Goal: Task Accomplishment & Management: Manage account settings

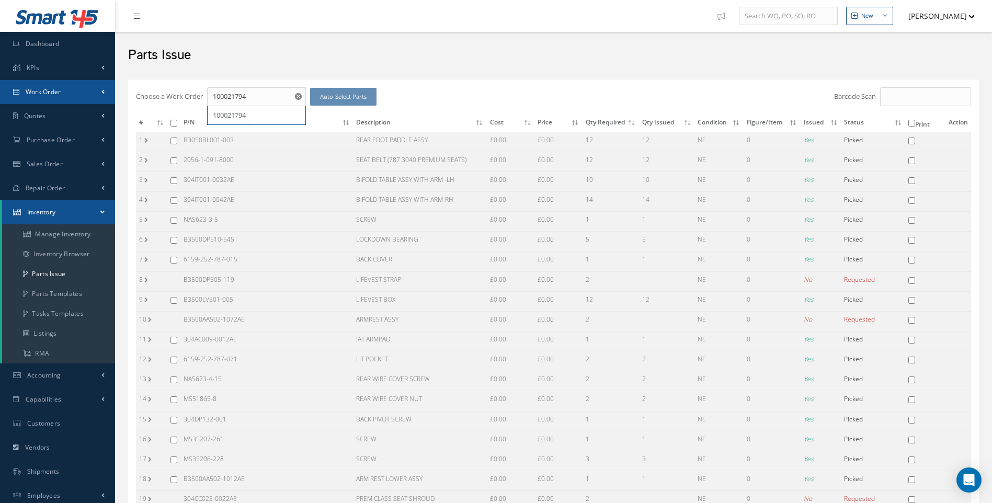
click at [50, 92] on span "Work Order" at bounding box center [44, 91] width 36 height 9
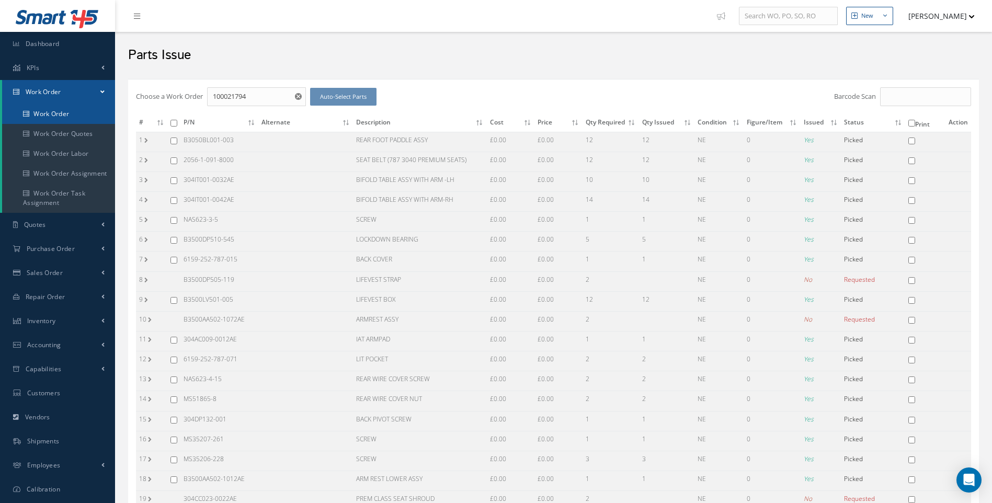
click at [65, 114] on link "Work Order" at bounding box center [58, 114] width 113 height 20
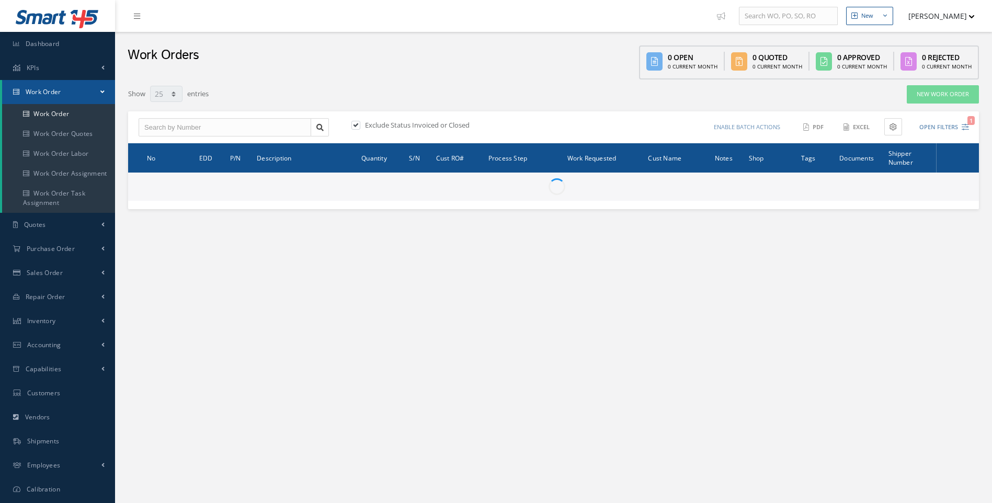
select select "25"
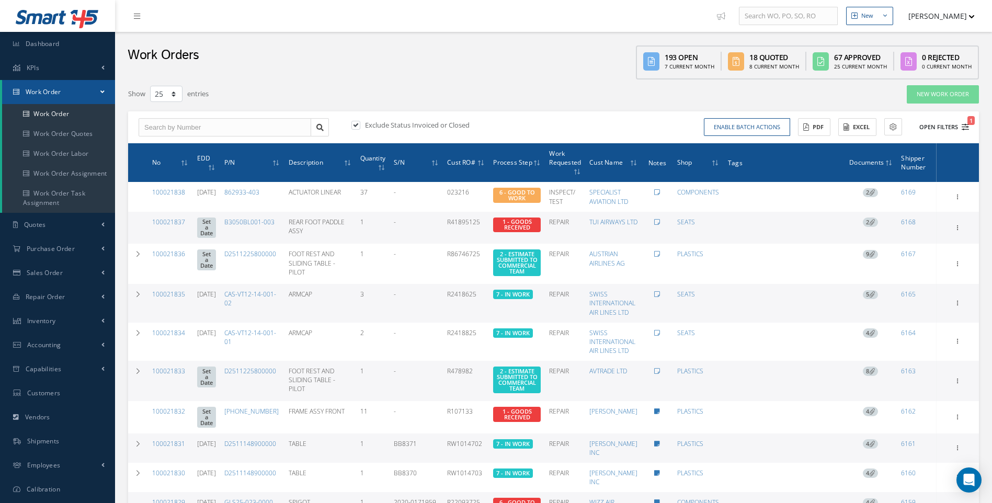
click at [964, 128] on icon "1" at bounding box center [965, 126] width 7 height 7
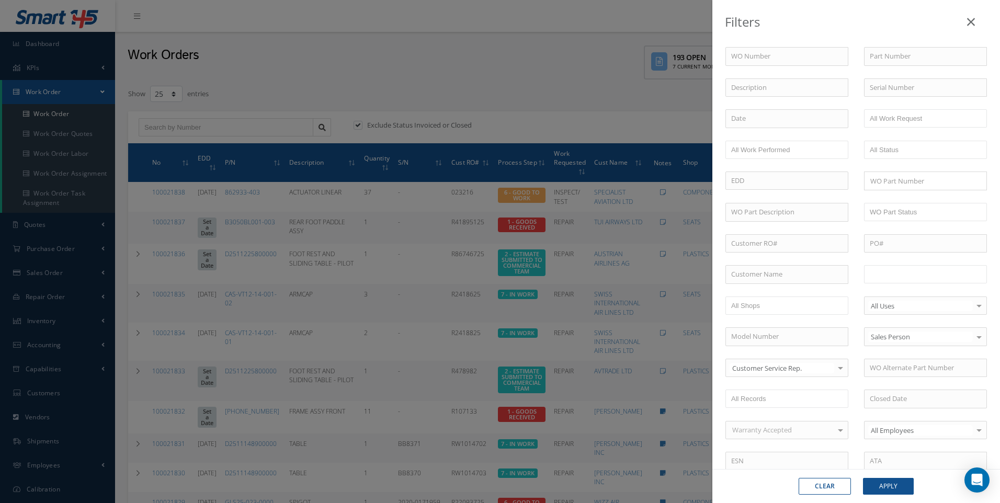
click at [881, 270] on input "text" at bounding box center [903, 274] width 66 height 13
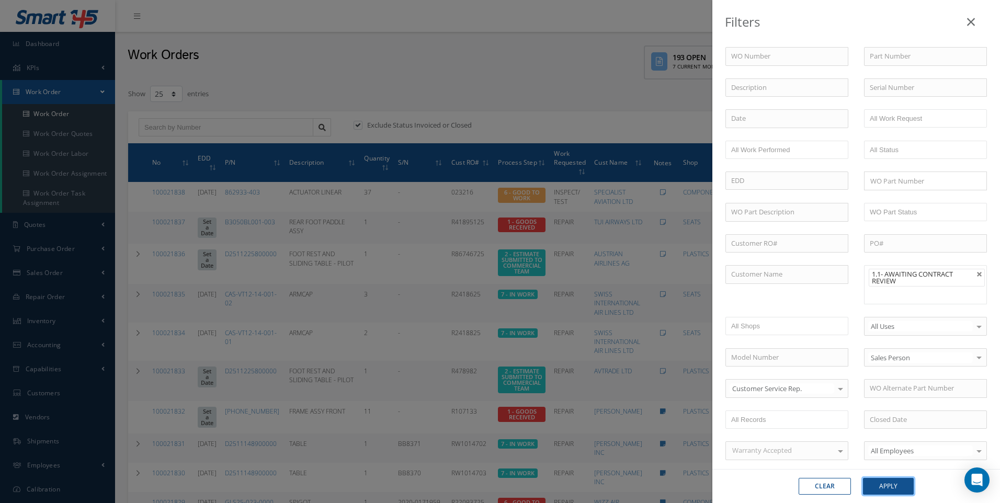
click at [885, 482] on button "Apply" at bounding box center [888, 486] width 51 height 17
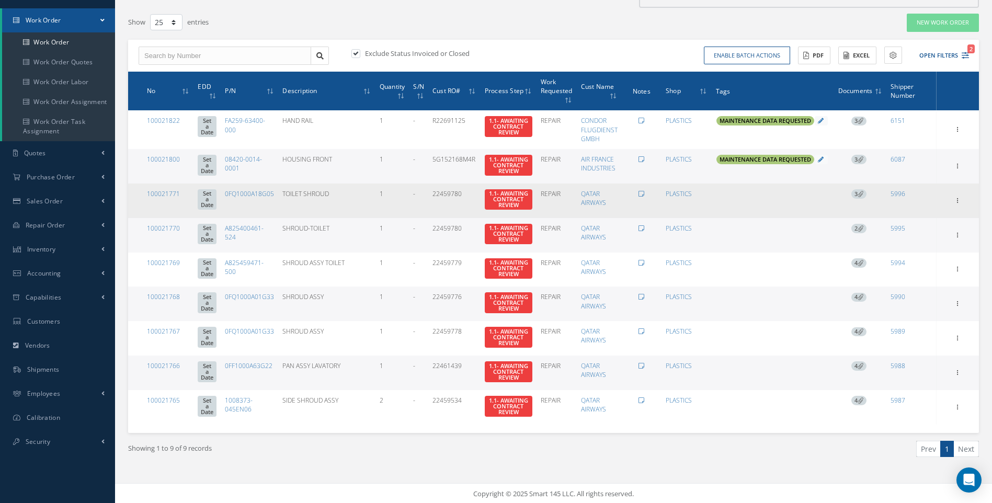
scroll to position [75, 0]
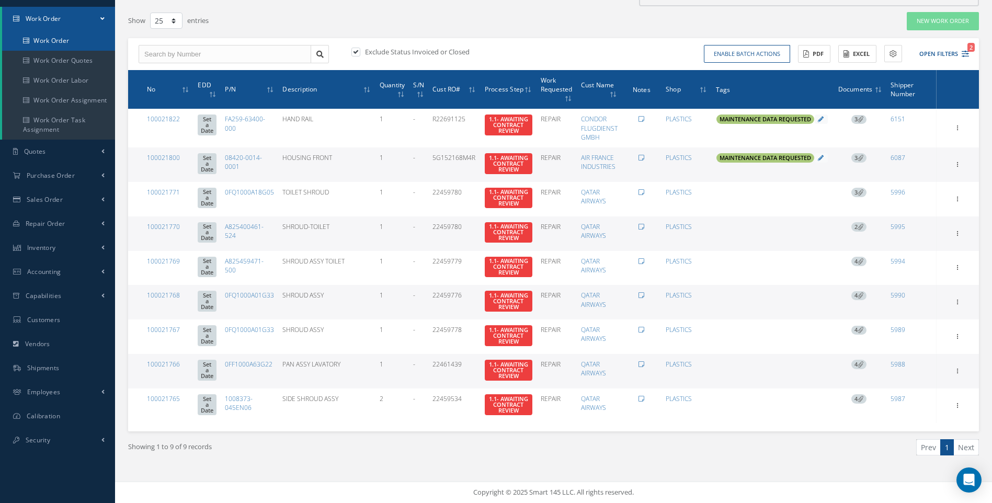
click at [53, 36] on link "Work Order" at bounding box center [58, 41] width 113 height 20
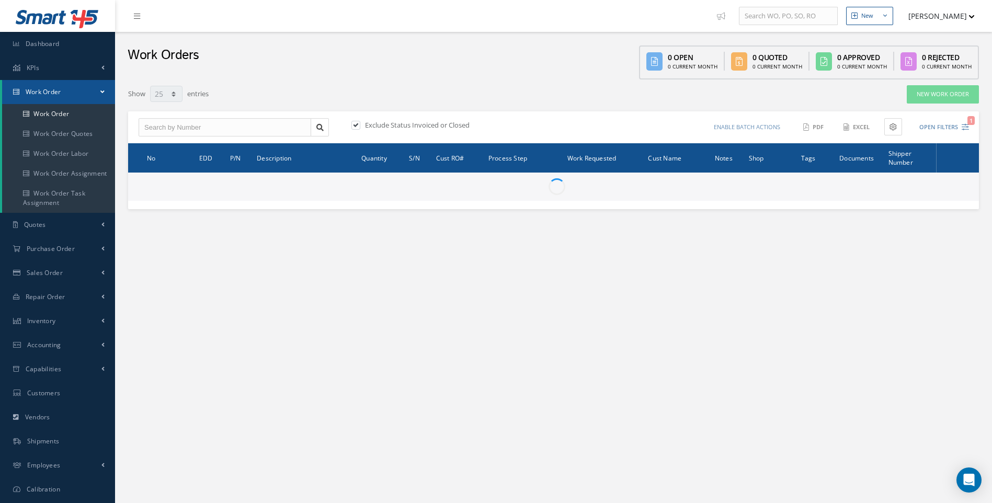
select select "25"
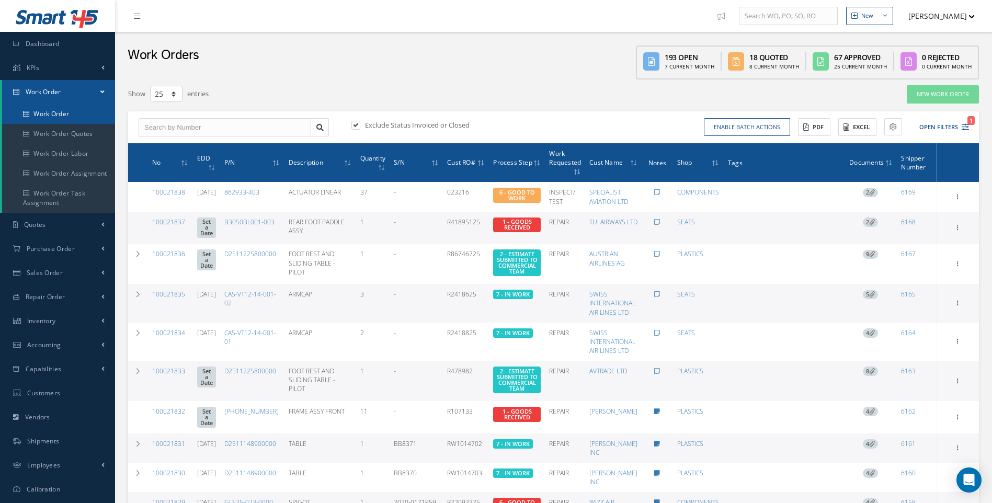
click at [55, 117] on link "Work Order" at bounding box center [58, 114] width 113 height 20
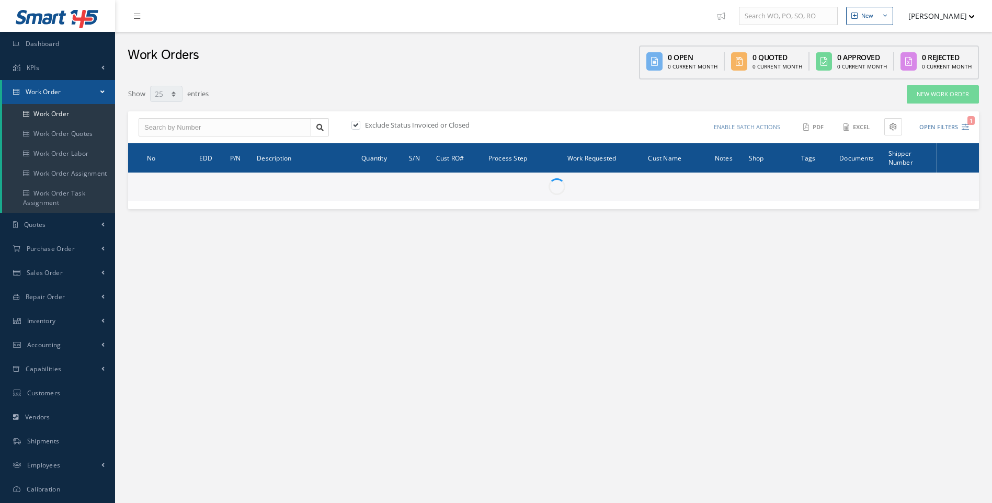
select select "25"
click at [50, 318] on span "Inventory" at bounding box center [41, 320] width 29 height 9
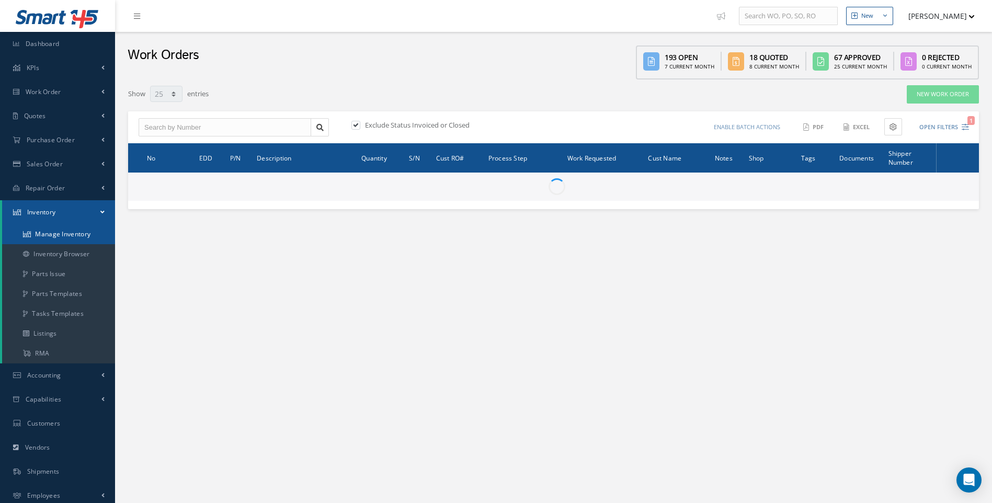
click at [67, 236] on link "Manage Inventory" at bounding box center [58, 234] width 113 height 20
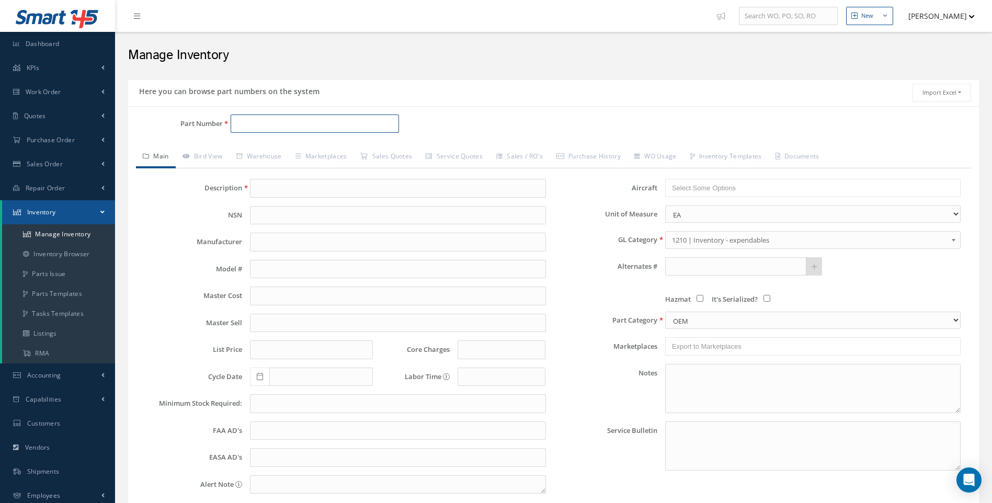
click at [240, 121] on input "Part Number" at bounding box center [315, 124] width 169 height 19
type input "2194-1-091-8029"
click at [49, 92] on span "Work Order" at bounding box center [44, 91] width 36 height 9
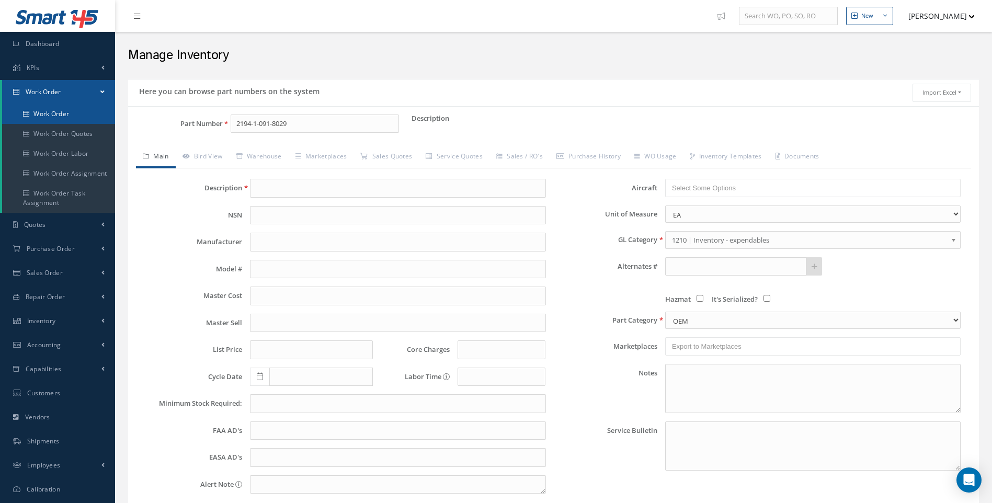
click at [66, 115] on link "Work Order" at bounding box center [58, 114] width 113 height 20
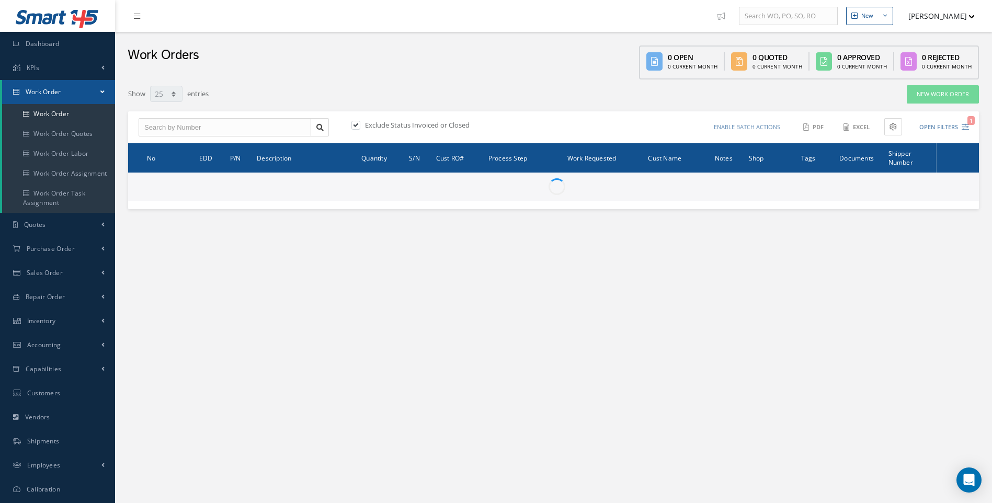
select select "25"
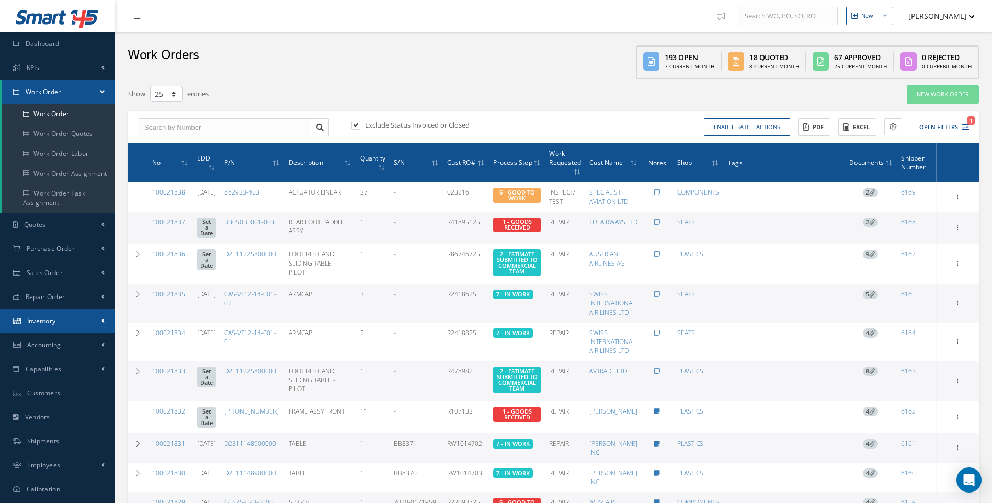
click at [105, 319] on link "Inventory" at bounding box center [57, 321] width 115 height 24
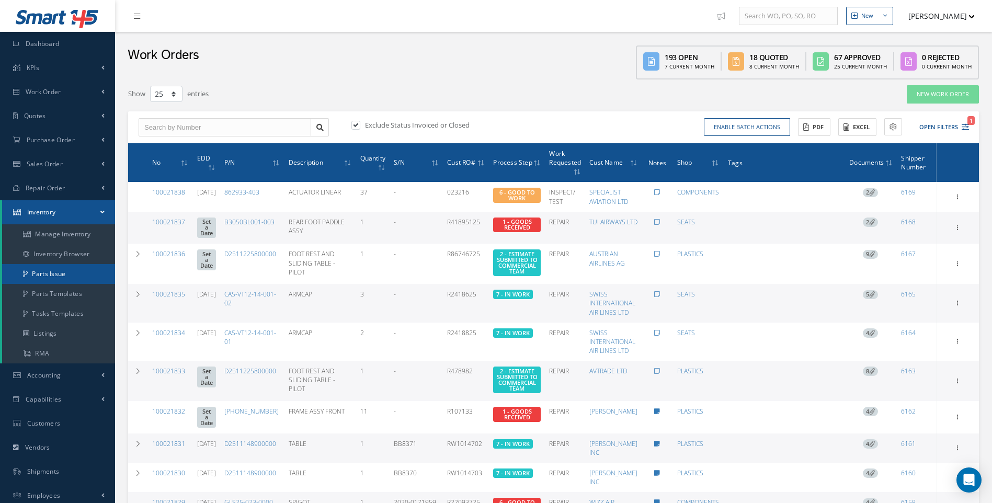
click at [60, 274] on link "Parts Issue" at bounding box center [58, 274] width 113 height 20
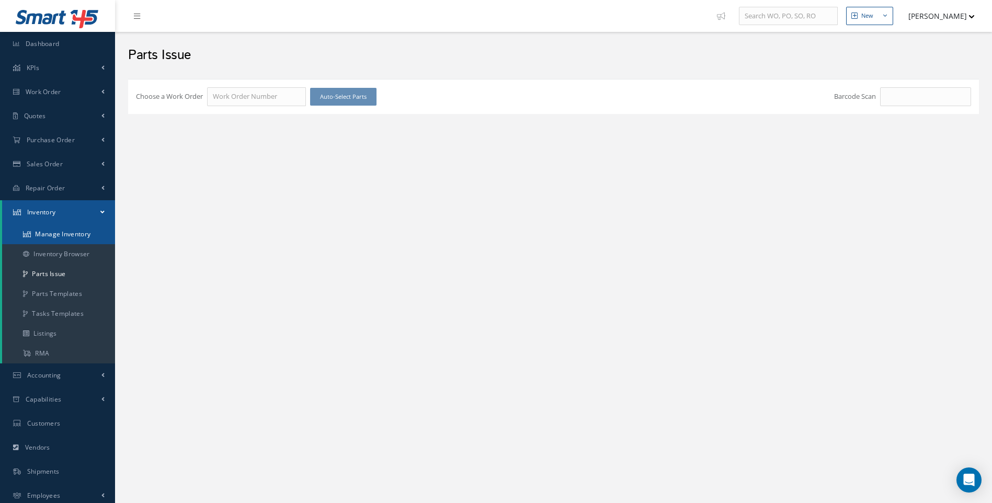
click at [71, 231] on link "Manage Inventory" at bounding box center [58, 234] width 113 height 20
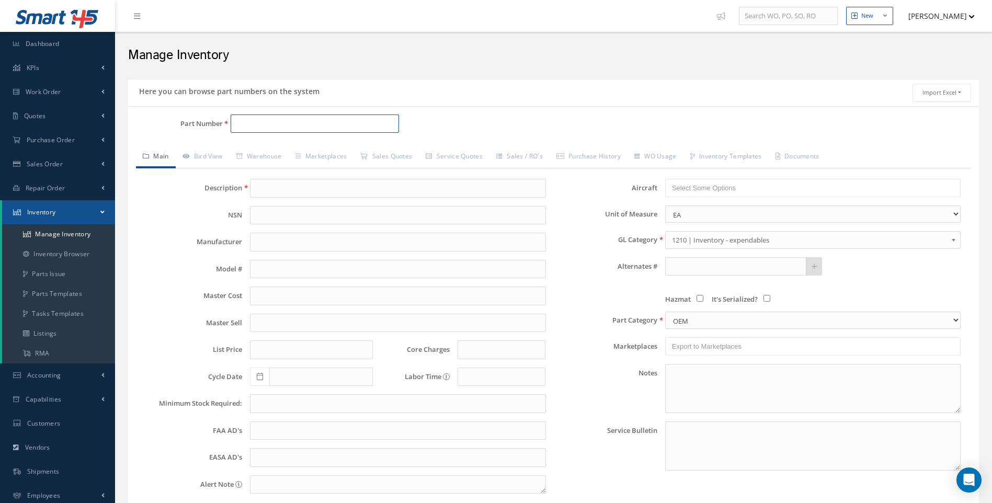
click at [248, 121] on input "Part Number" at bounding box center [315, 124] width 169 height 19
click at [354, 153] on span "DARK BROWN LEATHER LOOK PLASTIC" at bounding box center [406, 150] width 157 height 11
type input "CAS-30068-001-DB"
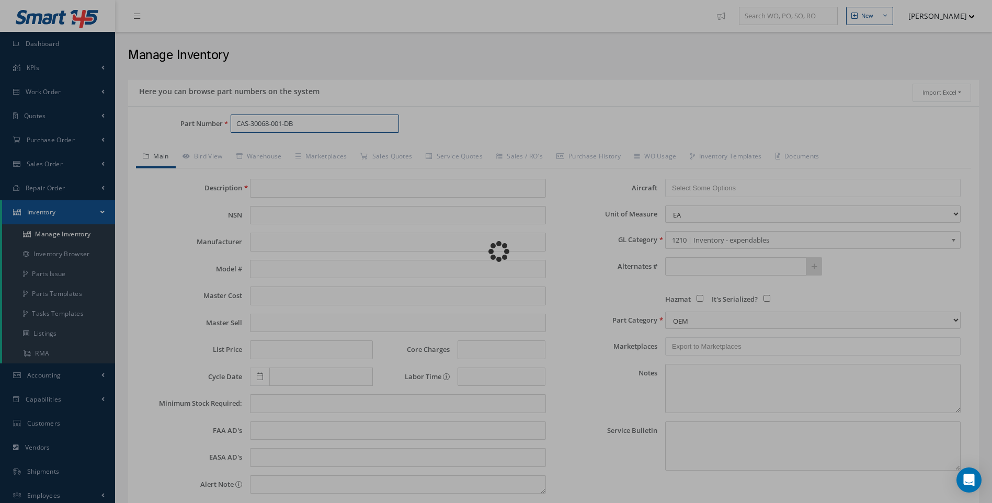
type input "DARK BROWN LEATHER LOOK PLASTIC"
type input "5.10"
type input "0.00"
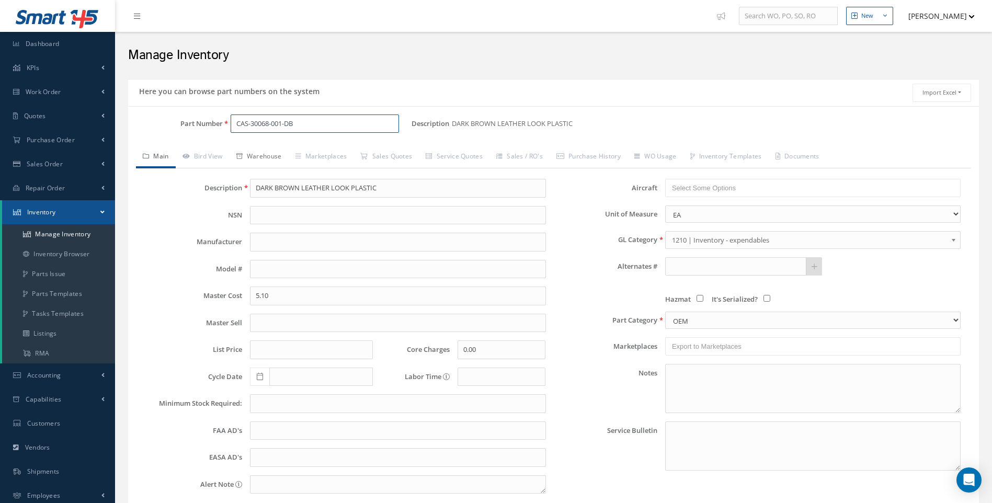
type input "CAS-30068-001-DB"
click at [273, 151] on link "Warehouse" at bounding box center [259, 157] width 59 height 22
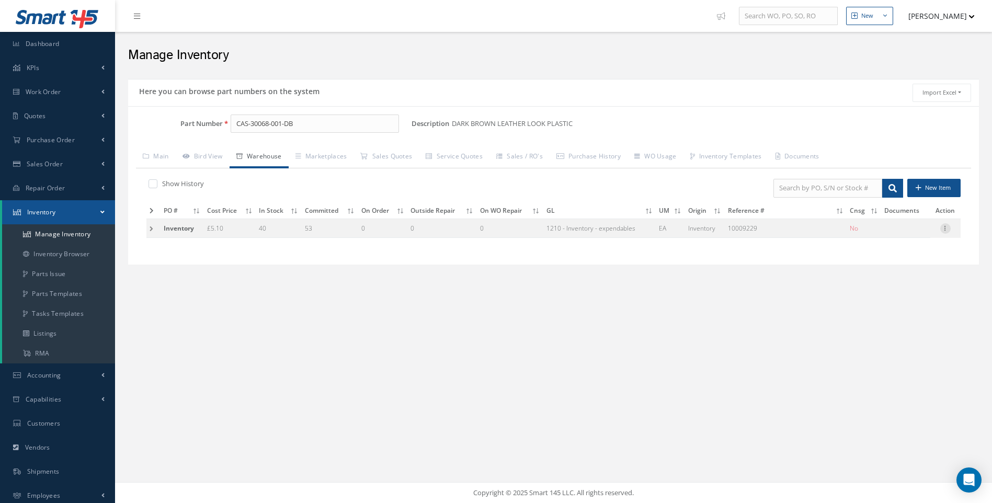
click at [945, 227] on icon at bounding box center [945, 227] width 10 height 8
click at [880, 240] on link "Edit" at bounding box center [897, 236] width 83 height 14
type input "5.10"
type input "09/27/2022"
type input "10009229"
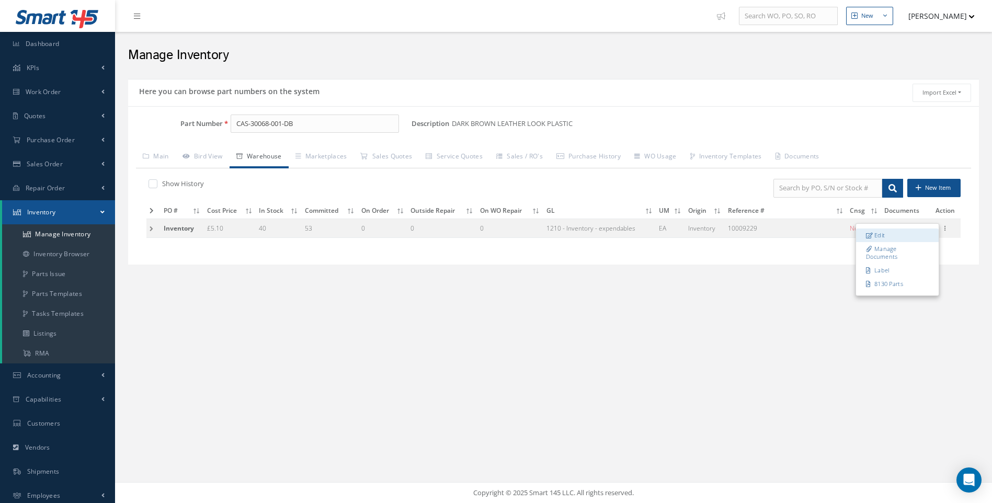
checkbox input "false"
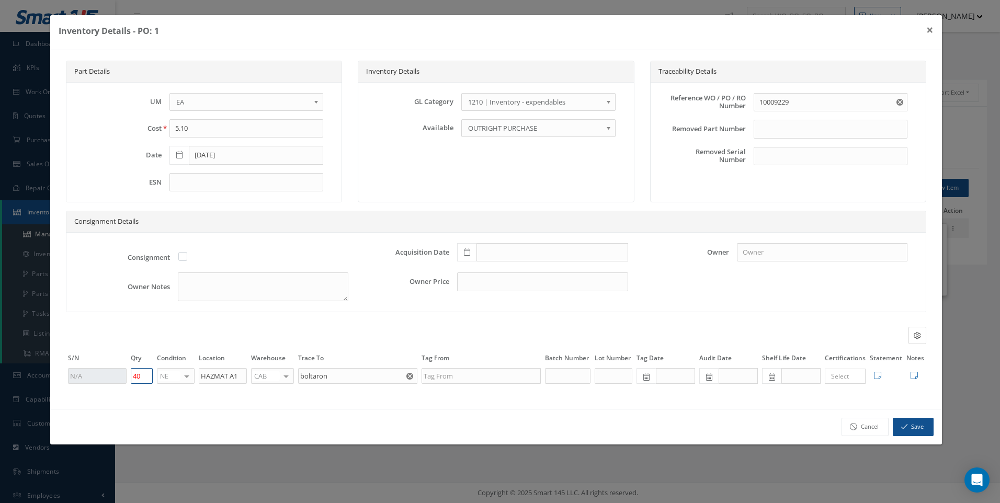
drag, startPoint x: 134, startPoint y: 375, endPoint x: 127, endPoint y: 375, distance: 6.8
click at [127, 375] on tr "40 NE OH SV RP AR NE FN NS RE FP BER N/A INSP BC AI MD RF SCR TS USE TL SP NU A…" at bounding box center [496, 376] width 860 height 18
type input "41"
click at [913, 423] on button "Save" at bounding box center [913, 427] width 41 height 18
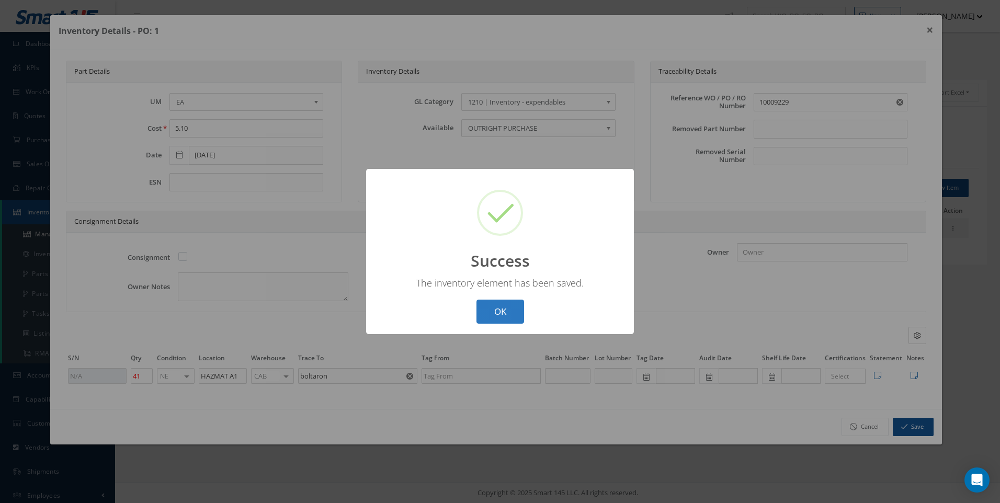
click at [496, 320] on button "OK" at bounding box center [501, 312] width 48 height 25
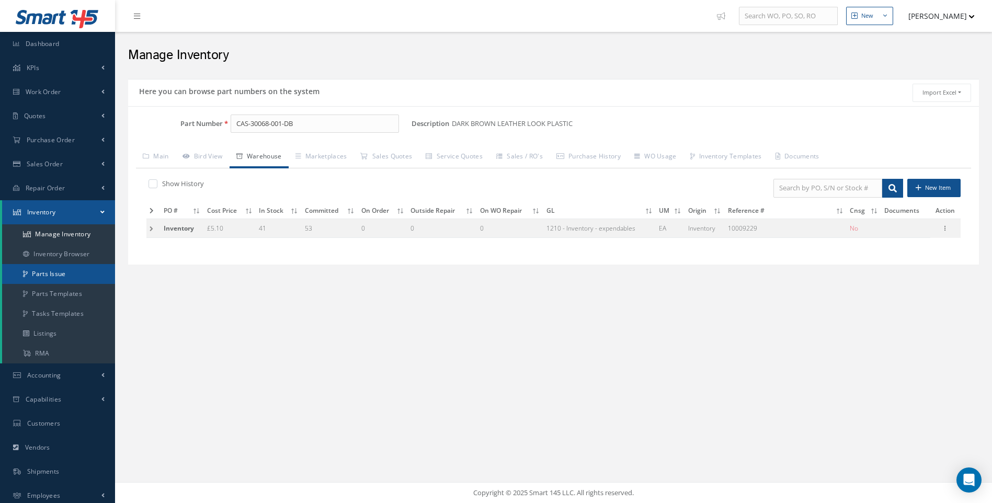
click at [59, 271] on link "Parts Issue" at bounding box center [58, 274] width 113 height 20
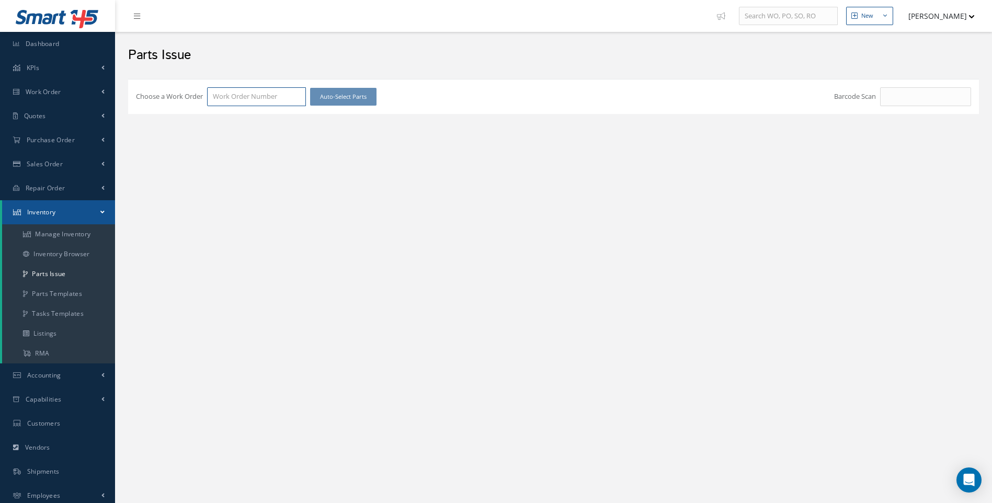
click at [228, 93] on input "Choose a Work Order" at bounding box center [256, 96] width 99 height 19
type input "100021818"
click at [230, 118] on span "100021818" at bounding box center [229, 114] width 33 height 9
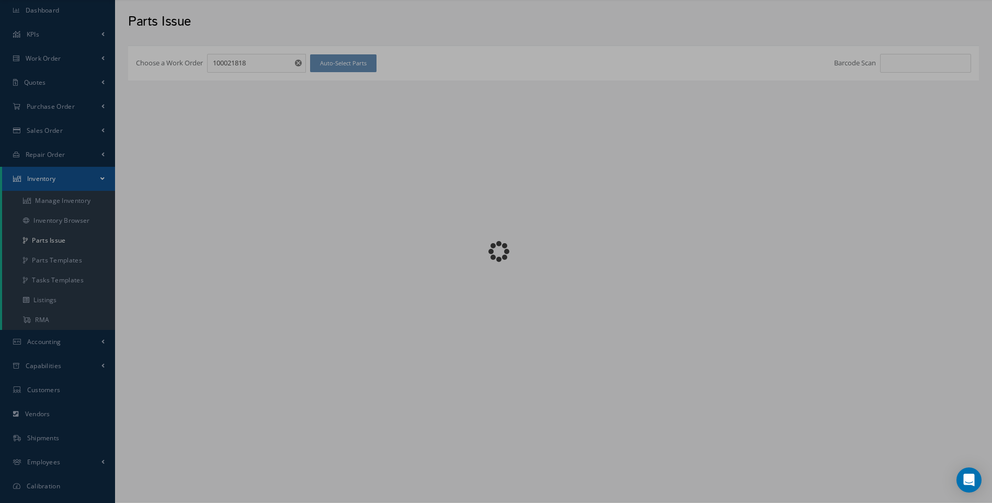
scroll to position [52, 0]
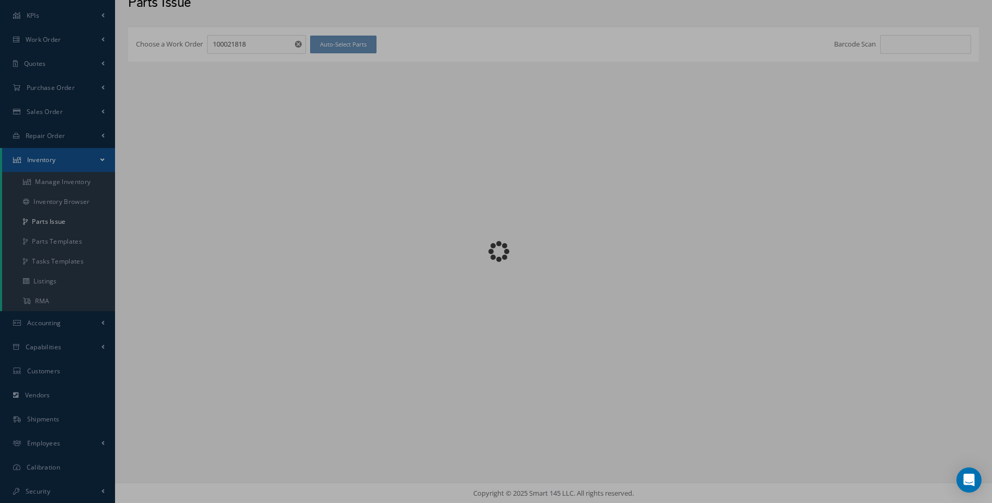
checkbox input "false"
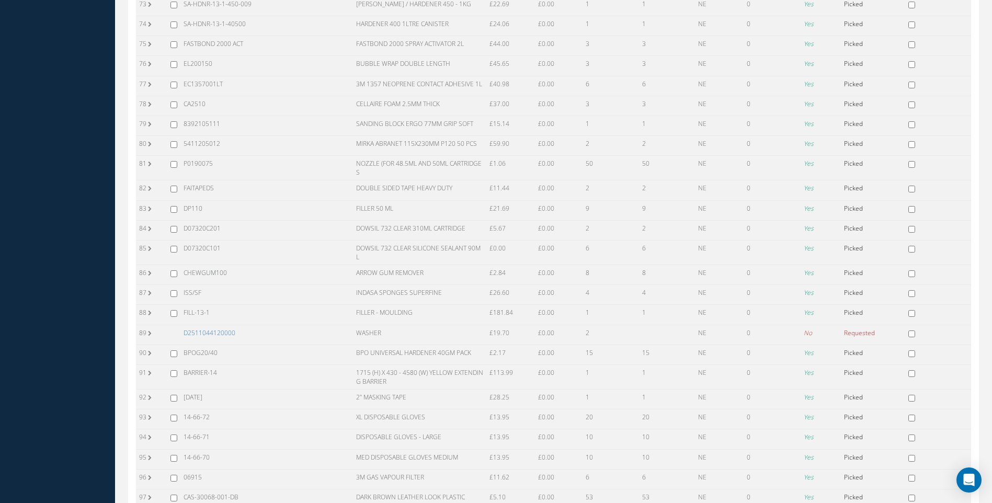
scroll to position [1738, 0]
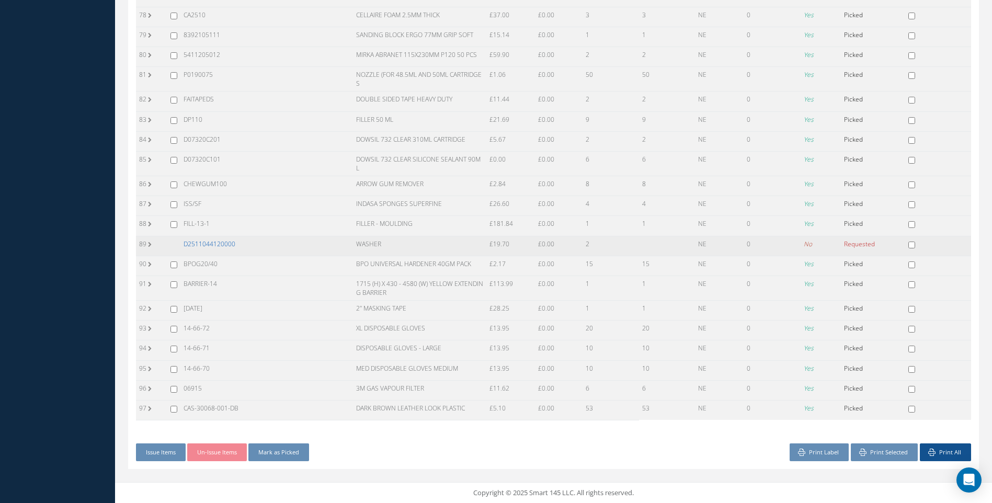
click at [212, 244] on link "D2511044120000" at bounding box center [210, 244] width 52 height 9
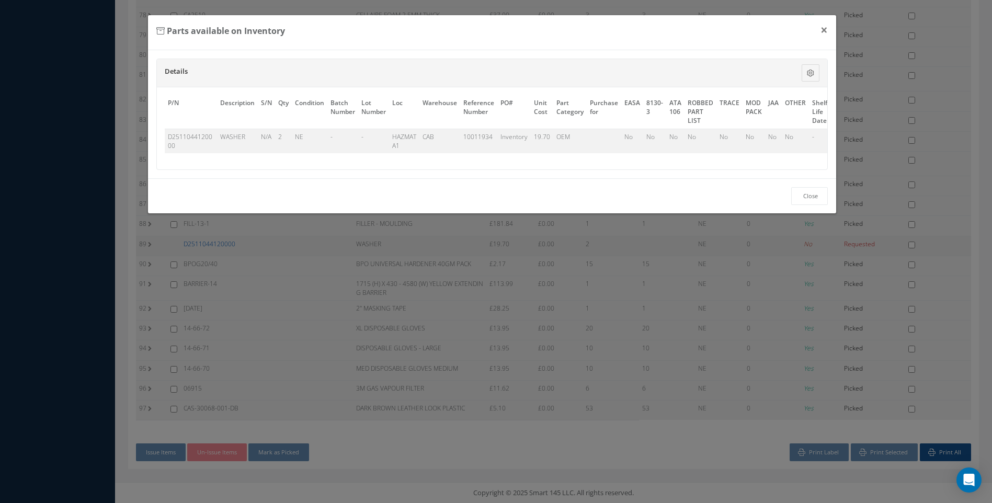
scroll to position [1733, 0]
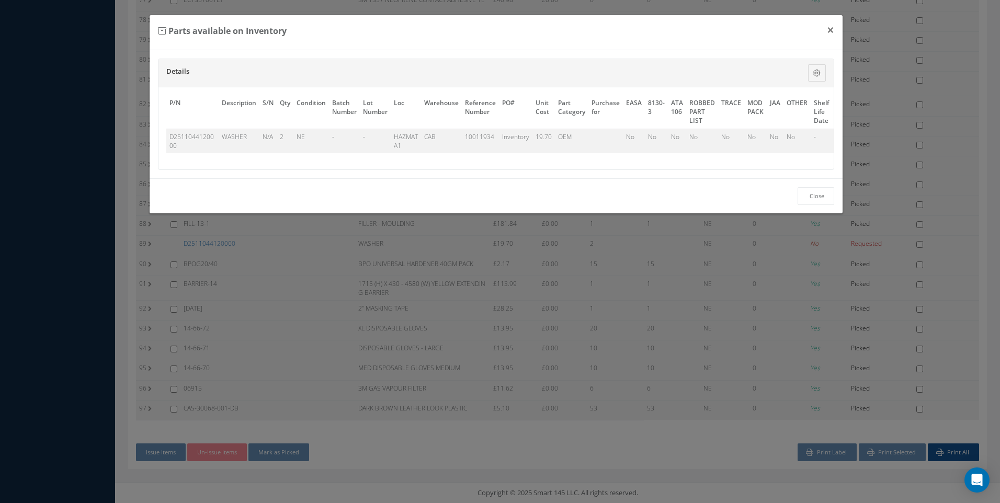
click at [239, 311] on div "Parts available on Inventory × Details Description S/N Qty Condition Batch Numb…" at bounding box center [500, 251] width 1000 height 503
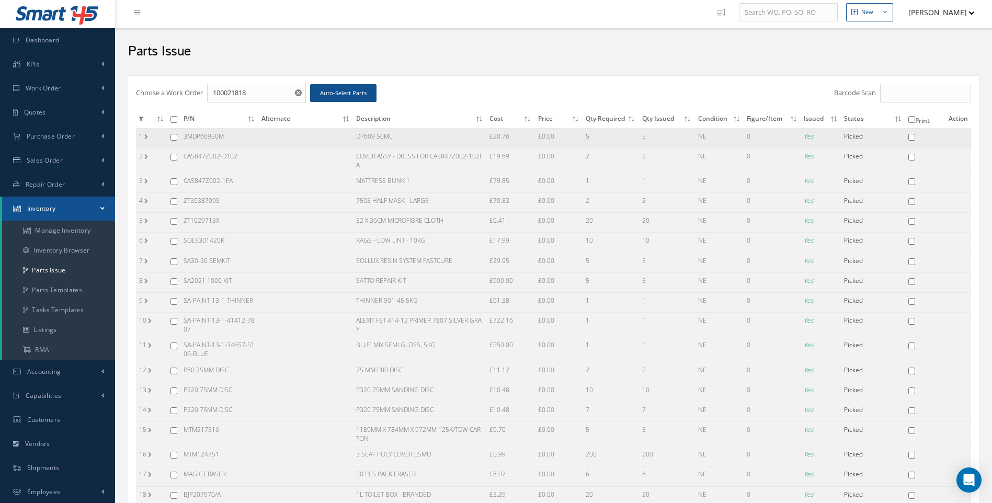
scroll to position [0, 0]
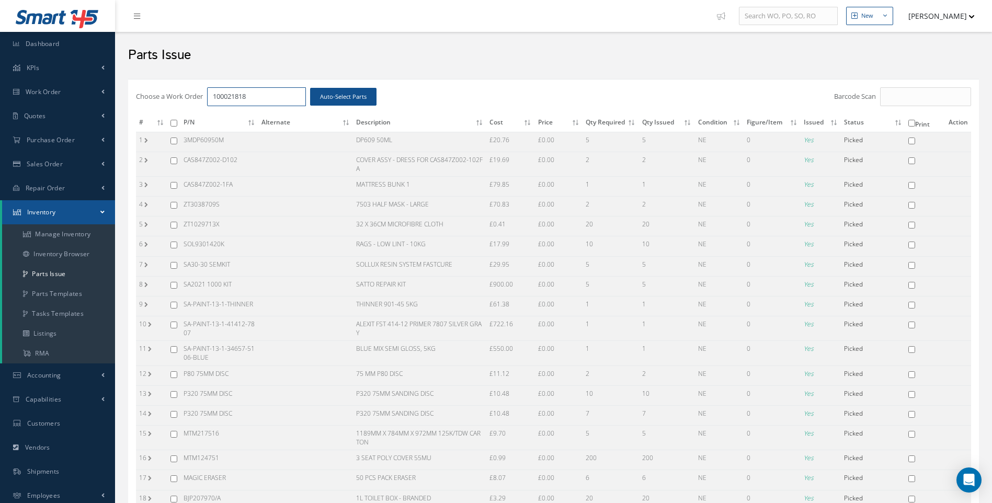
click at [253, 95] on input "100021818" at bounding box center [256, 96] width 99 height 19
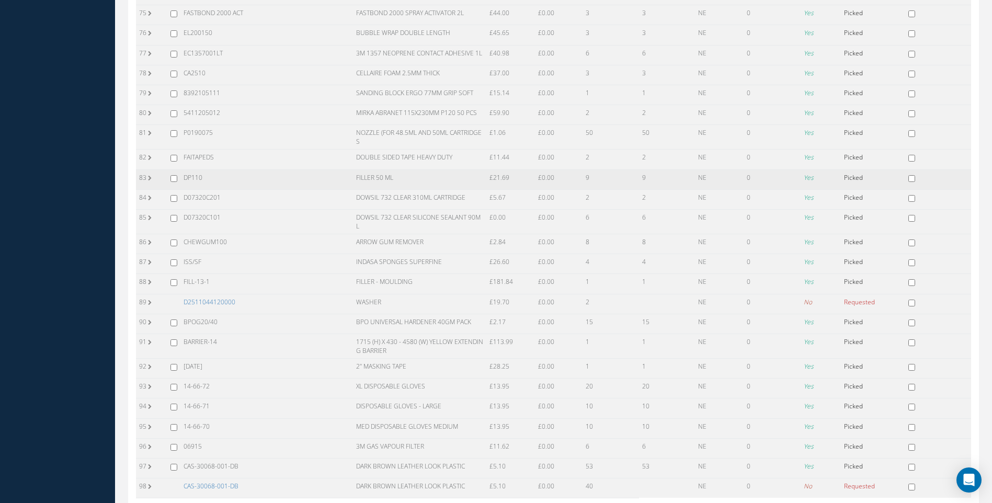
scroll to position [1758, 0]
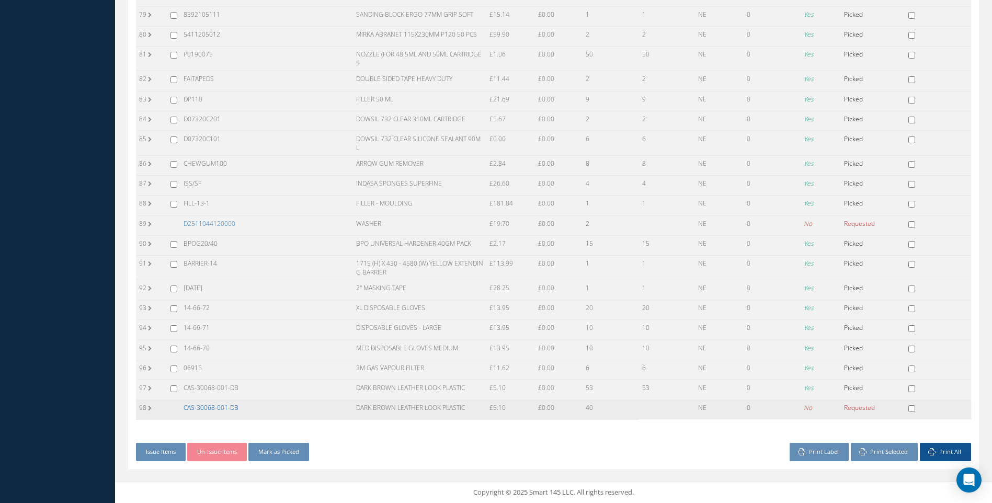
click at [230, 409] on link "CAS-30068-001-DB" at bounding box center [211, 407] width 55 height 9
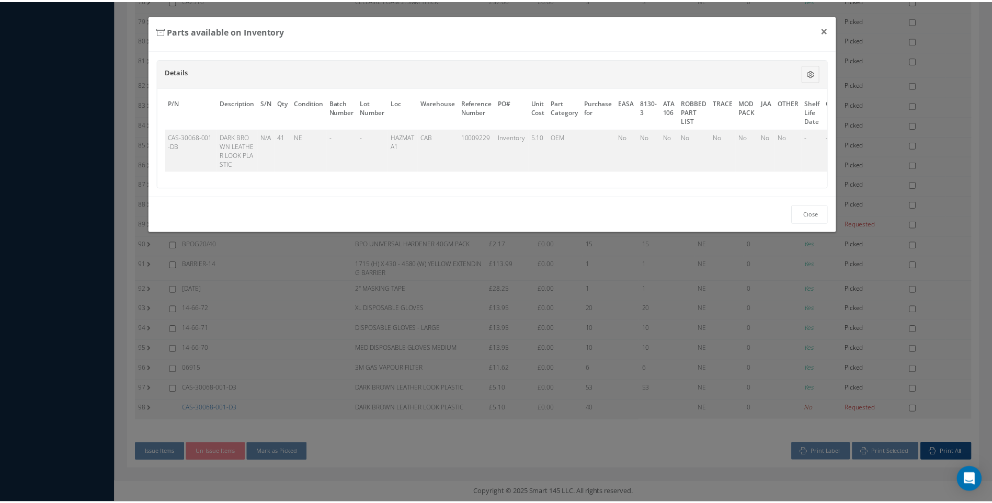
scroll to position [0, 50]
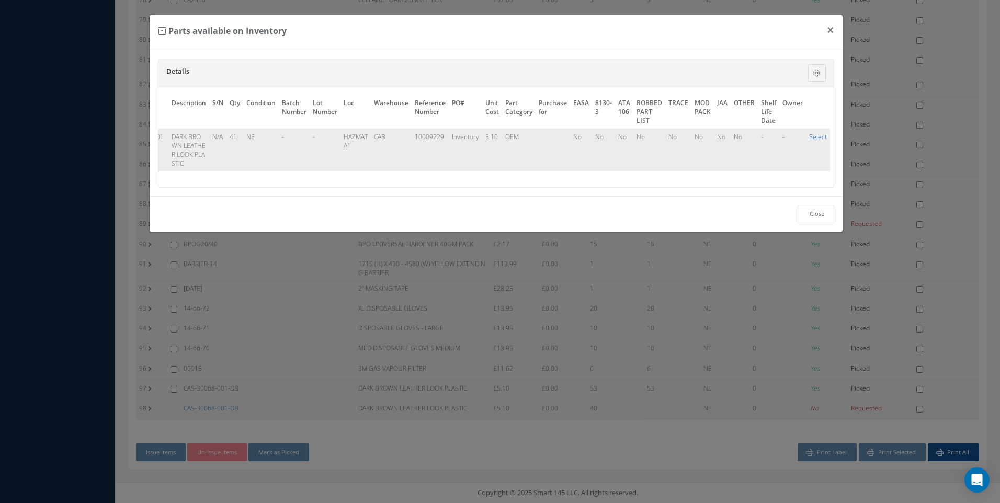
click at [818, 135] on link "Select" at bounding box center [818, 136] width 18 height 9
checkbox input "true"
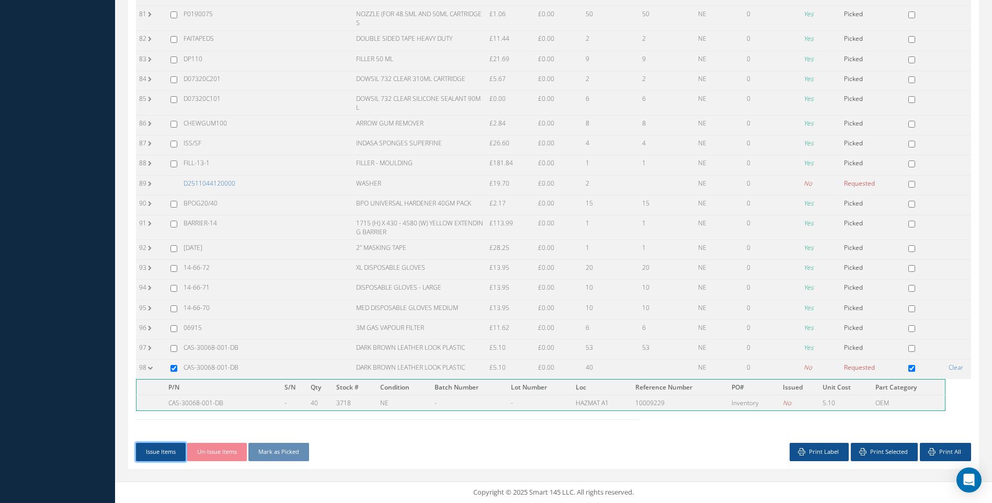
click at [163, 449] on button "Issue Items" at bounding box center [161, 452] width 50 height 18
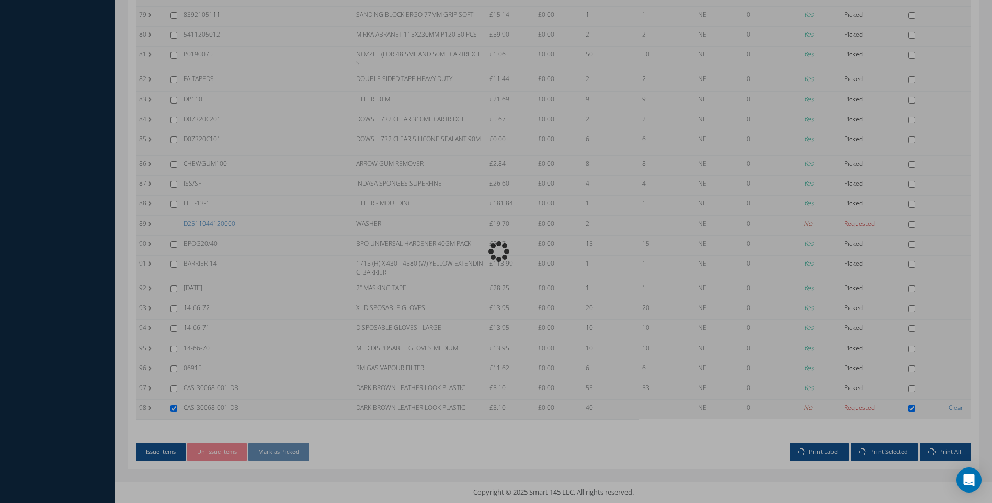
scroll to position [1753, 0]
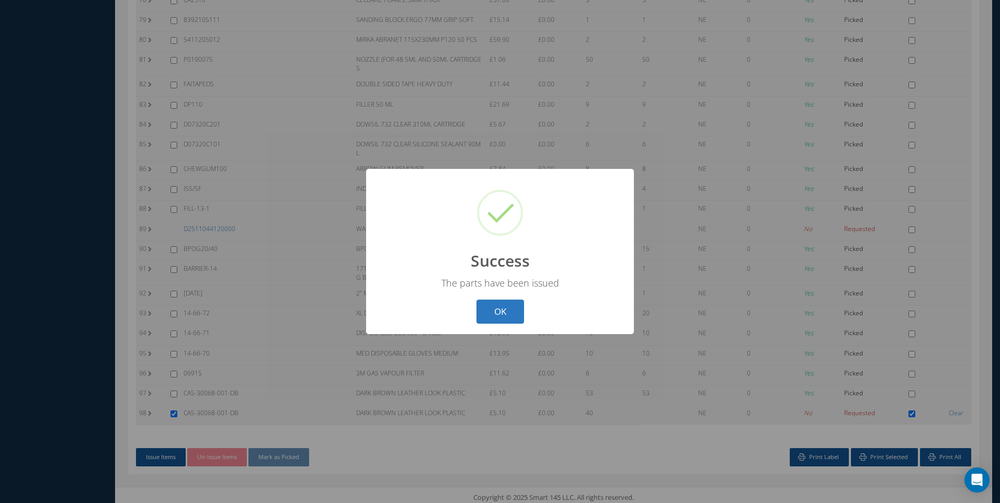
click at [505, 312] on button "OK" at bounding box center [501, 312] width 48 height 25
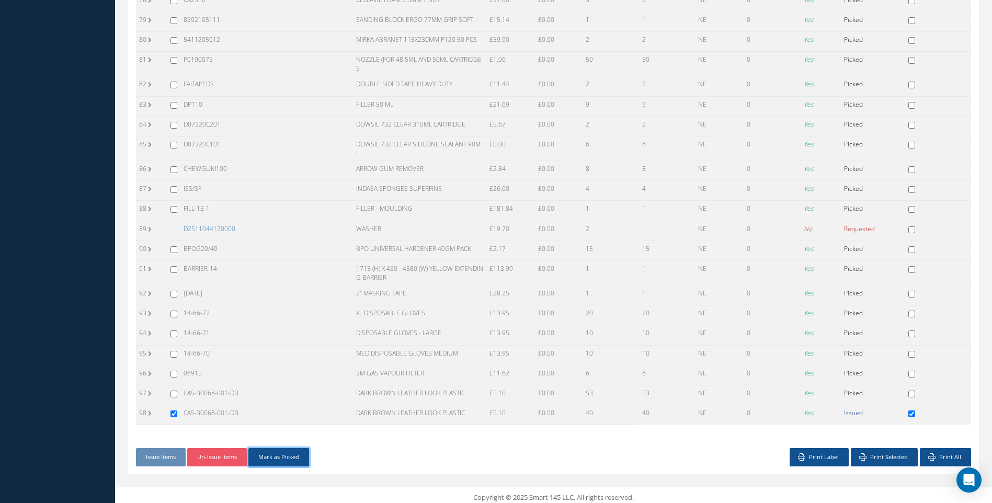
click at [301, 452] on button "Mark as Picked" at bounding box center [278, 457] width 61 height 18
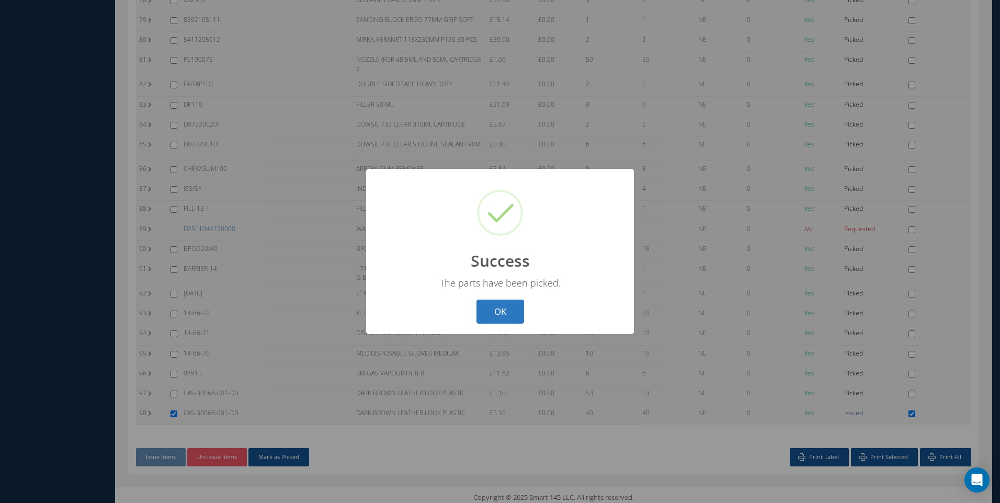
click at [490, 307] on button "OK" at bounding box center [501, 312] width 48 height 25
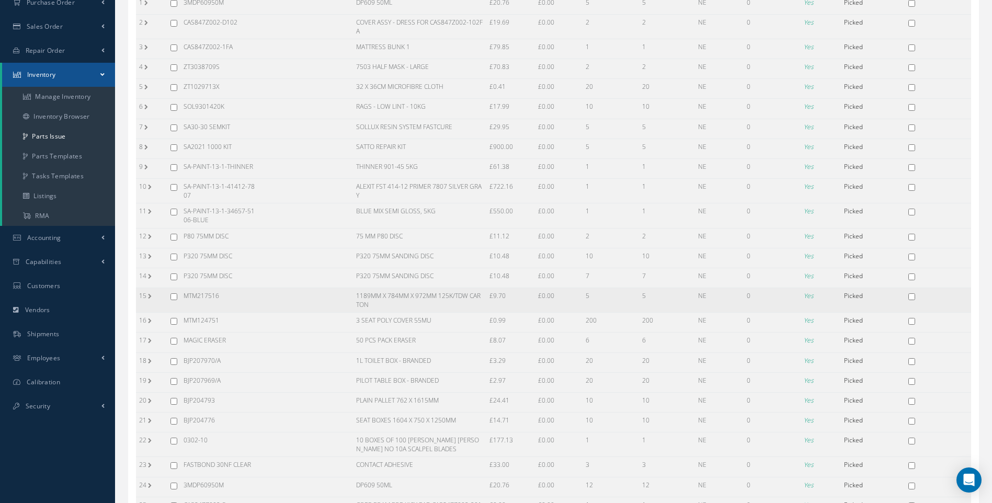
scroll to position [27, 0]
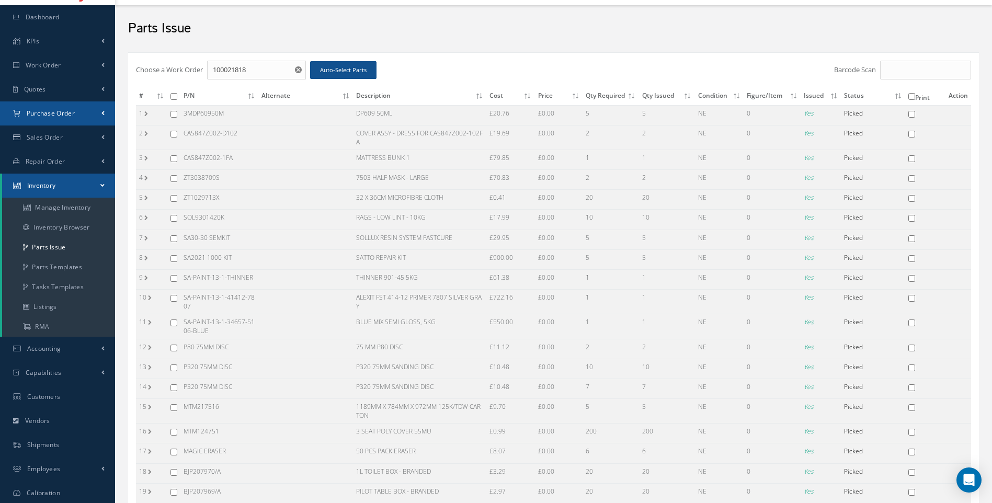
click at [54, 110] on span "Purchase Order" at bounding box center [51, 113] width 48 height 9
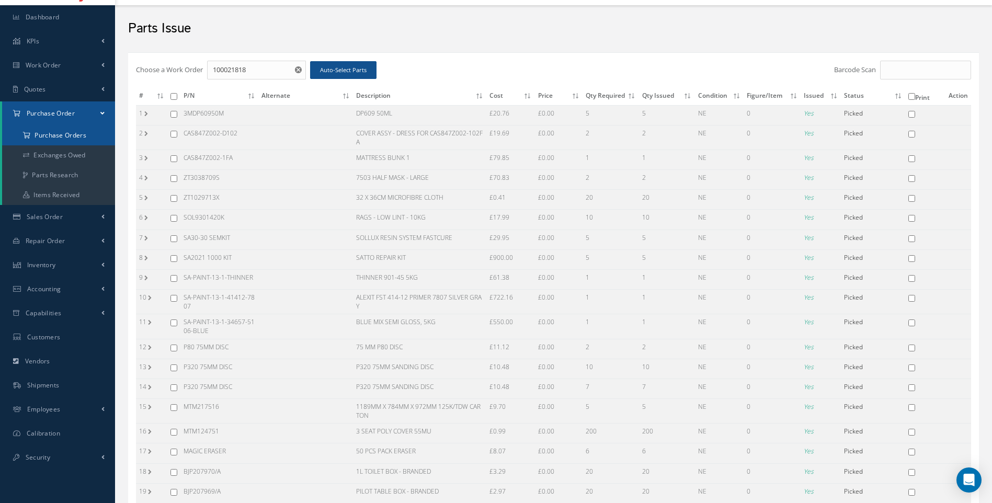
click at [54, 136] on a=1&status_id=2&status_id=3&status_id=5&collapsedFilters"] "Purchase Orders" at bounding box center [58, 136] width 113 height 20
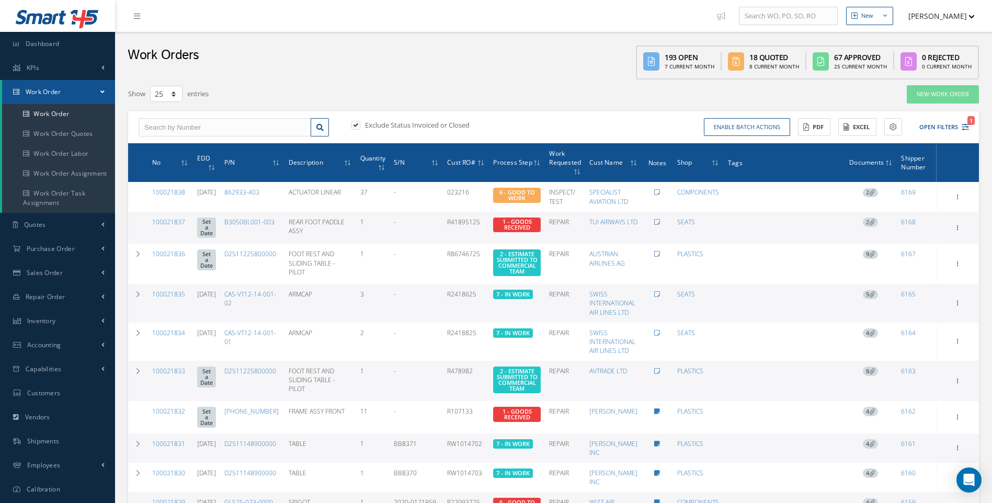
select select "25"
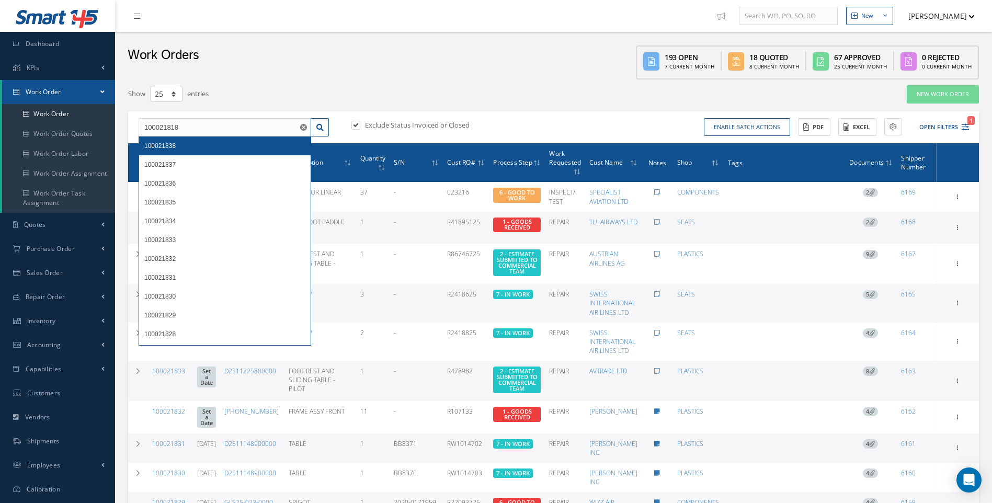
click at [163, 145] on span "100021838" at bounding box center [159, 145] width 31 height 7
type input "100021838"
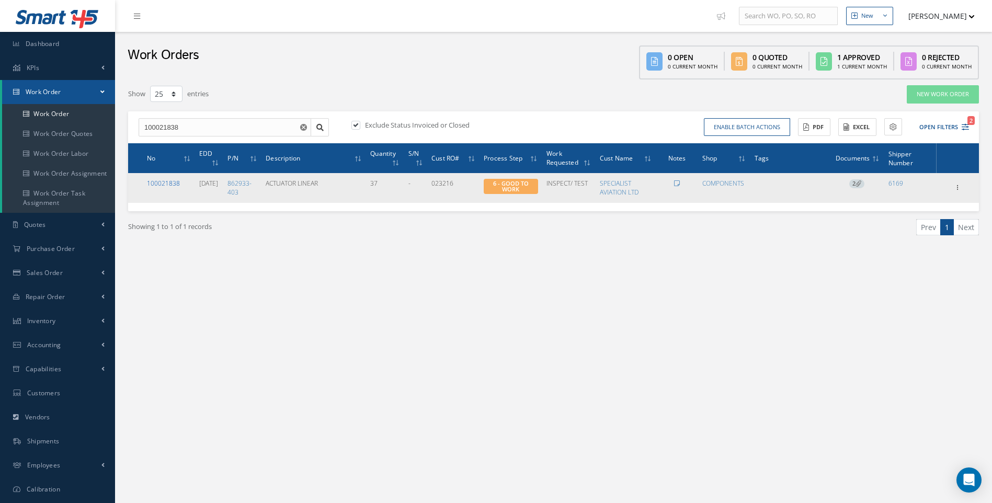
click at [175, 184] on link "100021838" at bounding box center [163, 183] width 33 height 9
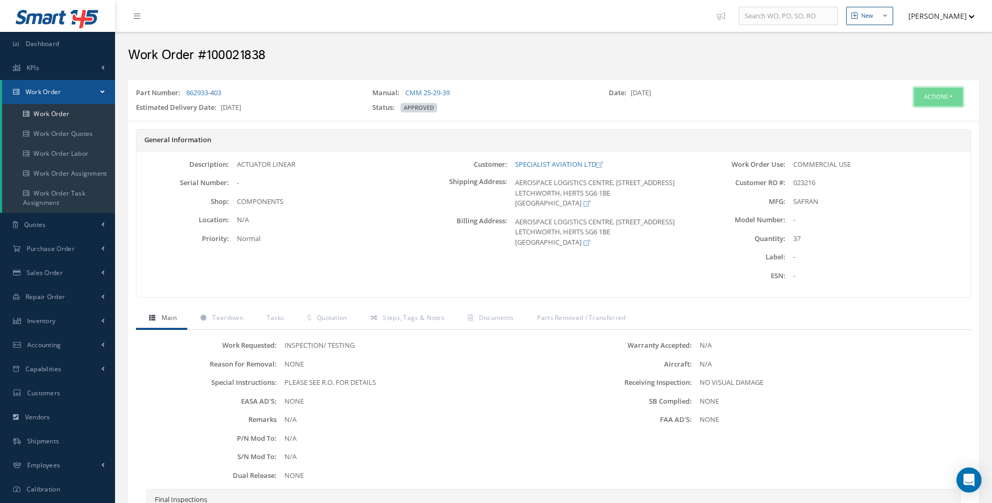
click at [949, 98] on button "Actions" at bounding box center [938, 97] width 49 height 18
click at [908, 113] on link "Edit" at bounding box center [923, 117] width 84 height 14
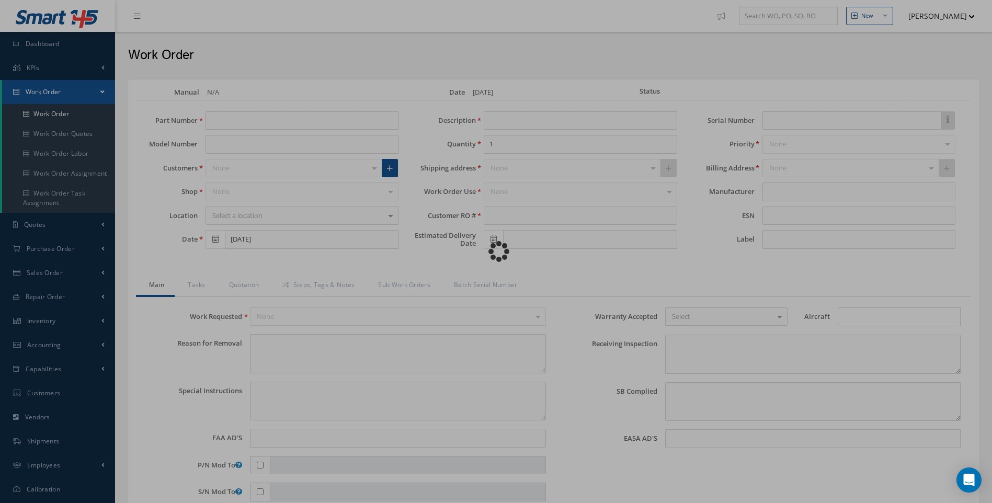
type input "862933-403"
type input "ACTUATOR LINEAR"
type input "37"
type input "023216"
type input "[DATE]"
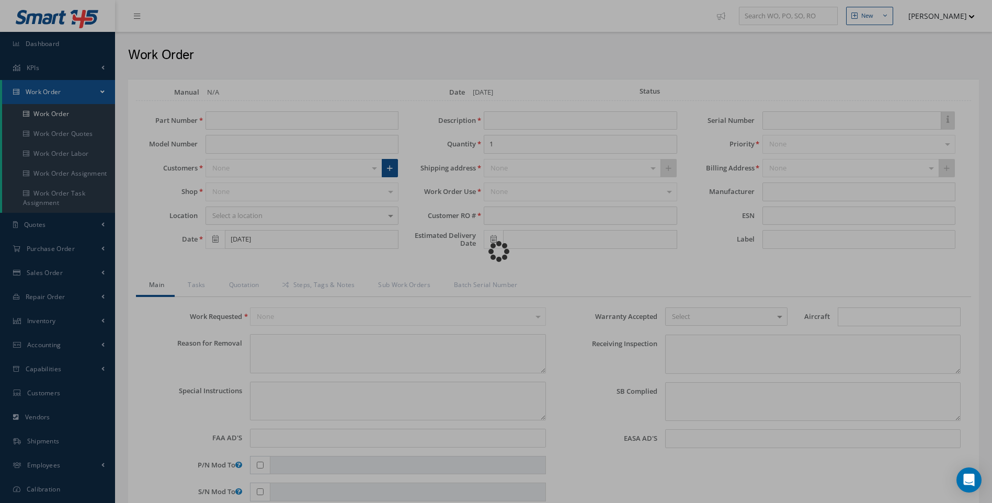
type textarea "NONE"
type textarea "PLEASE SEE R.O. FOR DETAILS"
type input "NONE"
type textarea "NO VISUAL DAMAGE"
type textarea "NONE"
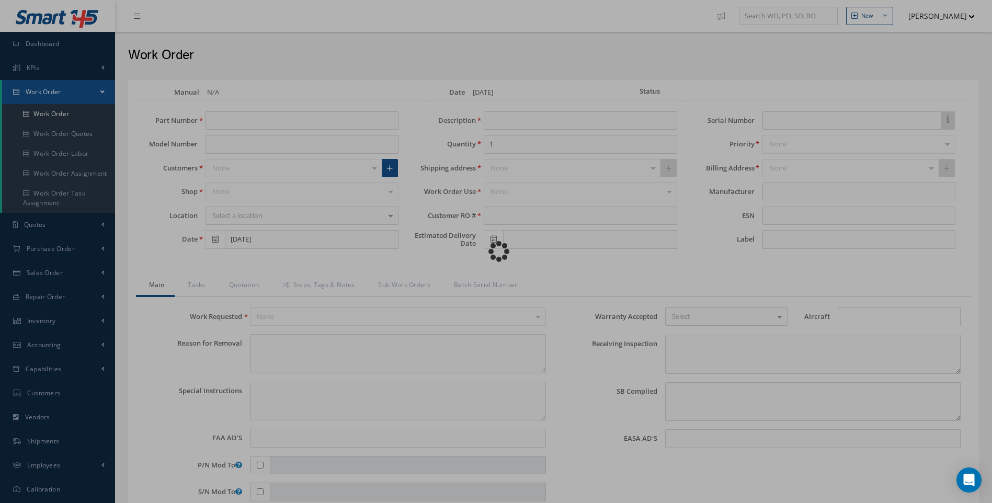
type input "NONE"
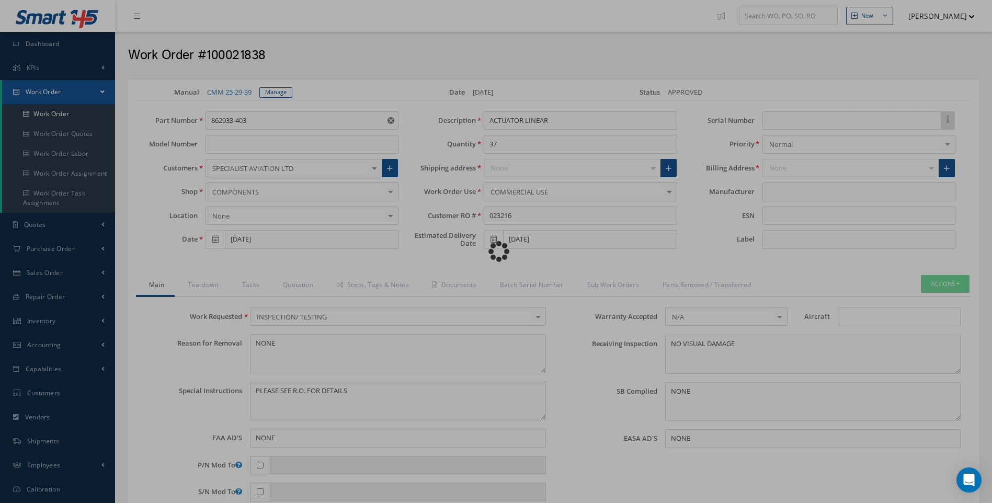
type input "SAFRAN"
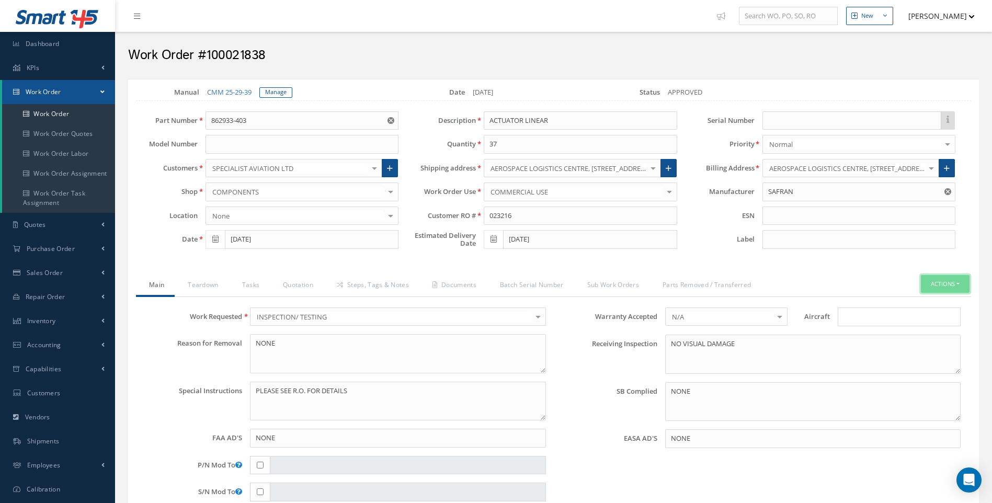
click at [958, 284] on button "Actions" at bounding box center [945, 284] width 49 height 18
click at [301, 289] on link "Quotation" at bounding box center [297, 286] width 54 height 22
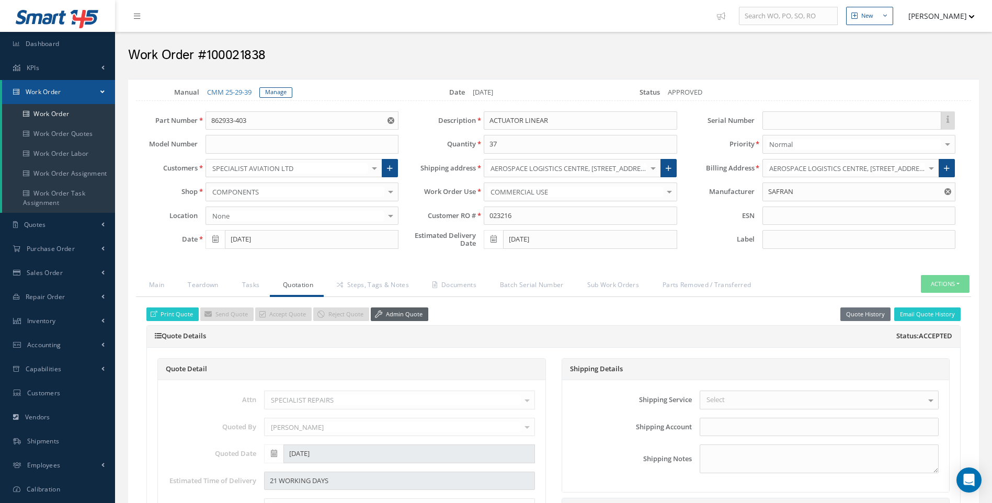
click at [395, 314] on link "Admin Quote" at bounding box center [400, 315] width 58 height 14
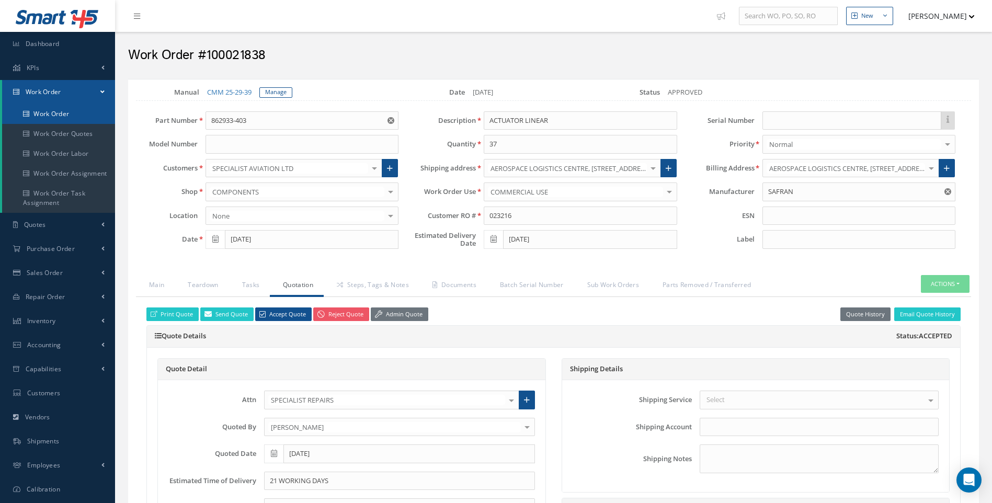
click at [58, 115] on link "Work Order" at bounding box center [58, 114] width 113 height 20
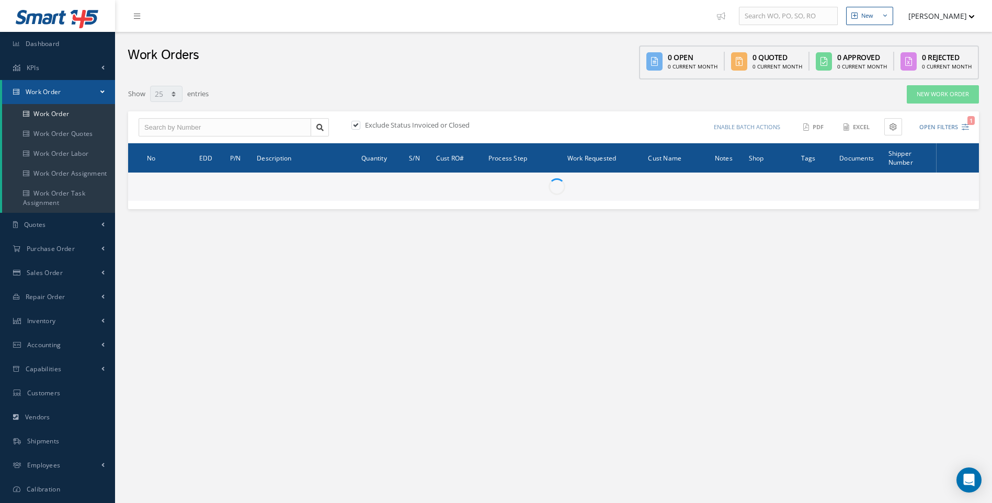
select select "25"
click at [191, 131] on input "text" at bounding box center [225, 127] width 173 height 19
type input "10"
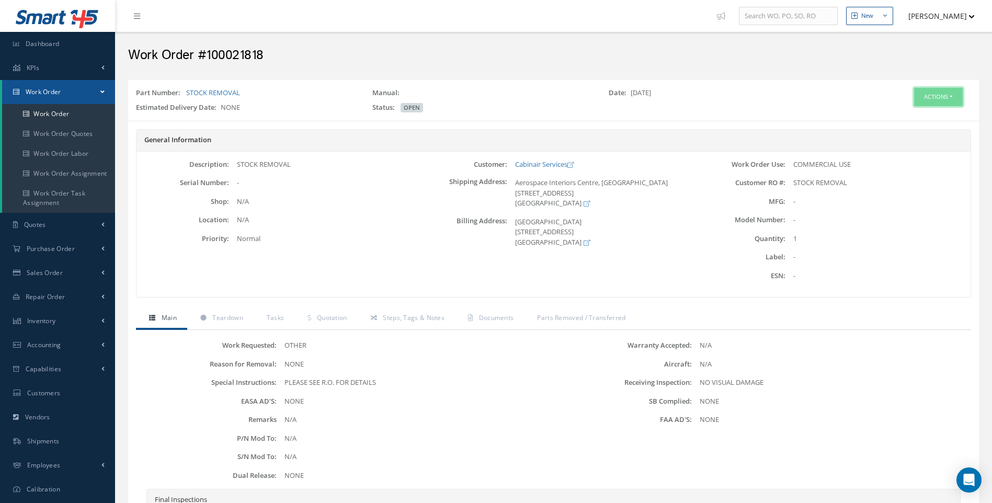
click at [958, 96] on button "Actions" at bounding box center [938, 97] width 49 height 18
click at [904, 118] on link "Edit" at bounding box center [923, 117] width 84 height 14
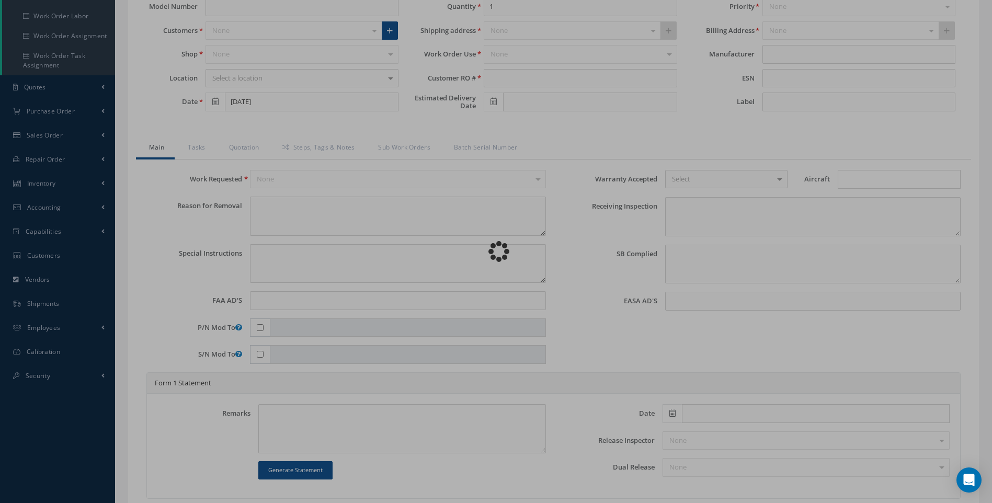
scroll to position [209, 0]
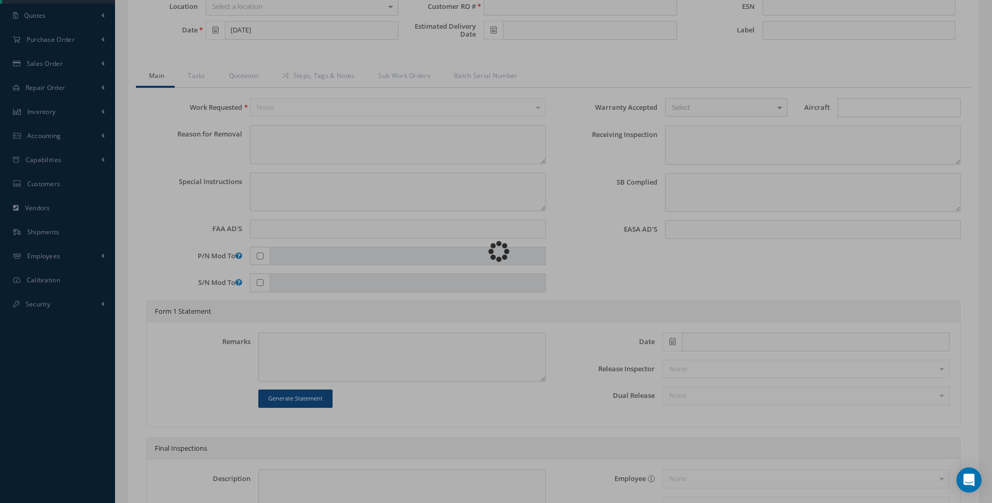
type input "STOCK REMOVAL"
type input "[DATE]"
type input "STOCK REMOVAL"
type textarea "NONE"
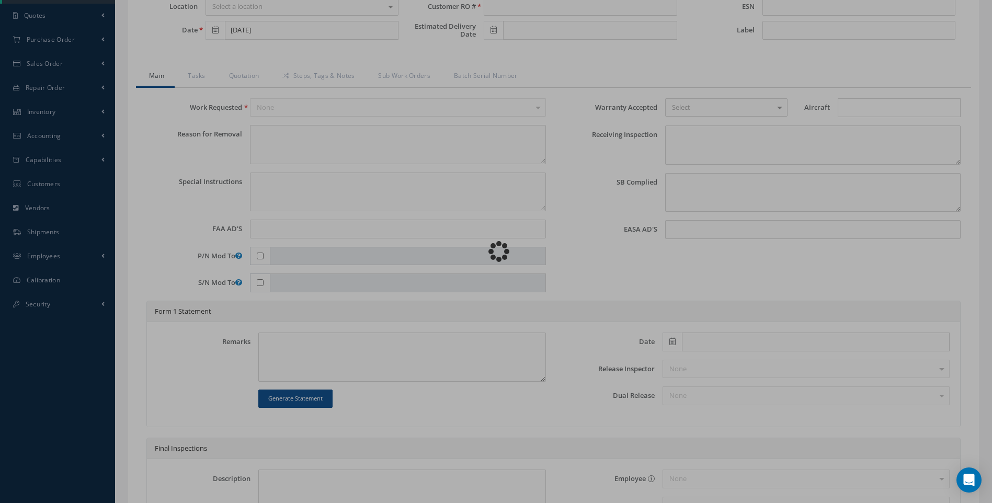
type textarea "PLEASE SEE R.O. FOR DETAILS"
type input "NONE"
type textarea "NO VISUAL DAMAGE"
type textarea "NONE"
type input "NONE"
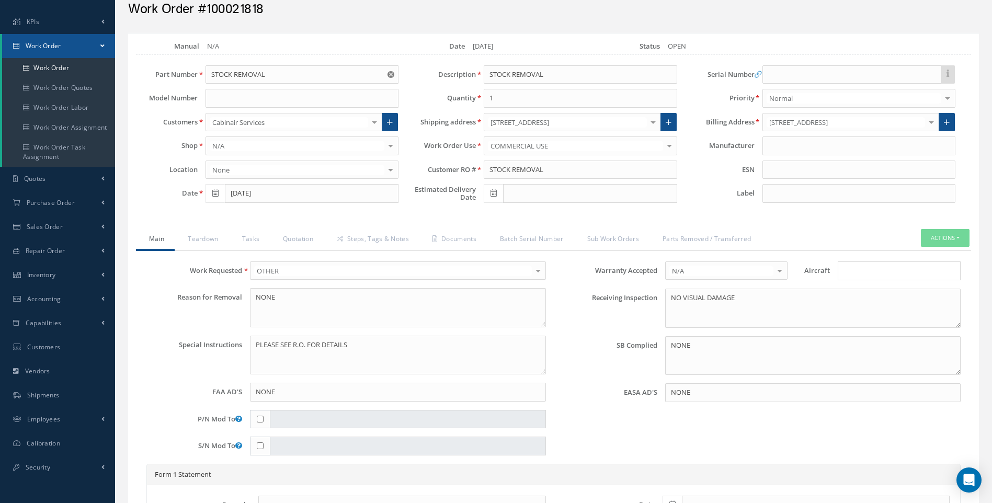
scroll to position [105, 0]
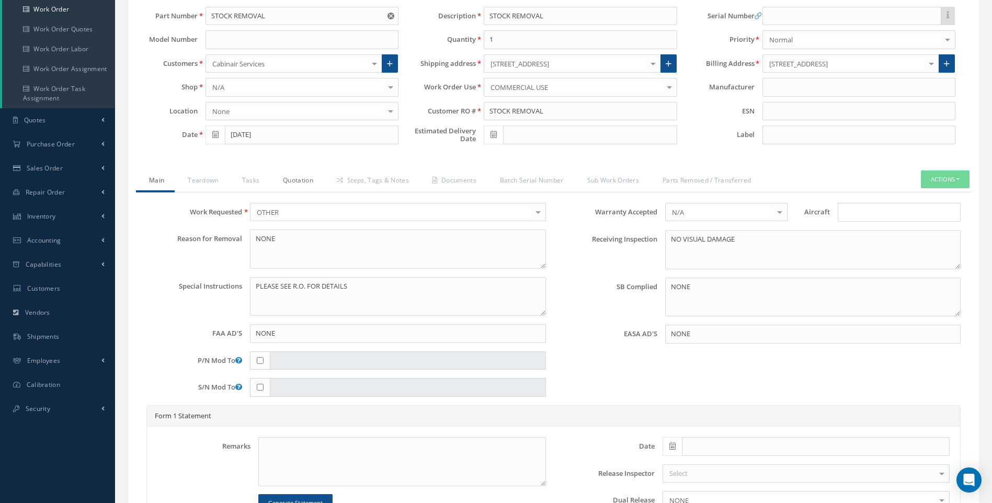
click at [300, 180] on link "Quotation" at bounding box center [297, 182] width 54 height 22
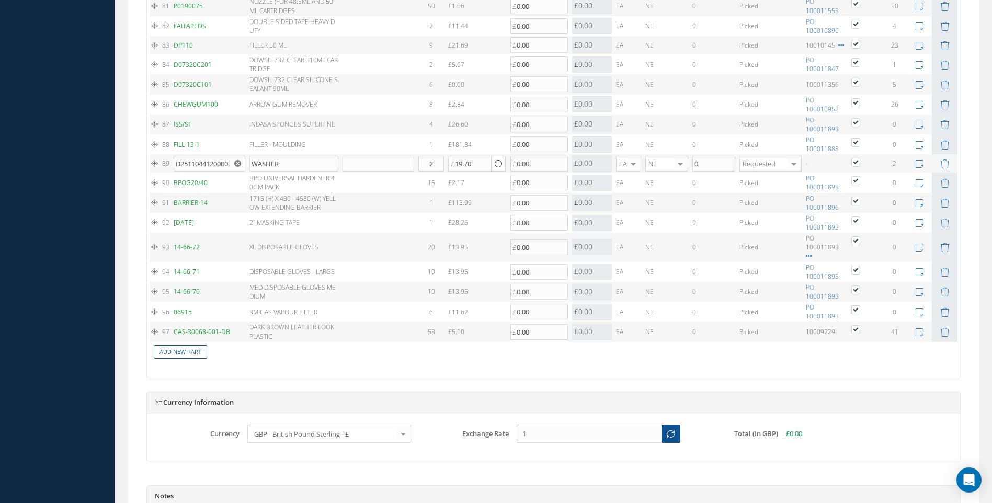
scroll to position [2722, 0]
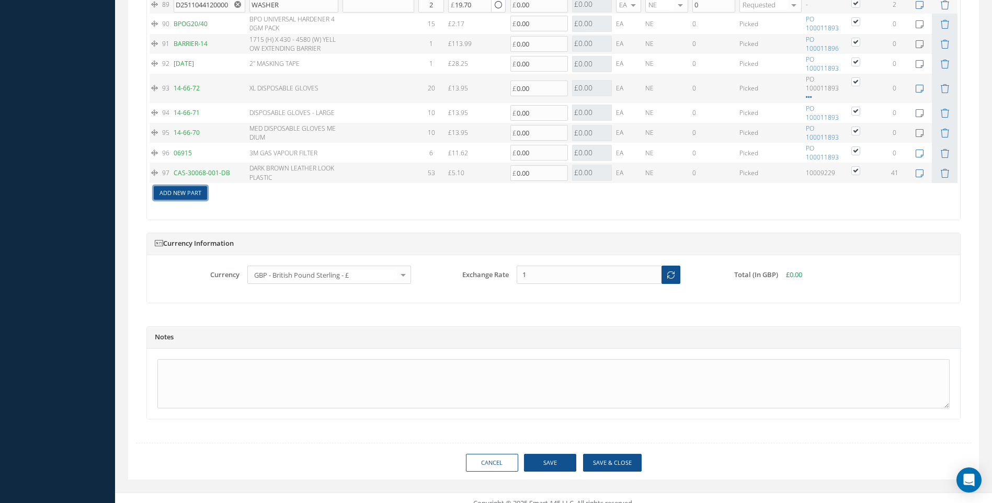
click at [194, 186] on link "Add New Part" at bounding box center [180, 193] width 53 height 14
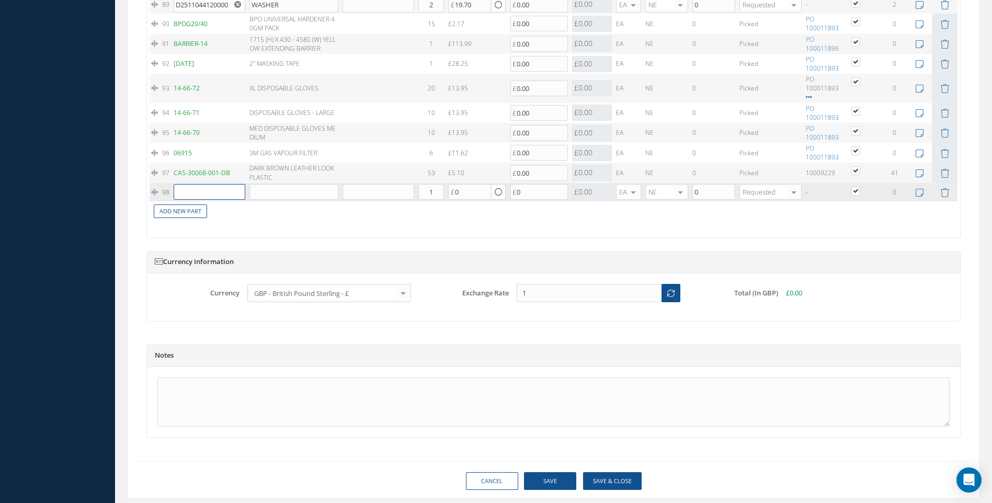
click at [194, 184] on input "text" at bounding box center [210, 192] width 72 height 16
click at [193, 196] on span "CAS-30068-001-DB" at bounding box center [197, 203] width 37 height 18
type input "CAS-30068-001-DB"
type input "DARK BROWN LEATHER LOOK PLASTIC"
type input "5.10"
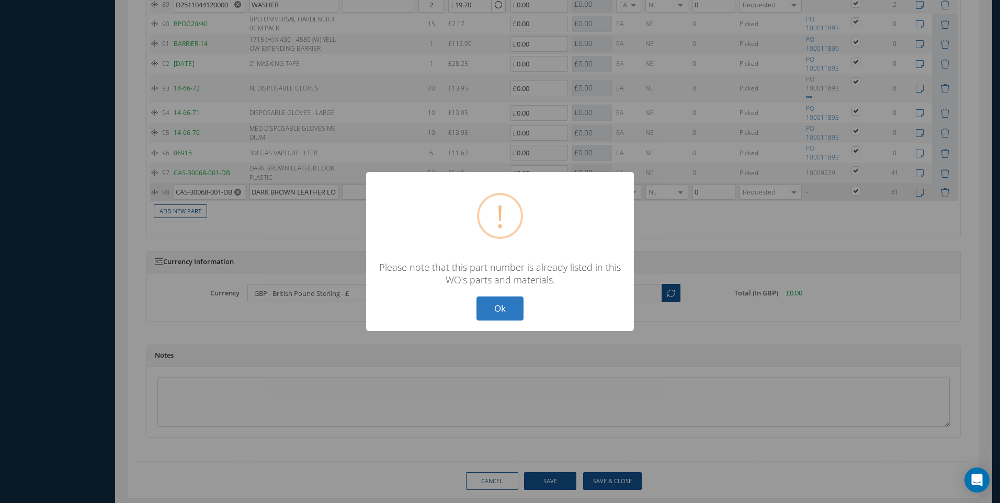
click at [504, 308] on button "Ok" at bounding box center [500, 309] width 47 height 25
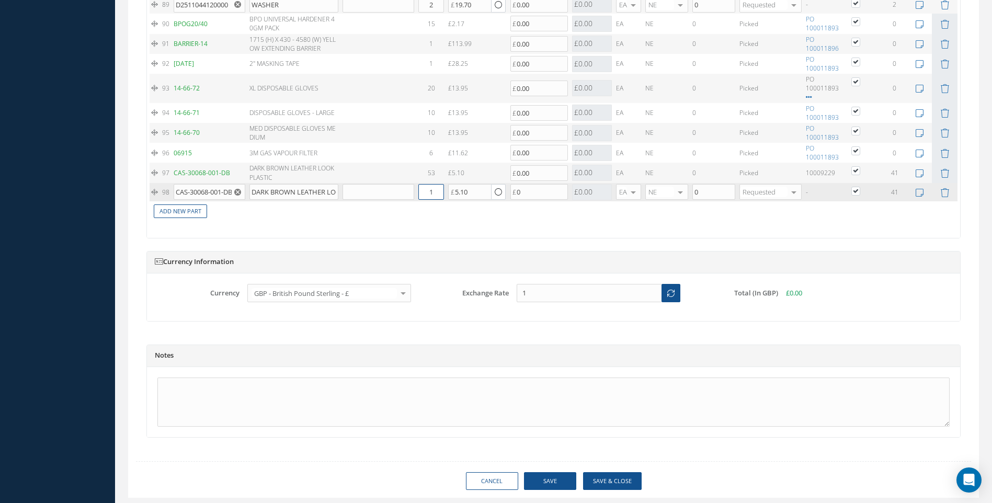
drag, startPoint x: 437, startPoint y: 182, endPoint x: 409, endPoint y: 184, distance: 27.8
click at [409, 184] on tr "98 CAS-30068-001-DB DARK BROWN LEATHER LOOK PLASTIC Part Number Description Qty…" at bounding box center [554, 192] width 808 height 18
type input "40"
click at [553, 472] on button "Save" at bounding box center [550, 481] width 52 height 18
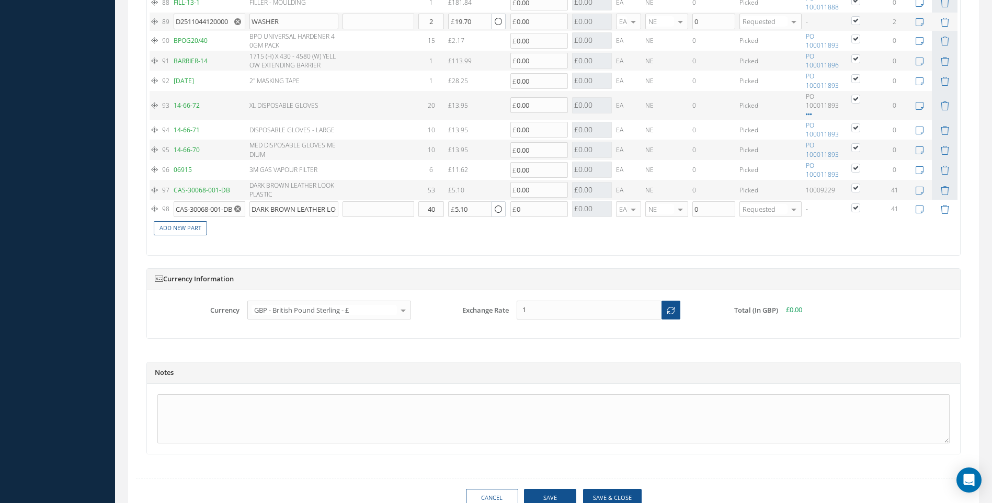
type input "0.00"
checkbox input "true"
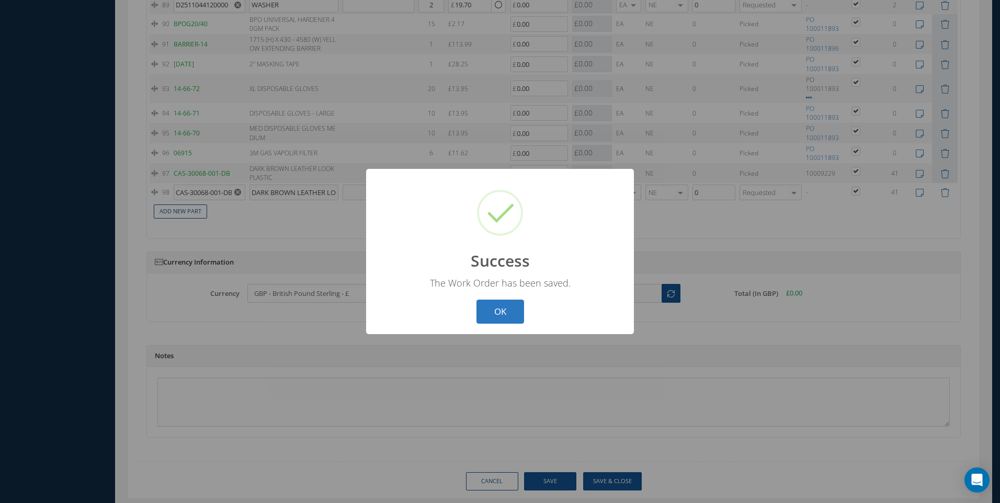
click at [499, 307] on button "OK" at bounding box center [501, 312] width 48 height 25
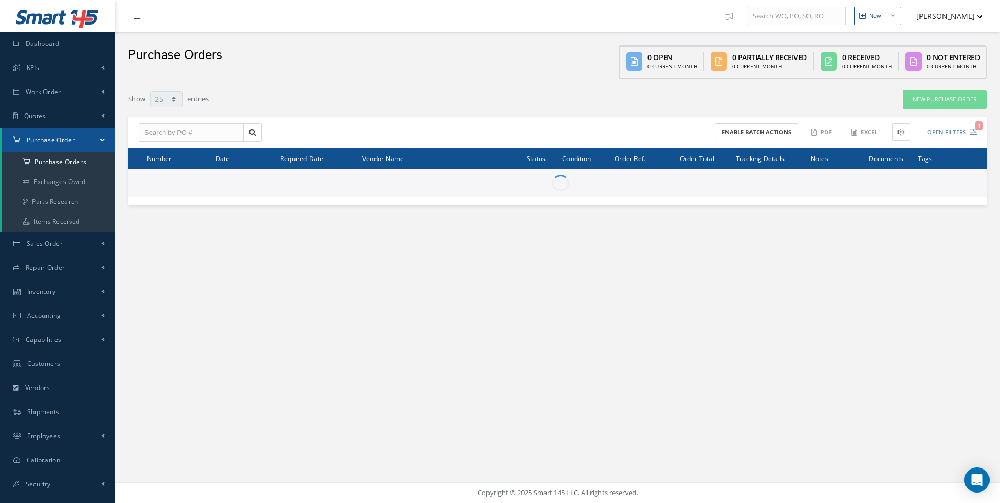
select select "25"
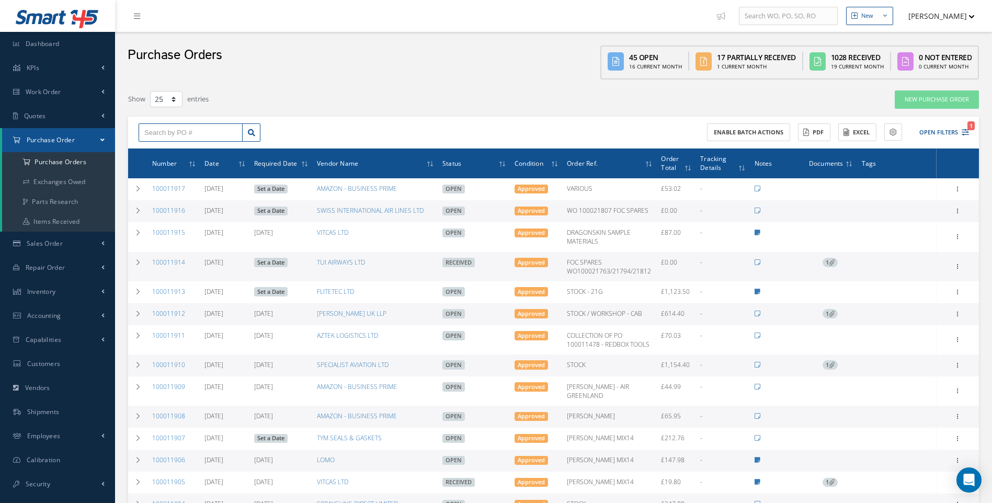
click at [167, 130] on input "text" at bounding box center [191, 132] width 104 height 19
type input "100011680"
click at [168, 151] on span "100011680" at bounding box center [159, 151] width 31 height 7
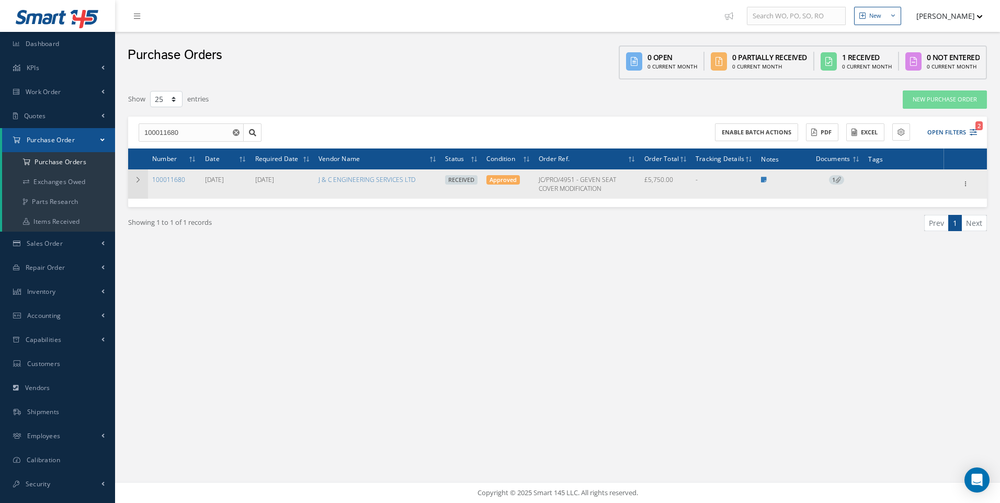
click at [137, 182] on icon at bounding box center [137, 180] width 7 height 6
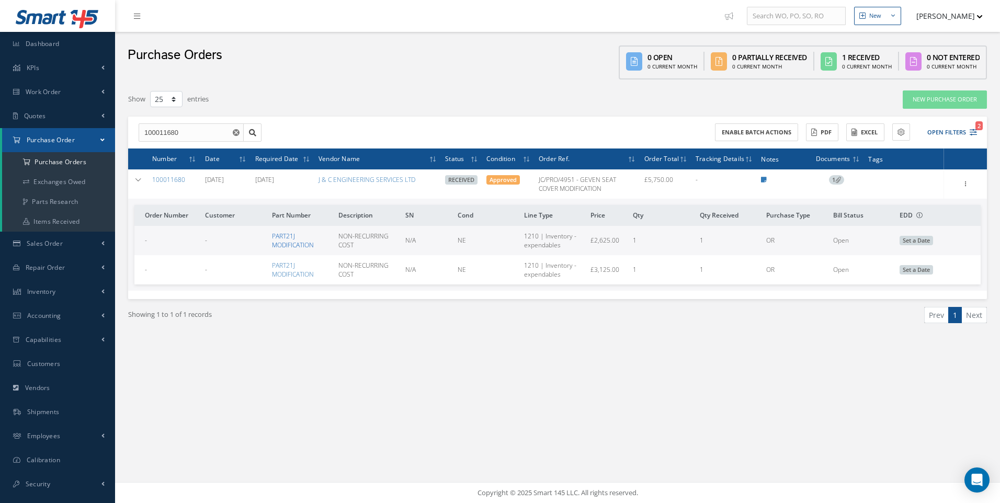
click at [293, 240] on link "PART21J MODIFICATION" at bounding box center [293, 241] width 42 height 18
click at [971, 135] on icon "2" at bounding box center [973, 132] width 7 height 7
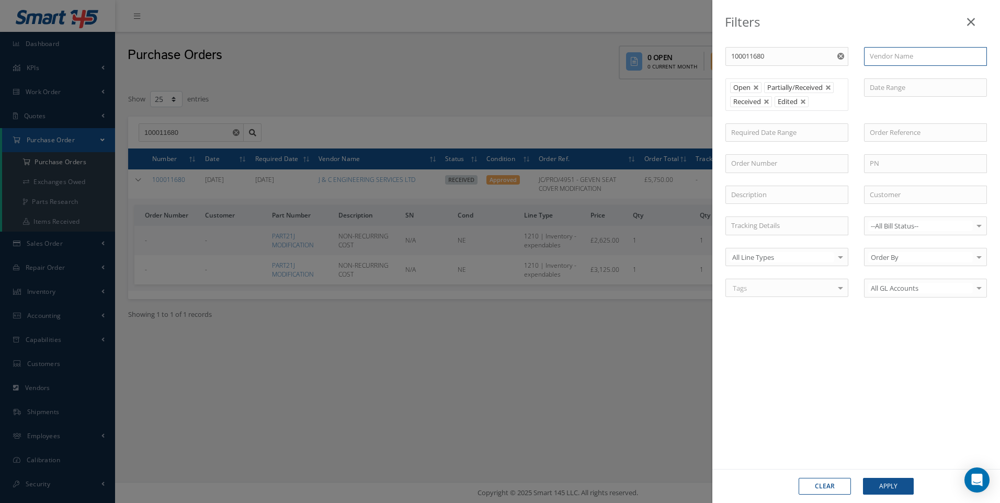
click at [888, 60] on input "text" at bounding box center [925, 56] width 123 height 19
type input "red"
click at [536, 334] on div "Filters PO # 100011680 Vendor Name red No Match Found Open Partially/Received R…" at bounding box center [500, 251] width 1000 height 503
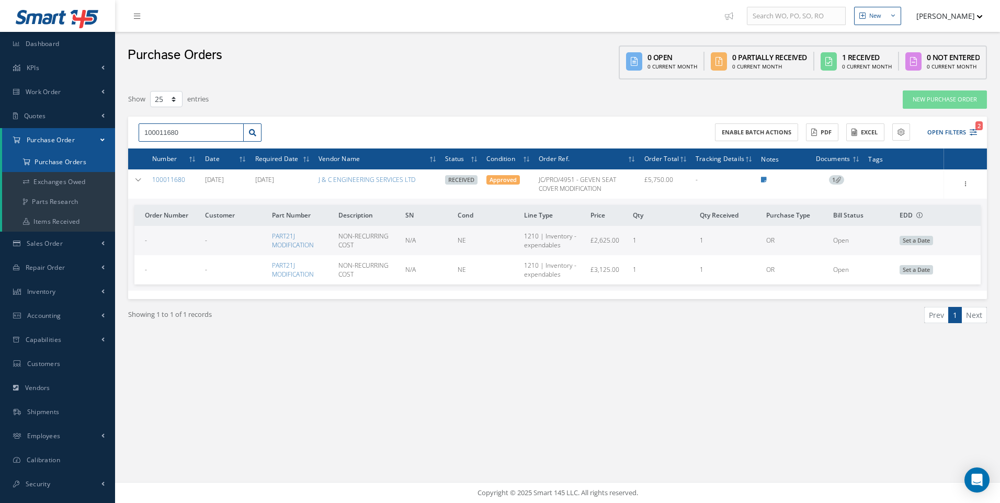
drag, startPoint x: 185, startPoint y: 132, endPoint x: 72, endPoint y: 152, distance: 114.3
click at [78, 152] on div "Smart 145 Dashboard KPIs Work Order Work Order Work Order Work Order Quotes Wor…" at bounding box center [500, 251] width 1000 height 503
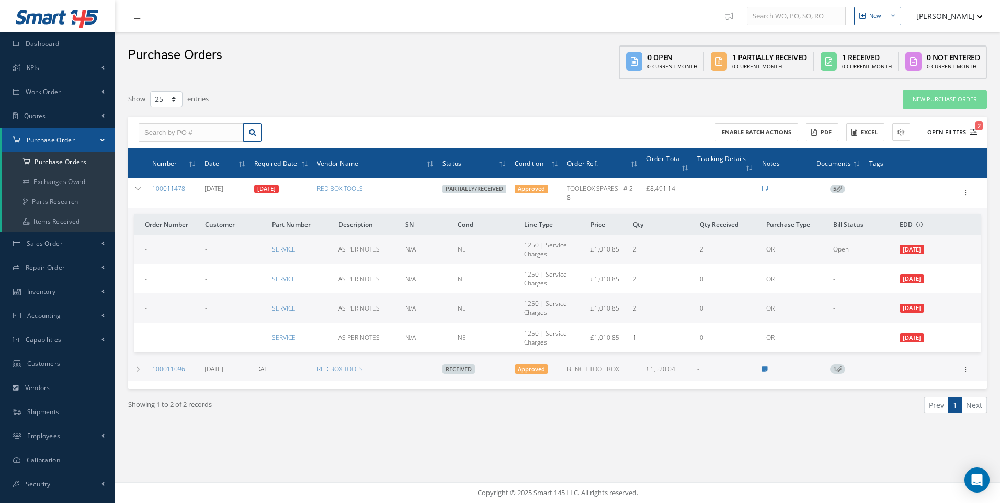
click at [970, 130] on icon "2" at bounding box center [973, 132] width 7 height 7
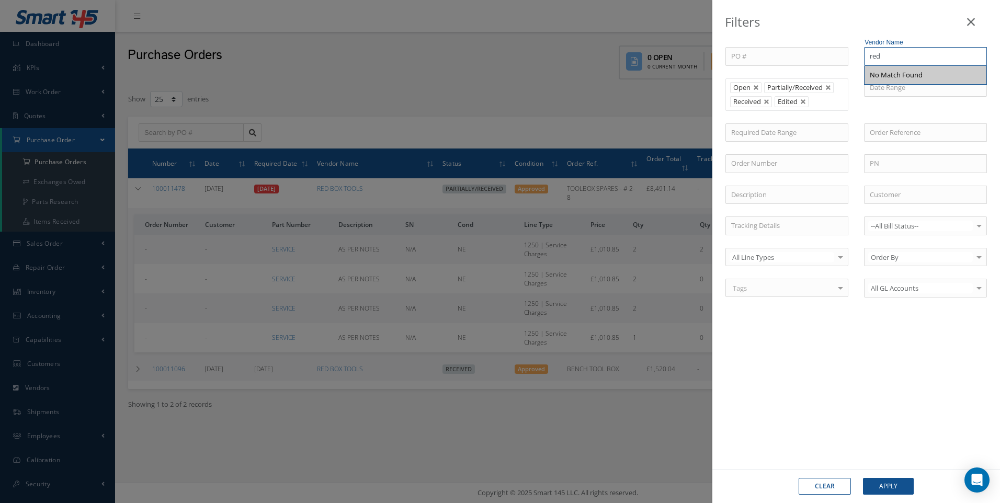
click at [880, 58] on input "red" at bounding box center [925, 56] width 123 height 19
click at [884, 54] on input "red" at bounding box center [925, 56] width 123 height 19
click at [889, 75] on span "RED BOX TOOLS" at bounding box center [895, 74] width 51 height 9
type input "RED BOX TOOLS"
click at [890, 492] on button "Apply" at bounding box center [888, 486] width 51 height 17
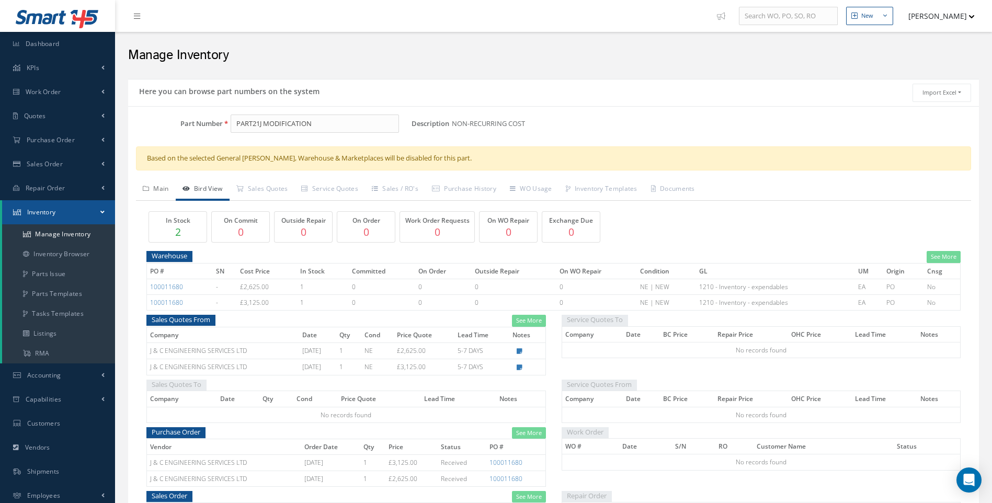
click at [166, 187] on link "Main" at bounding box center [156, 190] width 40 height 22
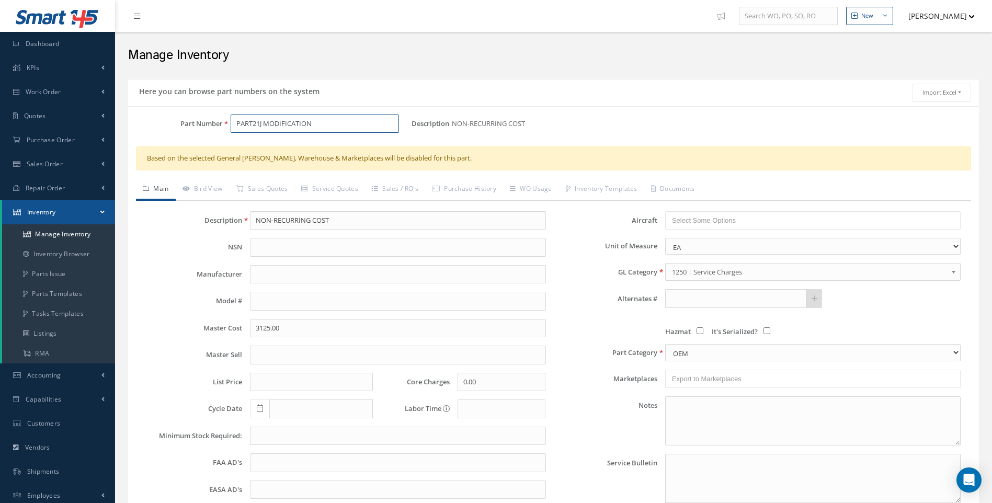
drag, startPoint x: 327, startPoint y: 122, endPoint x: 222, endPoint y: 128, distance: 105.3
click at [223, 128] on div "PART21J MODIFICATION" at bounding box center [317, 124] width 189 height 19
click at [76, 230] on link "Manage Inventory" at bounding box center [58, 234] width 113 height 20
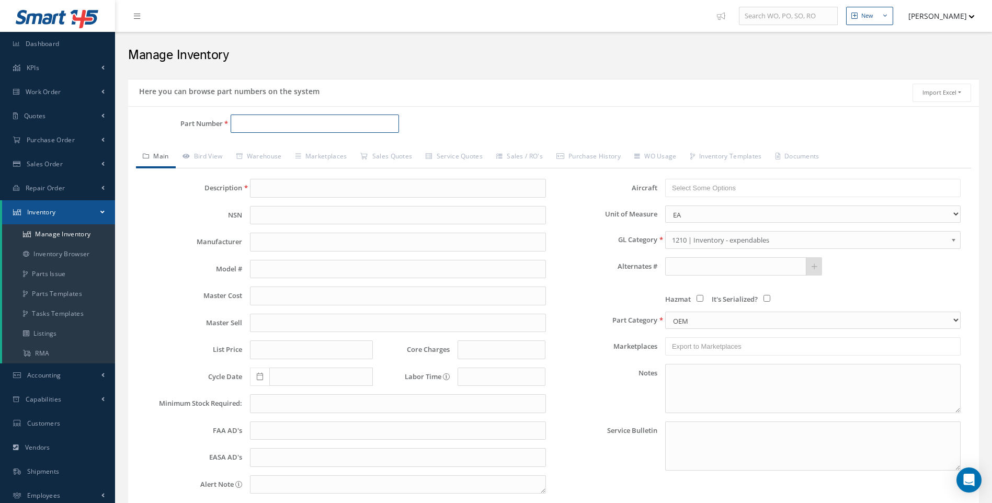
click at [246, 123] on input "Part Number" at bounding box center [315, 124] width 169 height 19
paste input "PART21J MODIFICATION"
type input "PART21J MODIFICATION"
click at [321, 122] on input "PART21J MODIFICATION" at bounding box center [315, 124] width 169 height 19
click at [266, 155] on span "PART21J MODIFICATION" at bounding box center [281, 150] width 94 height 11
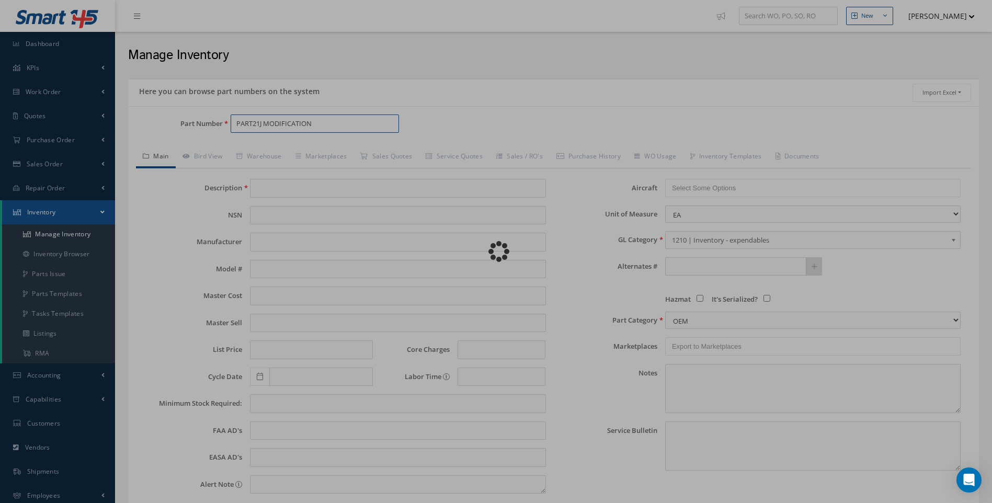
type input "NON-RECURRING COST"
type input "3125.00"
type input "0.00"
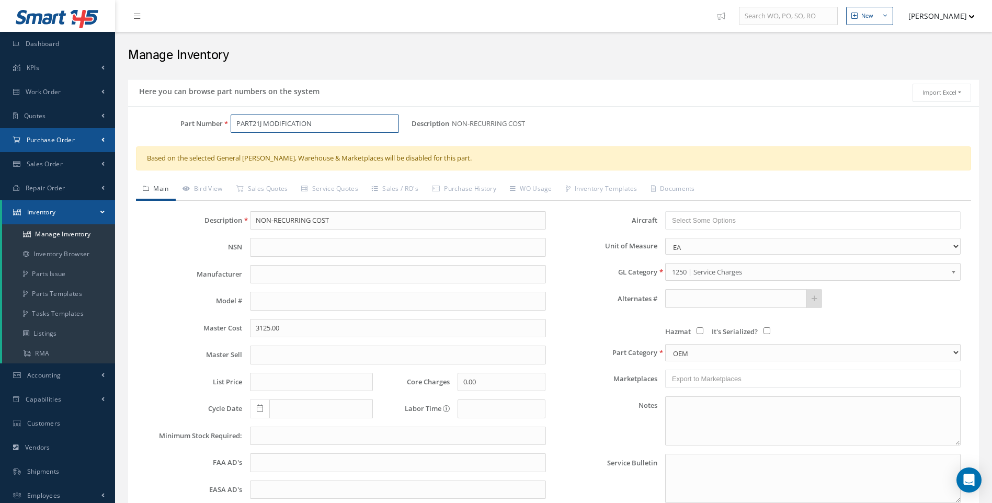
type input "PART21J MODIFICATION"
click at [58, 140] on span "Purchase Order" at bounding box center [51, 139] width 48 height 9
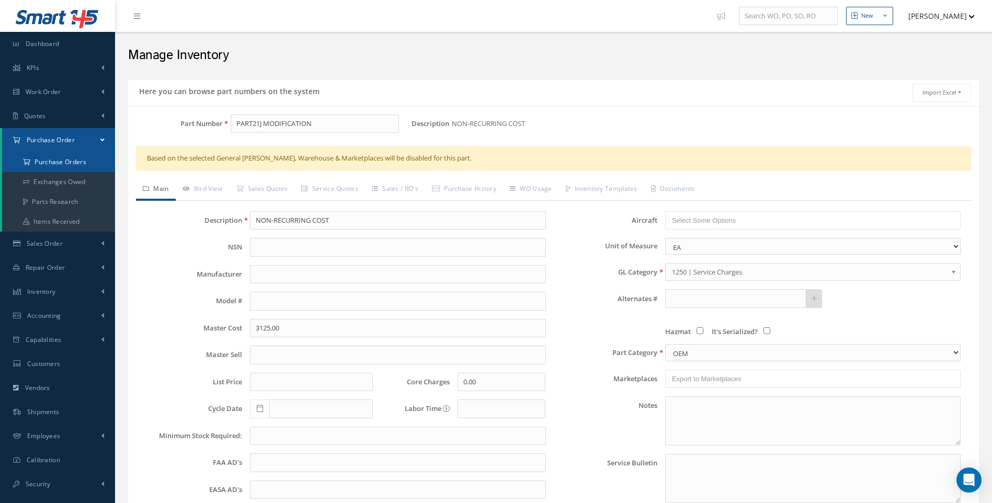
click at [61, 164] on a=1&status_id=2&status_id=3&status_id=5&collapsedFilters"] "Purchase Orders" at bounding box center [58, 162] width 113 height 20
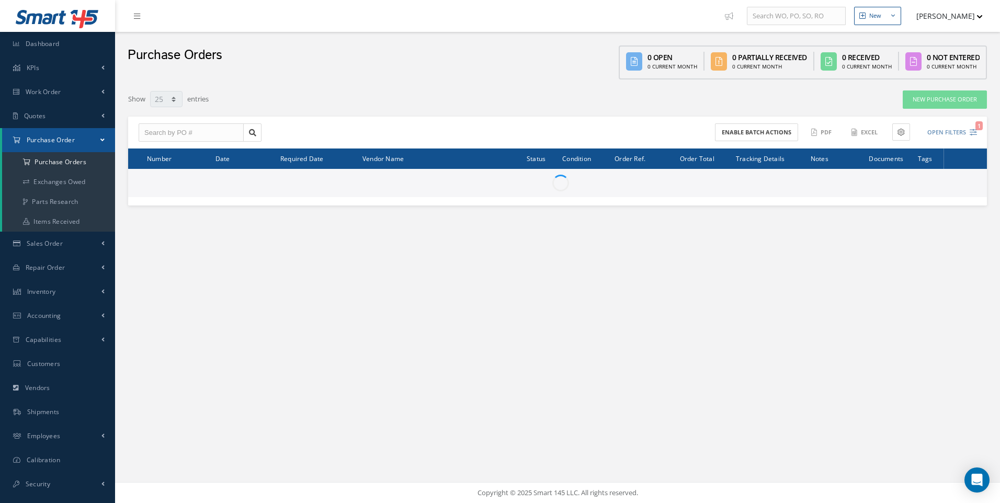
select select "25"
click at [166, 133] on input "text" at bounding box center [191, 132] width 105 height 19
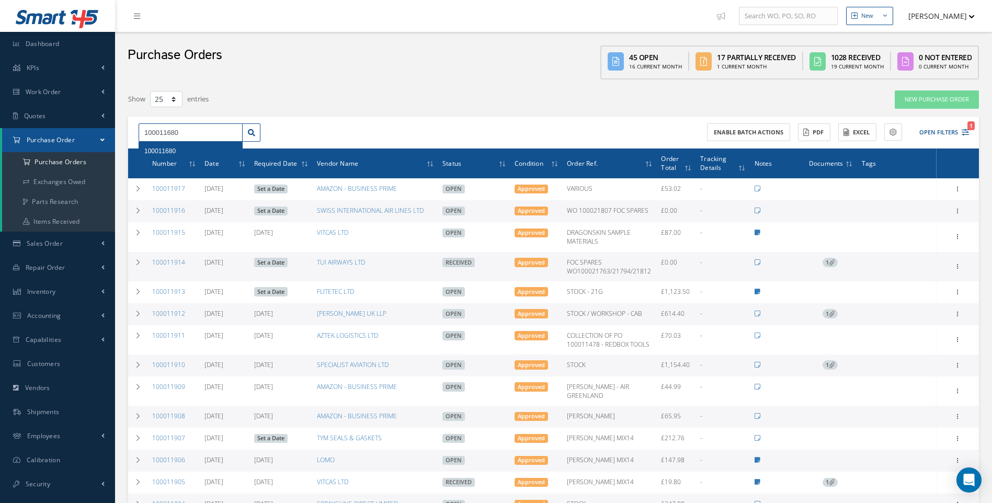
type input "100011680"
click at [163, 150] on span "100011680" at bounding box center [159, 151] width 31 height 7
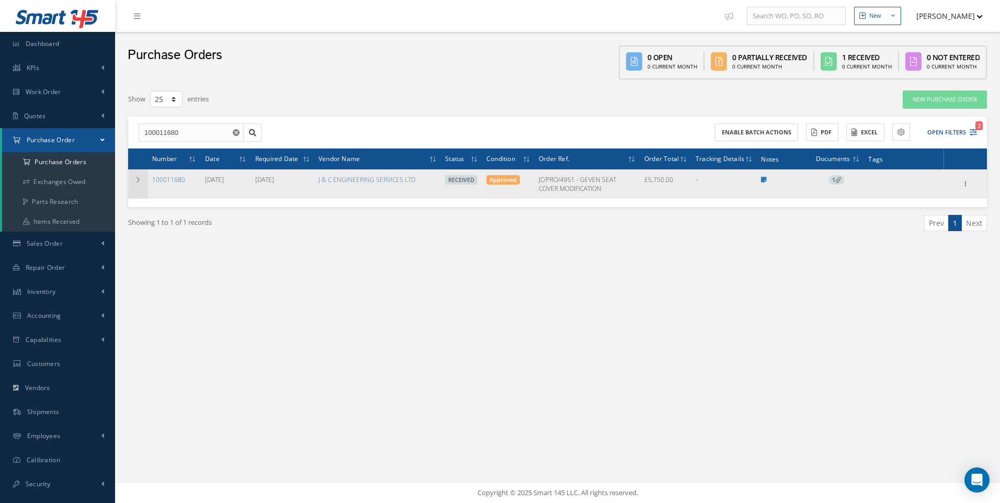
click at [138, 177] on icon at bounding box center [137, 180] width 7 height 6
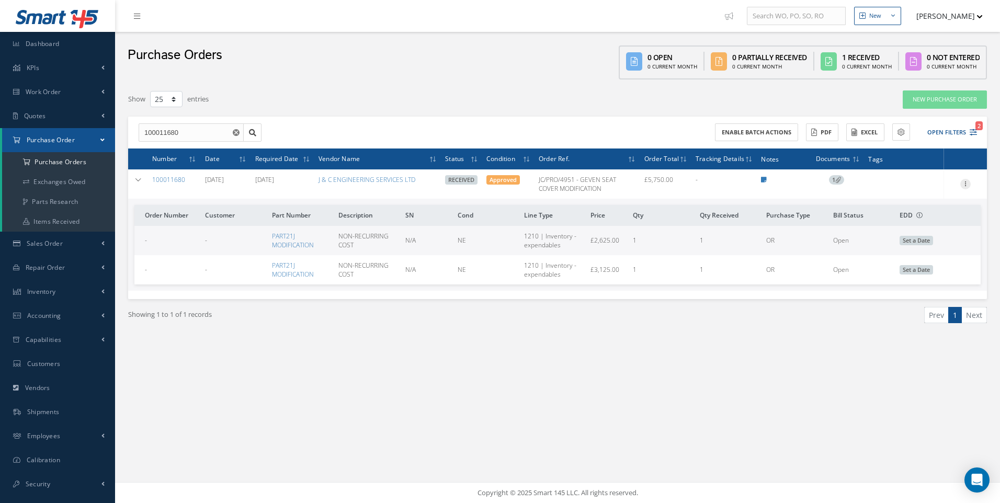
click at [968, 182] on icon at bounding box center [965, 183] width 10 height 8
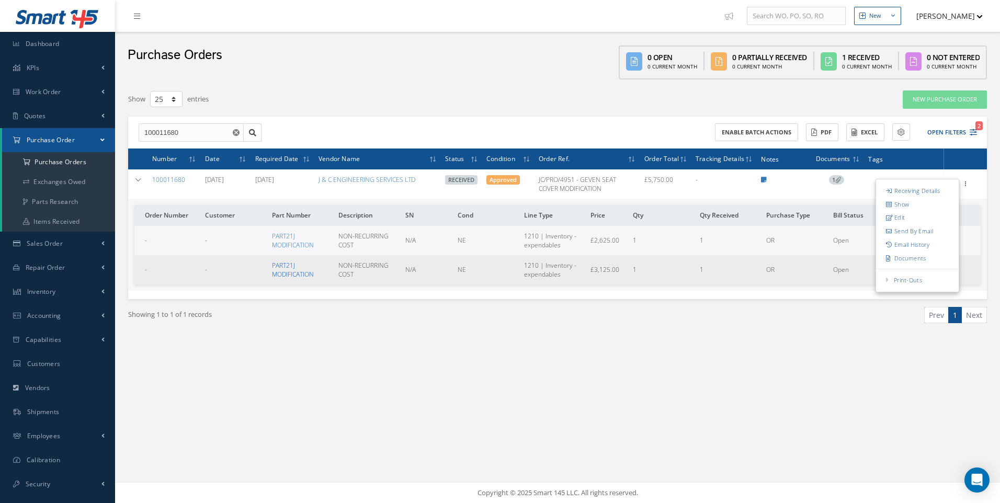
click at [287, 269] on link "PART21J MODIFICATION" at bounding box center [293, 270] width 42 height 18
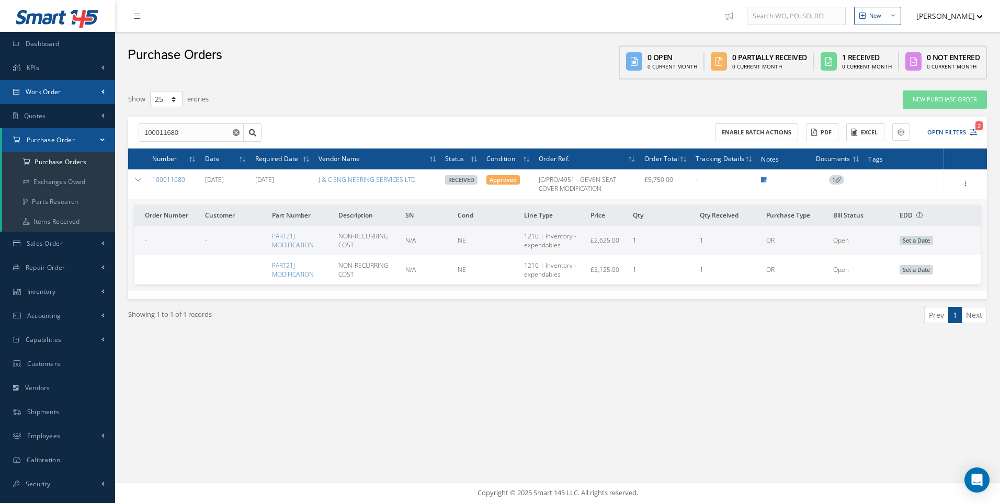
click at [48, 90] on span "Work Order" at bounding box center [44, 91] width 36 height 9
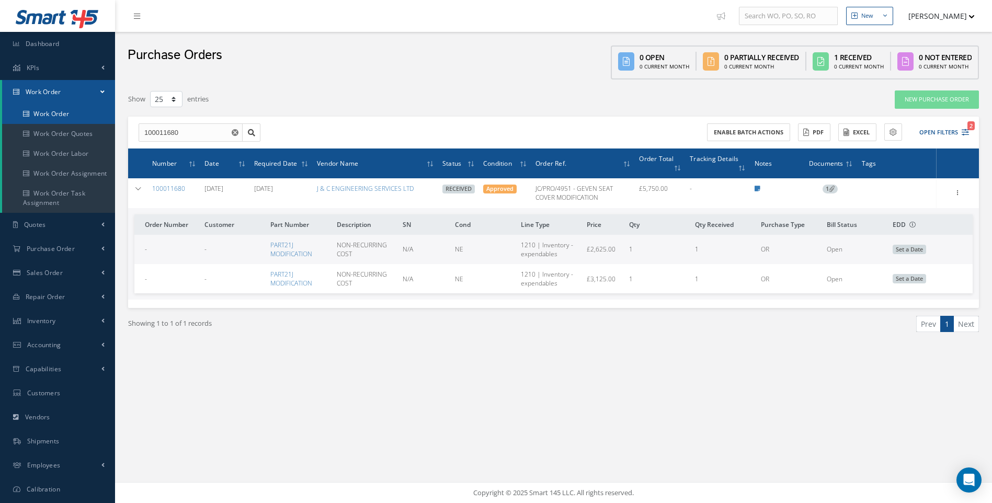
click at [68, 116] on link "Work Order" at bounding box center [58, 114] width 113 height 20
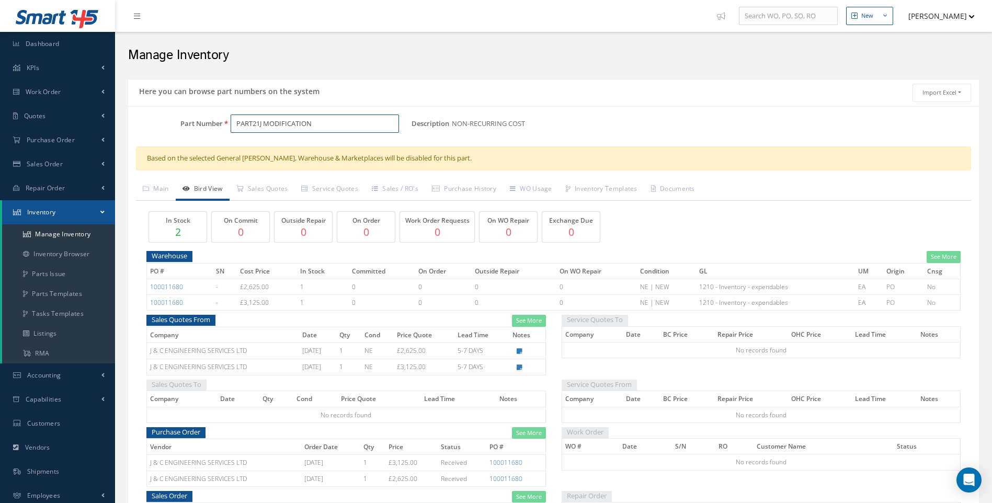
drag, startPoint x: 293, startPoint y: 123, endPoint x: 225, endPoint y: 131, distance: 68.4
click at [225, 131] on div "PART21J MODIFICATION" at bounding box center [317, 124] width 189 height 19
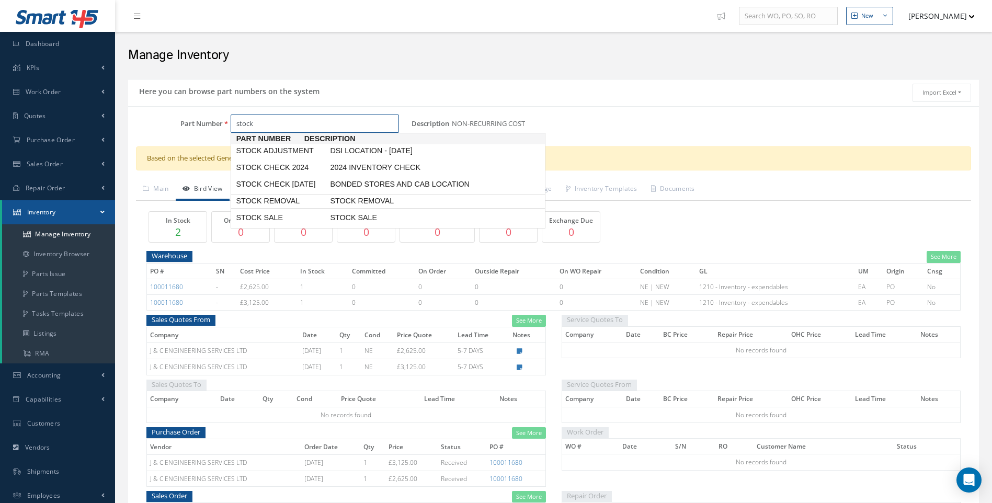
click at [277, 207] on span "STOCK REMOVAL" at bounding box center [281, 201] width 94 height 11
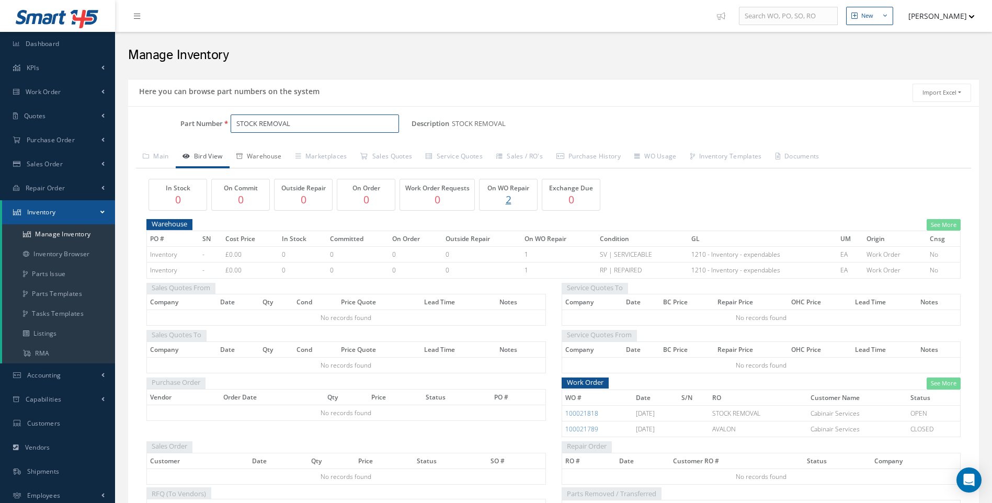
type input "STOCK REMOVAL"
click at [266, 156] on link "Warehouse" at bounding box center [259, 157] width 59 height 22
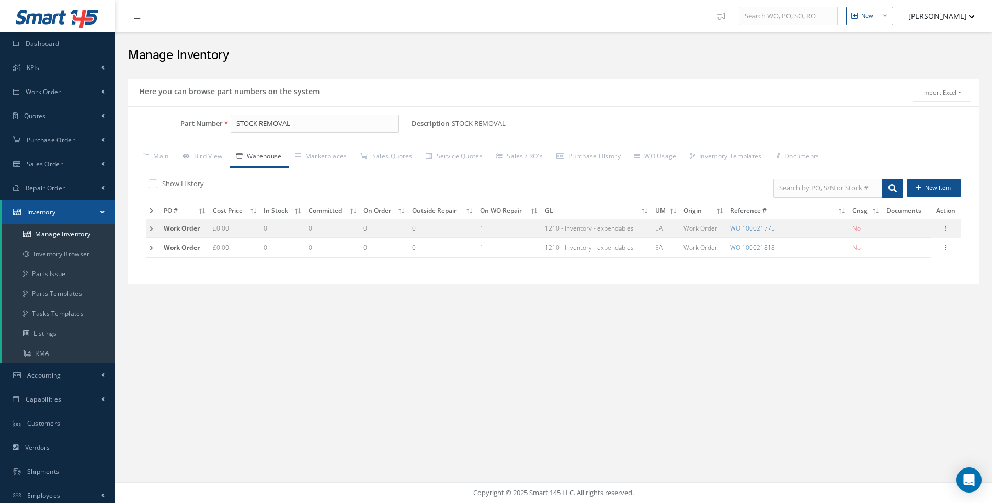
click at [269, 356] on div "New New Work Order New Purchase Order New Customer Quote New Sales Order New Re…" at bounding box center [553, 251] width 877 height 503
click at [65, 145] on link "Purchase Order" at bounding box center [57, 140] width 115 height 24
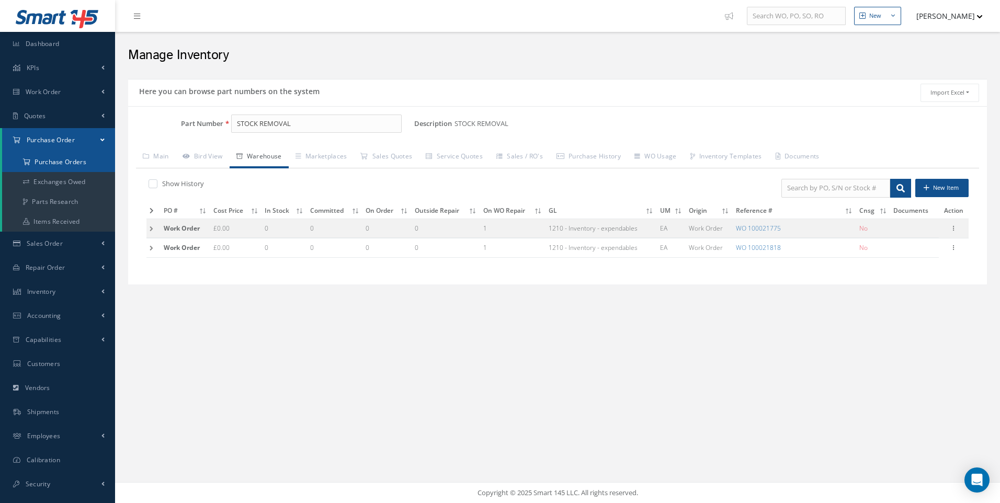
click at [58, 168] on a=1&status_id=2&status_id=3&status_id=5&collapsedFilters"] "Purchase Orders" at bounding box center [58, 162] width 113 height 20
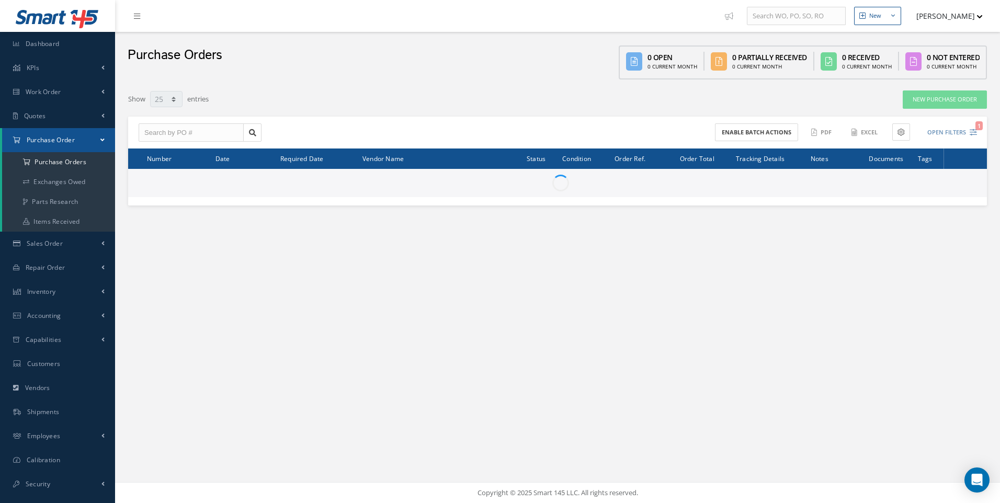
select select "25"
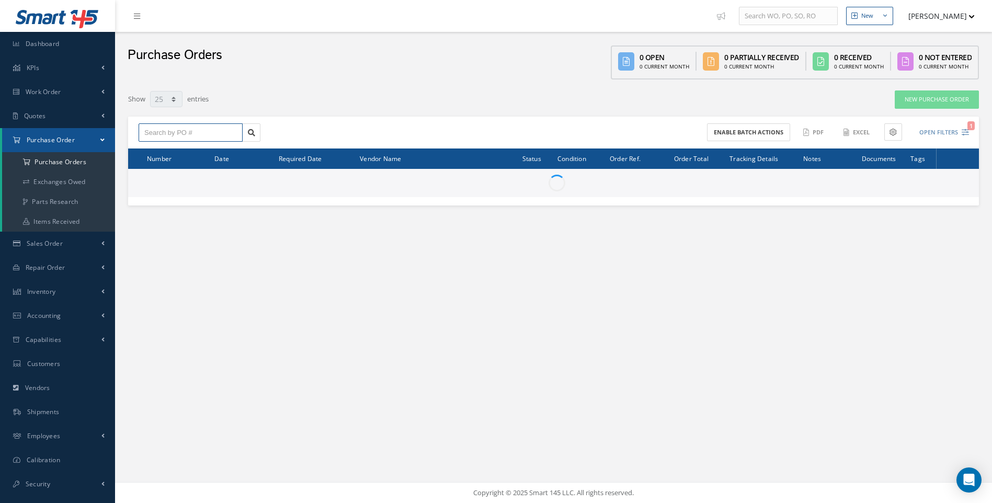
click at [156, 132] on input "text" at bounding box center [191, 132] width 104 height 19
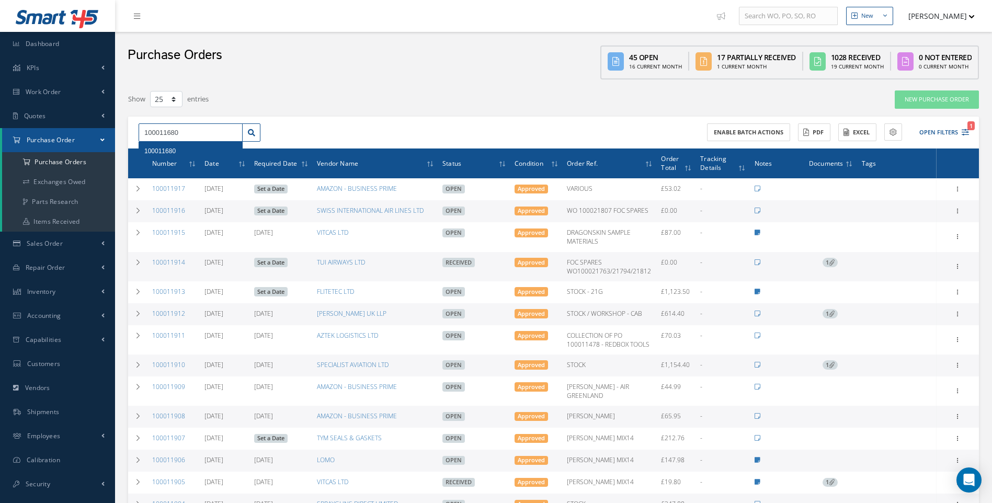
type input "100011680"
click at [161, 146] on div "100011680" at bounding box center [190, 151] width 103 height 19
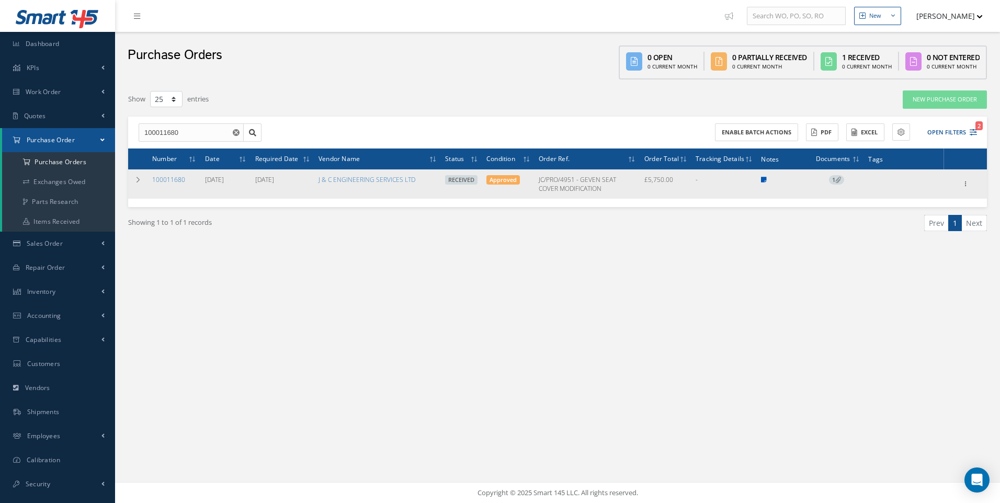
click at [764, 180] on icon at bounding box center [764, 180] width 6 height 6
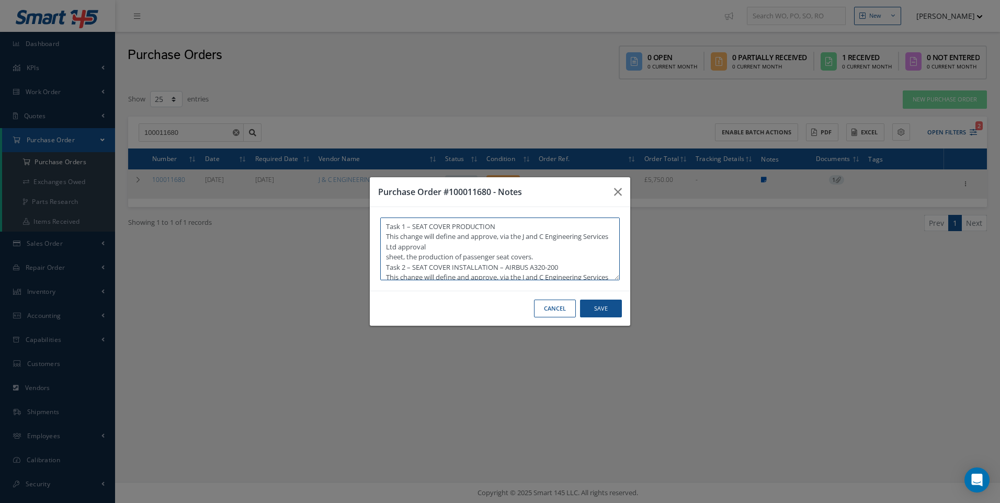
type textarea "Task 1 – SEAT COVER PRODUCTION This change will define and approve, via the J a…"
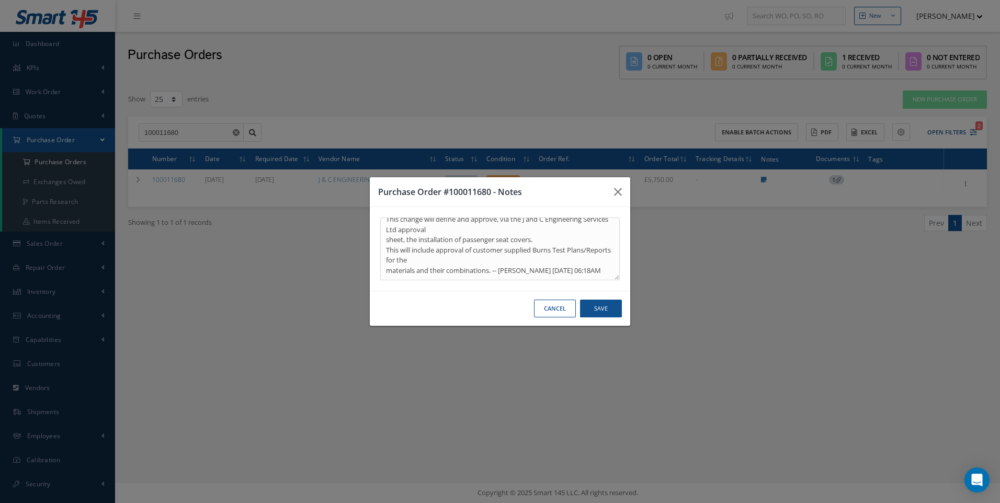
click at [552, 305] on button "Cancel" at bounding box center [555, 309] width 42 height 18
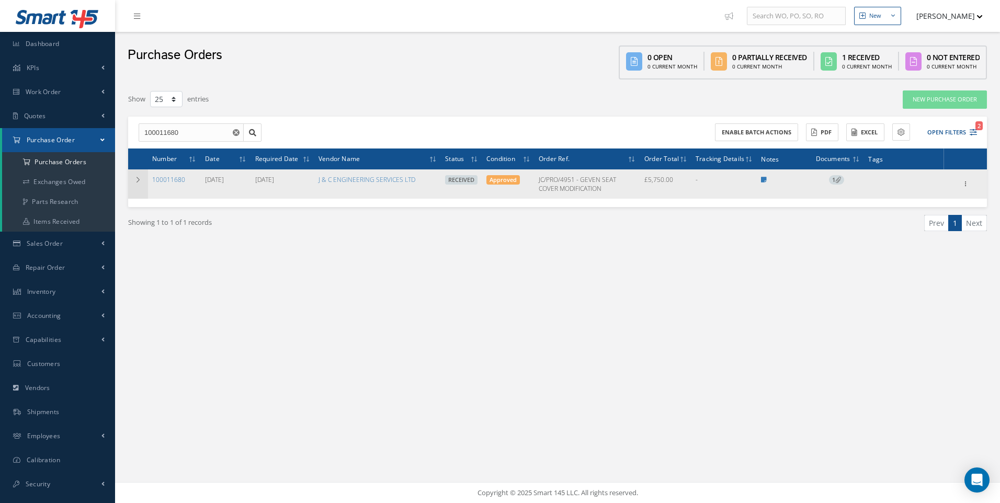
click at [131, 177] on td at bounding box center [138, 183] width 20 height 29
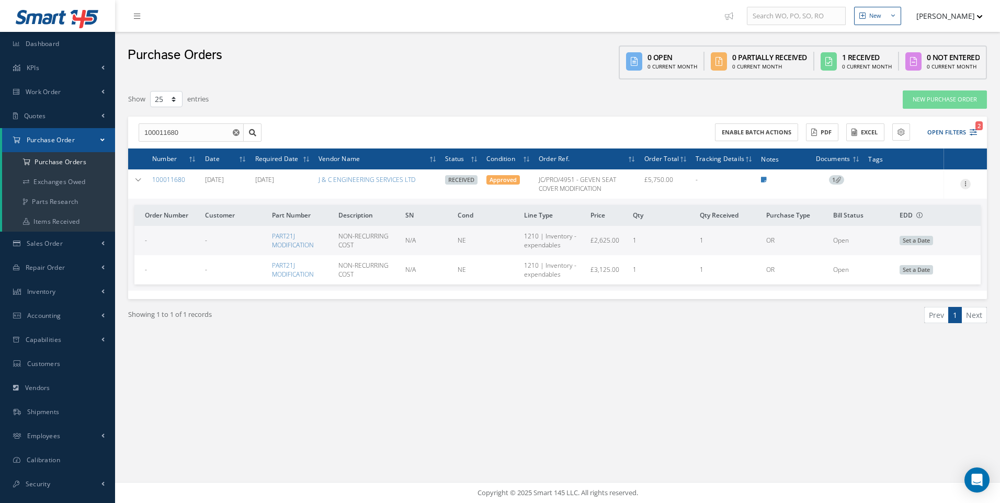
click at [968, 186] on icon at bounding box center [965, 183] width 10 height 8
click at [926, 192] on link "Receiving Details" at bounding box center [917, 191] width 83 height 14
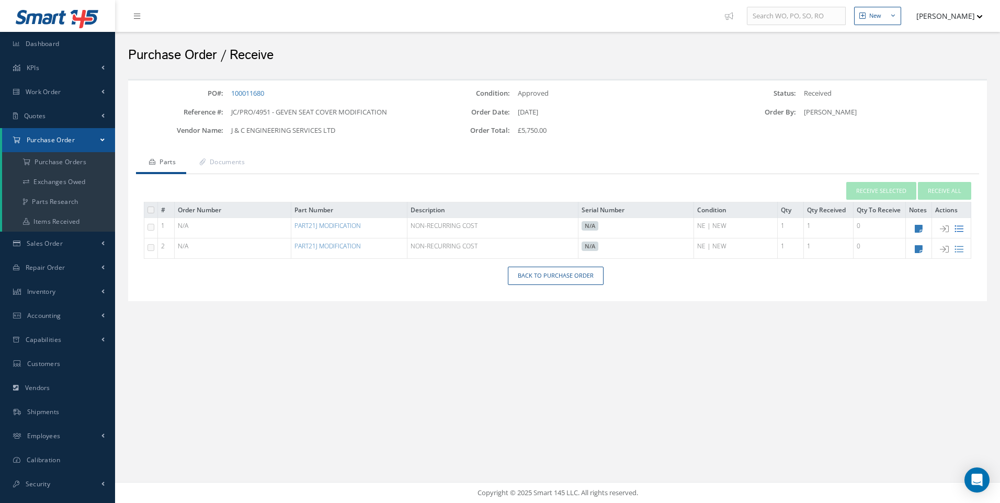
click at [962, 230] on icon at bounding box center [959, 228] width 9 height 9
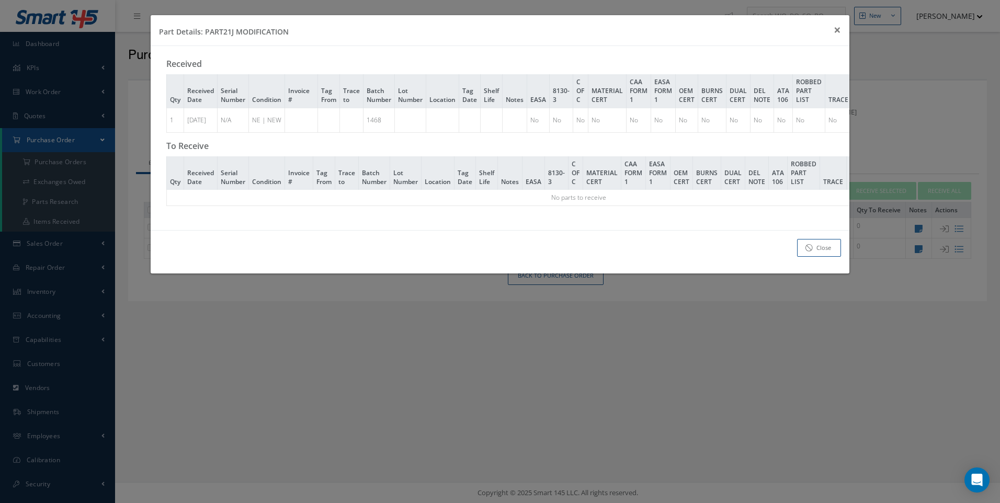
scroll to position [0, 156]
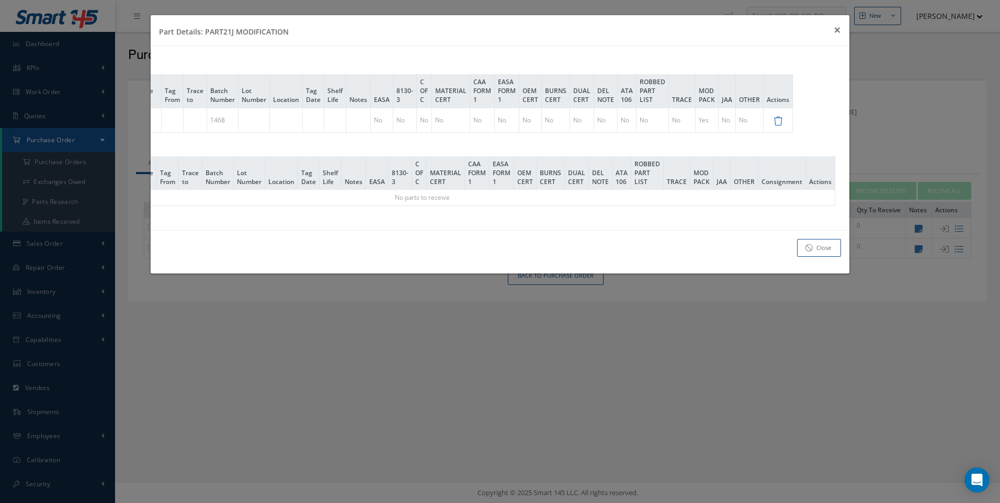
click at [783, 123] on icon at bounding box center [778, 121] width 9 height 9
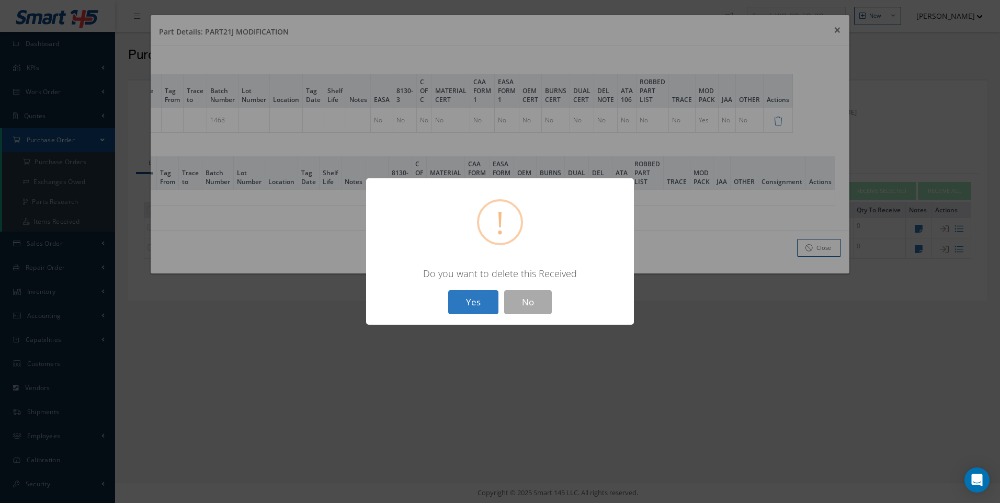
click at [478, 302] on button "Yes" at bounding box center [473, 302] width 50 height 25
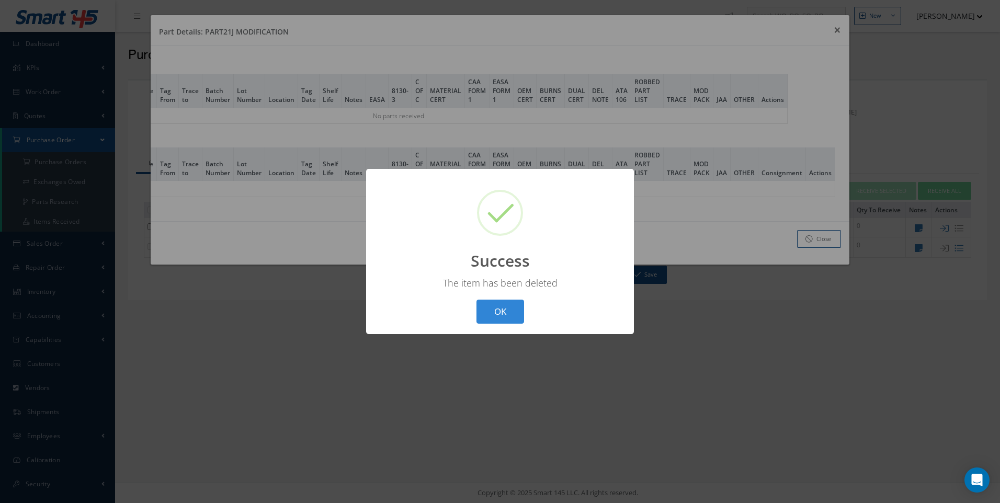
drag, startPoint x: 499, startPoint y: 308, endPoint x: 507, endPoint y: 310, distance: 8.0
click at [505, 310] on button "OK" at bounding box center [501, 312] width 48 height 25
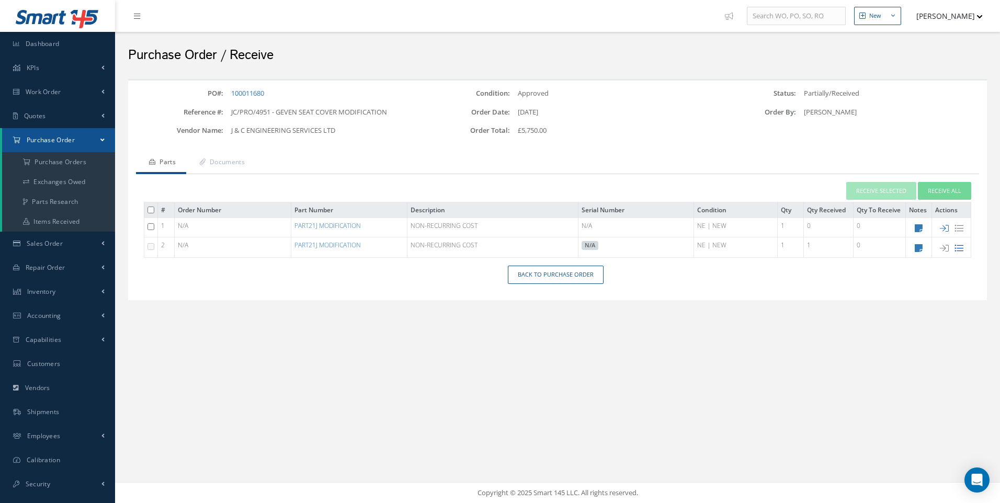
click at [959, 250] on icon at bounding box center [959, 248] width 9 height 9
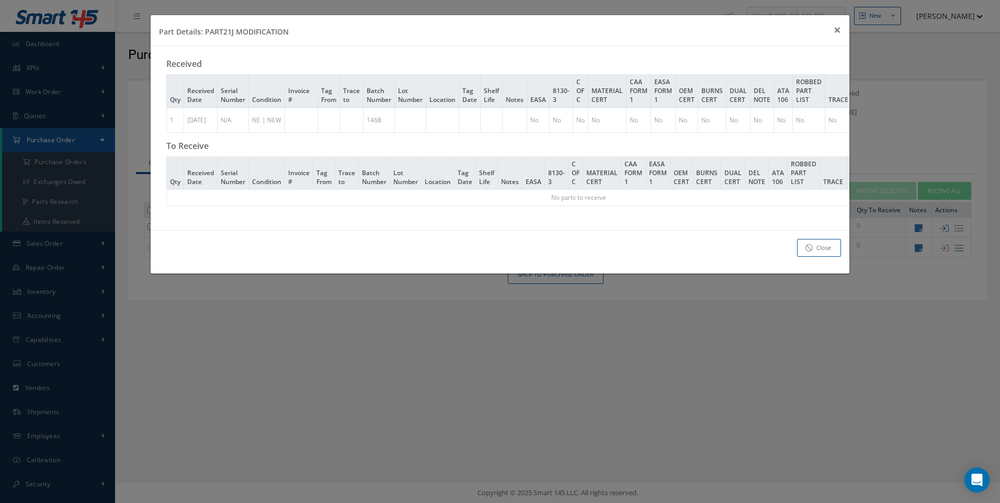
scroll to position [0, 156]
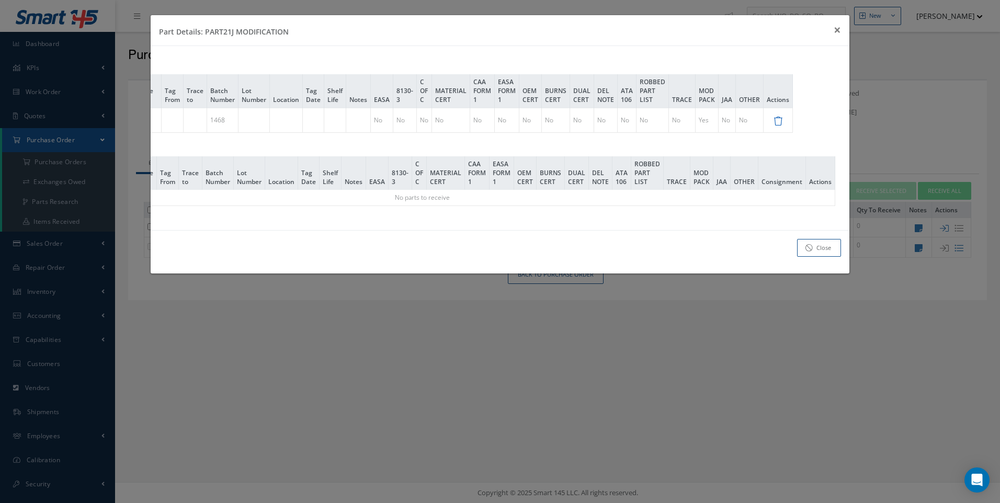
click at [783, 123] on icon at bounding box center [778, 121] width 9 height 9
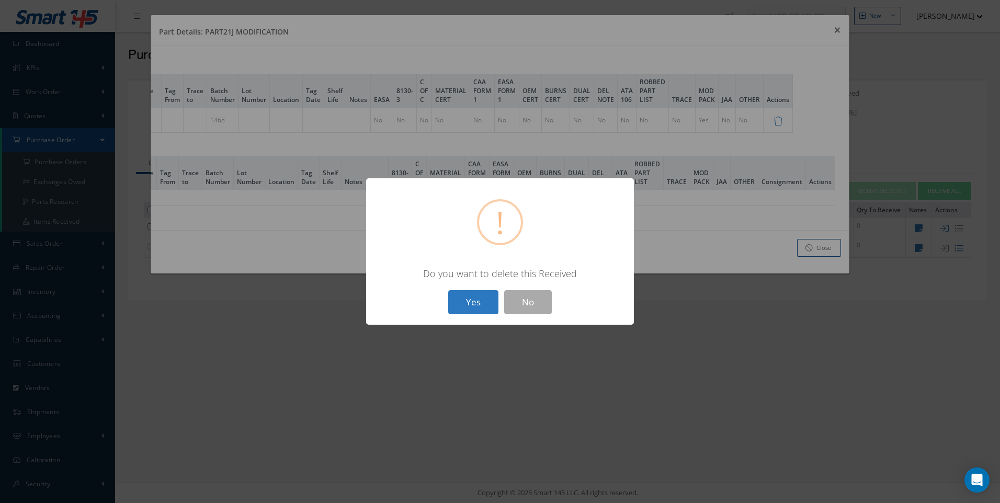
click at [481, 304] on button "Yes" at bounding box center [473, 302] width 50 height 25
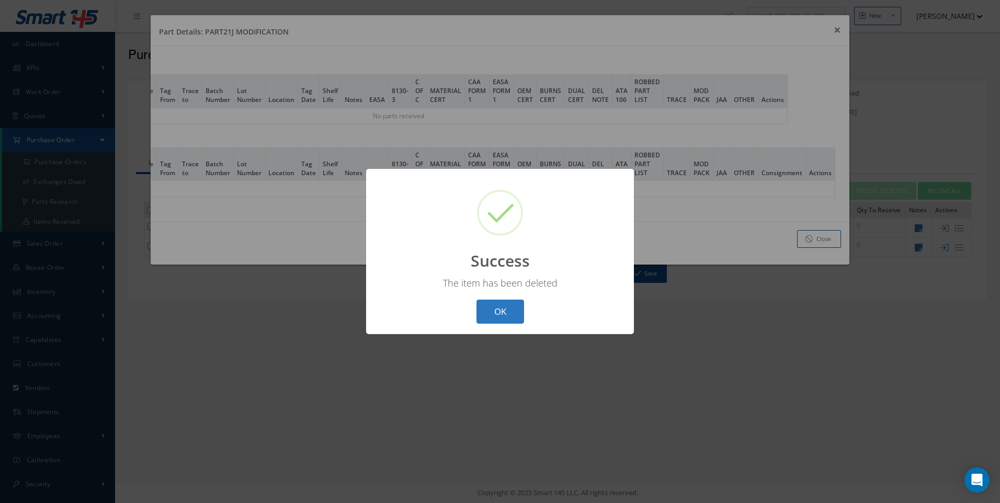
click at [504, 308] on button "OK" at bounding box center [501, 312] width 48 height 25
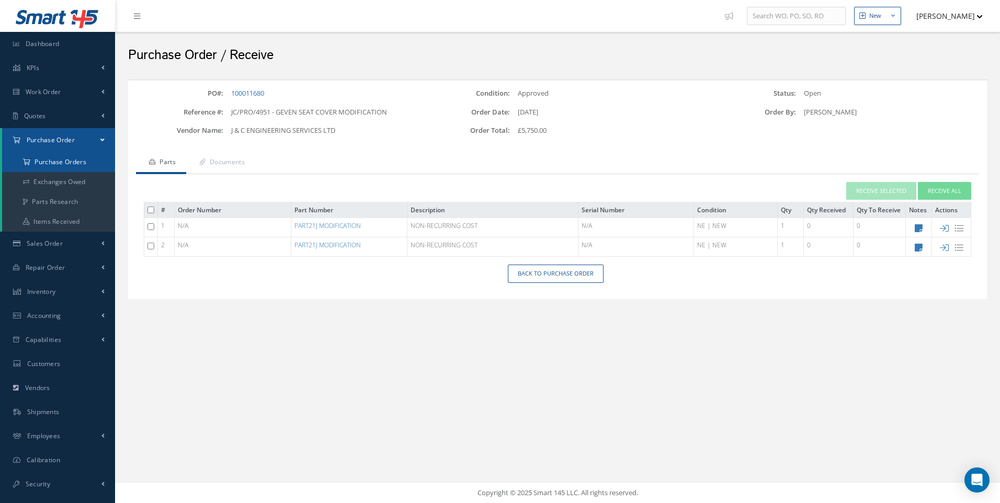
click at [66, 159] on a=1&status_id=2&status_id=3&status_id=5&collapsedFilters"] "Purchase Orders" at bounding box center [58, 162] width 113 height 20
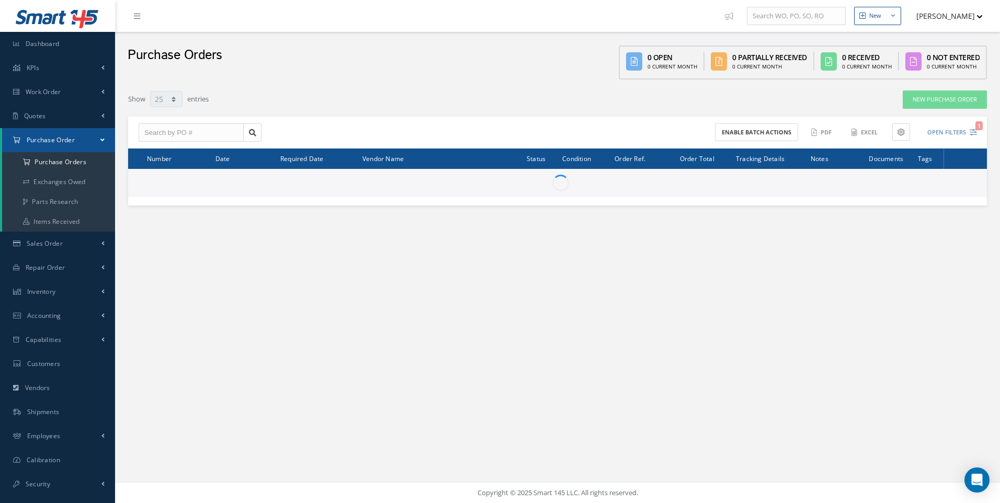
select select "25"
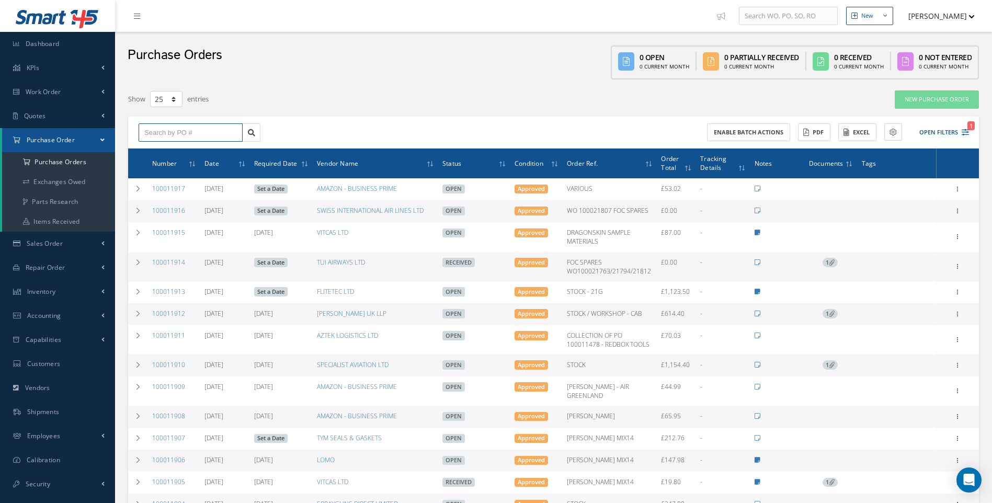
click at [166, 133] on input "text" at bounding box center [191, 132] width 104 height 19
type input "100011097"
click at [167, 148] on span "100011097" at bounding box center [159, 151] width 31 height 7
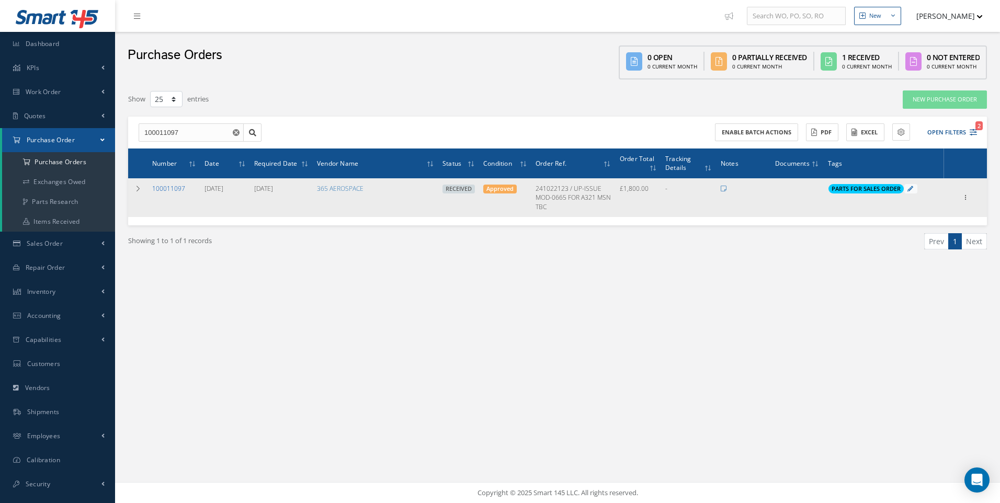
click at [173, 187] on link "100011097" at bounding box center [168, 188] width 33 height 9
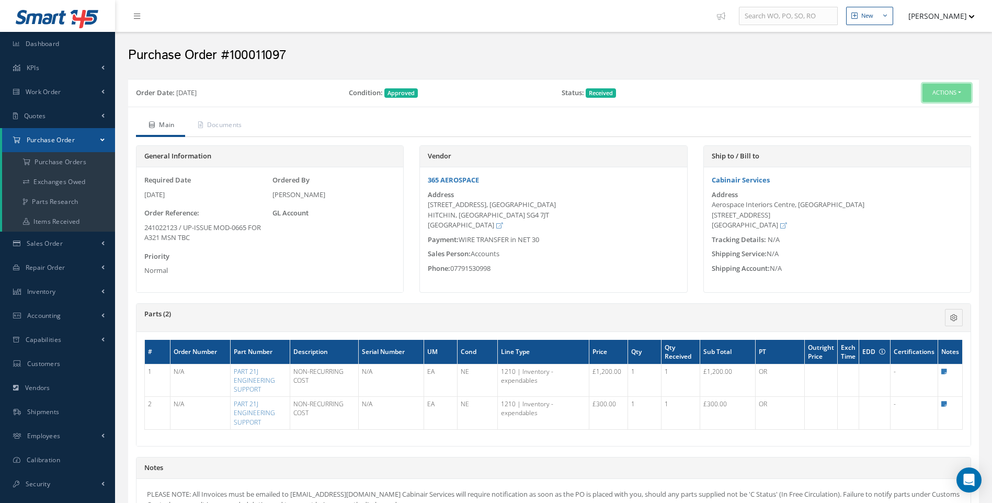
click at [961, 93] on button "Actions" at bounding box center [947, 93] width 49 height 18
click at [942, 111] on link "Receiving Details" at bounding box center [930, 113] width 84 height 14
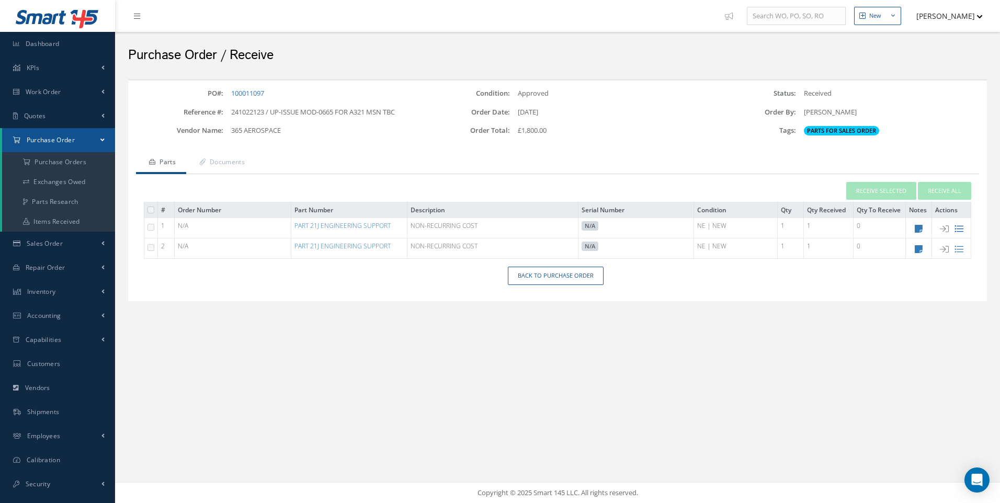
click at [957, 229] on icon at bounding box center [959, 228] width 9 height 9
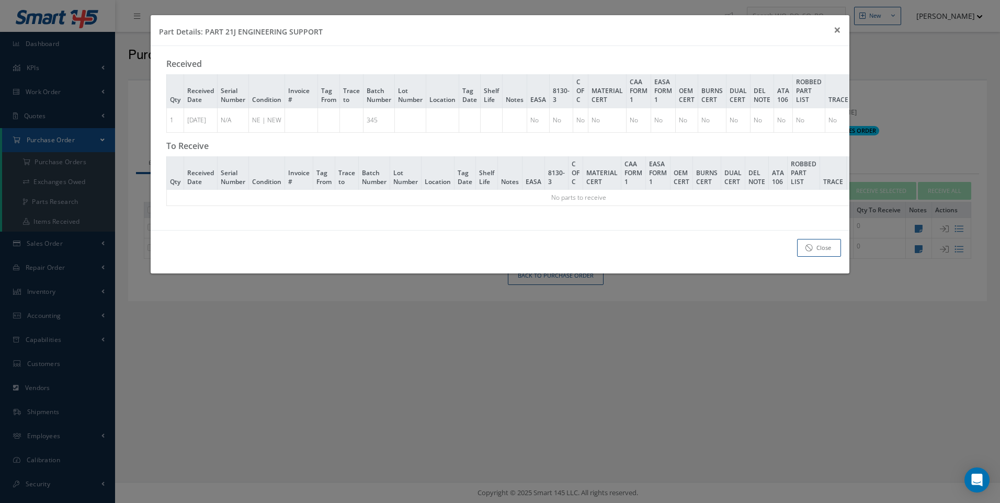
scroll to position [0, 156]
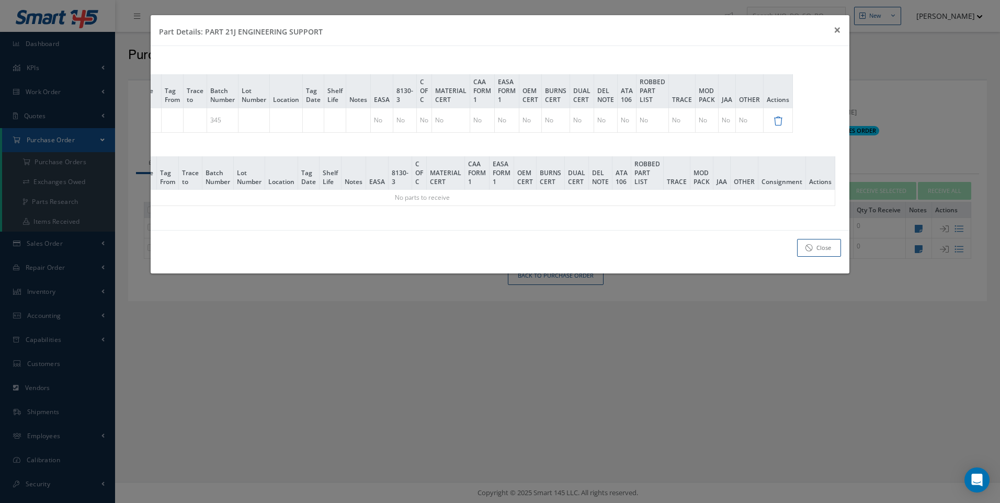
click at [783, 122] on icon at bounding box center [778, 121] width 9 height 9
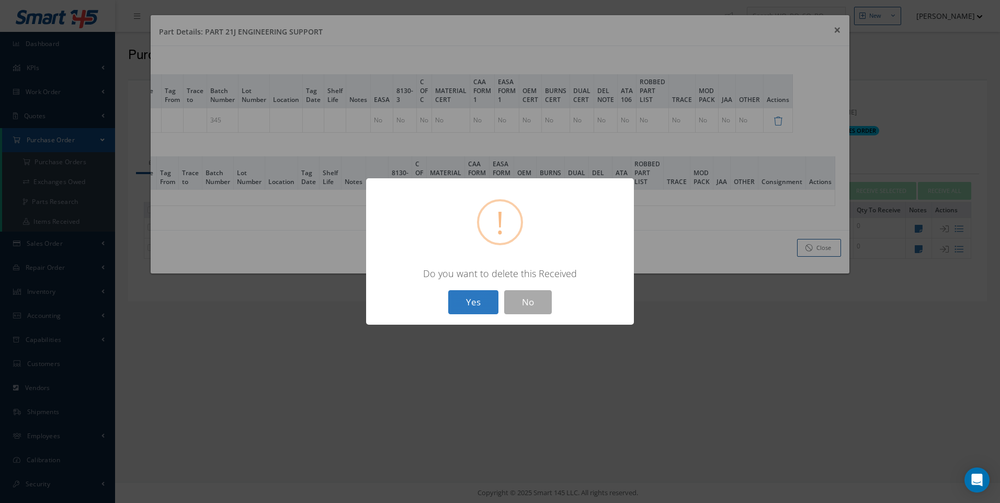
click at [480, 299] on button "Yes" at bounding box center [473, 302] width 50 height 25
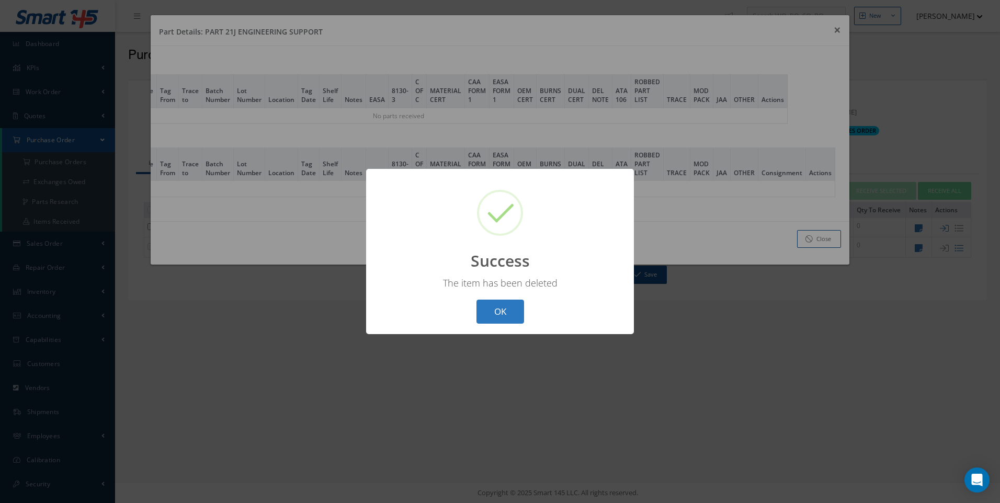
click at [500, 310] on button "OK" at bounding box center [501, 312] width 48 height 25
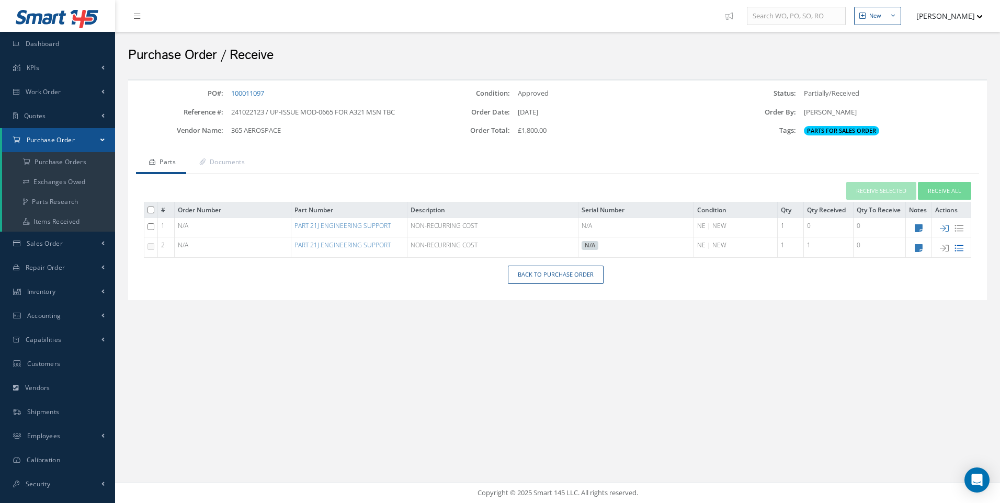
click at [957, 249] on icon at bounding box center [959, 248] width 9 height 9
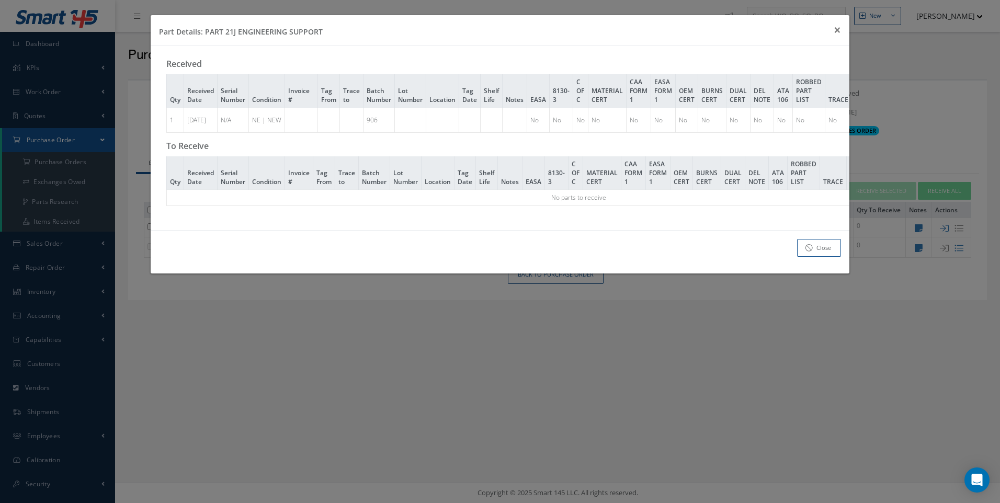
scroll to position [0, 156]
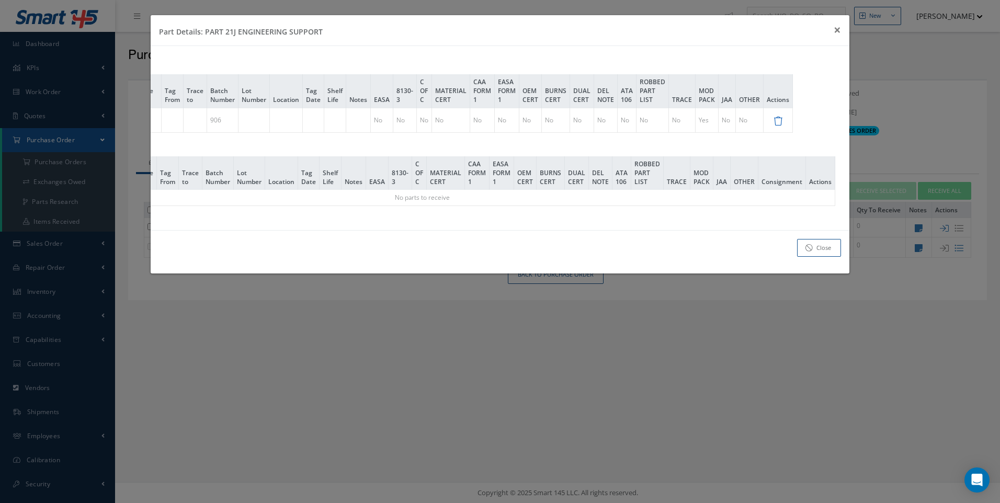
click at [783, 121] on icon at bounding box center [778, 121] width 9 height 9
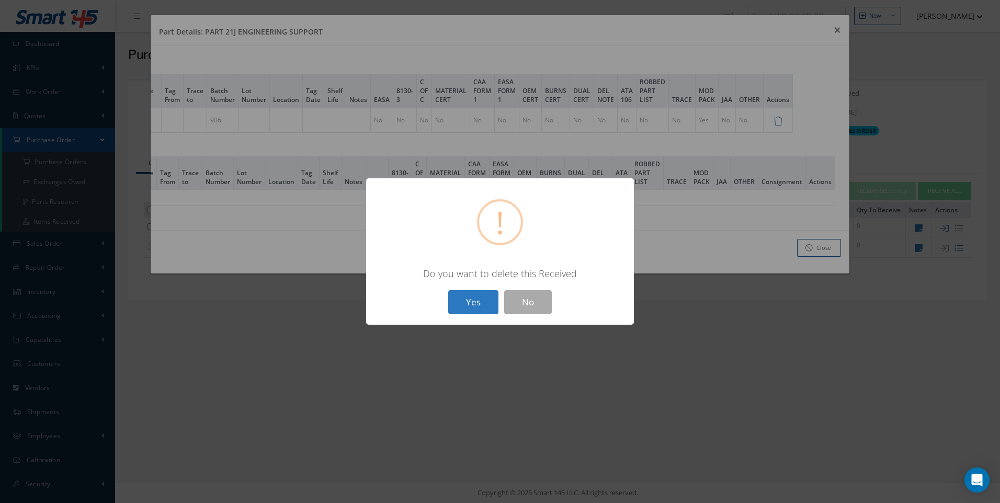
click at [482, 307] on button "Yes" at bounding box center [473, 302] width 50 height 25
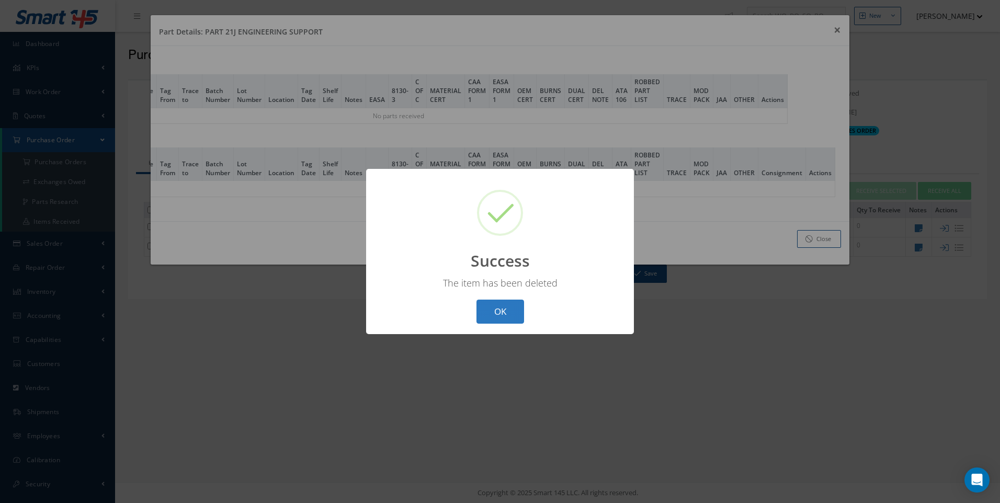
click at [492, 305] on button "OK" at bounding box center [501, 312] width 48 height 25
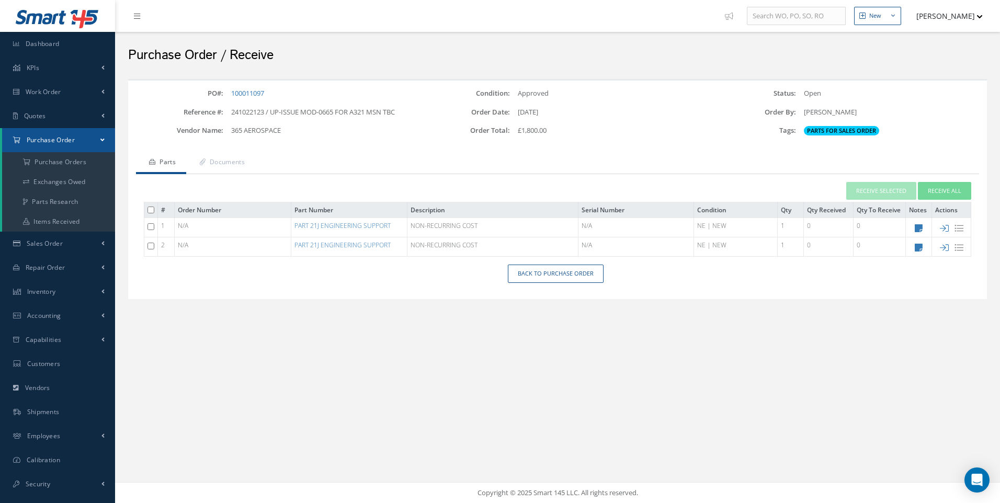
drag, startPoint x: 695, startPoint y: 344, endPoint x: 685, endPoint y: 346, distance: 10.1
click at [692, 346] on div "New New Work Order New Purchase Order New Customer Quote New Sales Order New Re…" at bounding box center [557, 251] width 885 height 503
click at [259, 93] on link "100011097" at bounding box center [247, 92] width 33 height 9
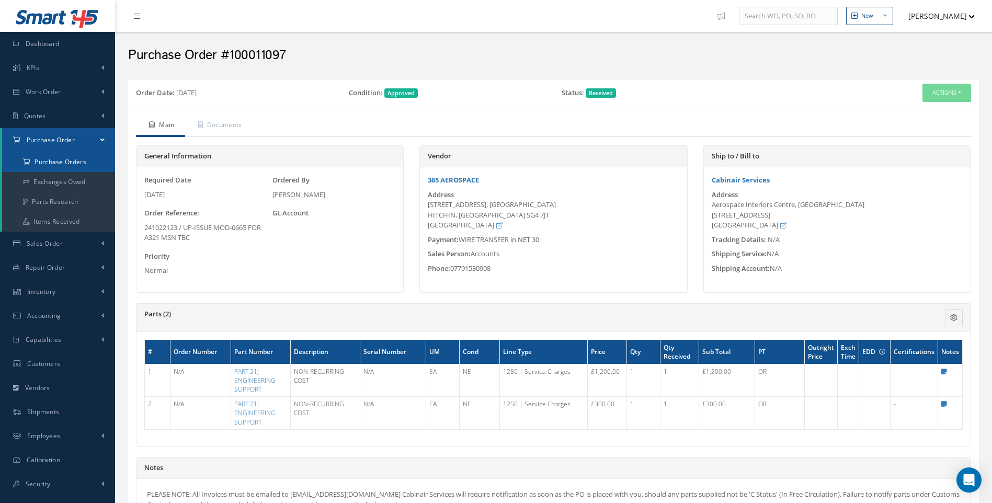
click at [68, 163] on a=1&status_id=2&status_id=3&status_id=5&collapsedFilters"] "Purchase Orders" at bounding box center [58, 162] width 113 height 20
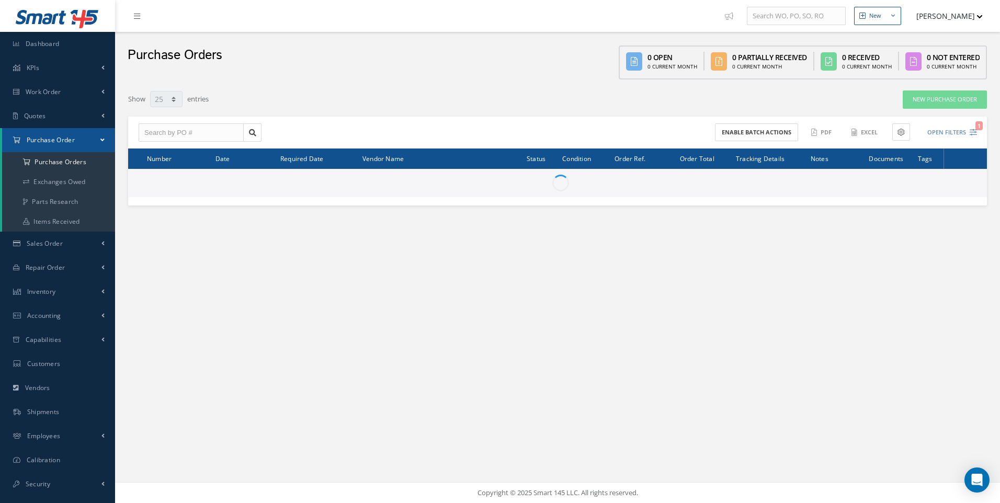
select select "25"
click at [165, 129] on input "text" at bounding box center [191, 132] width 105 height 19
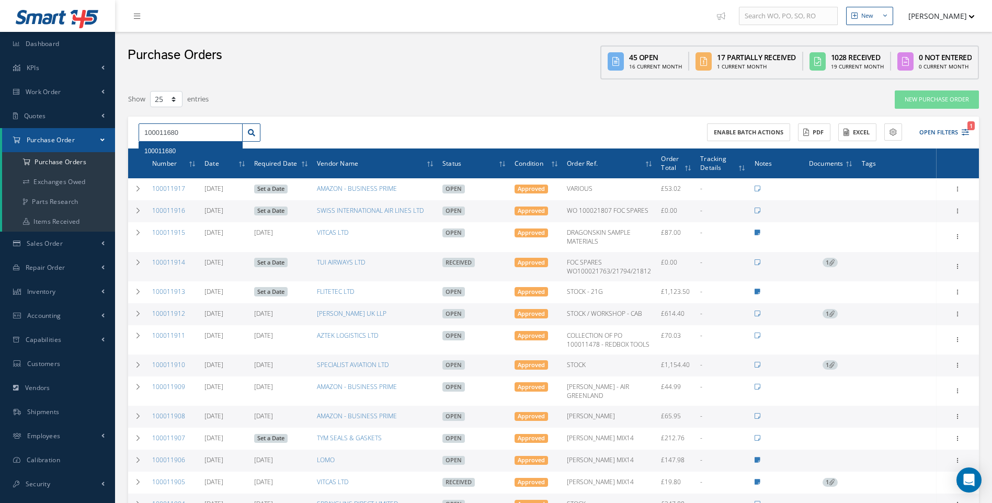
type input "100011680"
click at [174, 150] on span "100011680" at bounding box center [159, 151] width 31 height 7
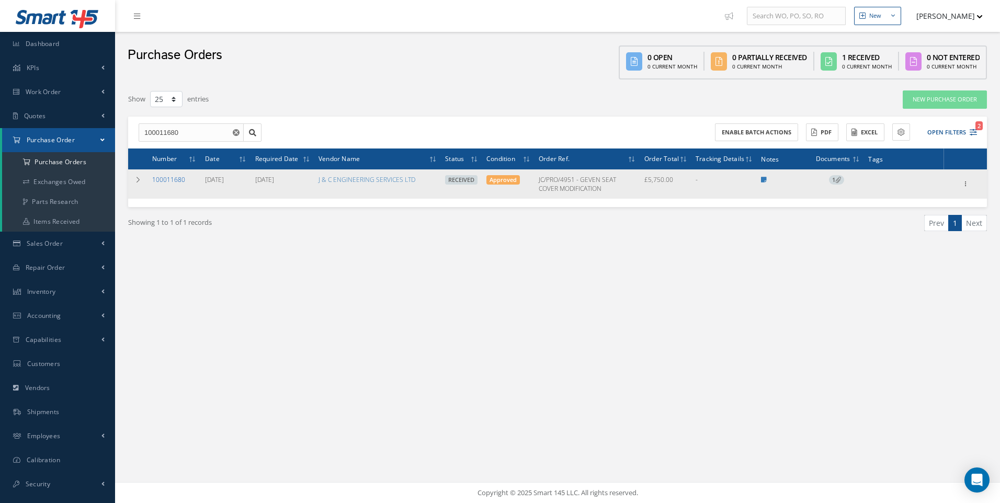
click at [175, 179] on link "100011680" at bounding box center [168, 179] width 33 height 9
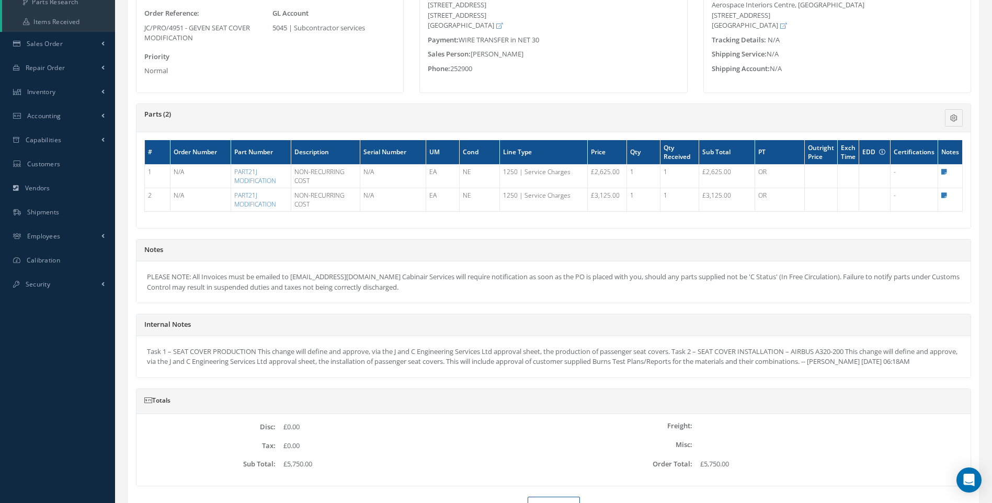
scroll to position [262, 0]
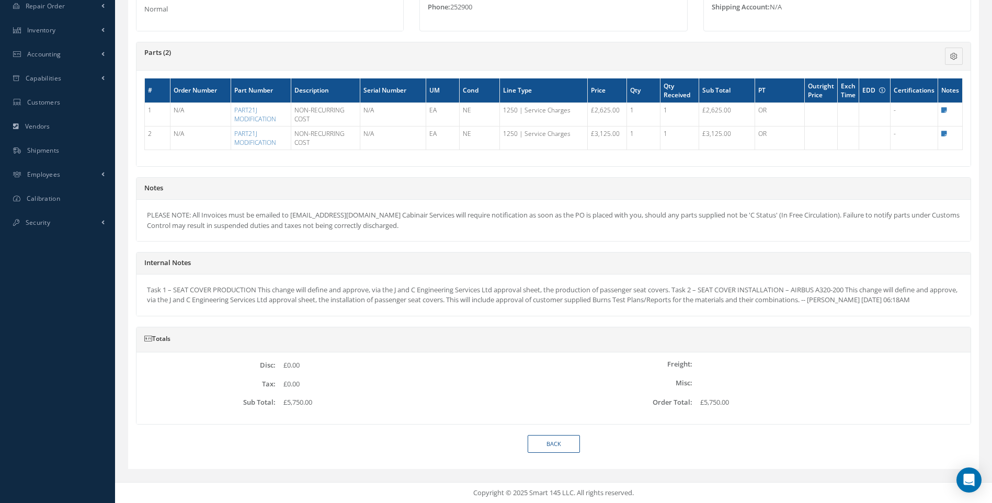
click at [434, 327] on div "Internal Notes Task 1 – SEAT COVER PRODUCTION This change will define and appro…" at bounding box center [553, 289] width 851 height 75
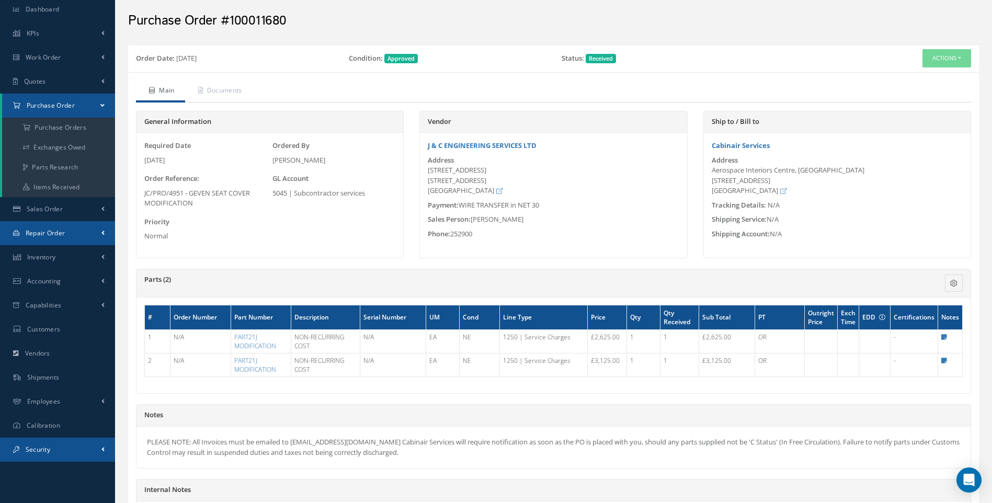
scroll to position [0, 0]
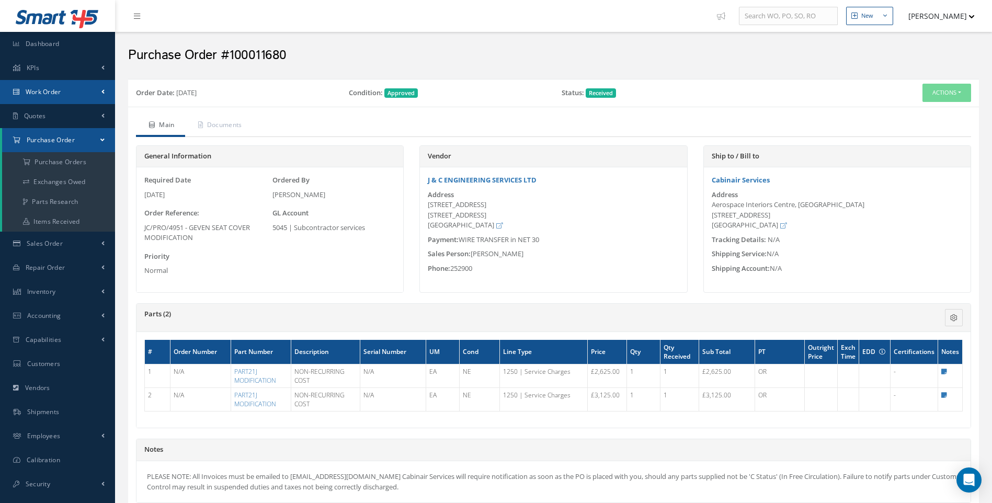
click at [42, 95] on span "Work Order" at bounding box center [44, 91] width 36 height 9
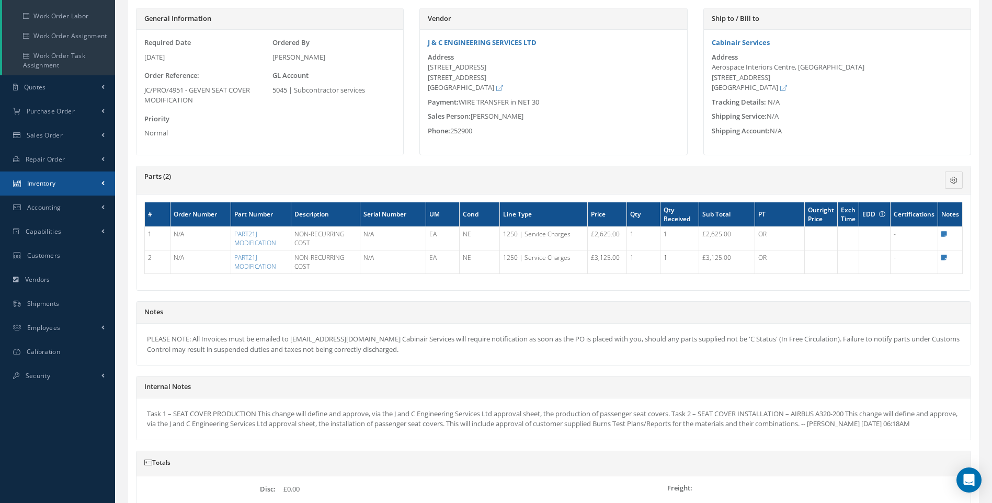
scroll to position [105, 0]
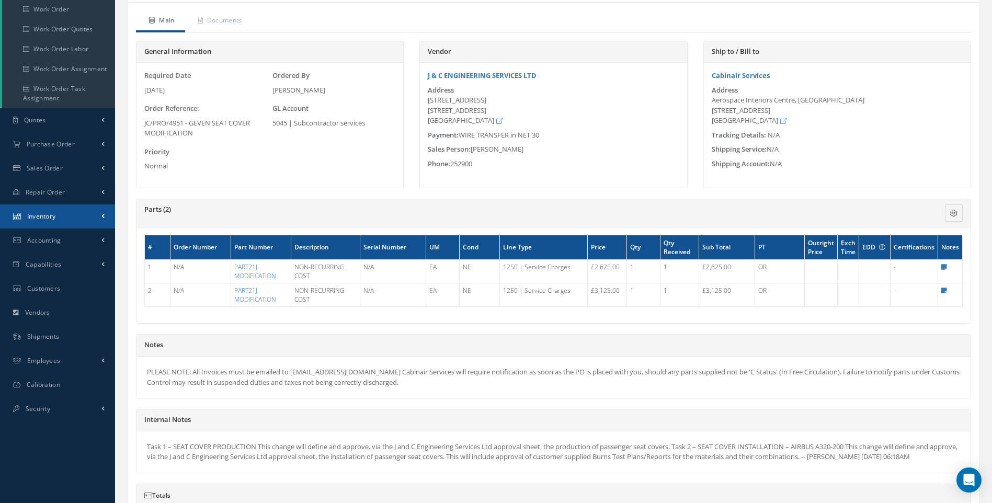
click at [102, 214] on span at bounding box center [102, 216] width 3 height 9
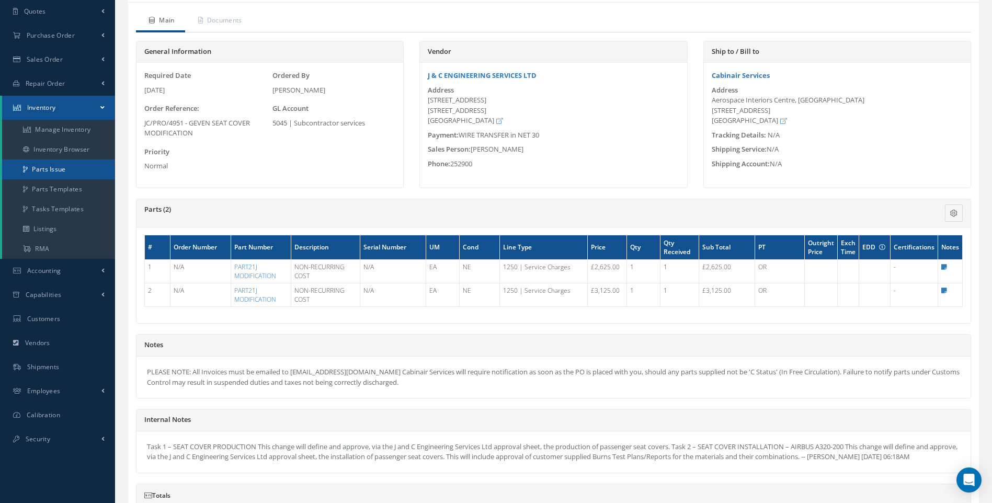
click at [54, 167] on link "Parts Issue" at bounding box center [58, 170] width 113 height 20
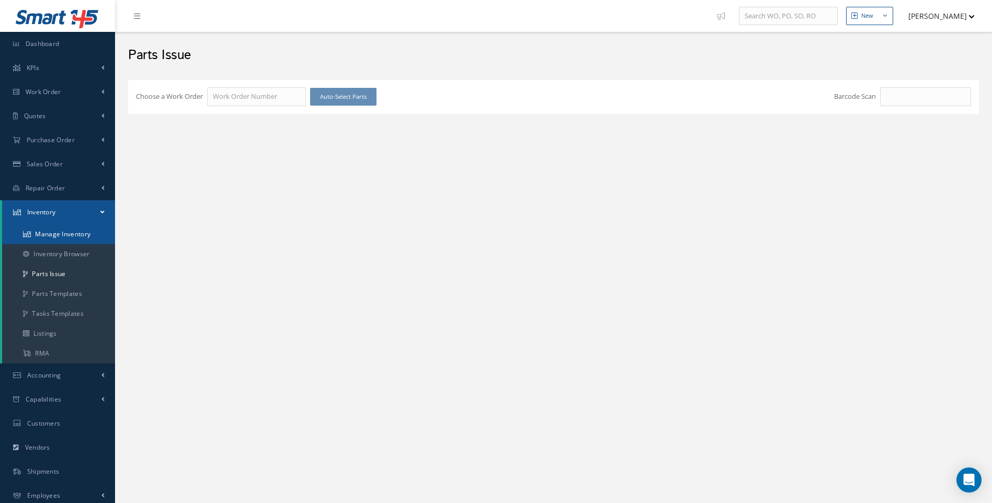
click at [77, 233] on link "Manage Inventory" at bounding box center [58, 234] width 113 height 20
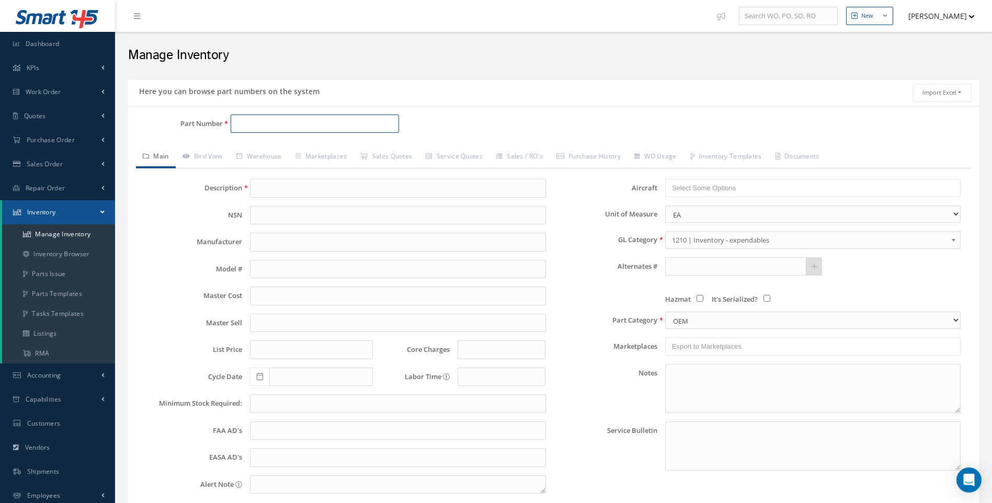
click at [256, 121] on input "Part Number" at bounding box center [315, 124] width 169 height 19
type input "10021763"
click at [59, 269] on link "Parts Issue" at bounding box center [58, 274] width 113 height 20
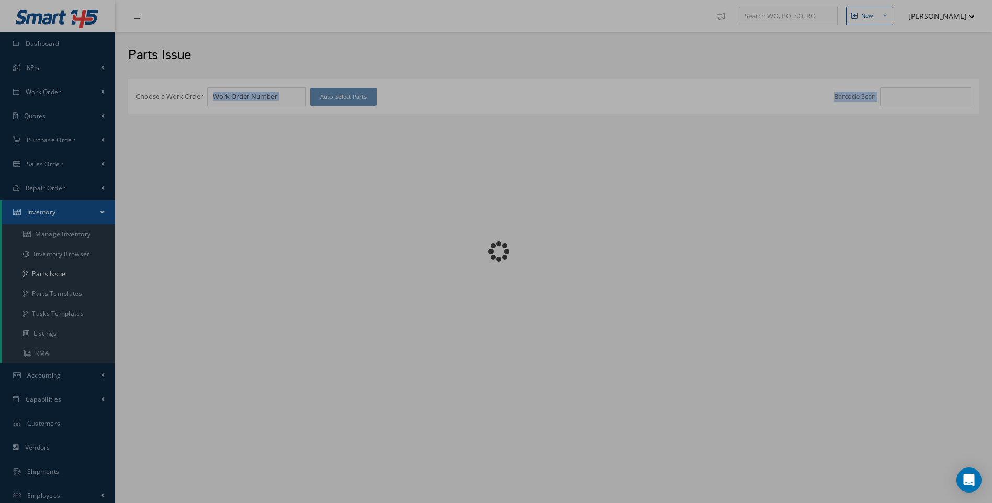
click at [262, 120] on body "Smart 145 Dashboard KPIs Work Order Work Order Work Order" at bounding box center [496, 251] width 992 height 503
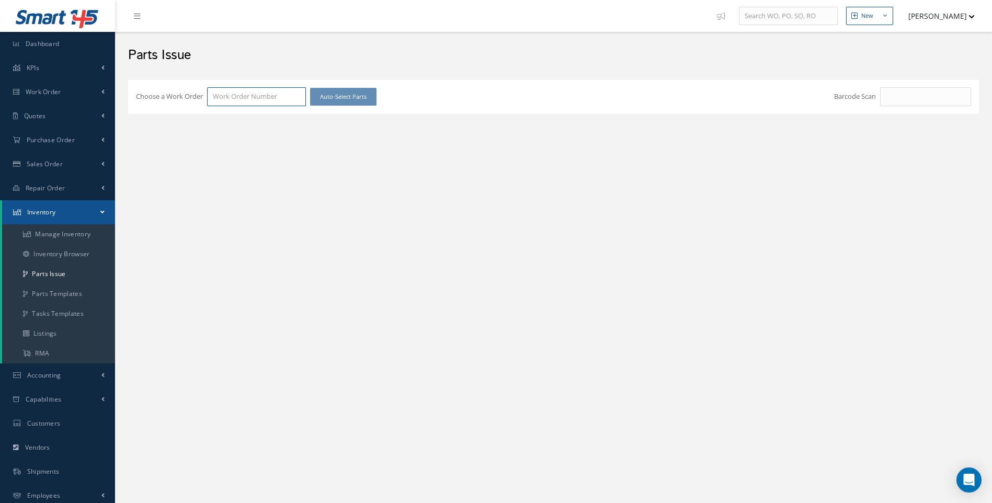
drag, startPoint x: 262, startPoint y: 120, endPoint x: 224, endPoint y: 101, distance: 42.1
click at [224, 101] on input "Choose a Work Order" at bounding box center [256, 96] width 99 height 19
type input "100021763"
click at [226, 110] on span "100021763" at bounding box center [229, 114] width 33 height 9
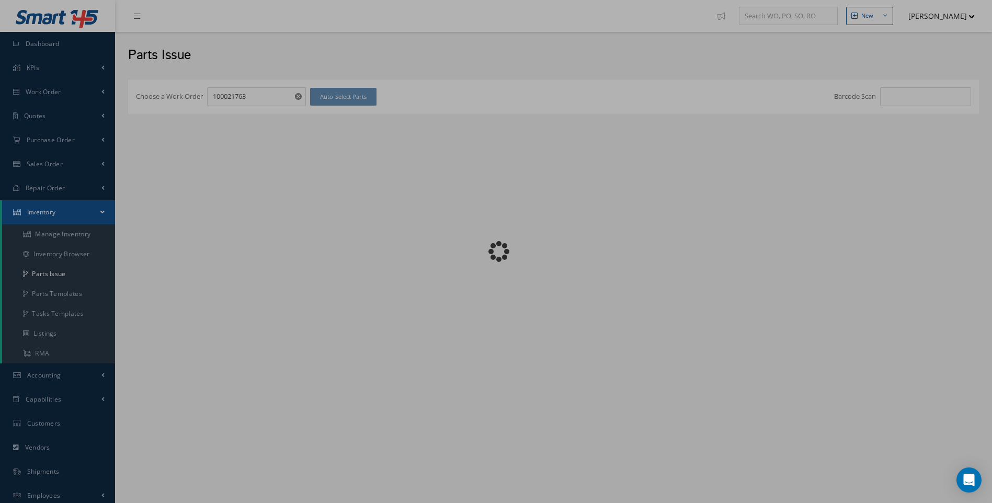
checkbox input "false"
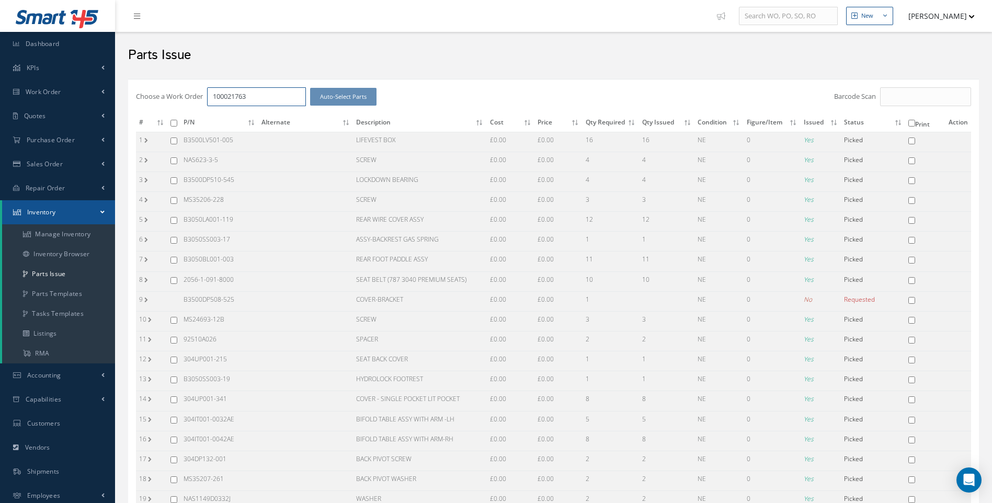
drag, startPoint x: 254, startPoint y: 96, endPoint x: 201, endPoint y: 109, distance: 53.9
click at [201, 109] on div "Choose a Work Order 100021763 Auto-Select Parts Barcode Scan # P/N Alternate De…" at bounding box center [553, 449] width 851 height 741
type input "100021794"
click at [240, 117] on span "100021794" at bounding box center [229, 114] width 33 height 9
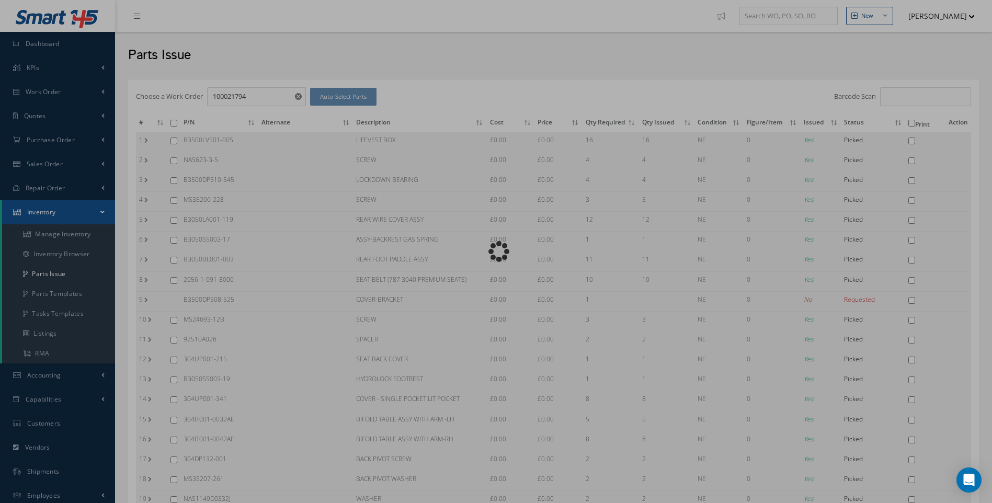
checkbox input "false"
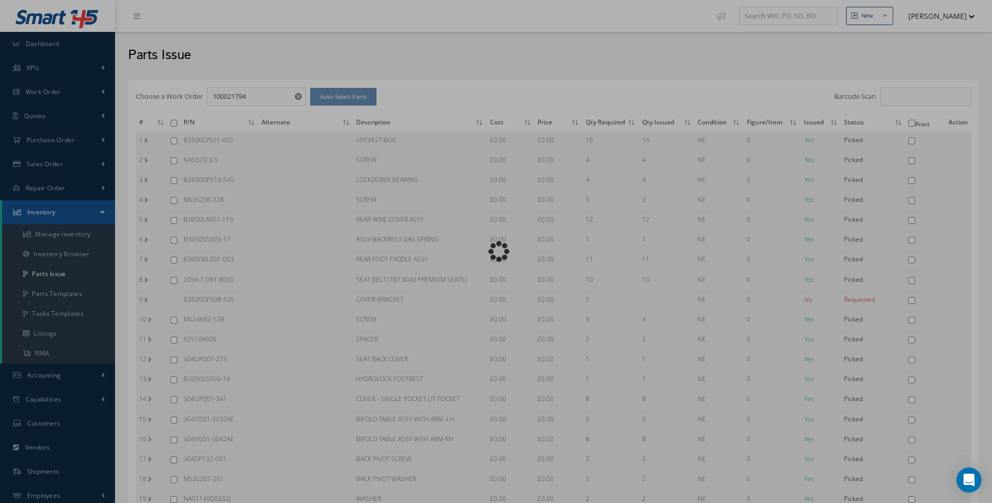
checkbox input "false"
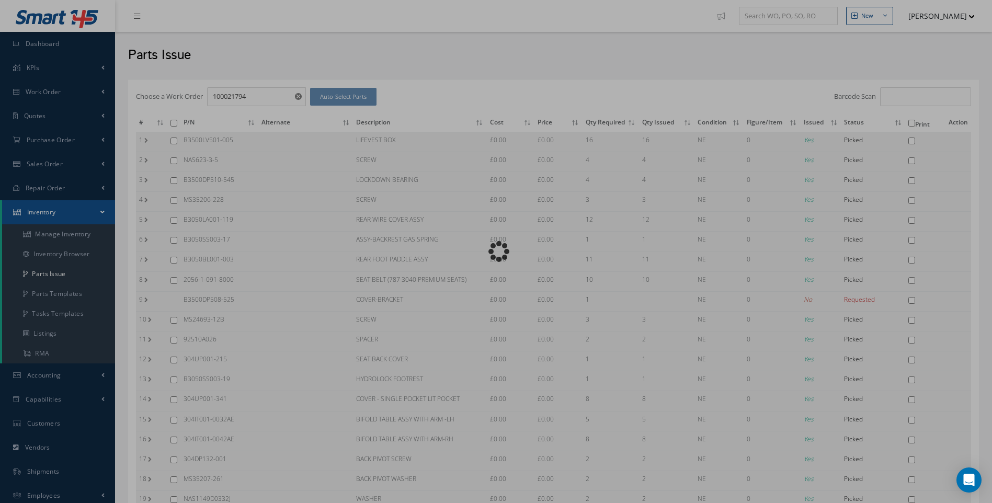
checkbox input "false"
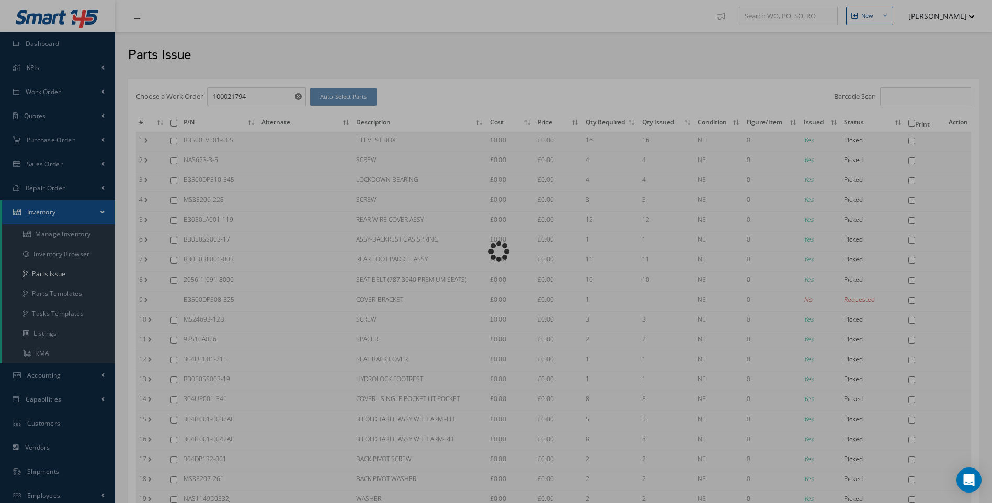
checkbox input "false"
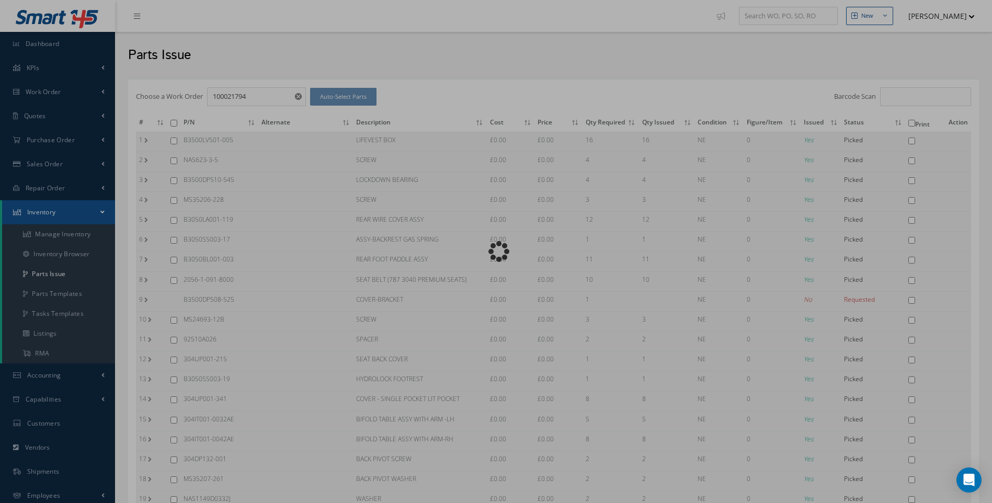
checkbox input "false"
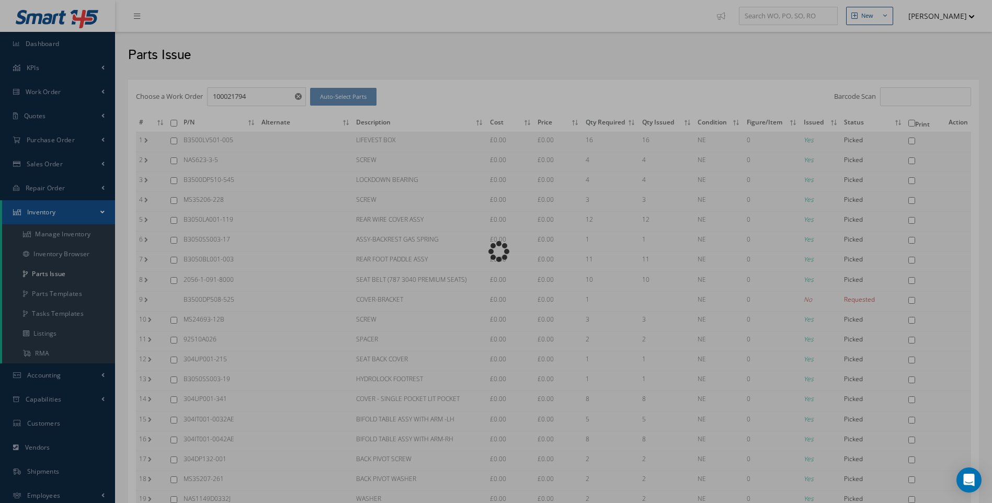
checkbox input "false"
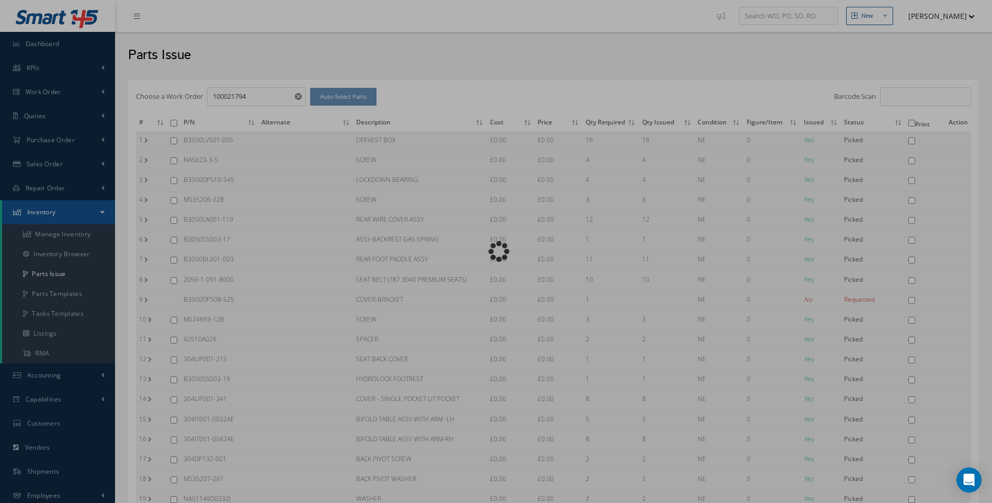
checkbox input "false"
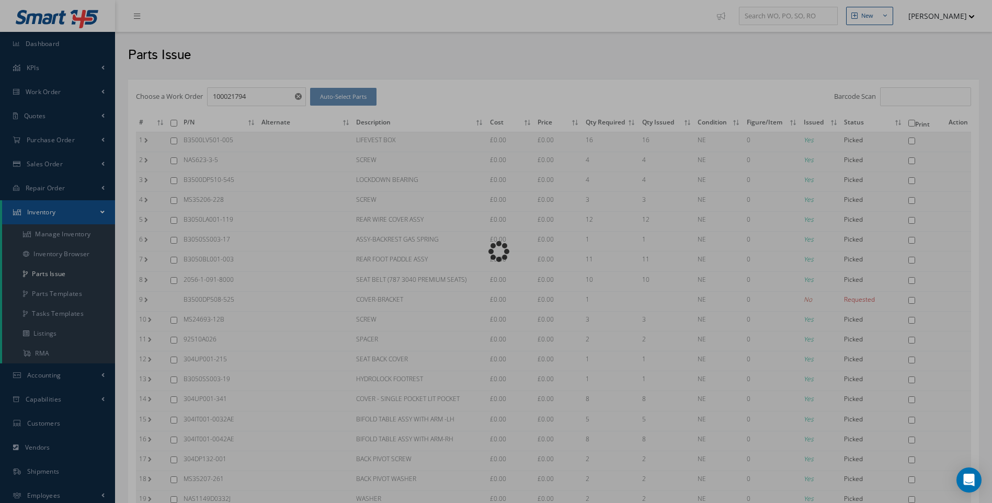
checkbox input "false"
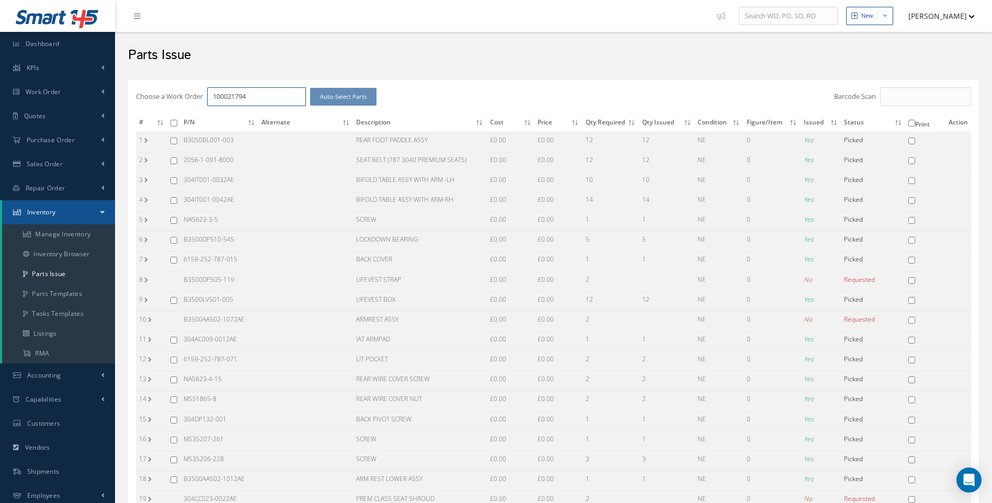
drag, startPoint x: 259, startPoint y: 101, endPoint x: 174, endPoint y: 100, distance: 84.7
click at [174, 100] on div "Choose a Work Order 100021794 Auto-Select Parts" at bounding box center [412, 96] width 552 height 19
type input "100021812"
click at [243, 116] on span "100021812" at bounding box center [229, 114] width 33 height 9
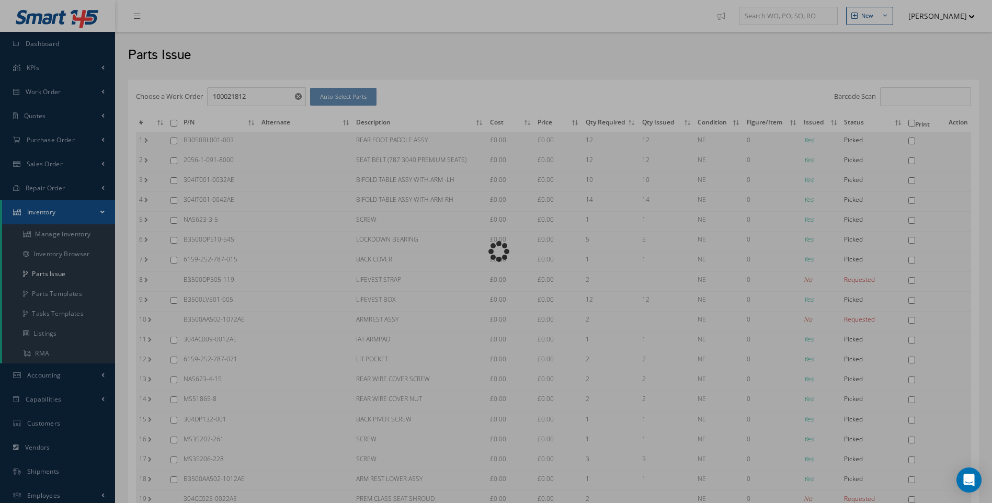
checkbox input "false"
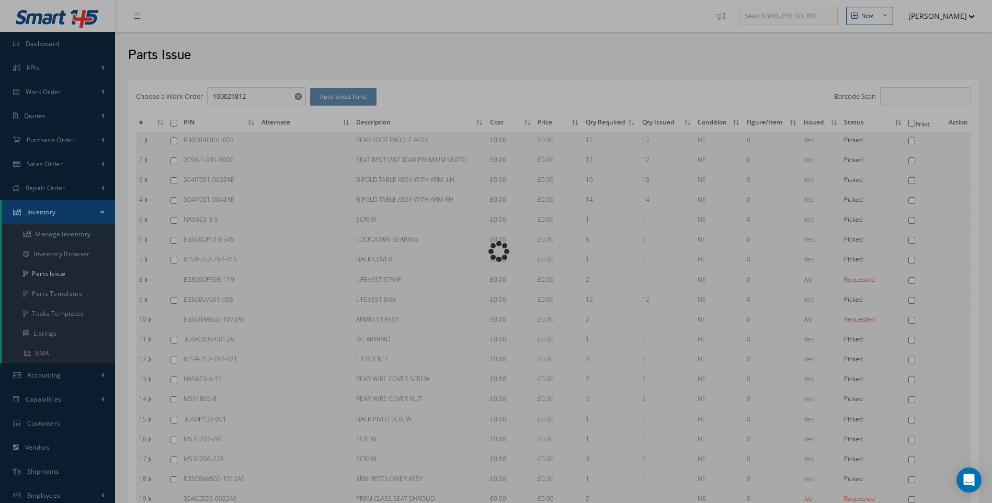
checkbox input "false"
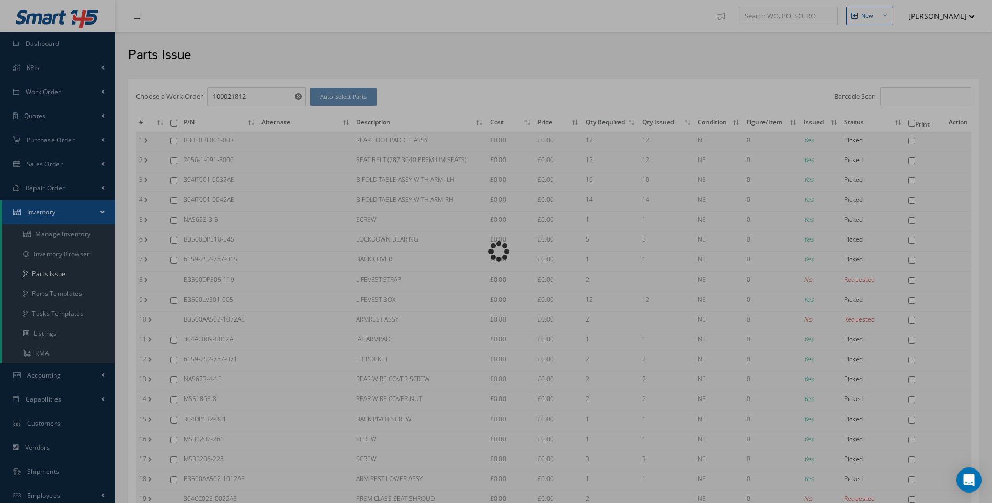
checkbox input "false"
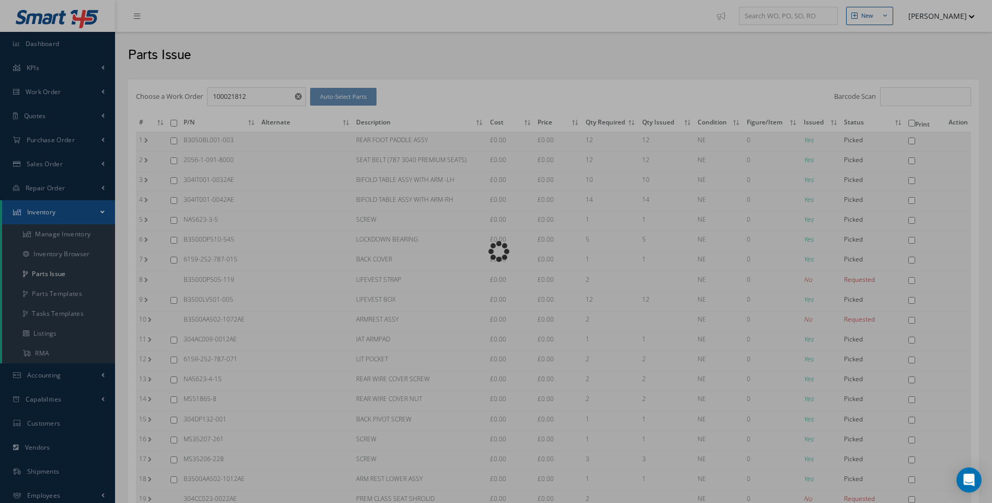
checkbox input "false"
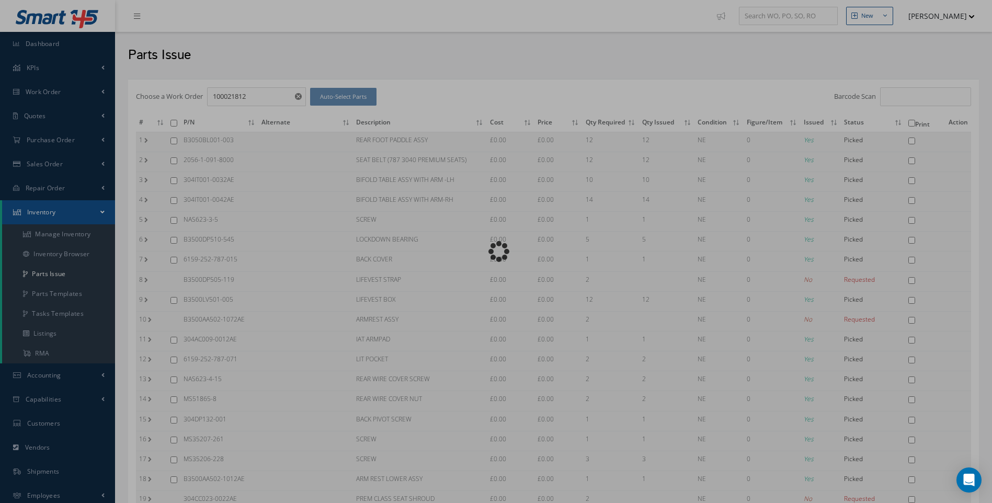
checkbox input "false"
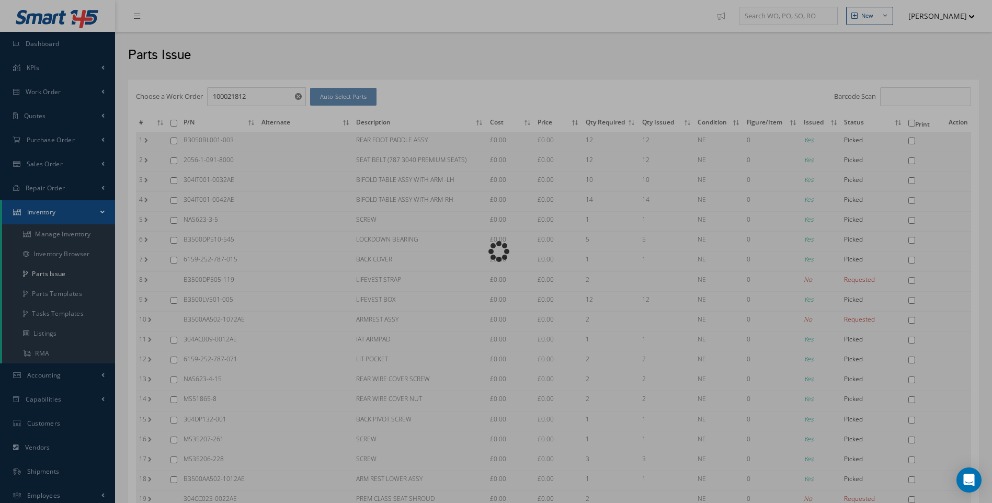
checkbox input "false"
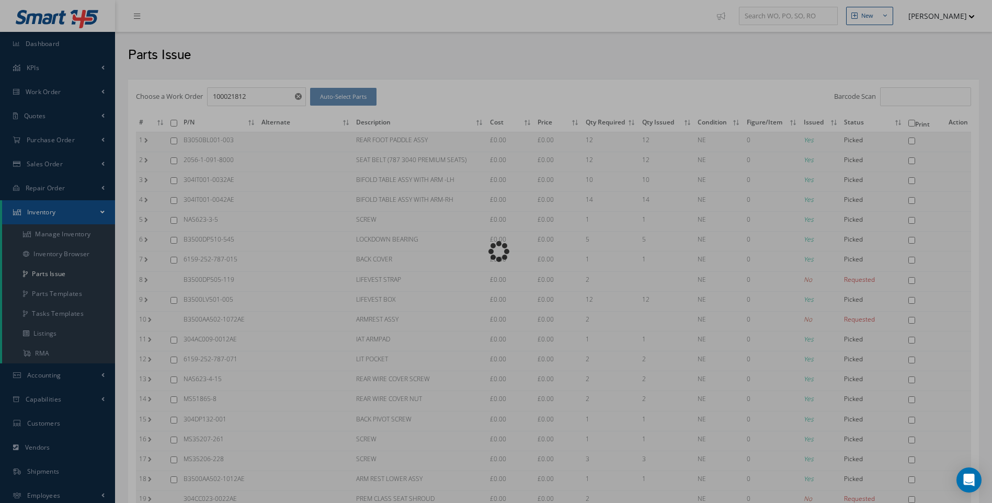
checkbox input "false"
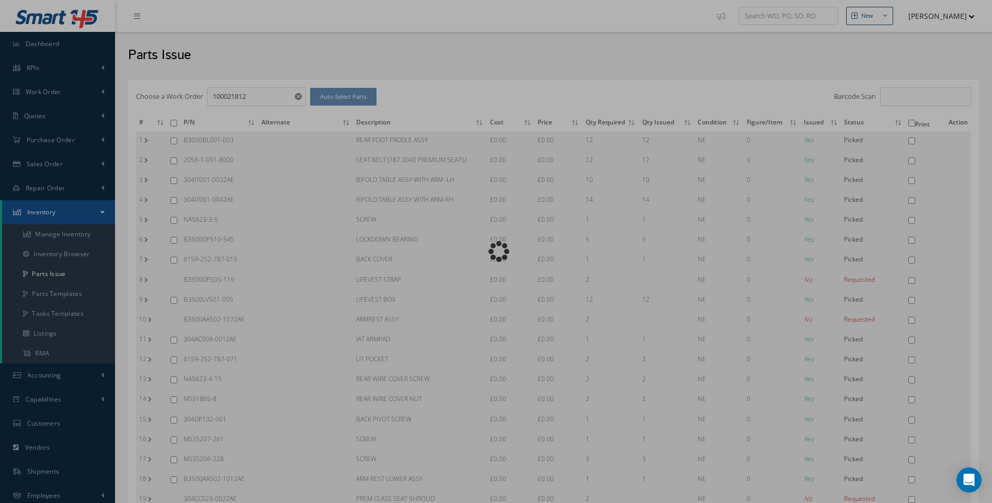
checkbox input "false"
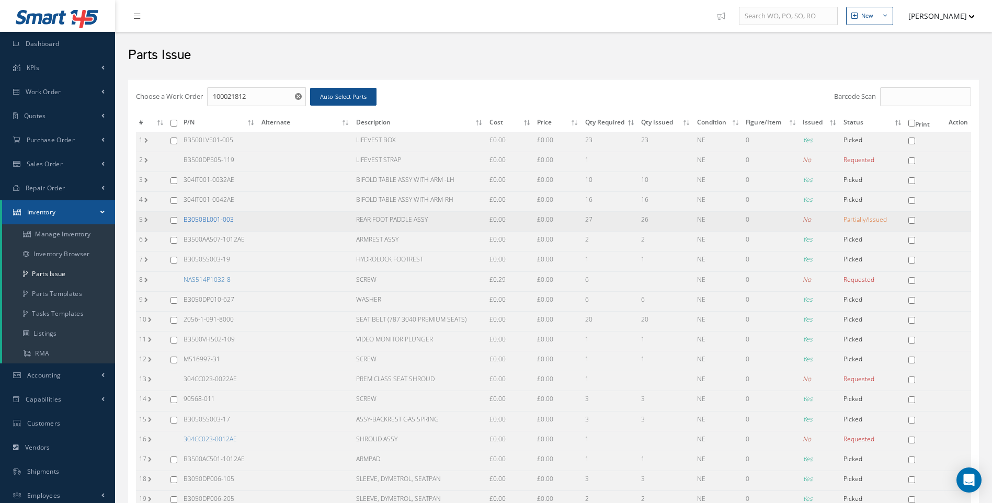
click at [223, 221] on link "B3050BL001-003" at bounding box center [209, 219] width 50 height 9
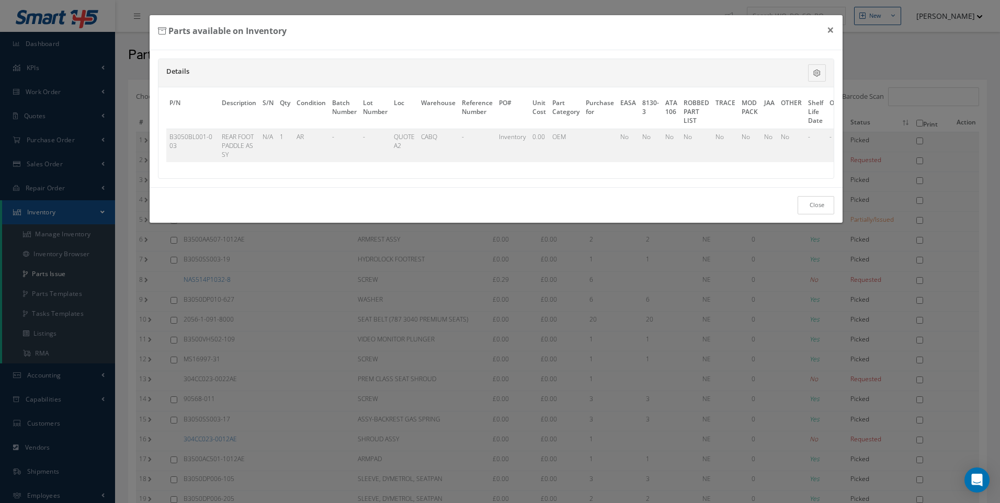
click at [814, 214] on link "Close" at bounding box center [816, 205] width 37 height 18
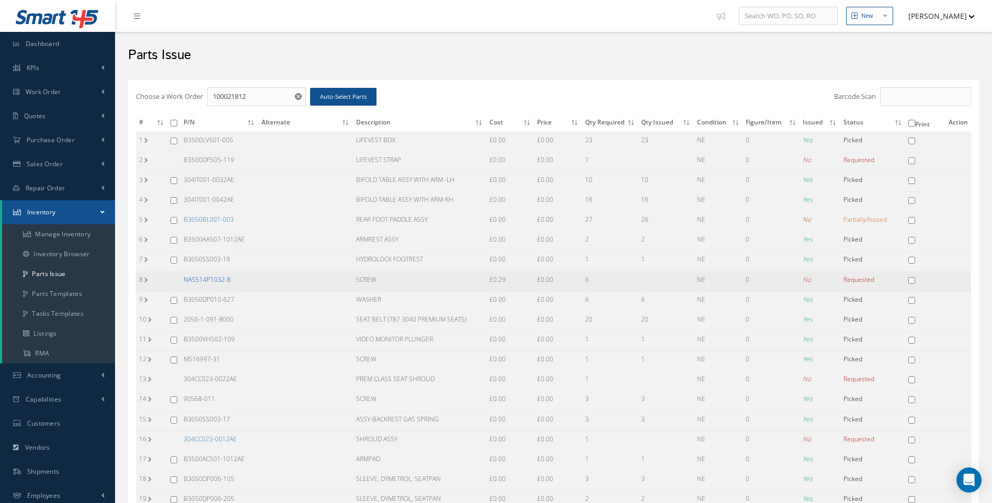
click at [217, 280] on link "NAS514P1032-8" at bounding box center [207, 279] width 47 height 9
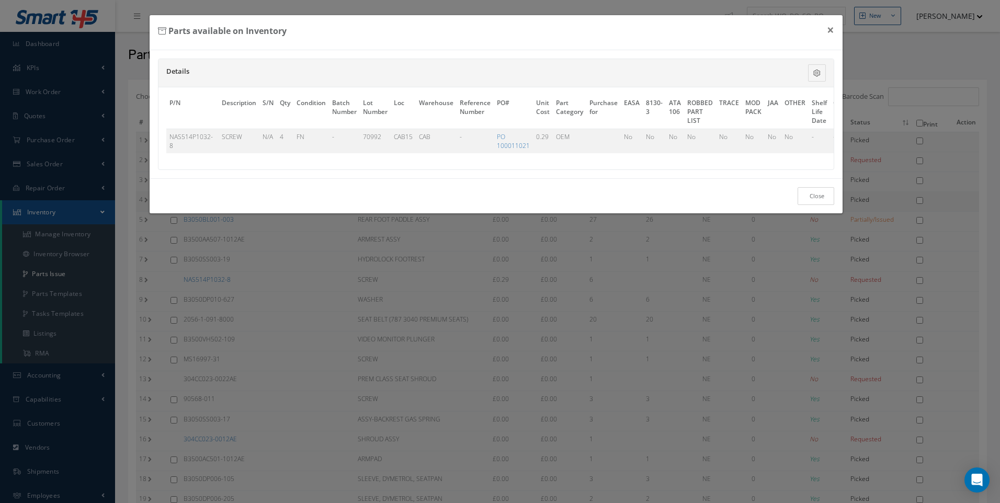
drag, startPoint x: 812, startPoint y: 201, endPoint x: 760, endPoint y: 210, distance: 53.0
click at [812, 201] on link "Close" at bounding box center [816, 196] width 37 height 18
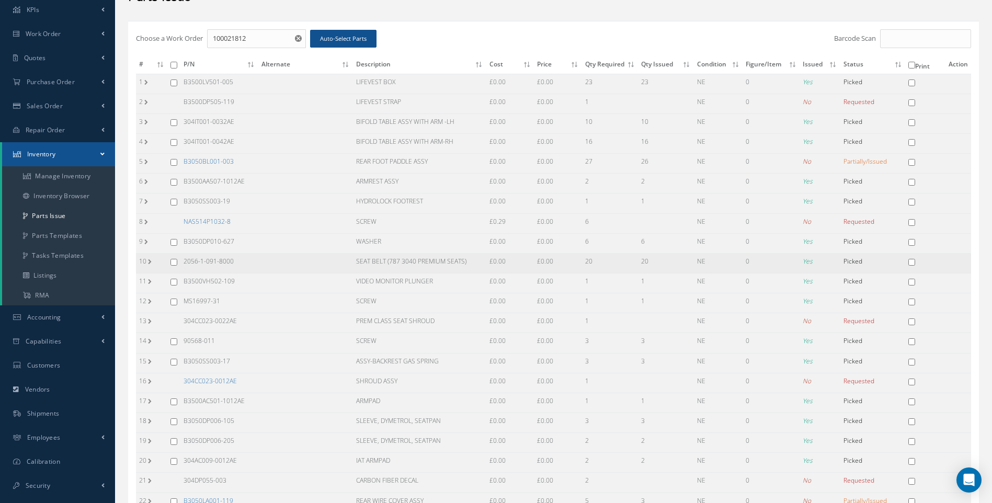
scroll to position [157, 0]
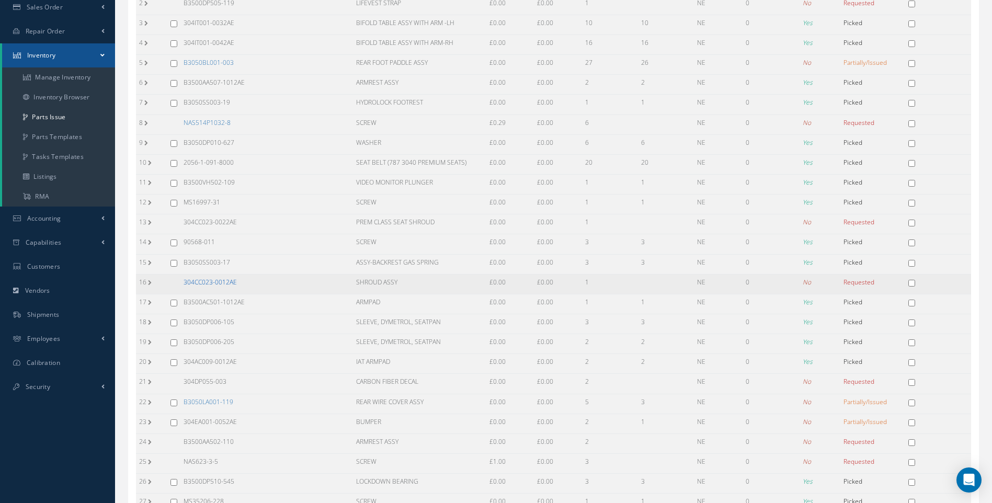
click at [227, 282] on link "304CC023-0012AE" at bounding box center [210, 282] width 53 height 9
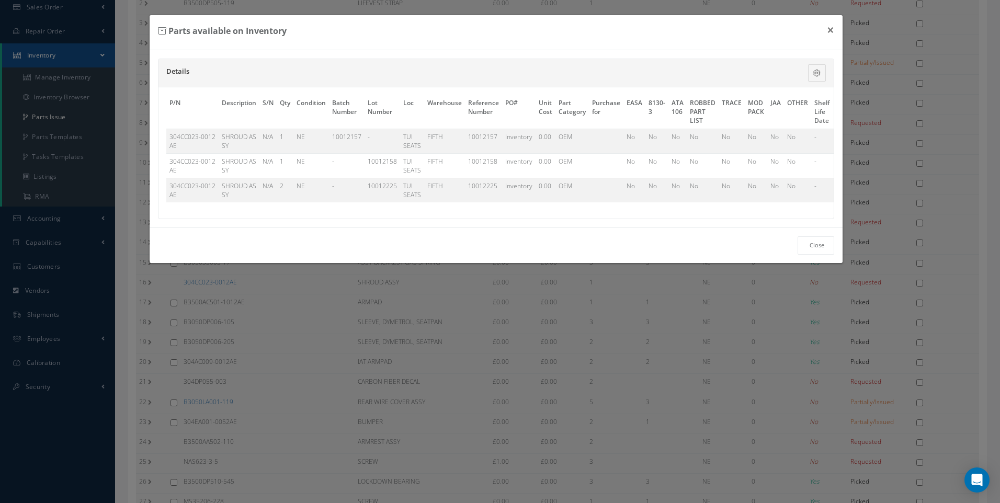
click at [278, 301] on div "Parts available on Inventory × Details Description S/N Qty Condition Batch Numb…" at bounding box center [500, 251] width 1000 height 503
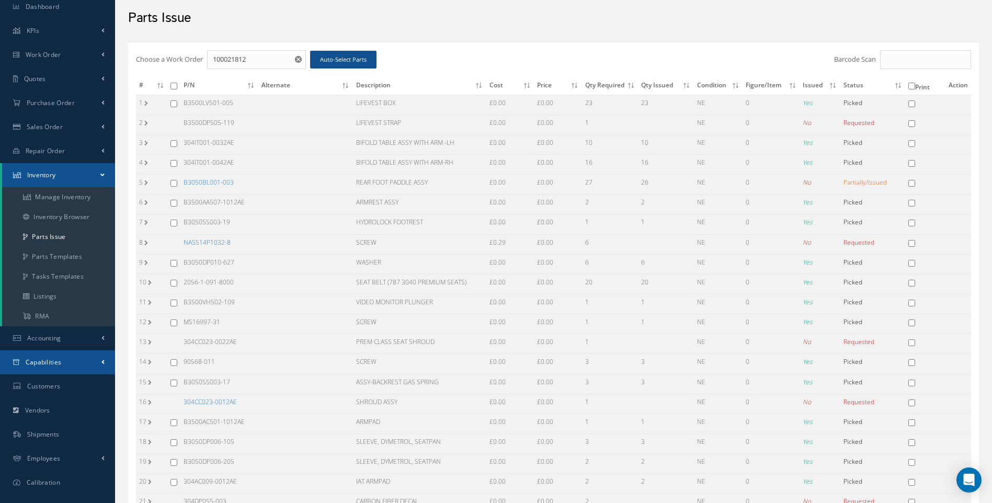
scroll to position [0, 0]
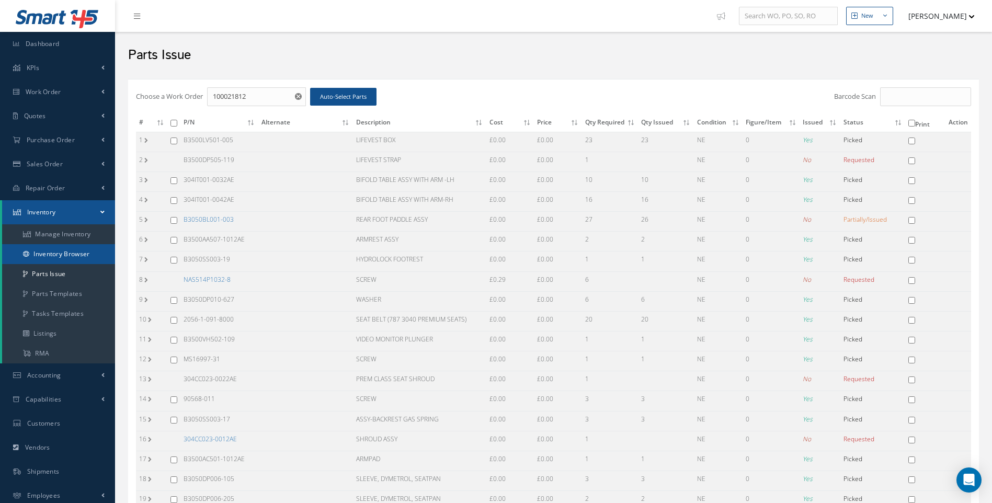
click at [60, 257] on link "Inventory Browser" at bounding box center [58, 254] width 113 height 20
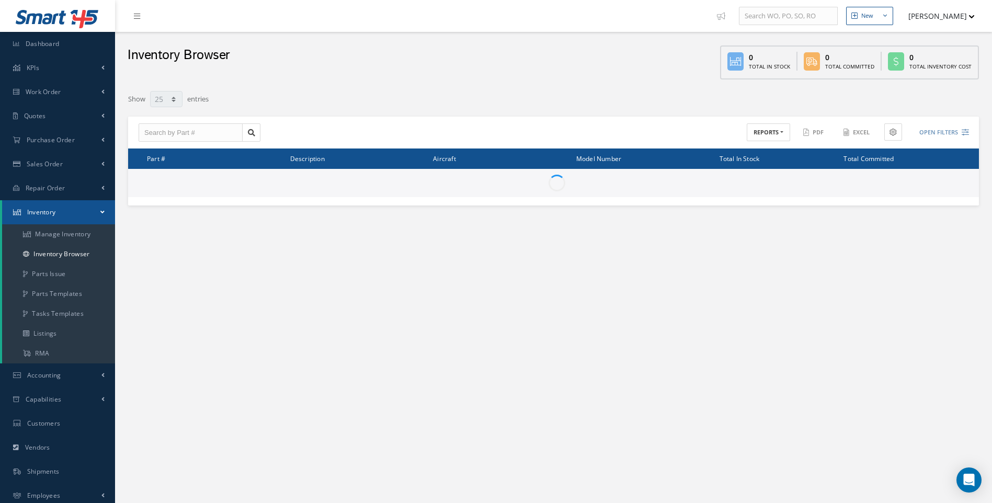
select select "25"
type input "Locations"
type input "All General Ledger"
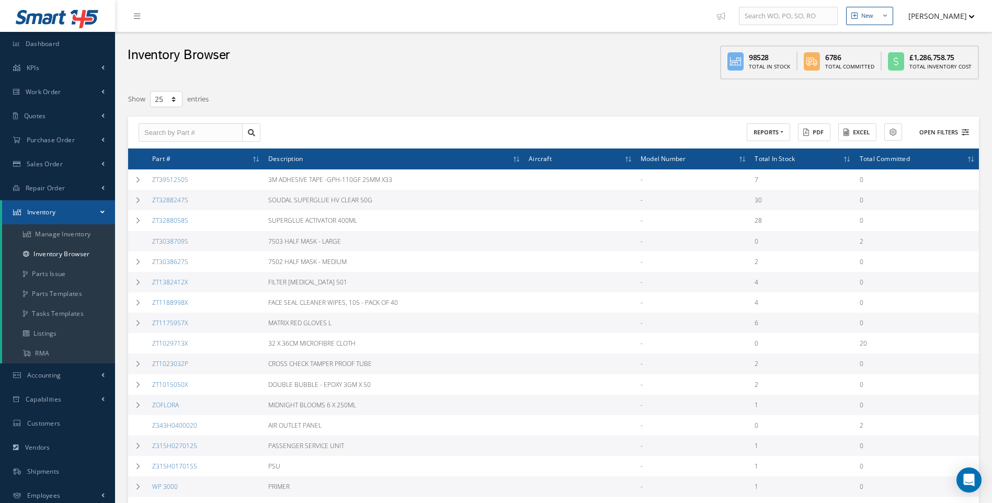
click at [962, 130] on icon at bounding box center [965, 132] width 7 height 7
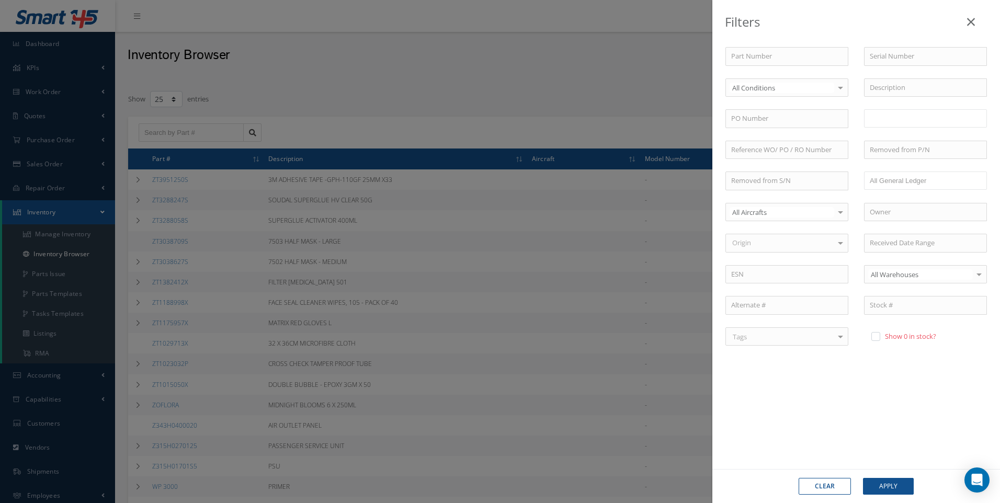
click at [885, 115] on input "text" at bounding box center [891, 118] width 42 height 13
type input "tui-1"
click at [889, 486] on button "Apply" at bounding box center [888, 486] width 51 height 17
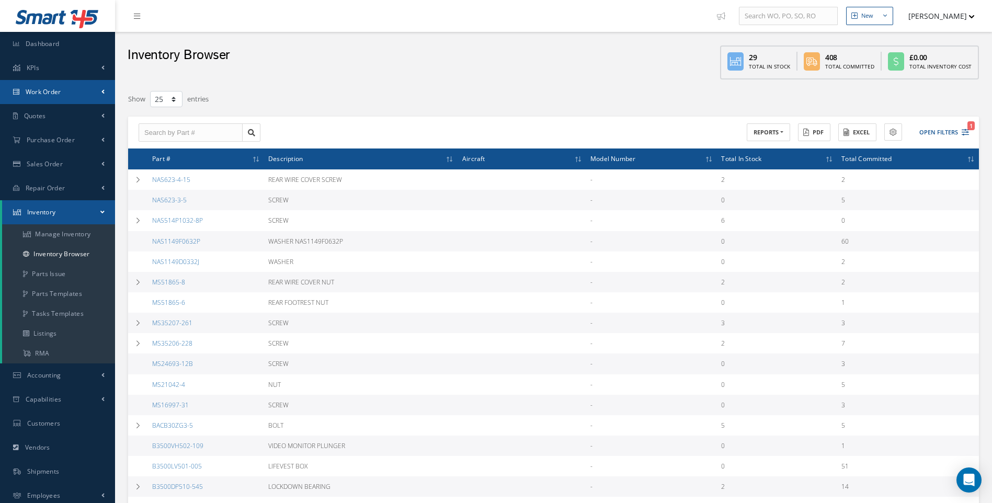
click at [49, 93] on span "Work Order" at bounding box center [44, 91] width 36 height 9
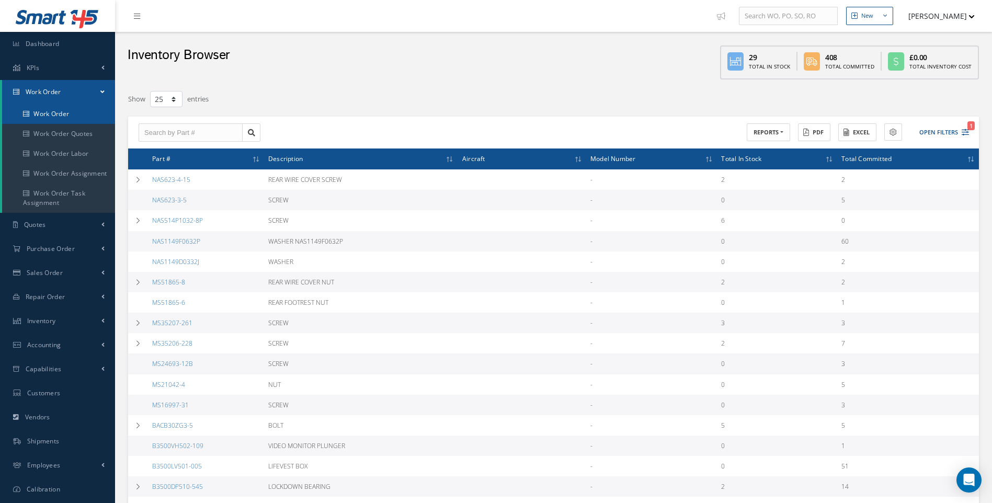
click at [51, 112] on link "Work Order" at bounding box center [58, 114] width 113 height 20
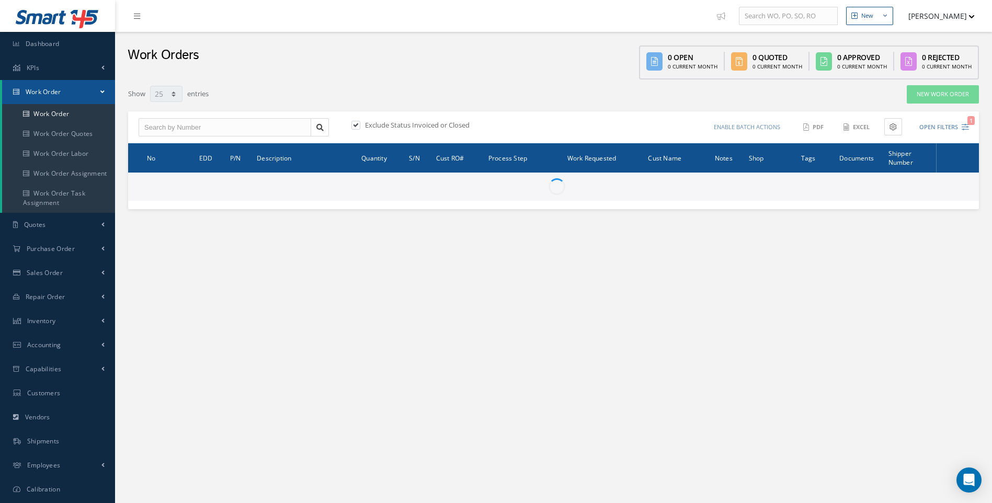
select select "25"
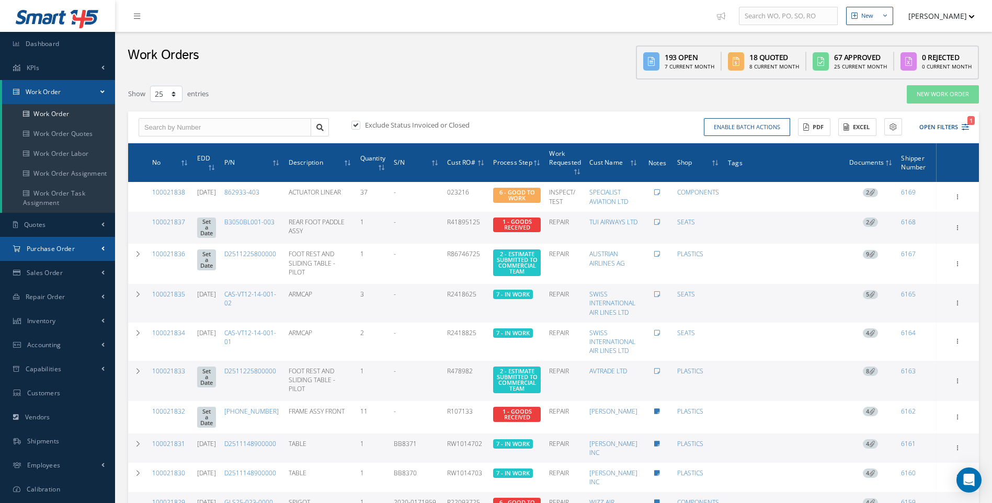
click at [66, 247] on span "Purchase Order" at bounding box center [51, 248] width 48 height 9
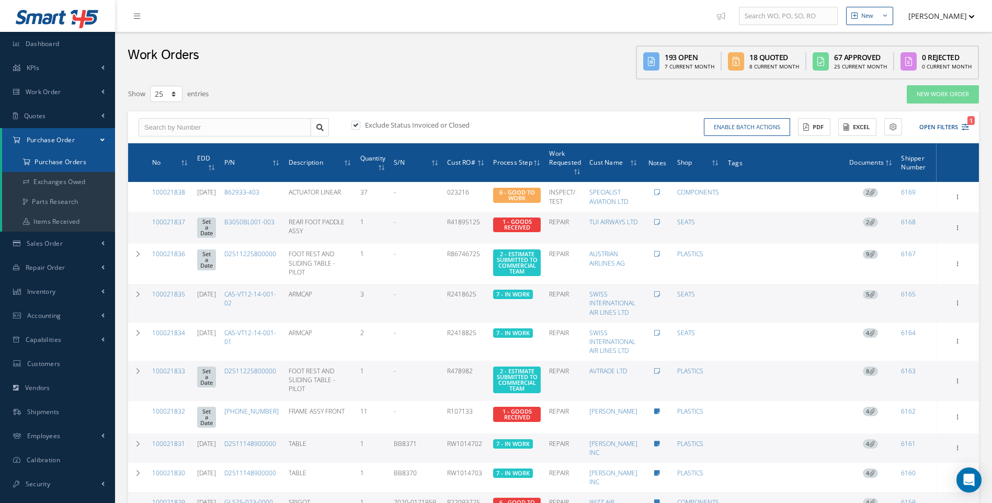
click at [64, 163] on a=1&status_id=2&status_id=3&status_id=5&collapsedFilters"] "Purchase Orders" at bounding box center [58, 162] width 113 height 20
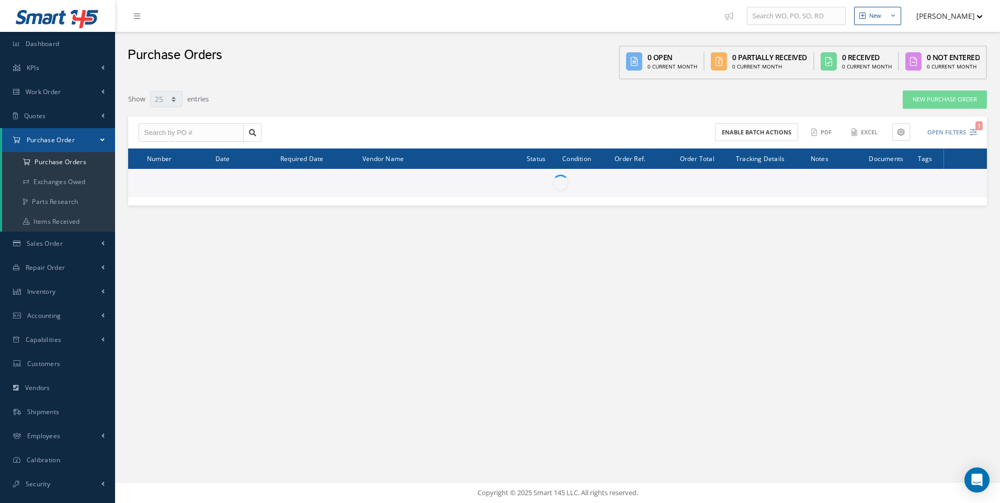
select select "25"
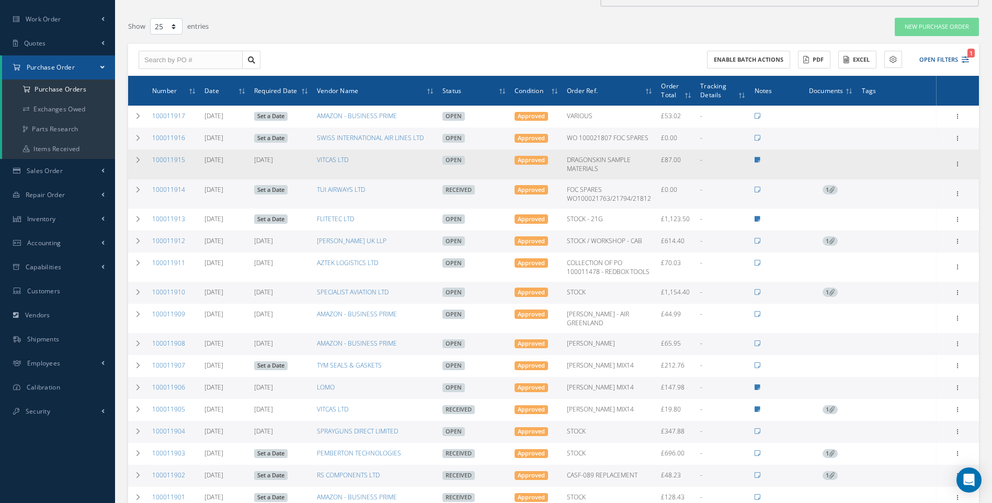
scroll to position [105, 0]
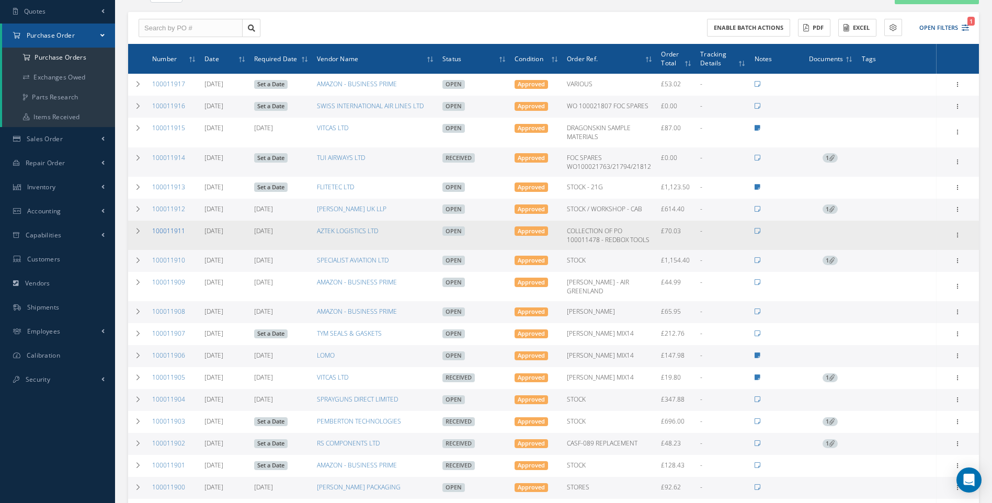
click at [163, 229] on link "100011911" at bounding box center [168, 230] width 33 height 9
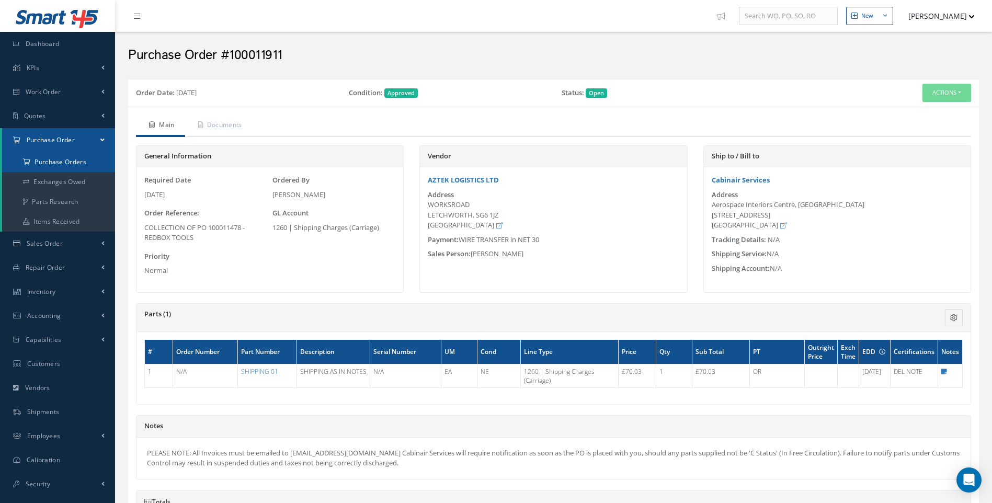
click at [63, 155] on a=1&status_id=2&status_id=3&status_id=5&collapsedFilters"] "Purchase Orders" at bounding box center [58, 162] width 113 height 20
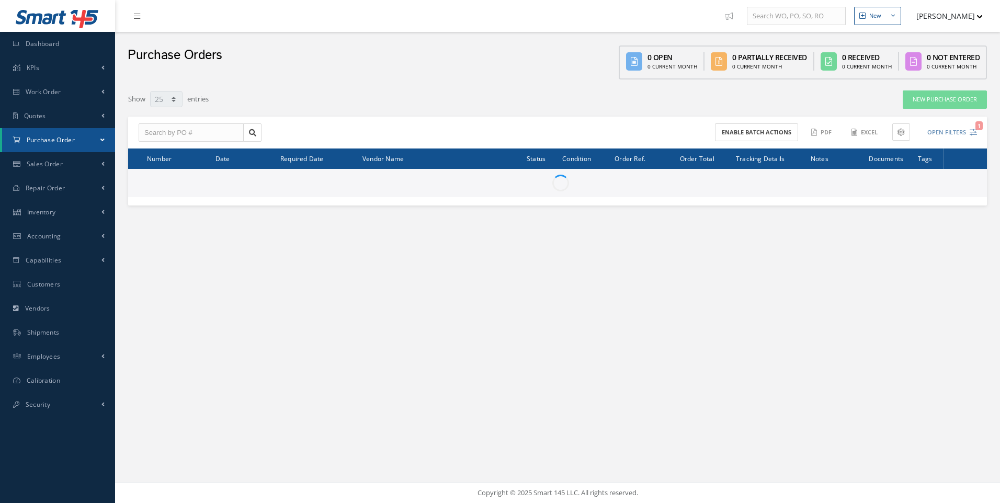
select select "25"
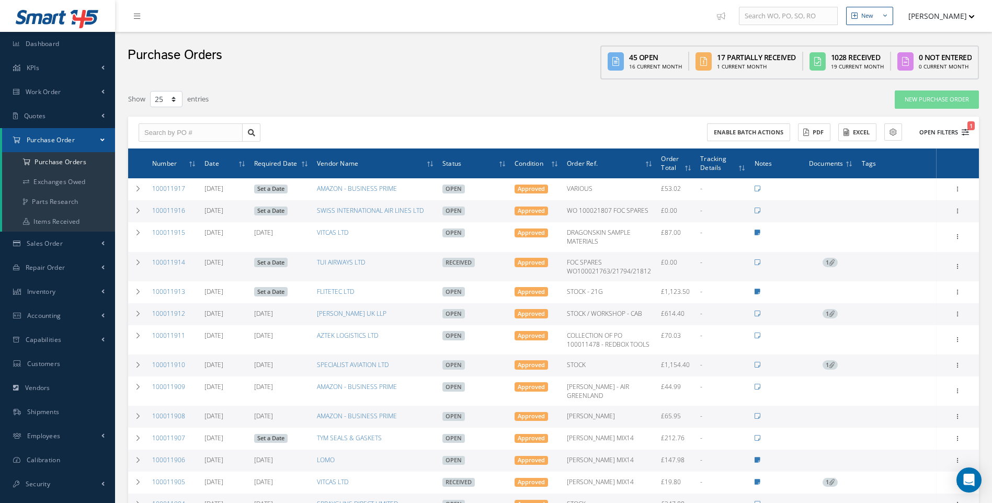
click at [964, 128] on button "Open Filters 1" at bounding box center [939, 132] width 59 height 17
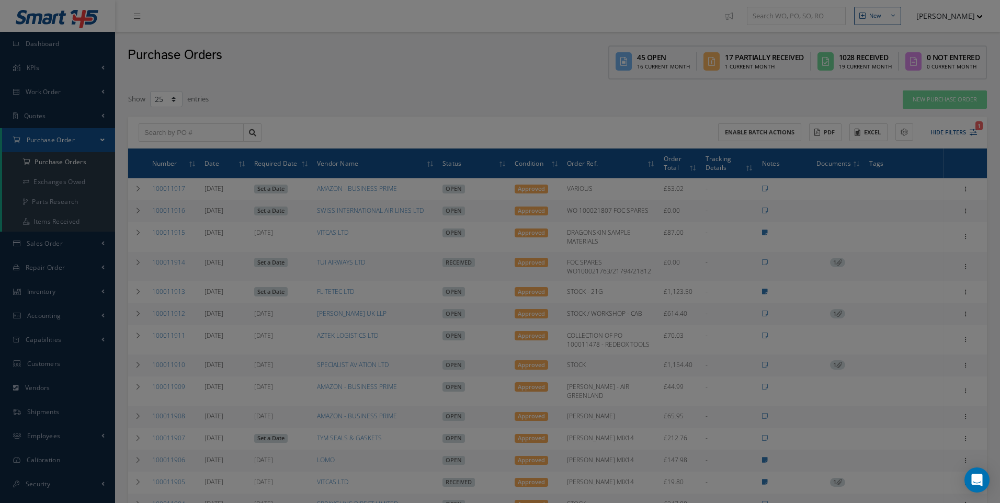
click at [971, 129] on input "text" at bounding box center [925, 132] width 123 height 19
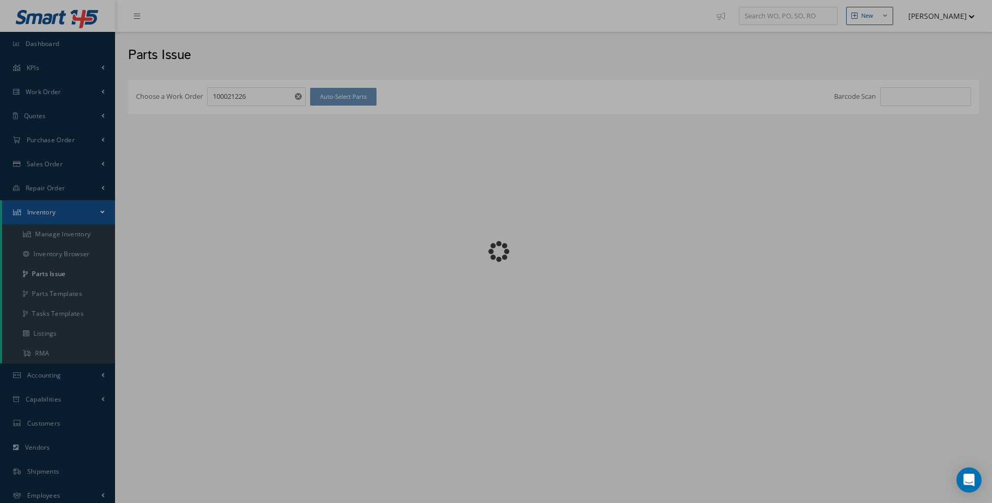
checkbox input "false"
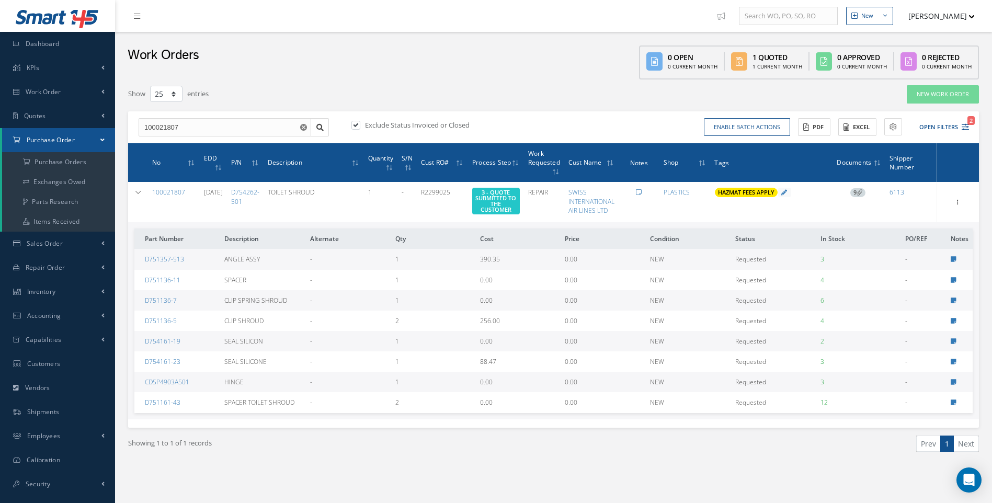
select select "25"
click at [39, 411] on span "Shipments" at bounding box center [43, 411] width 32 height 9
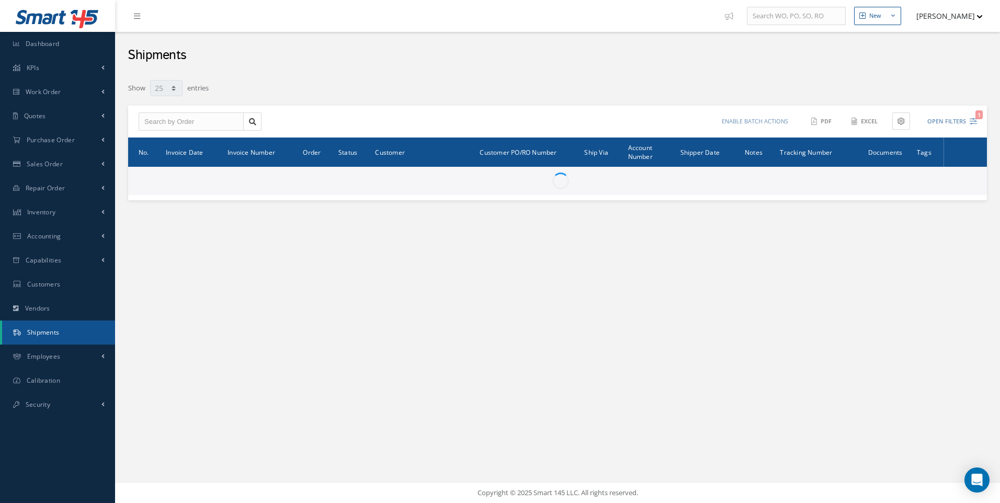
select select "25"
click at [166, 123] on input "text" at bounding box center [191, 121] width 105 height 19
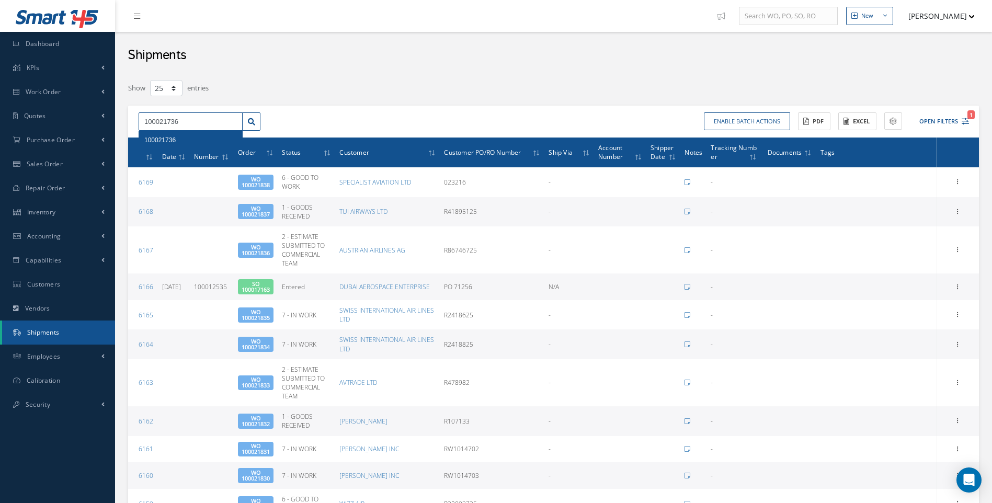
type input "100021736"
click at [171, 140] on span "100021736" at bounding box center [159, 140] width 31 height 7
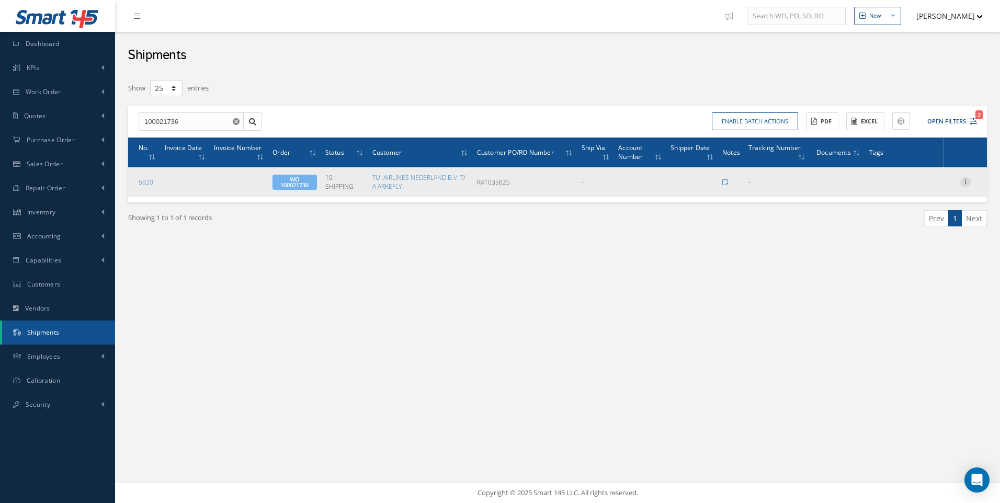
click at [968, 181] on icon at bounding box center [965, 181] width 10 height 8
click at [905, 189] on link "Edit" at bounding box center [917, 189] width 83 height 14
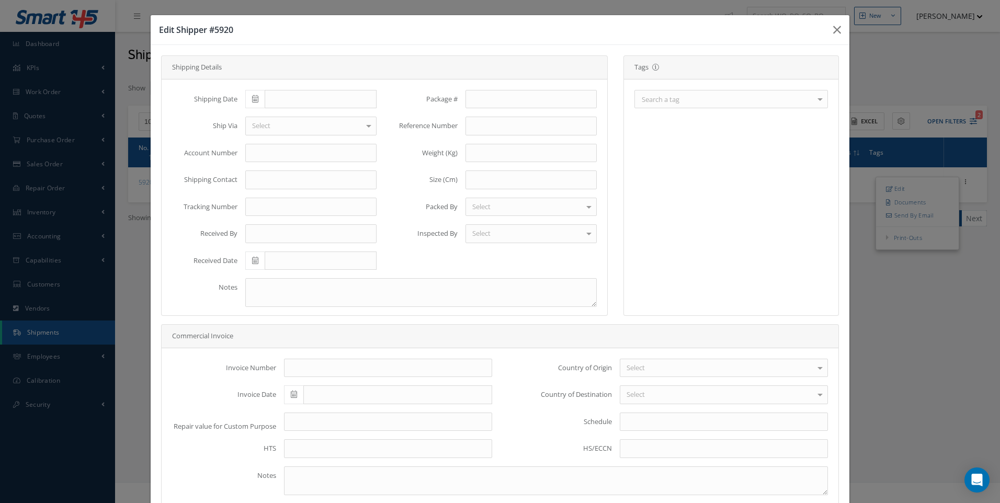
click at [253, 97] on icon at bounding box center [255, 98] width 6 height 7
click at [315, 178] on td "14" at bounding box center [315, 180] width 16 height 16
type input "[DATE]"
click at [659, 106] on div "Search a tag" at bounding box center [731, 99] width 194 height 18
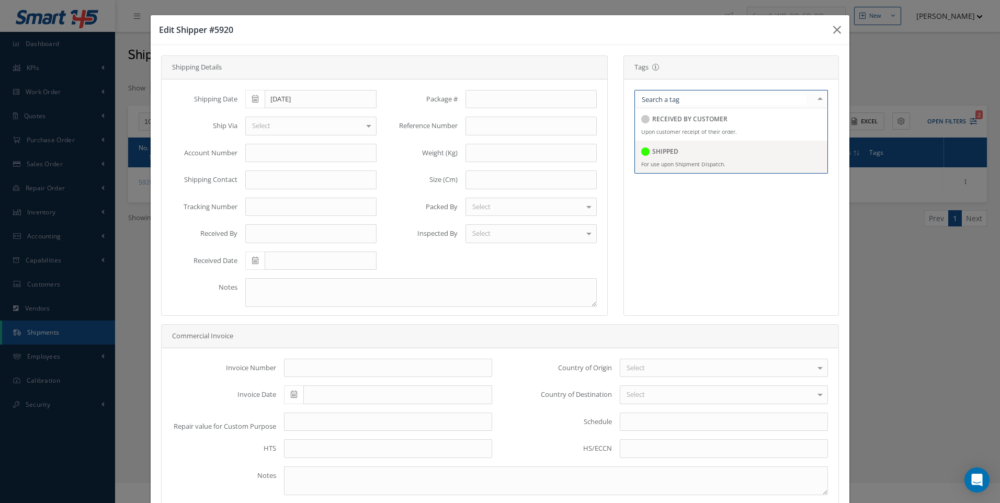
click at [652, 151] on h5 "SHIPPED" at bounding box center [665, 151] width 26 height 7
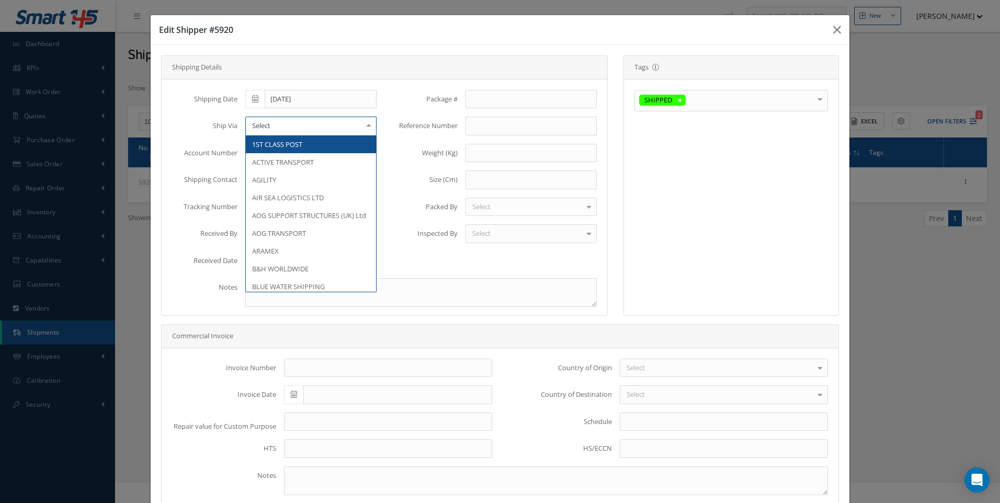
click at [287, 124] on div at bounding box center [310, 126] width 131 height 19
type input "GBA"
drag, startPoint x: 291, startPoint y: 142, endPoint x: 285, endPoint y: 149, distance: 8.9
click at [290, 142] on span "GBA SKYWAY" at bounding box center [272, 144] width 40 height 9
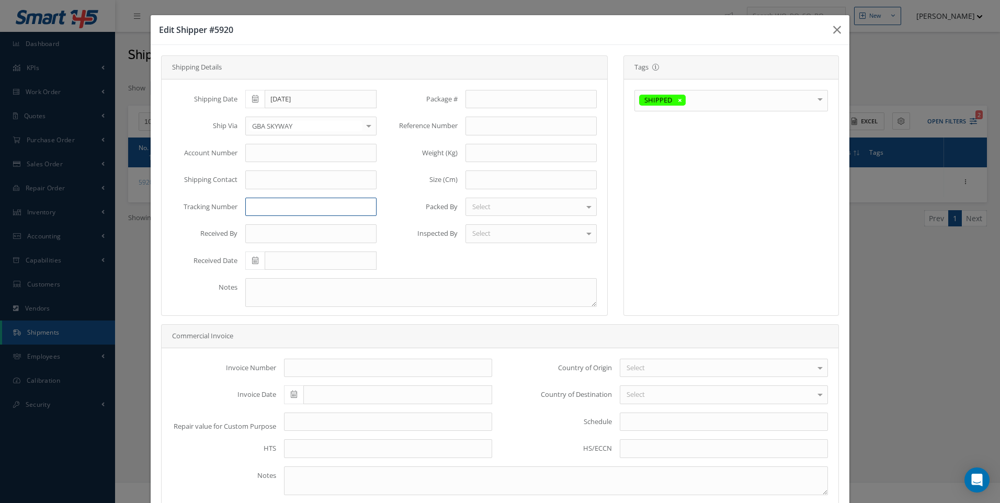
click at [261, 210] on input "text" at bounding box center [310, 207] width 131 height 19
paste input "00584384D"
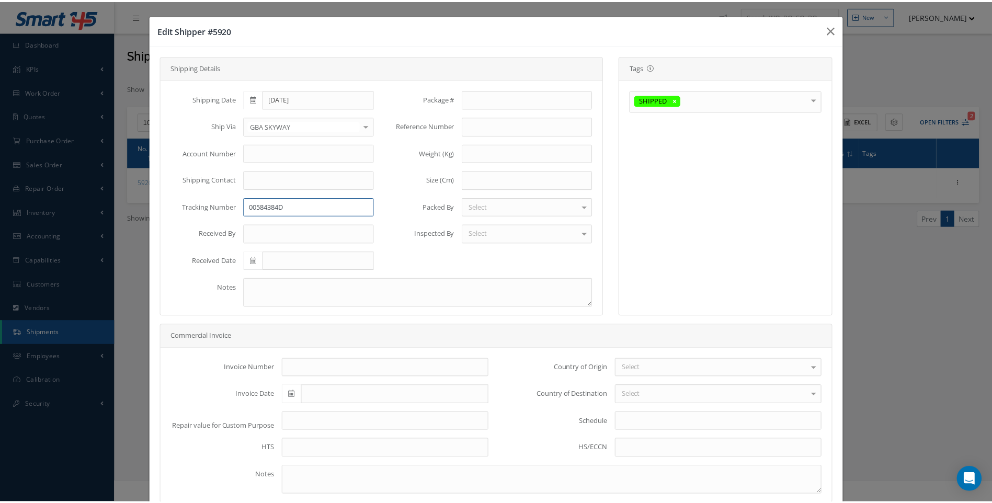
scroll to position [62, 0]
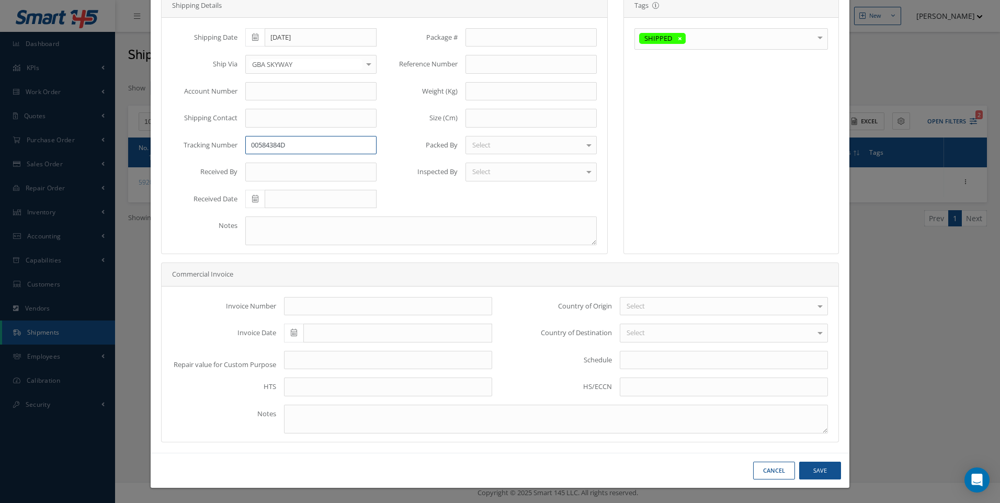
type input "00584384D"
click at [825, 470] on button "Save" at bounding box center [820, 471] width 42 height 18
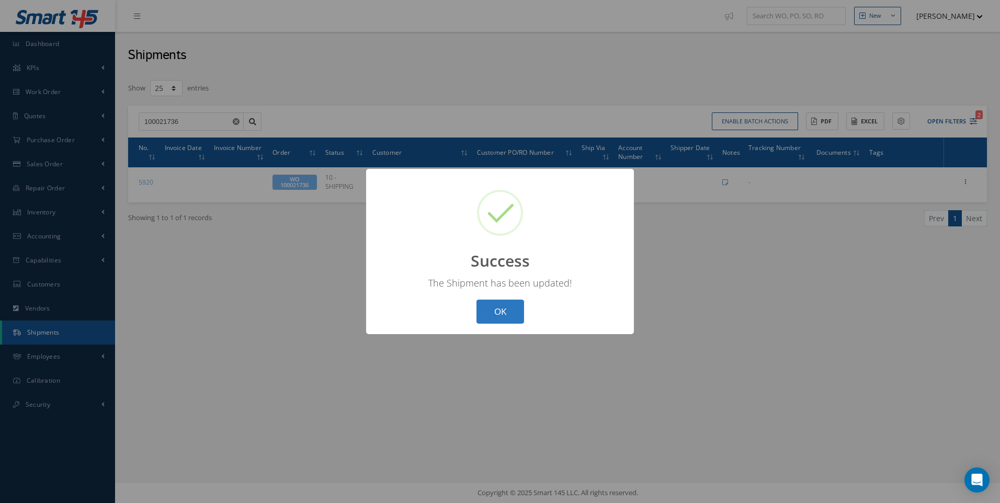
click at [506, 309] on button "OK" at bounding box center [501, 312] width 48 height 25
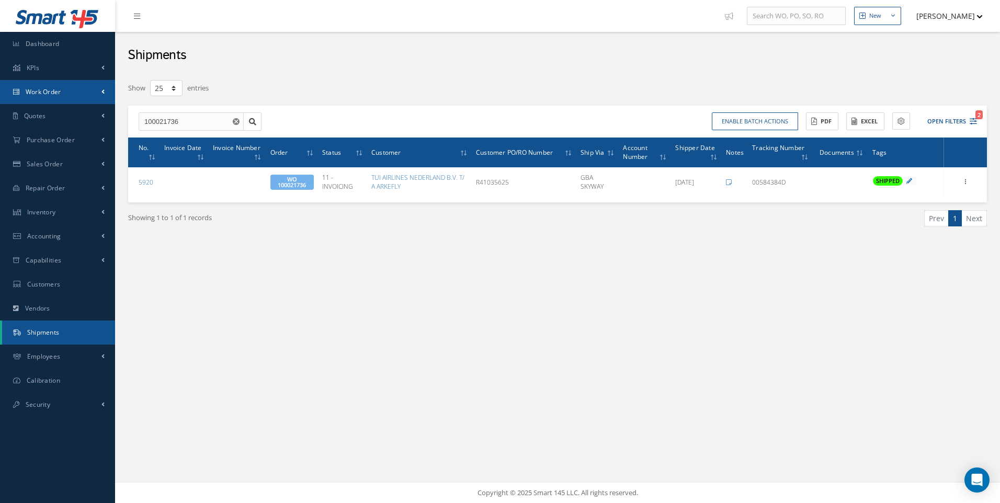
click at [53, 88] on span "Work Order" at bounding box center [44, 91] width 36 height 9
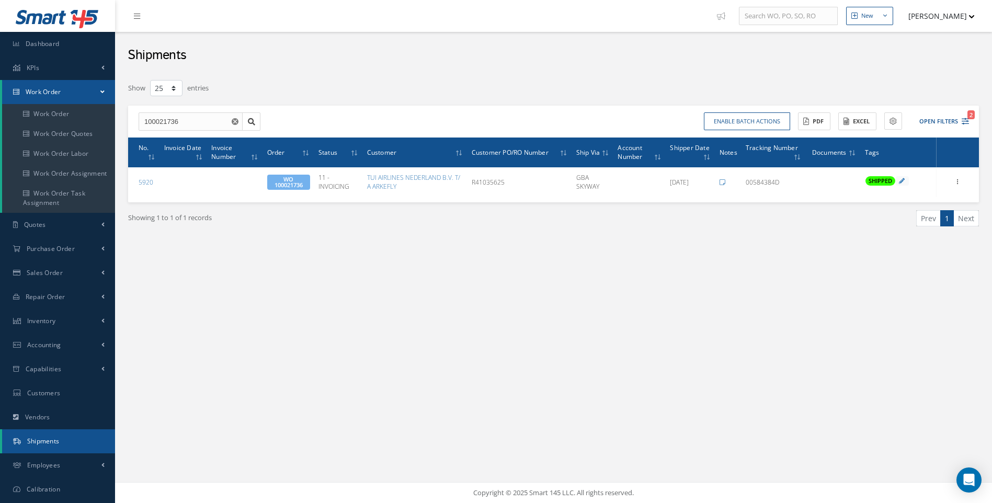
click at [281, 286] on div "New New Work Order New Purchase Order New Customer Quote New Sales Order New Re…" at bounding box center [553, 251] width 877 height 503
click at [74, 119] on link "Work Order" at bounding box center [58, 114] width 113 height 20
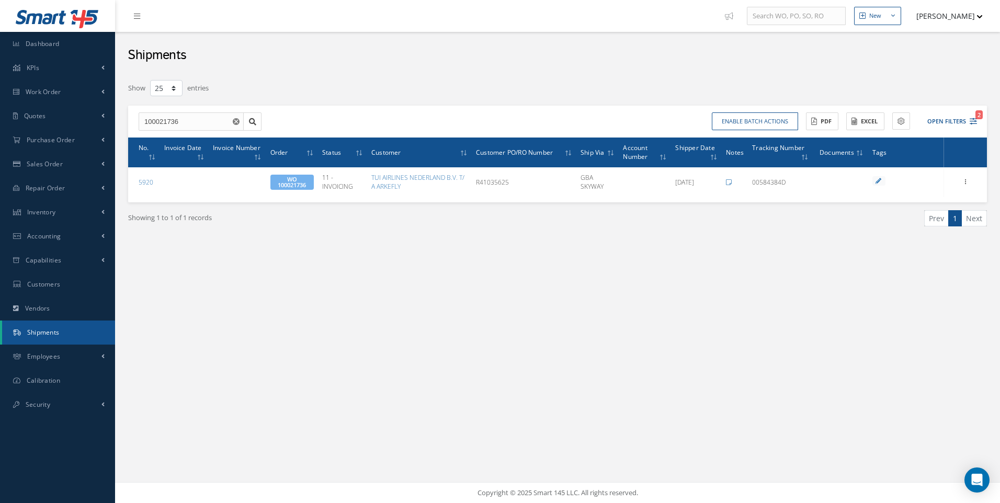
select select "25"
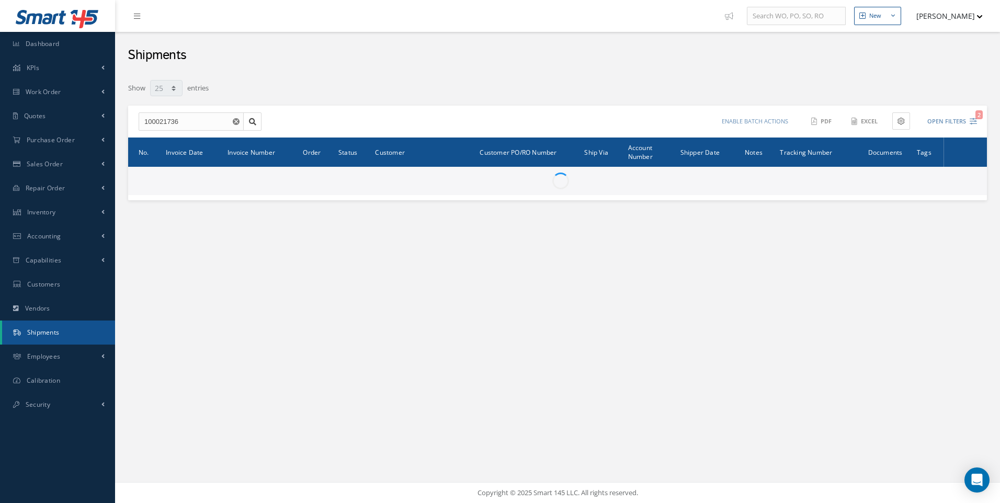
select select "25"
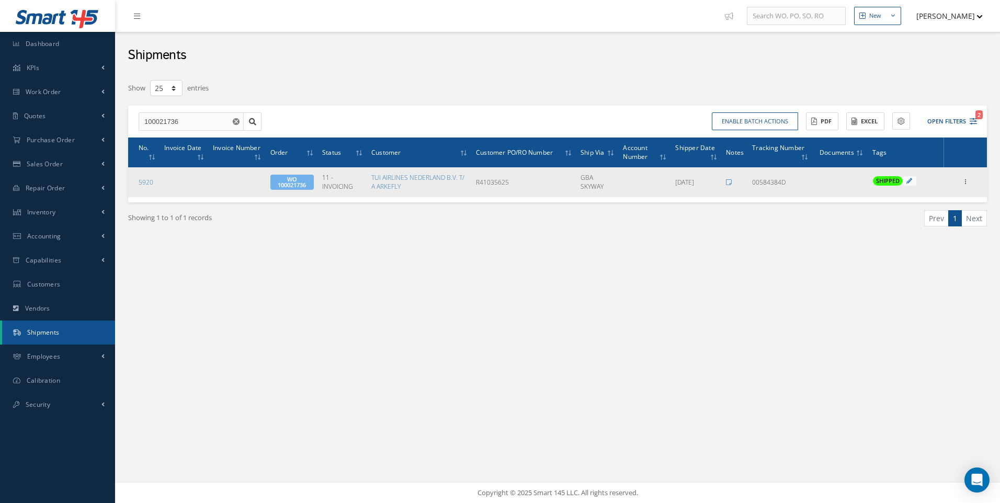
click at [301, 185] on span "WO 100021736" at bounding box center [291, 182] width 43 height 15
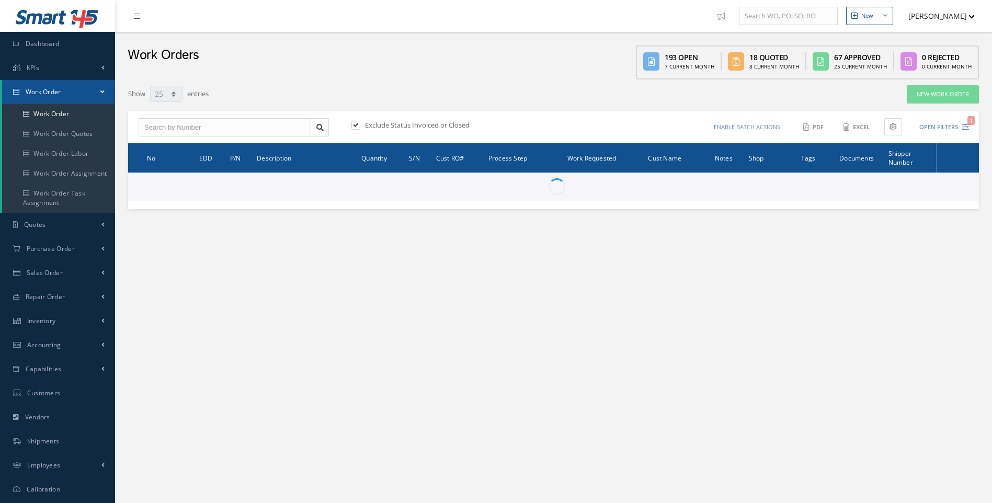
select select "25"
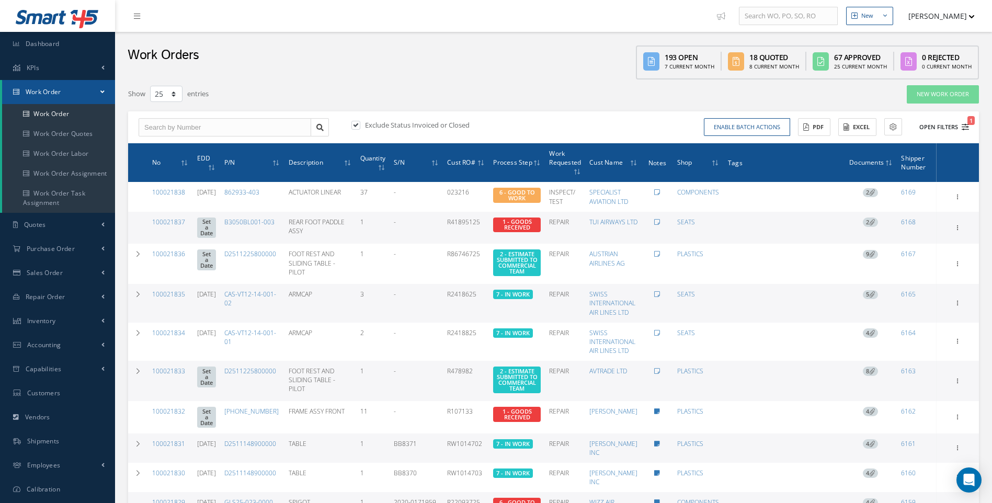
click at [966, 127] on icon "1" at bounding box center [965, 126] width 7 height 7
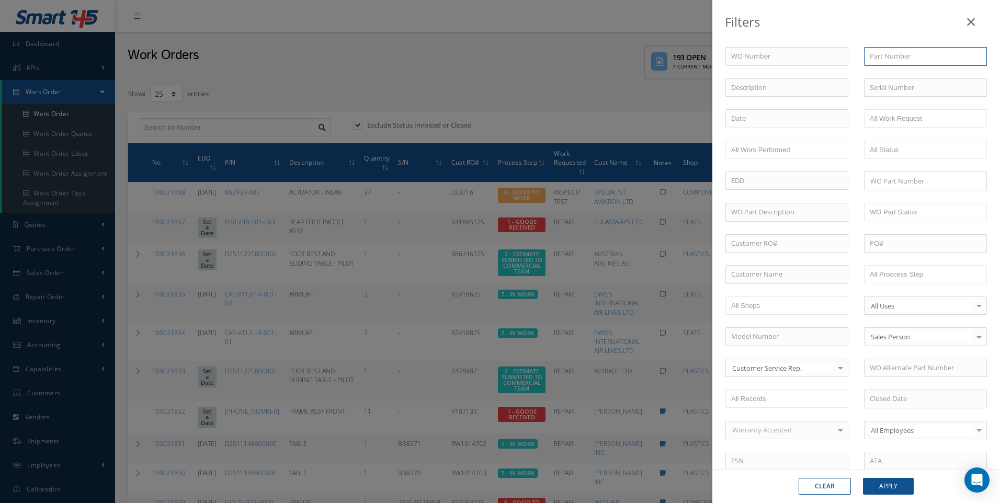
click at [872, 60] on input "text" at bounding box center [925, 56] width 123 height 19
type input "ATSA021003A0126"
click at [886, 74] on span "ATSA021003A0126" at bounding box center [898, 74] width 56 height 9
click at [888, 485] on button "Apply" at bounding box center [888, 486] width 51 height 17
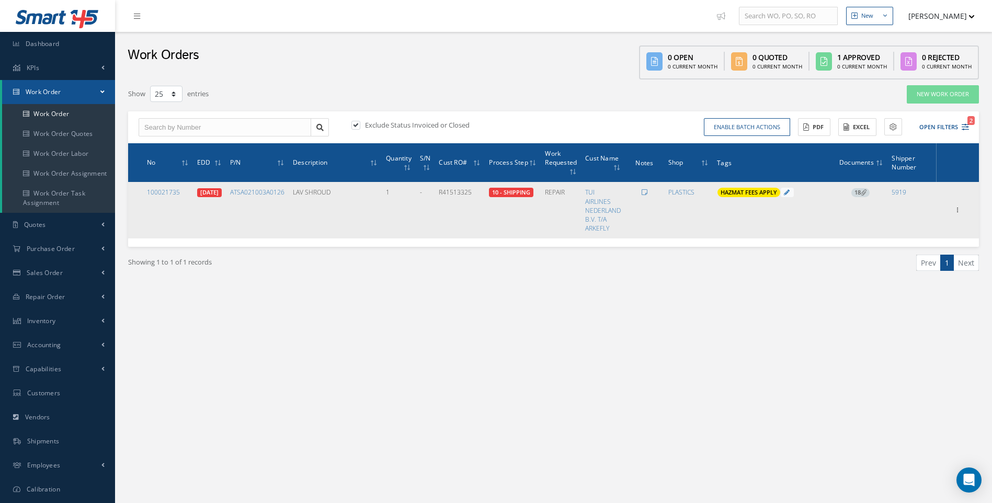
click at [858, 191] on span "18" at bounding box center [861, 192] width 18 height 9
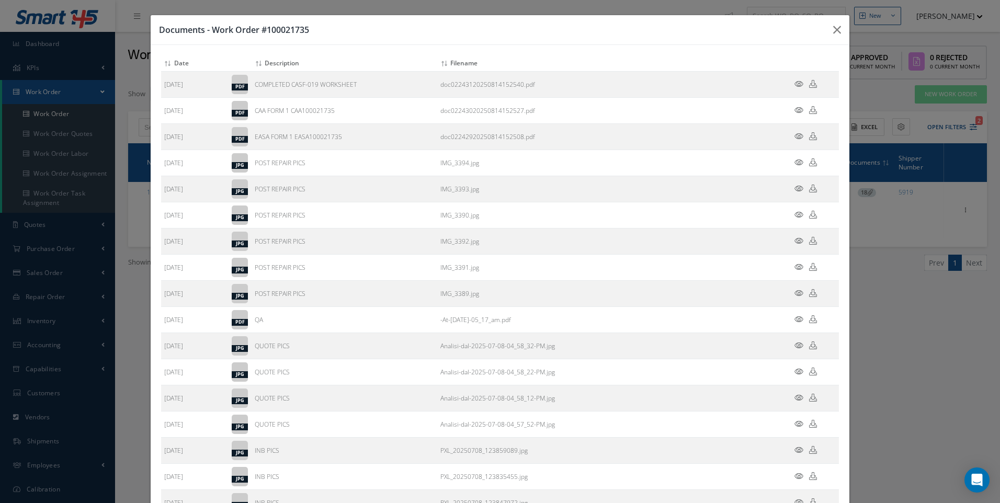
click at [0, 0] on div "Documents - Work Order #100021735 Attach File(s) Click inside this area or drag…" at bounding box center [0, 0] width 0 height 0
click at [0, 0] on icon "button" at bounding box center [0, 0] width 0 height 0
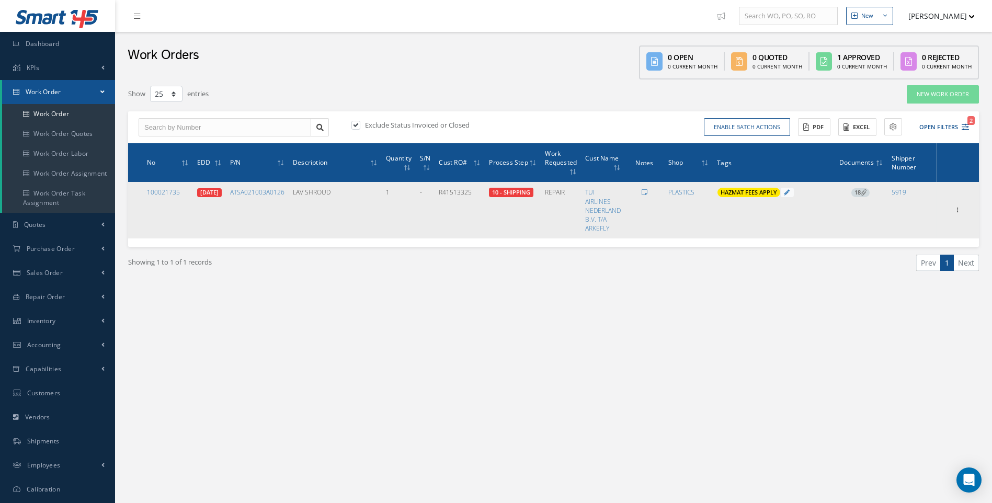
drag, startPoint x: 478, startPoint y: 191, endPoint x: 446, endPoint y: 196, distance: 32.3
click at [446, 196] on td "R41513325" at bounding box center [460, 210] width 50 height 56
drag, startPoint x: 446, startPoint y: 196, endPoint x: 469, endPoint y: 195, distance: 23.6
copy td "R41513325"
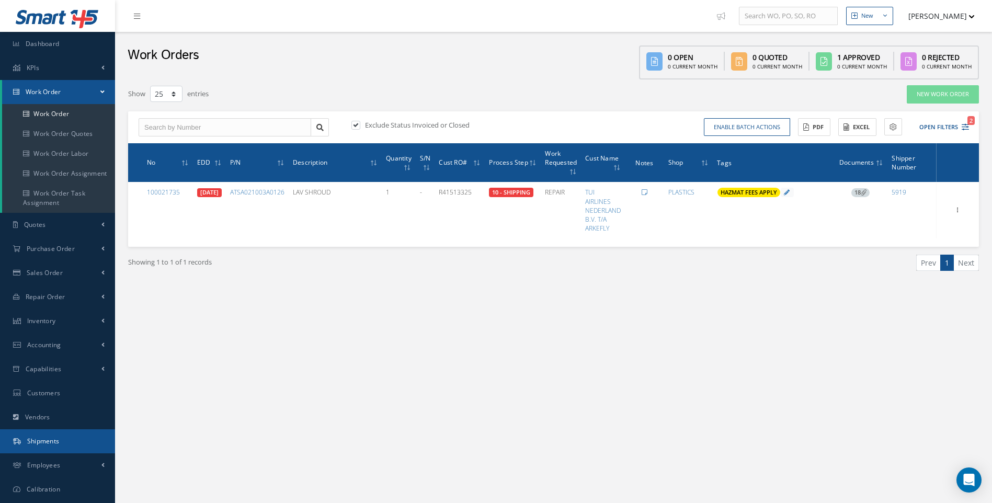
click at [40, 439] on span "Shipments" at bounding box center [43, 441] width 32 height 9
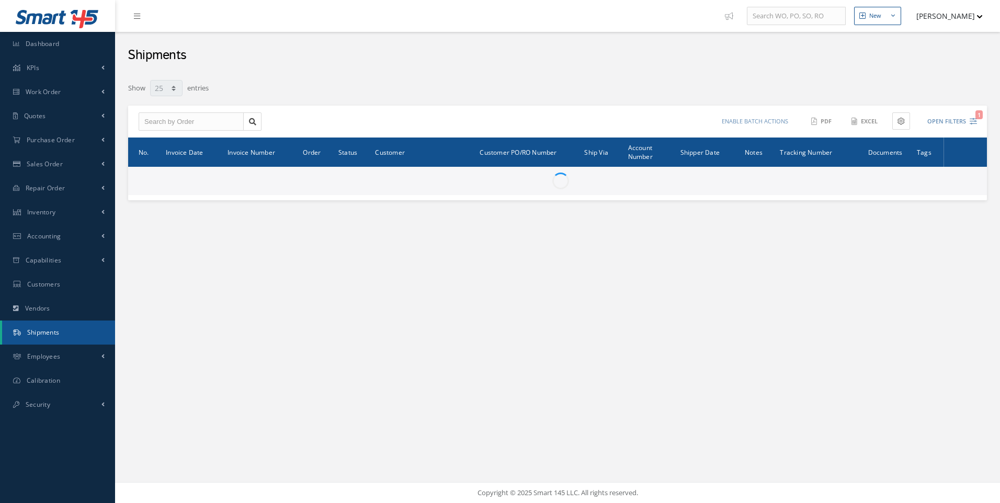
select select "25"
click at [167, 122] on input "text" at bounding box center [191, 121] width 105 height 19
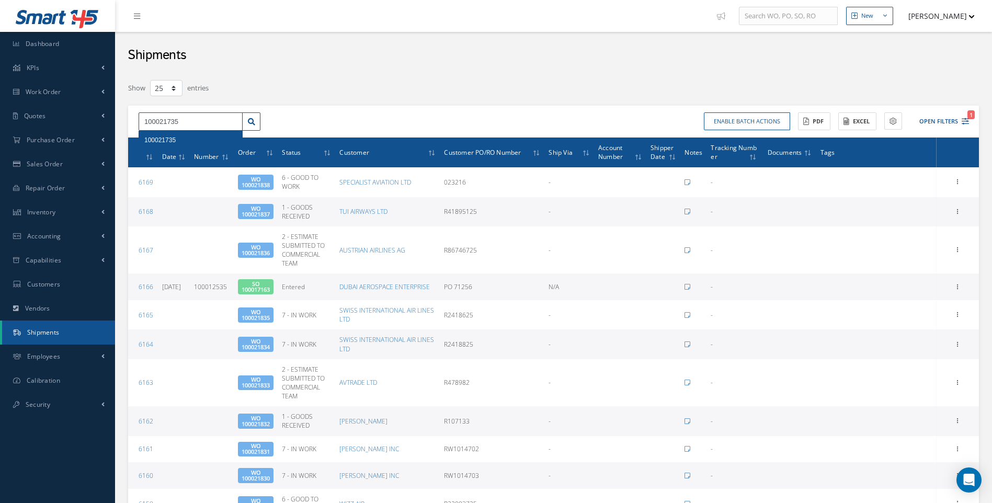
type input "100021735"
click at [168, 135] on div "100021735" at bounding box center [190, 140] width 93 height 10
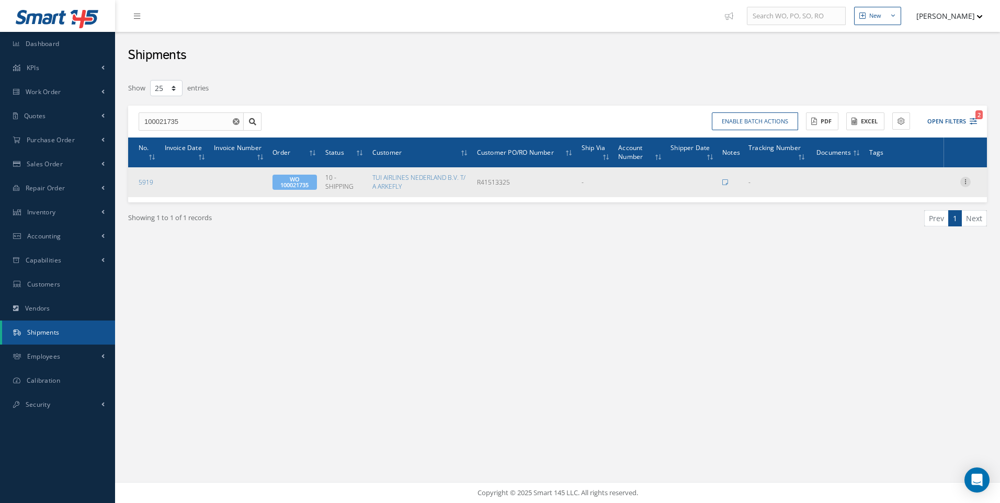
click at [966, 182] on icon at bounding box center [965, 181] width 10 height 8
click at [906, 185] on link "Edit" at bounding box center [917, 189] width 83 height 14
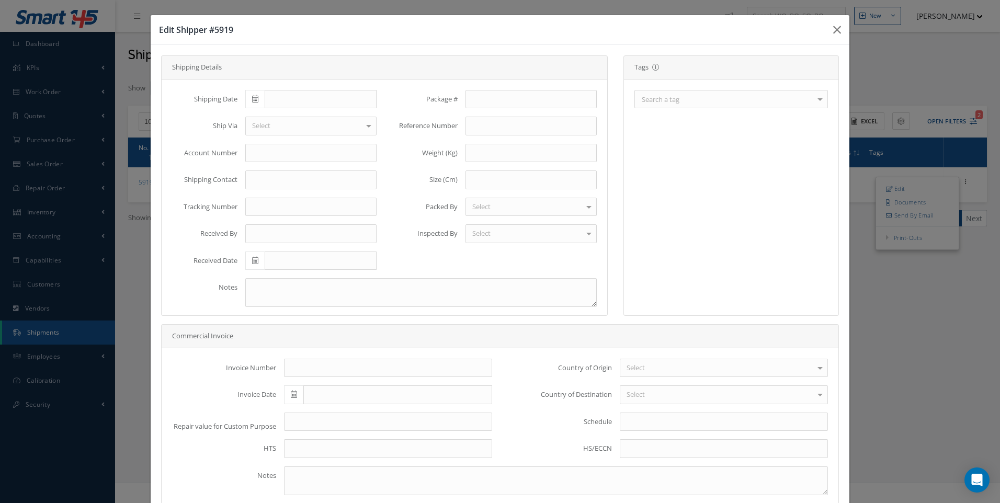
click at [820, 99] on div at bounding box center [820, 98] width 15 height 17
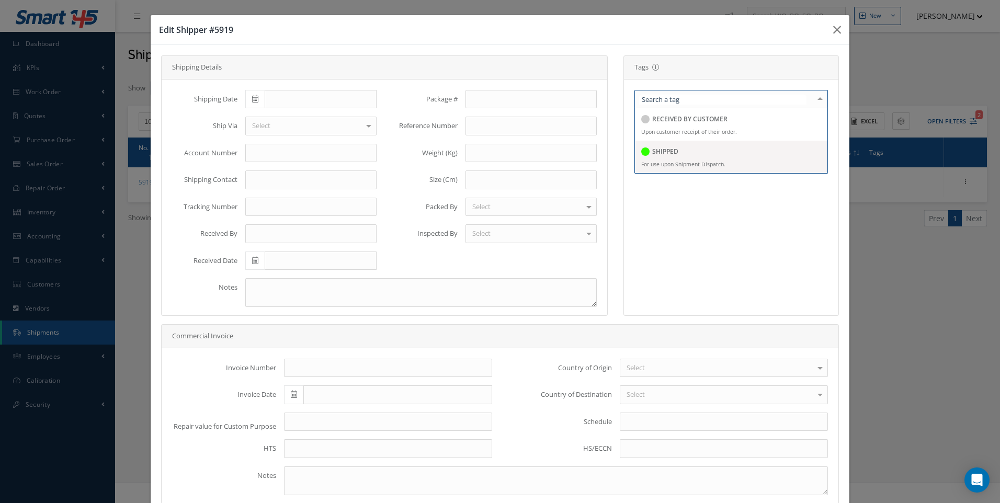
click at [667, 144] on span "SHIPPED For use upon Shipment Dispatch." at bounding box center [731, 157] width 192 height 32
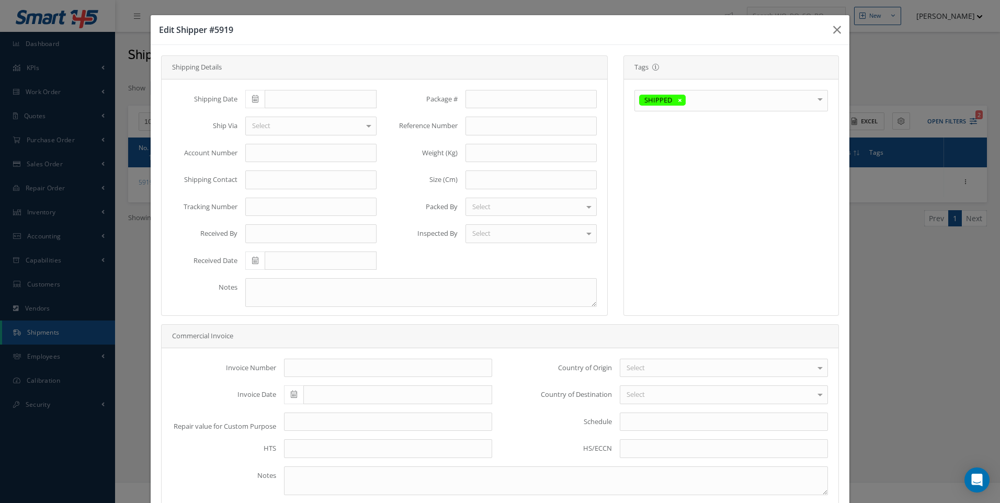
click at [245, 100] on span at bounding box center [254, 99] width 19 height 19
drag, startPoint x: 313, startPoint y: 177, endPoint x: 297, endPoint y: 172, distance: 17.7
click at [313, 177] on td "14" at bounding box center [315, 180] width 16 height 16
type input "[DATE]"
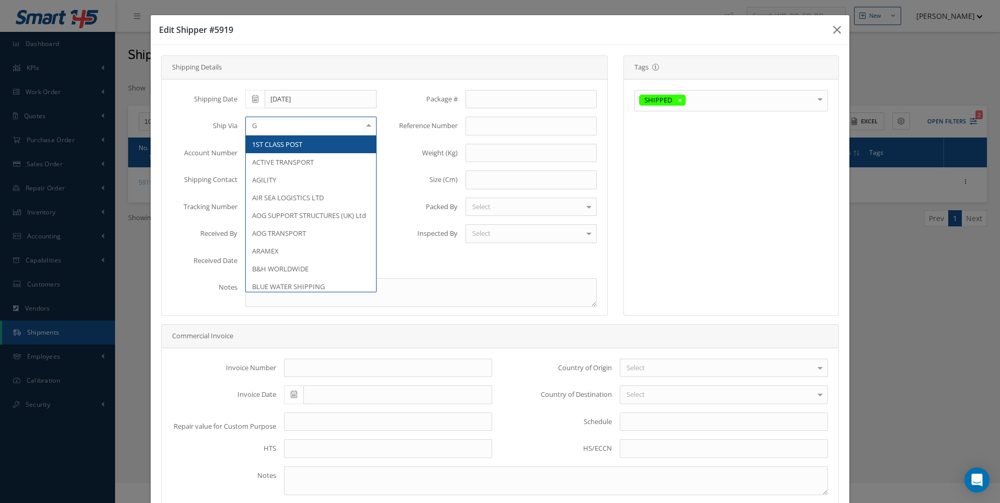
type input "GB"
drag, startPoint x: 268, startPoint y: 146, endPoint x: 269, endPoint y: 152, distance: 6.4
click at [269, 146] on span "GBA SKYWAY" at bounding box center [272, 144] width 40 height 9
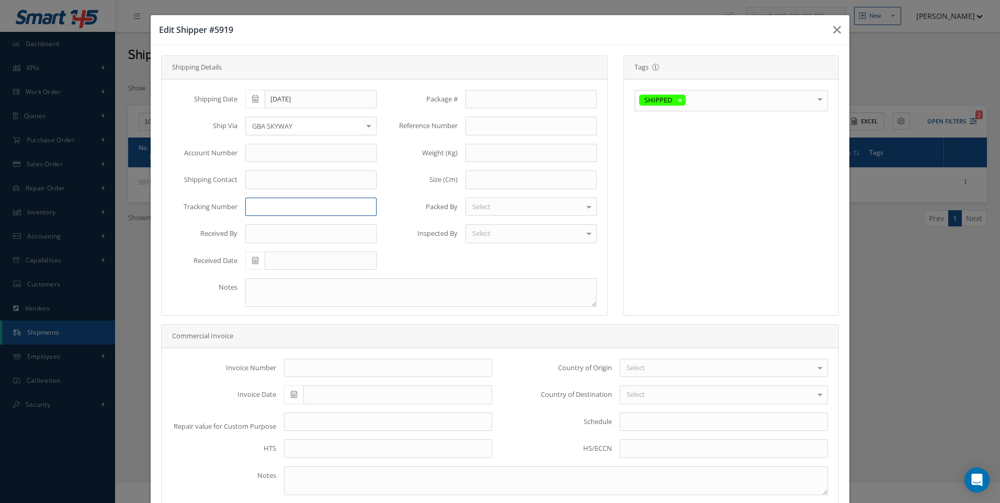
click at [259, 209] on input "text" at bounding box center [310, 207] width 131 height 19
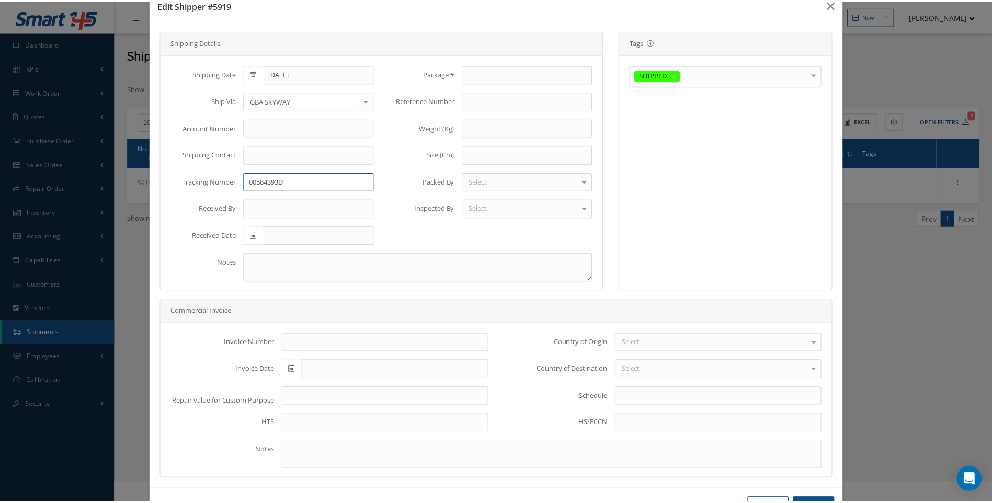
scroll to position [62, 0]
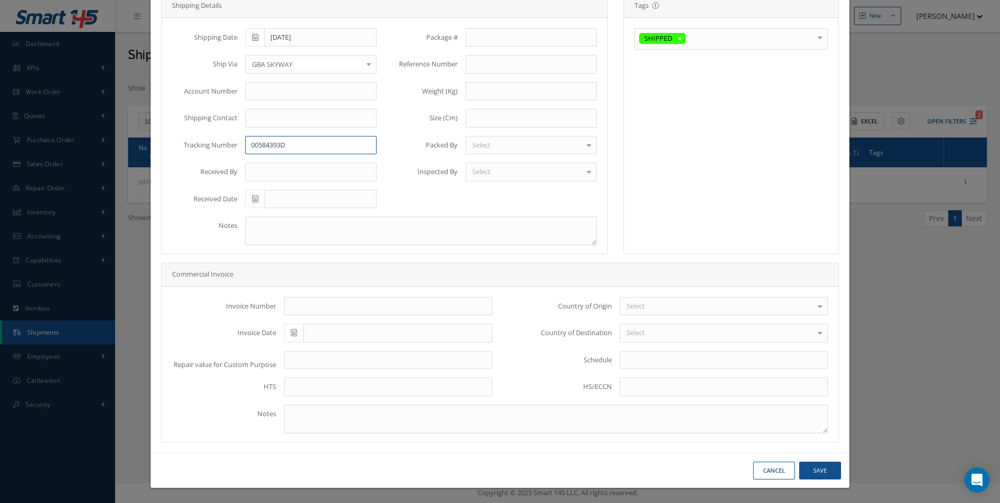
type input "00584393D"
click at [803, 464] on button "Save" at bounding box center [820, 471] width 42 height 18
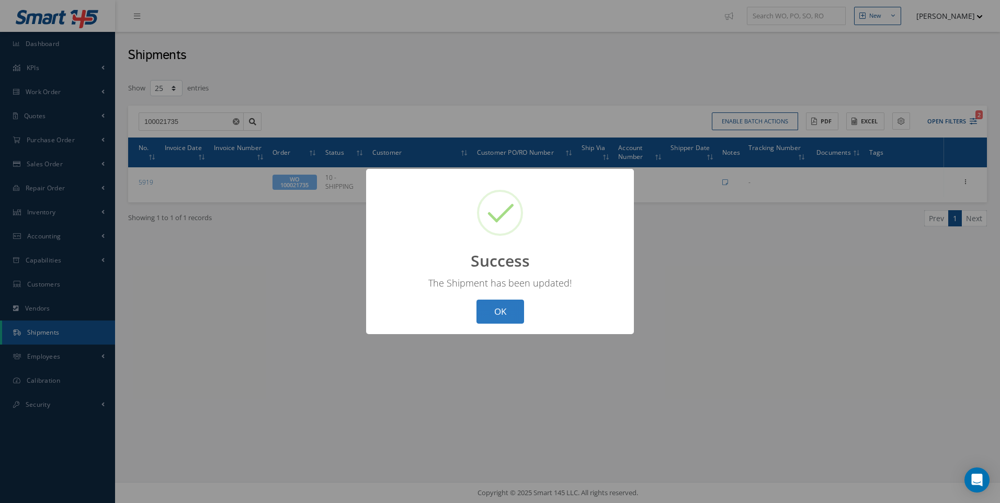
drag, startPoint x: 509, startPoint y: 307, endPoint x: 499, endPoint y: 308, distance: 10.5
click at [504, 308] on button "OK" at bounding box center [501, 312] width 48 height 25
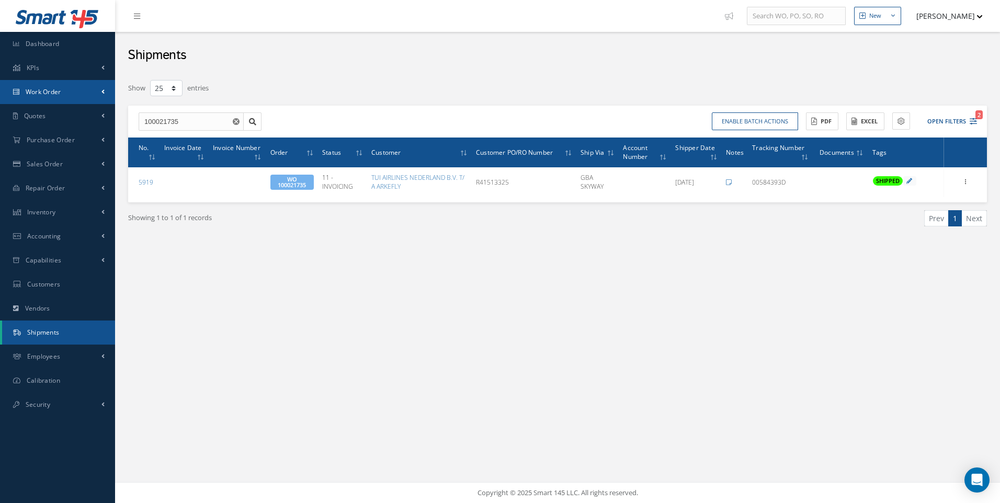
click at [48, 89] on span "Work Order" at bounding box center [44, 91] width 36 height 9
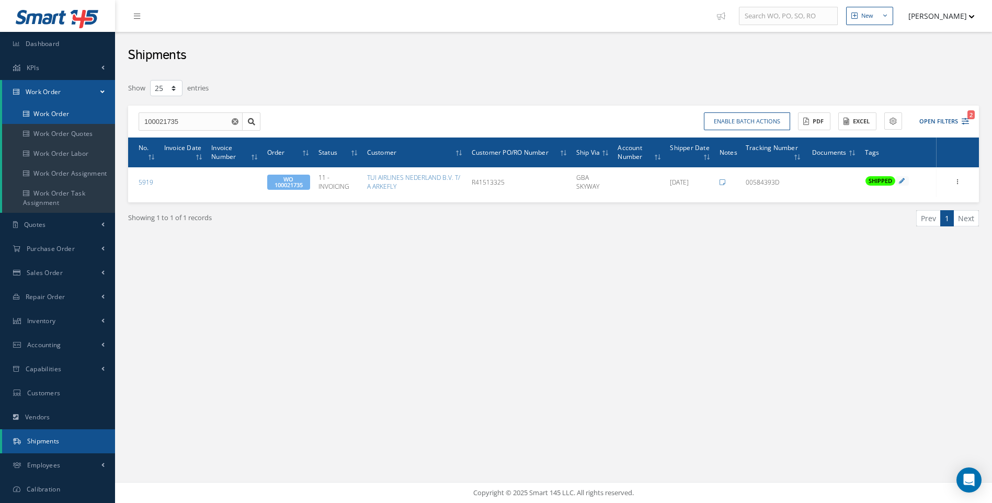
click at [48, 115] on link "Work Order" at bounding box center [58, 114] width 113 height 20
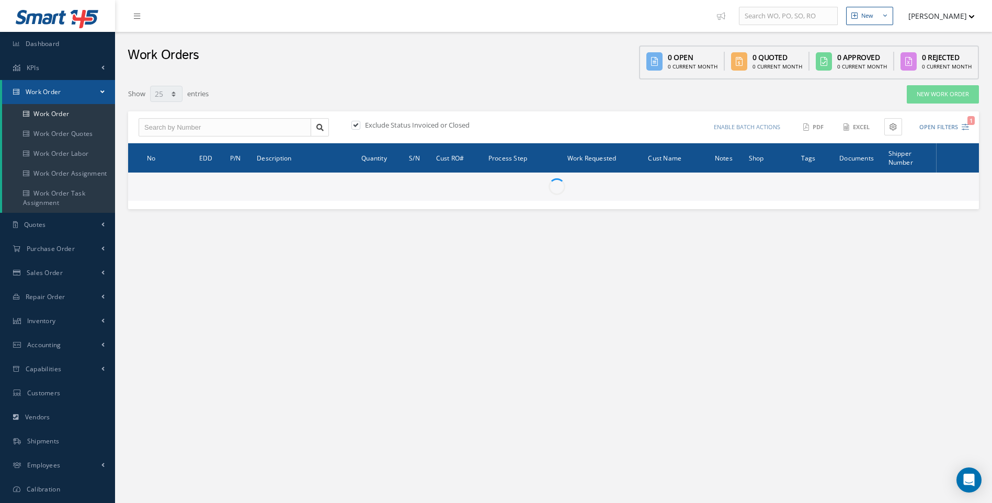
select select "25"
click at [167, 129] on input "text" at bounding box center [225, 127] width 173 height 19
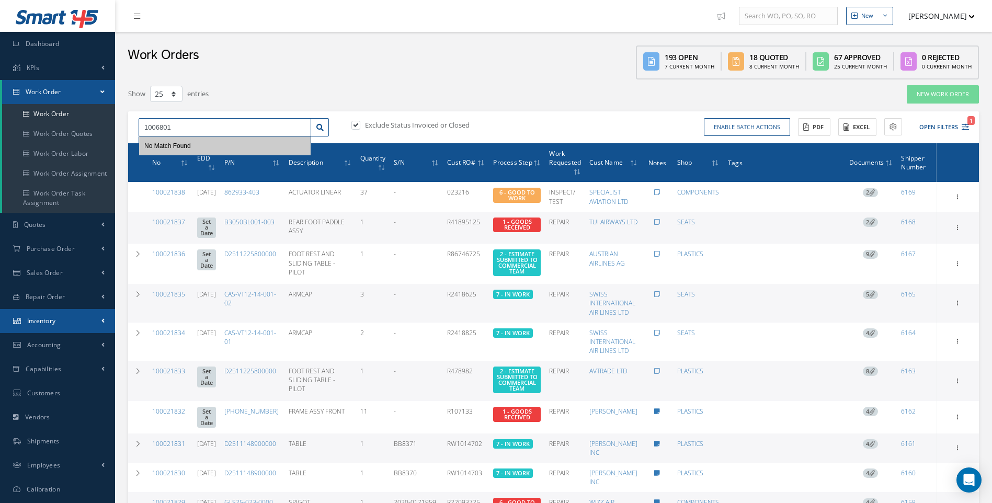
type input "1006801"
click at [60, 326] on link "Inventory" at bounding box center [57, 321] width 115 height 24
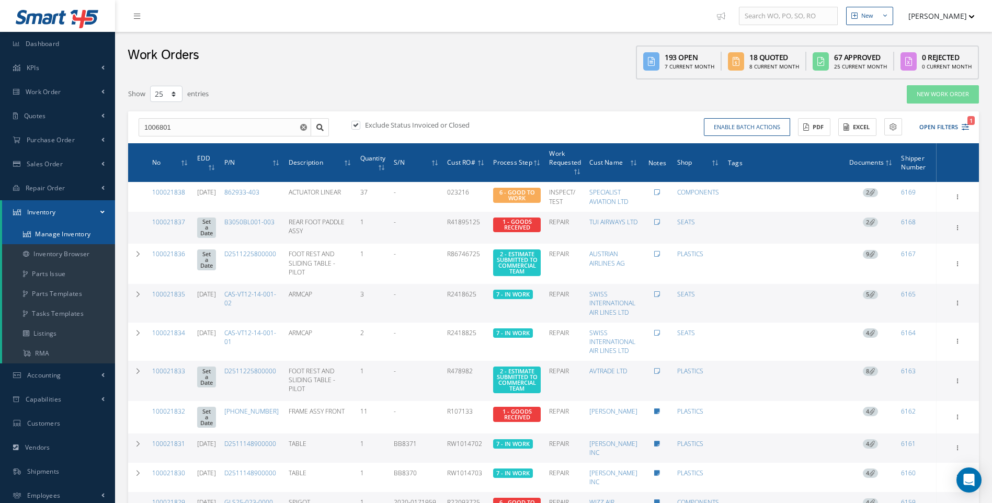
click at [59, 237] on link "Manage Inventory" at bounding box center [58, 234] width 113 height 20
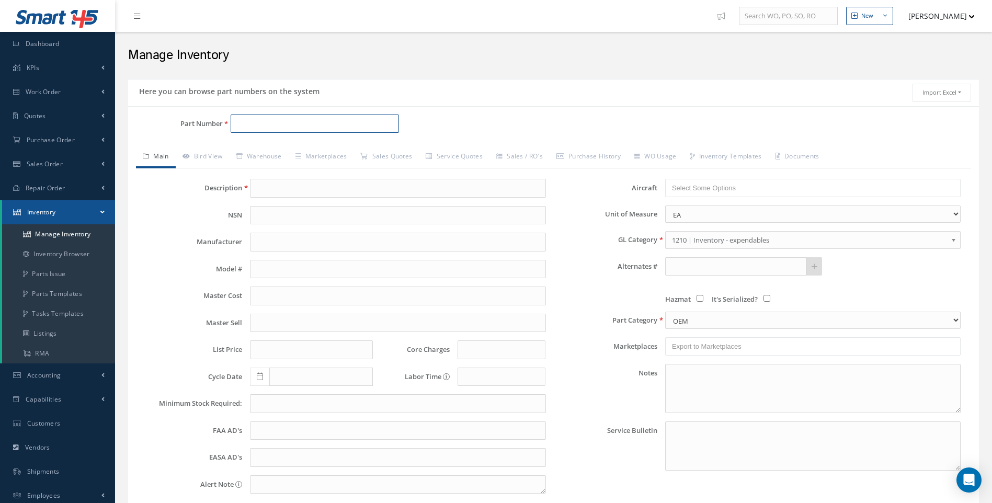
click at [246, 125] on input "Part Number" at bounding box center [315, 124] width 169 height 19
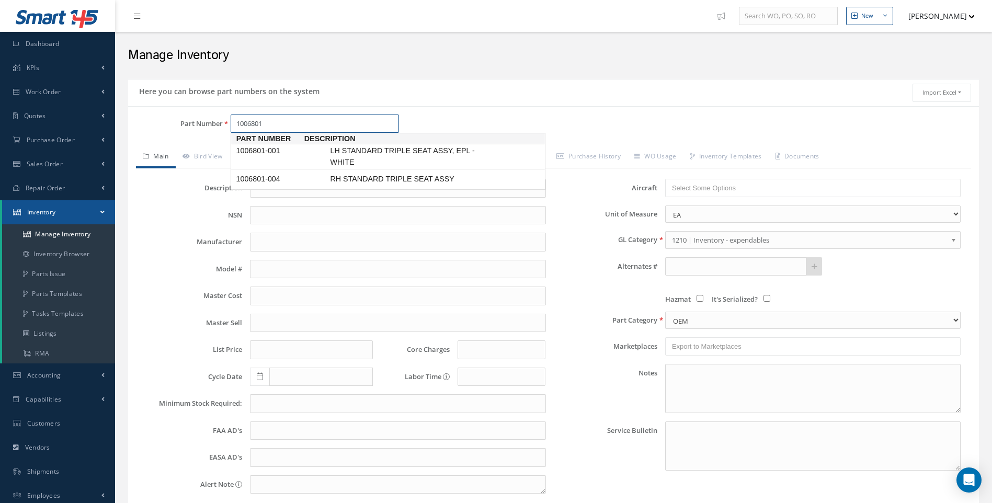
click at [264, 151] on span "1006801-001" at bounding box center [281, 150] width 94 height 11
type input "1006801-001"
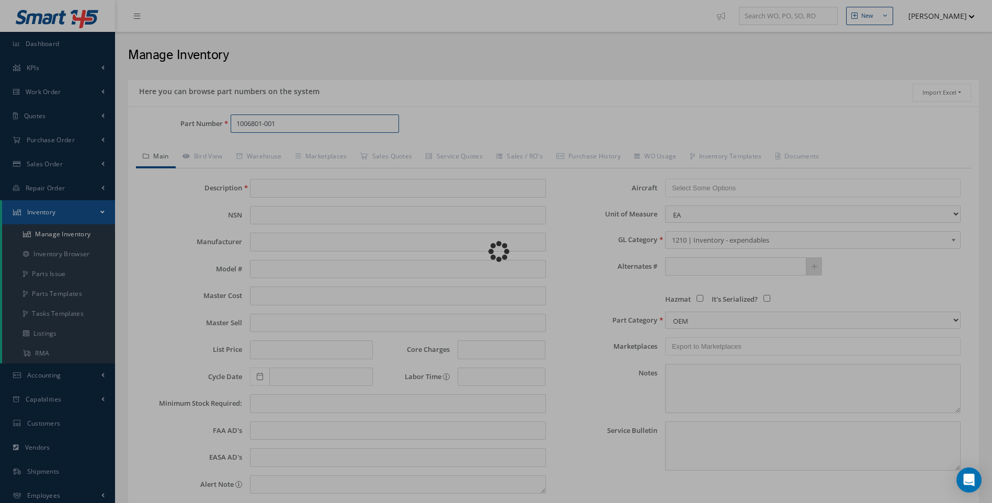
type input "LH STANDARD TRIPLE SEAT ASSY, EPL - WHITE"
type input "BE AEROSPACE"
type input "300.00"
type input "0.00"
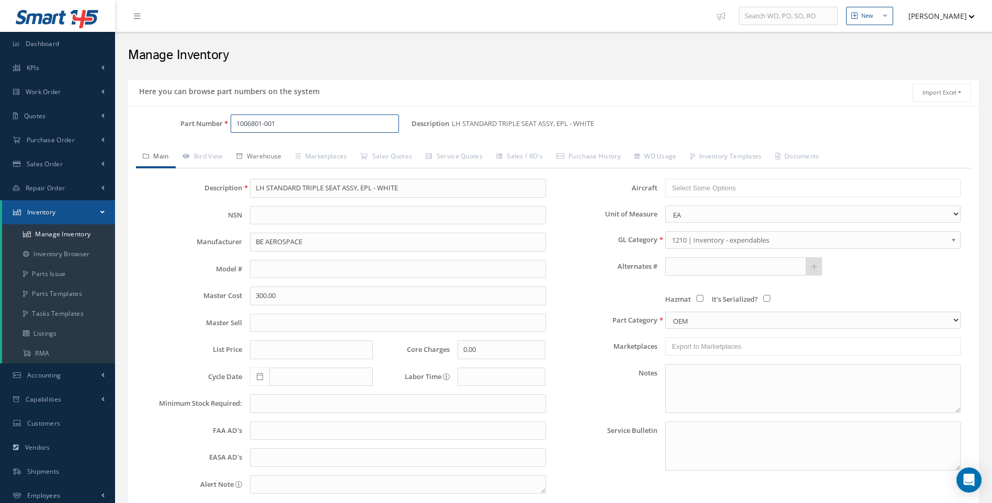
type input "1006801-001"
click at [272, 160] on link "Warehouse" at bounding box center [259, 157] width 59 height 22
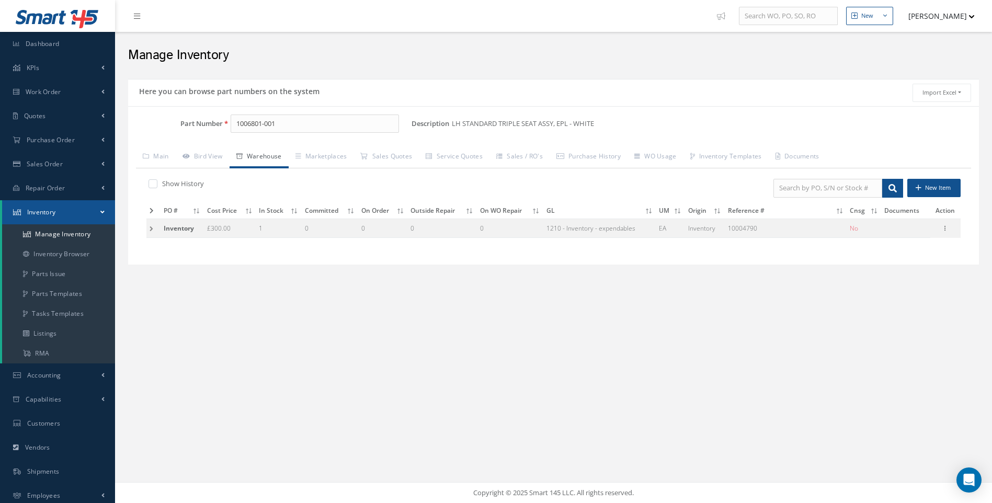
click at [152, 228] on td at bounding box center [153, 228] width 14 height 19
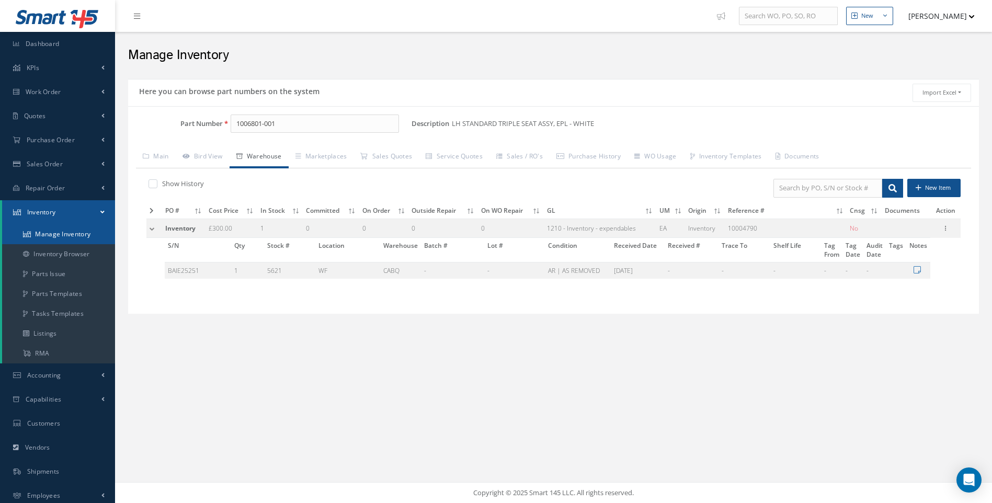
click at [73, 233] on link "Manage Inventory" at bounding box center [58, 234] width 113 height 20
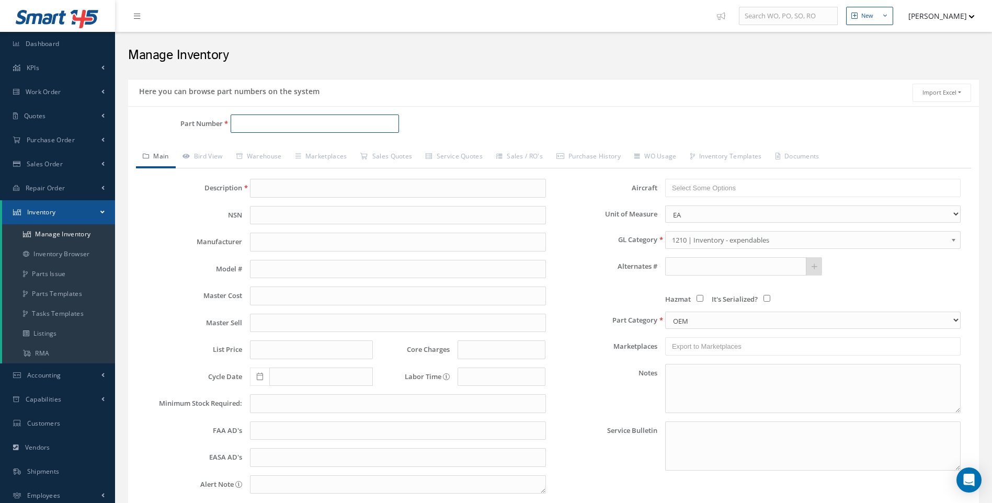
click at [265, 121] on input "Part Number" at bounding box center [315, 124] width 169 height 19
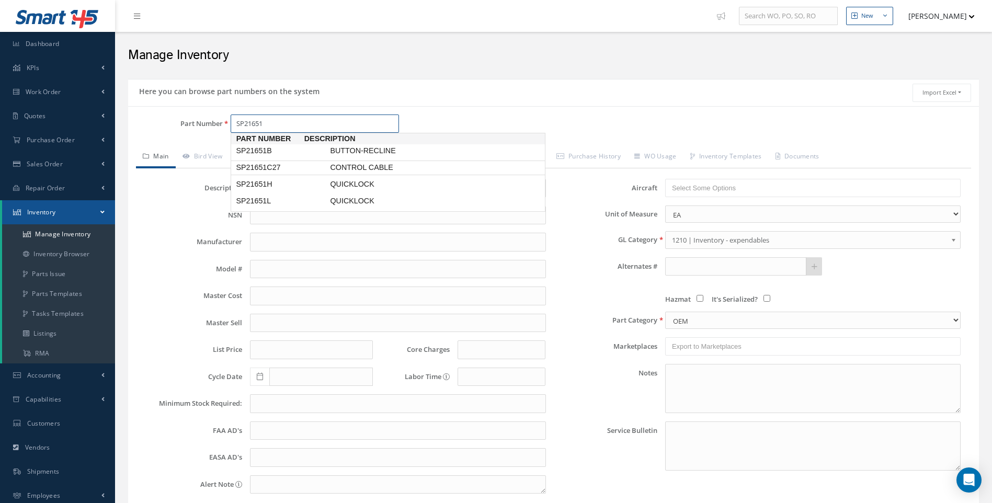
click at [276, 168] on span "SP21651C27" at bounding box center [281, 167] width 94 height 11
type input "SP21651C27"
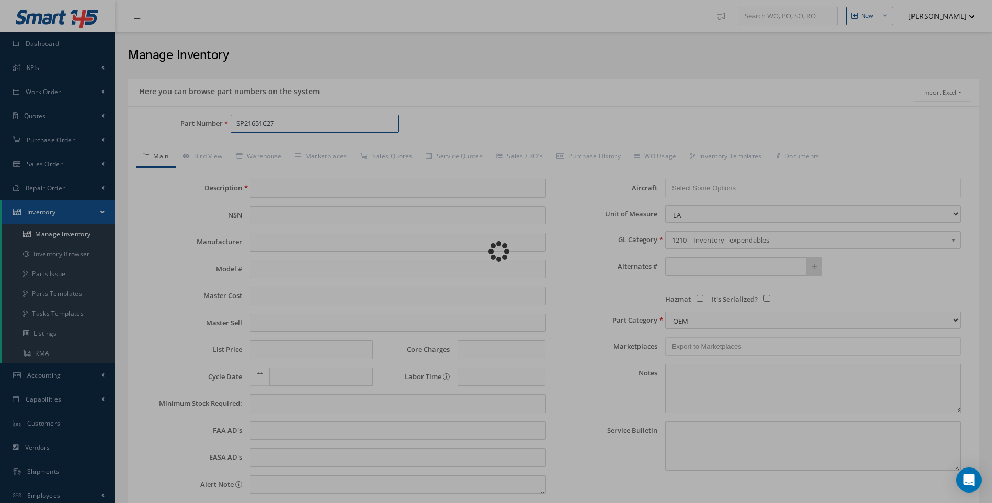
type input "CONTROL CABLE"
type input "0.00"
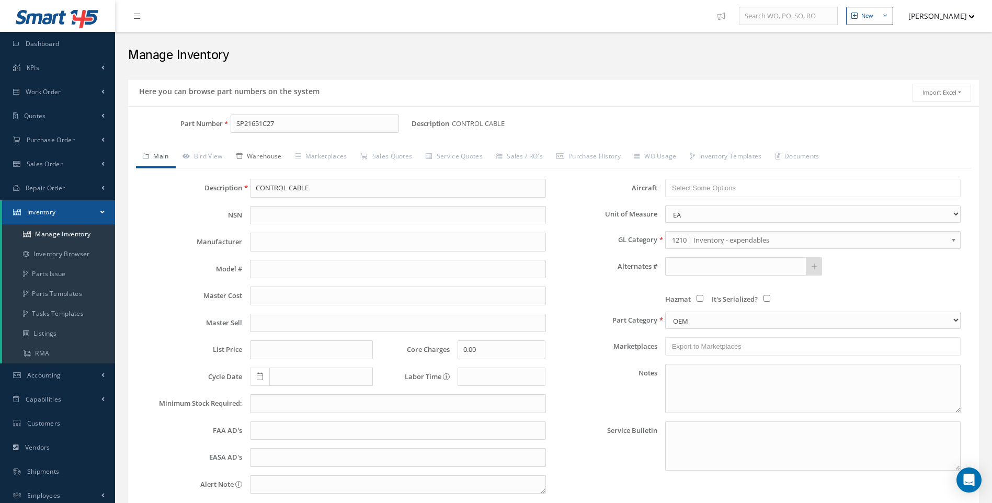
click at [268, 156] on link "Warehouse" at bounding box center [259, 157] width 59 height 22
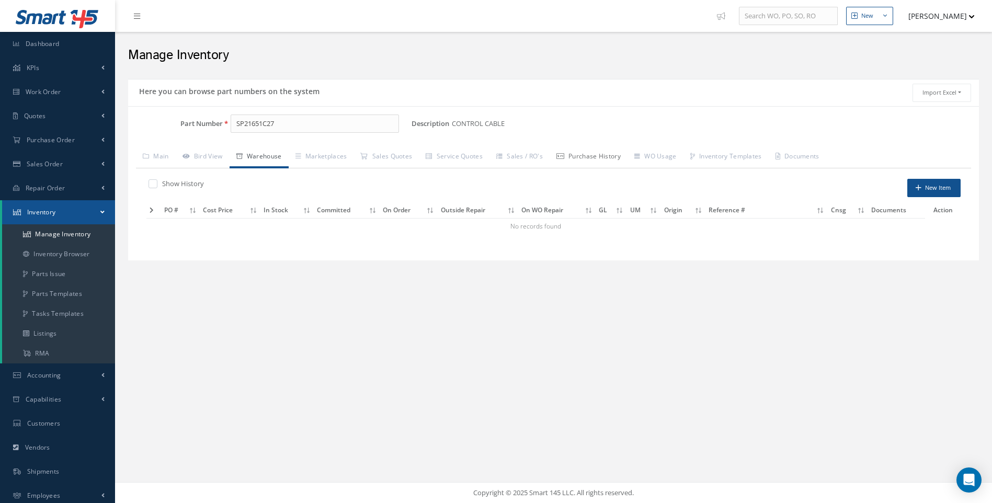
click at [592, 156] on link "Purchase History" at bounding box center [589, 157] width 78 height 22
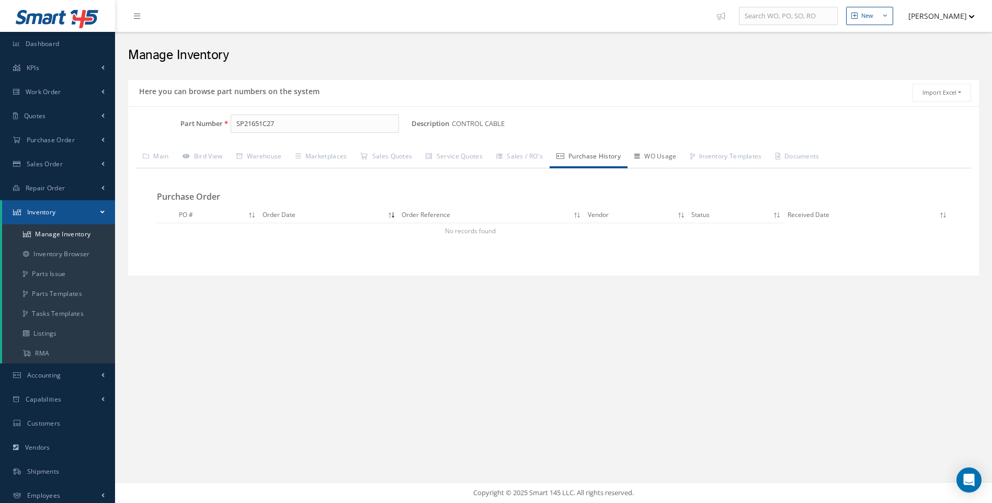
click at [684, 156] on link "WO Usage" at bounding box center [656, 157] width 56 height 22
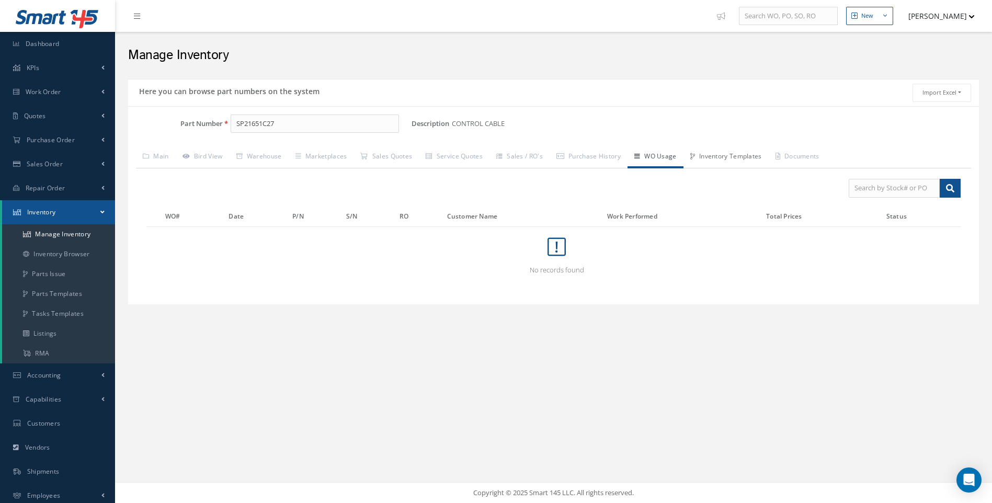
click at [743, 149] on link "Inventory Templates" at bounding box center [726, 157] width 85 height 22
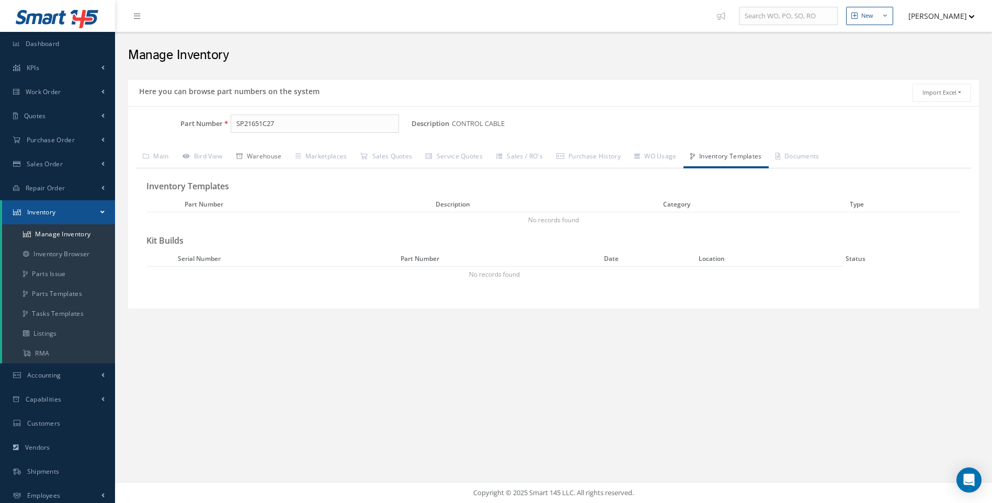
click at [264, 157] on link "Warehouse" at bounding box center [259, 157] width 59 height 22
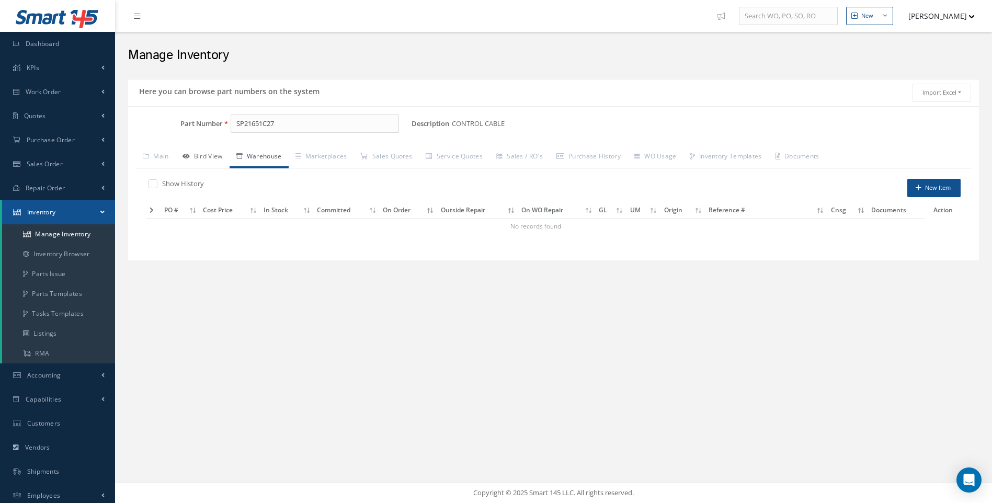
click at [207, 158] on link "Bird View" at bounding box center [203, 157] width 54 height 22
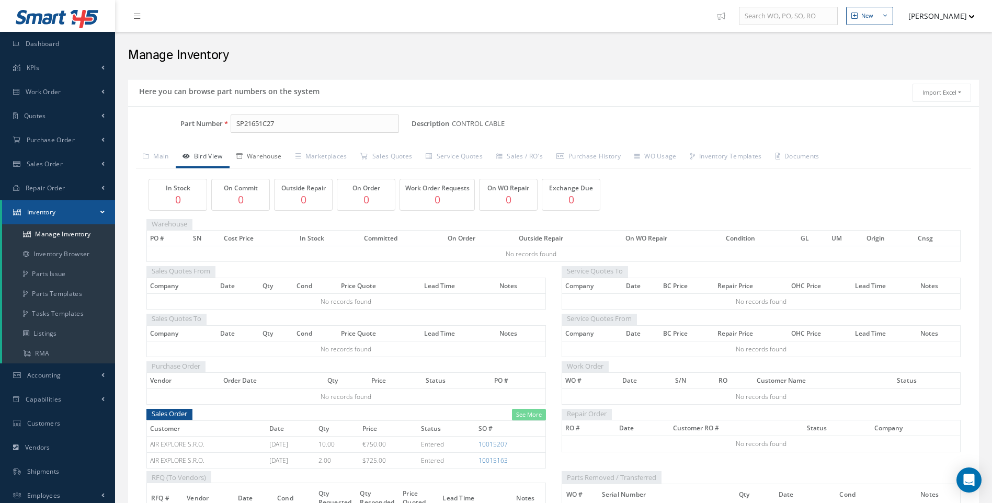
click at [243, 154] on icon at bounding box center [239, 156] width 6 height 6
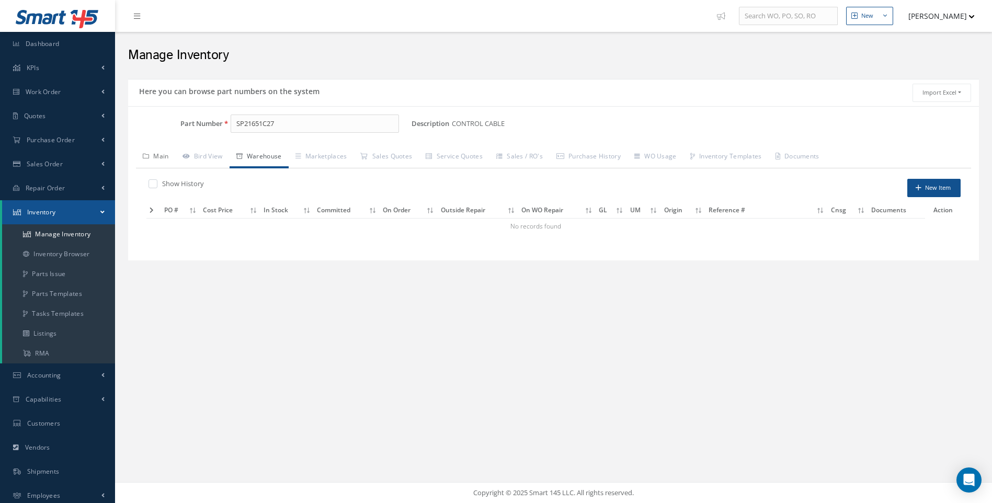
click at [169, 155] on link "Main" at bounding box center [156, 157] width 40 height 22
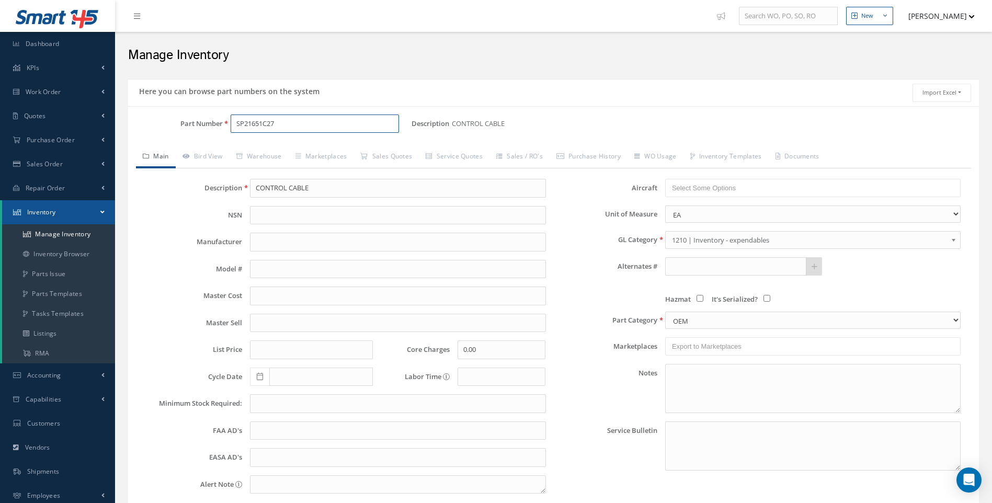
click at [278, 124] on input "SP21651C27" at bounding box center [315, 124] width 169 height 19
drag, startPoint x: 278, startPoint y: 124, endPoint x: 220, endPoint y: 133, distance: 58.7
click at [220, 133] on div "Part Number SP3996" at bounding box center [270, 128] width 284 height 27
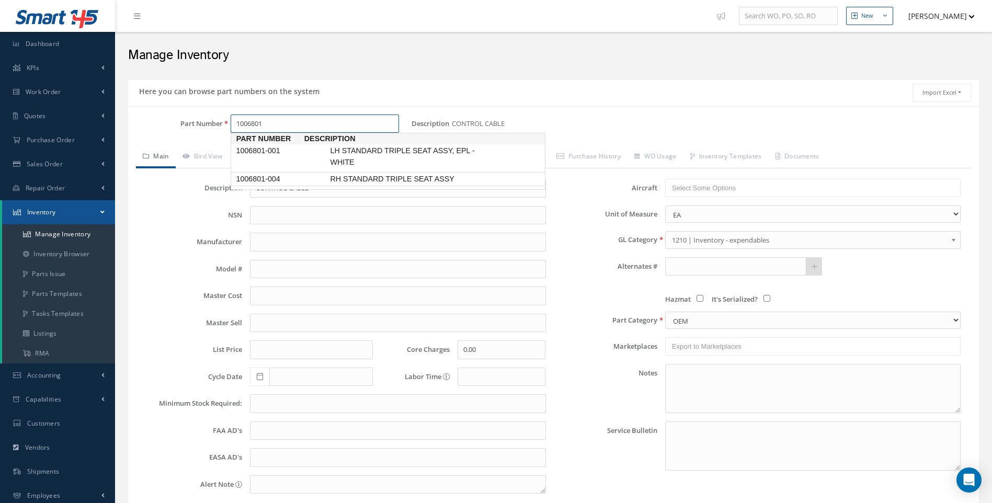
click at [282, 178] on span "1006801-004" at bounding box center [281, 179] width 94 height 11
type input "1006801-004"
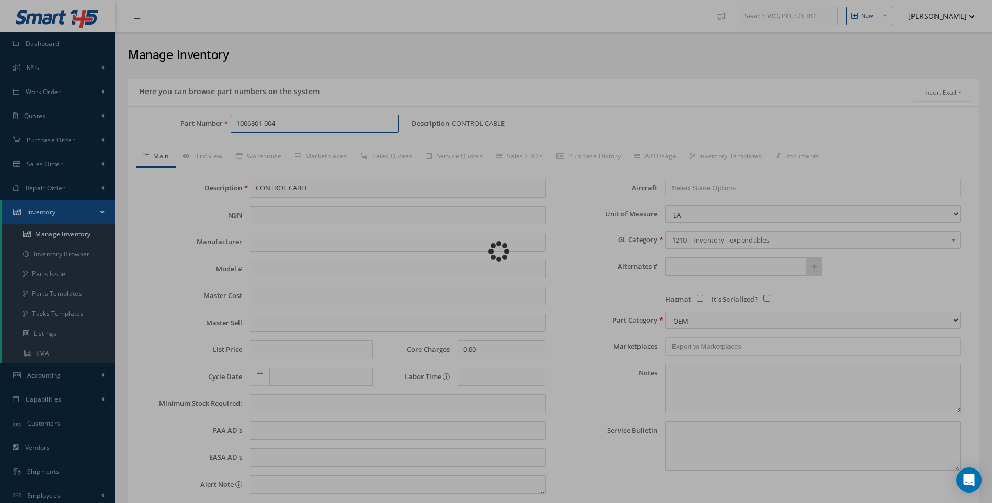
type input "RH STANDARD TRIPLE SEAT ASSY"
type input "BE AEROSPACE"
type input "300.00"
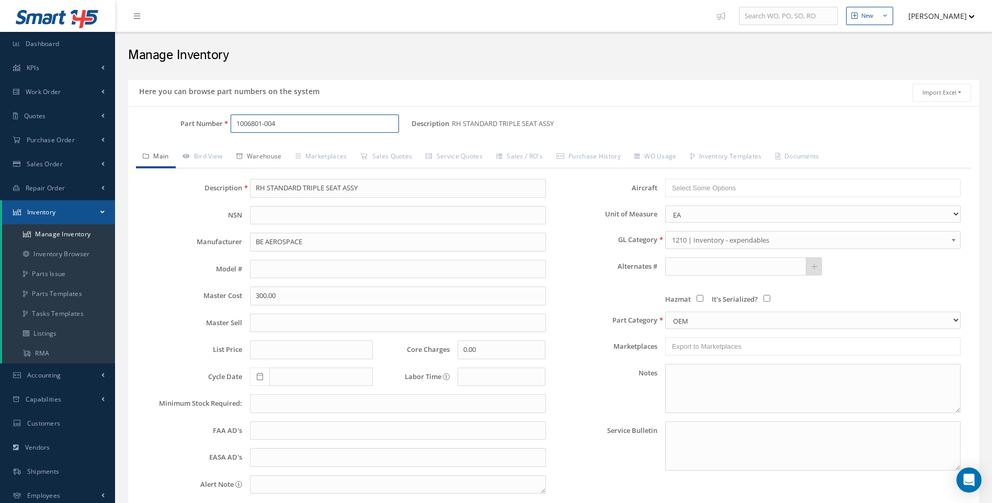
type input "1006801-004"
click at [271, 159] on link "Warehouse" at bounding box center [259, 157] width 59 height 22
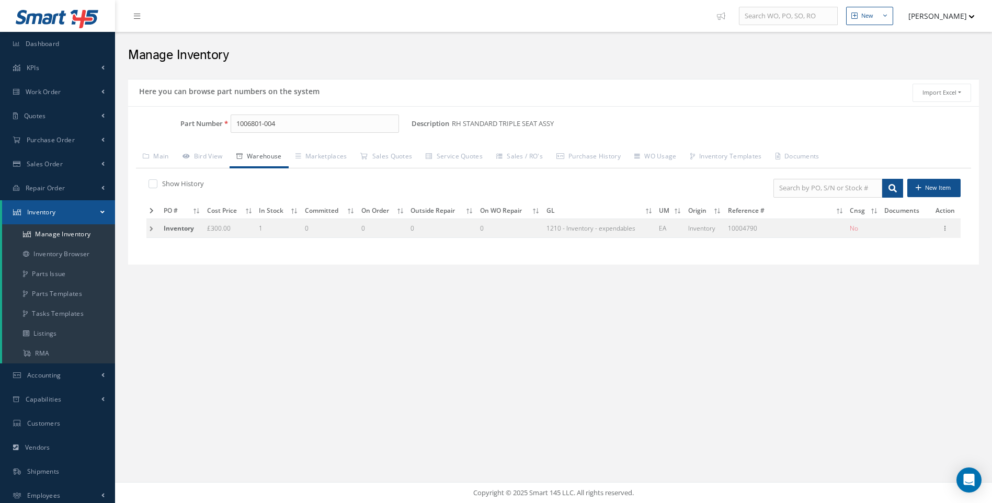
click at [145, 229] on div "Show History New Item PO # Cost Price In Stock Committed On Order Outside Repai…" at bounding box center [553, 212] width 835 height 88
click at [152, 228] on td at bounding box center [153, 228] width 14 height 19
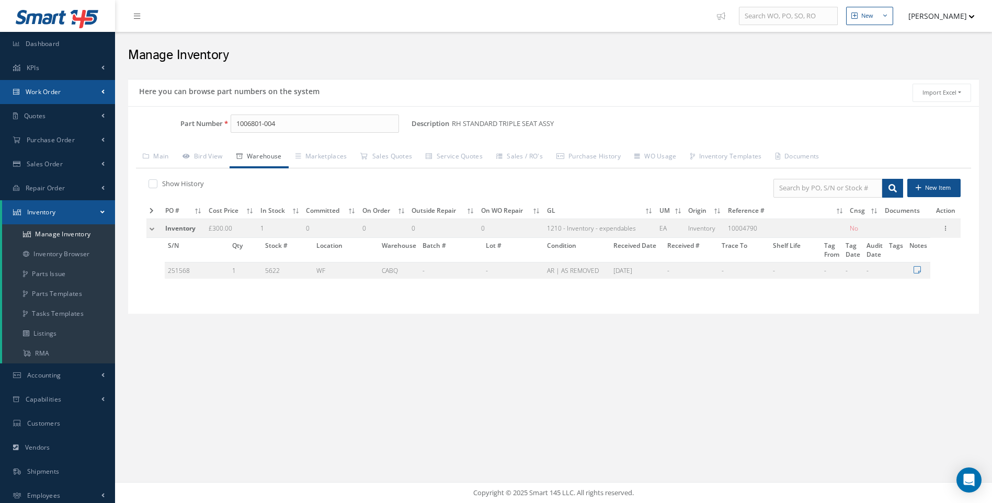
click at [51, 92] on span "Work Order" at bounding box center [44, 91] width 36 height 9
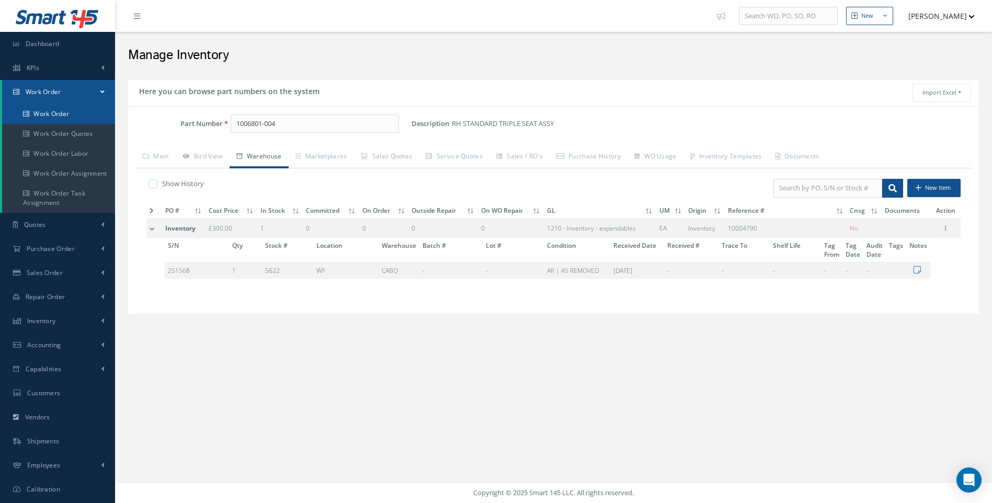
click at [48, 112] on link "Work Order" at bounding box center [58, 114] width 113 height 20
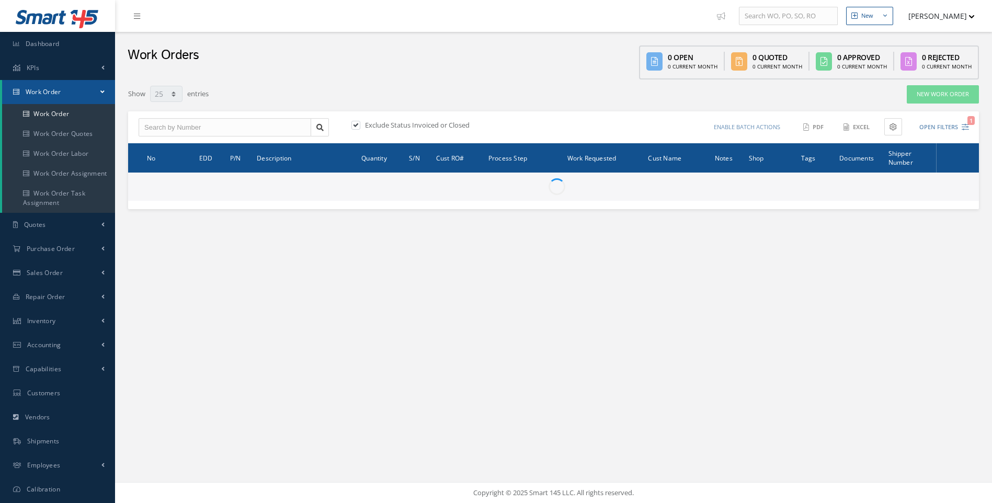
select select "25"
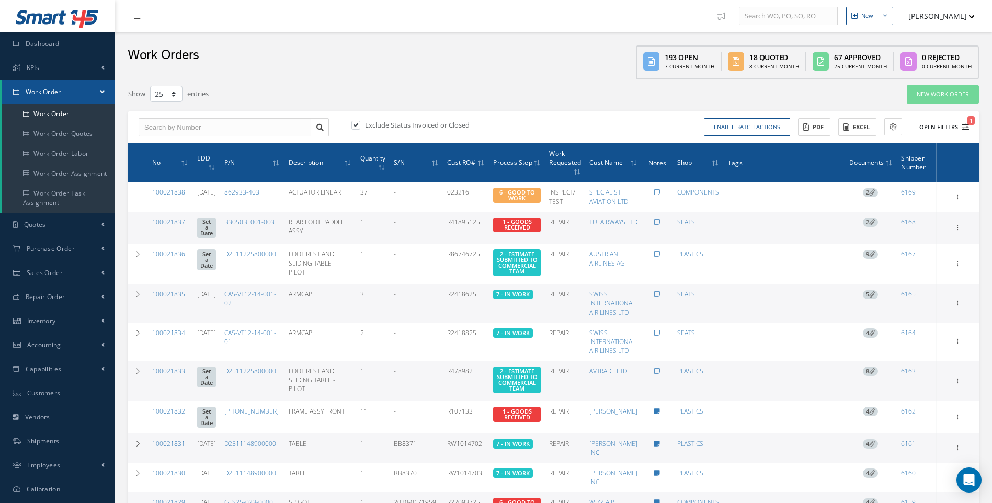
click at [968, 126] on icon "1" at bounding box center [965, 126] width 7 height 7
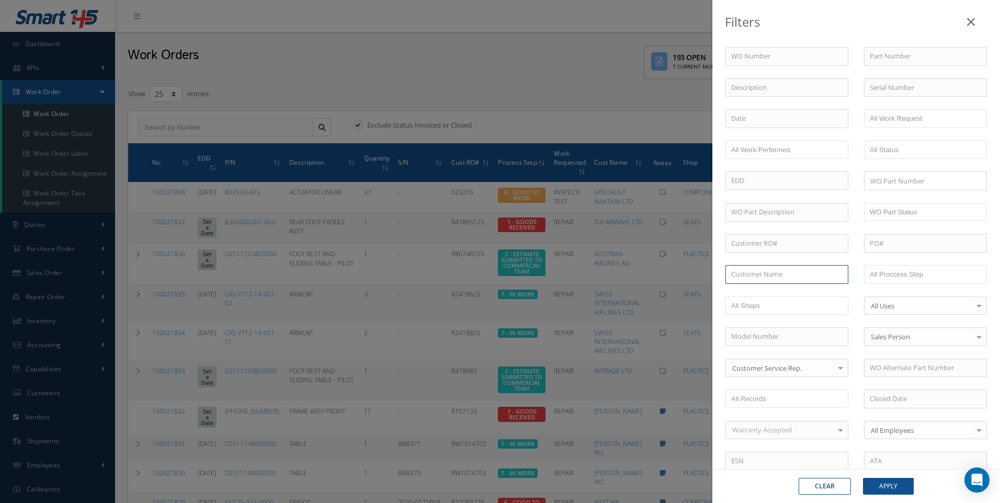
click at [762, 269] on input "text" at bounding box center [787, 274] width 123 height 19
type input "SWISS"
click at [891, 488] on button "Apply" at bounding box center [888, 486] width 51 height 17
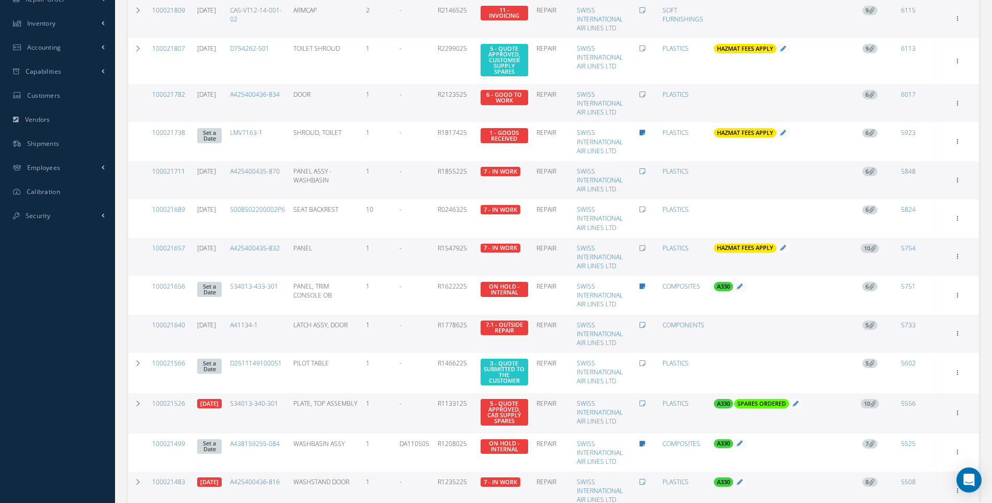
scroll to position [314, 0]
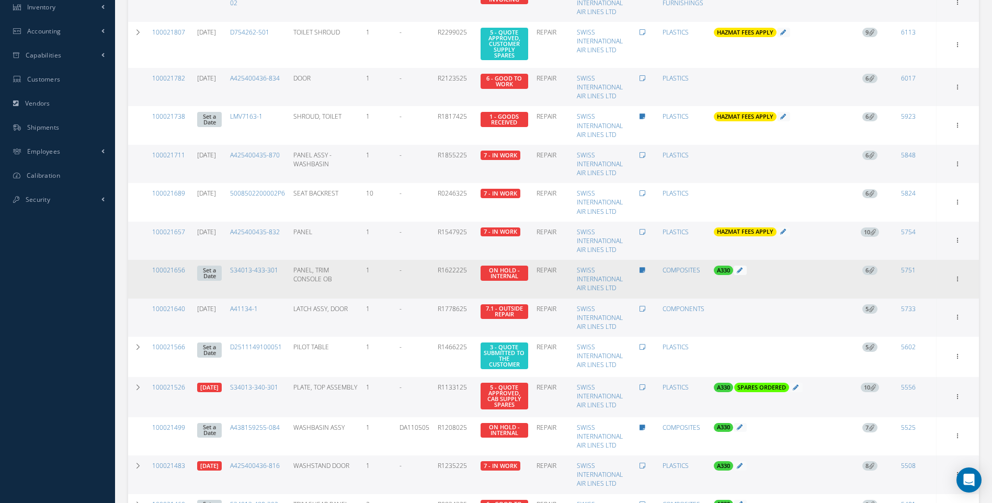
click at [874, 271] on icon at bounding box center [872, 270] width 6 height 6
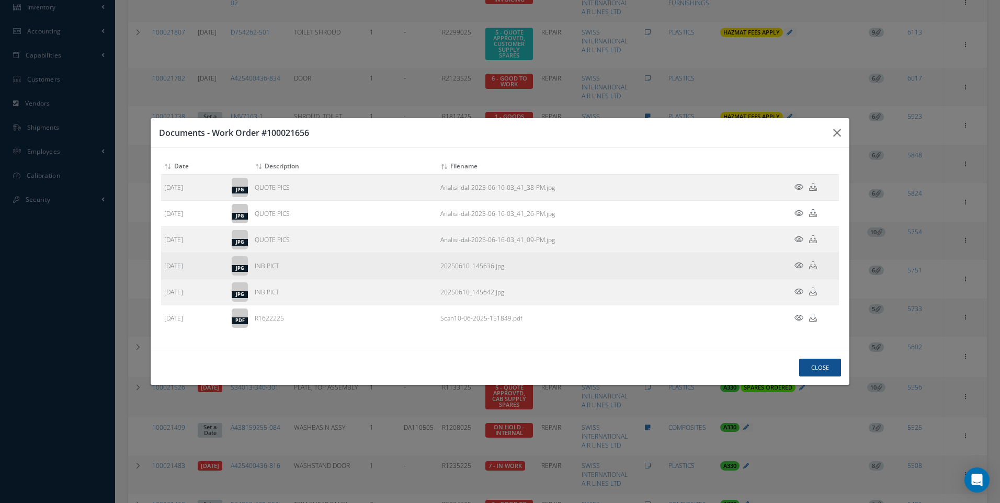
click at [797, 262] on icon at bounding box center [799, 266] width 9 height 8
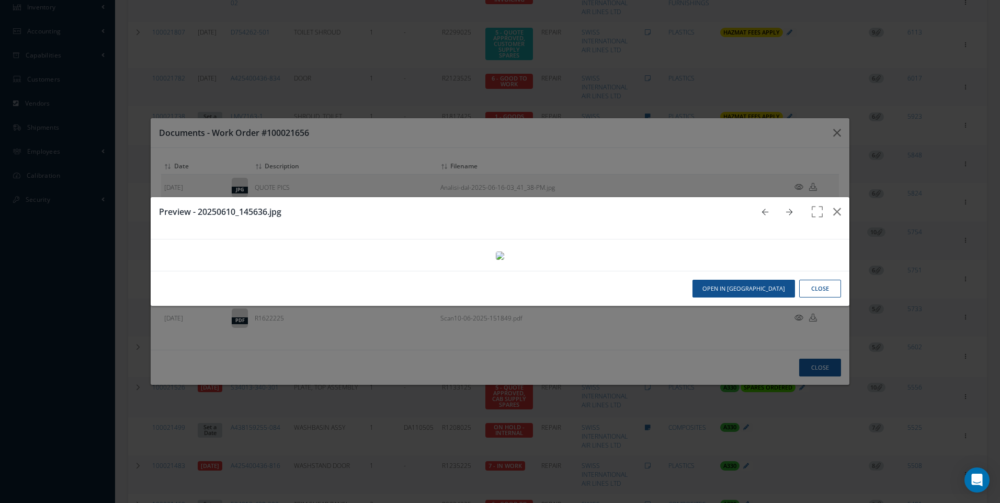
click at [812, 298] on button "Close" at bounding box center [820, 289] width 42 height 18
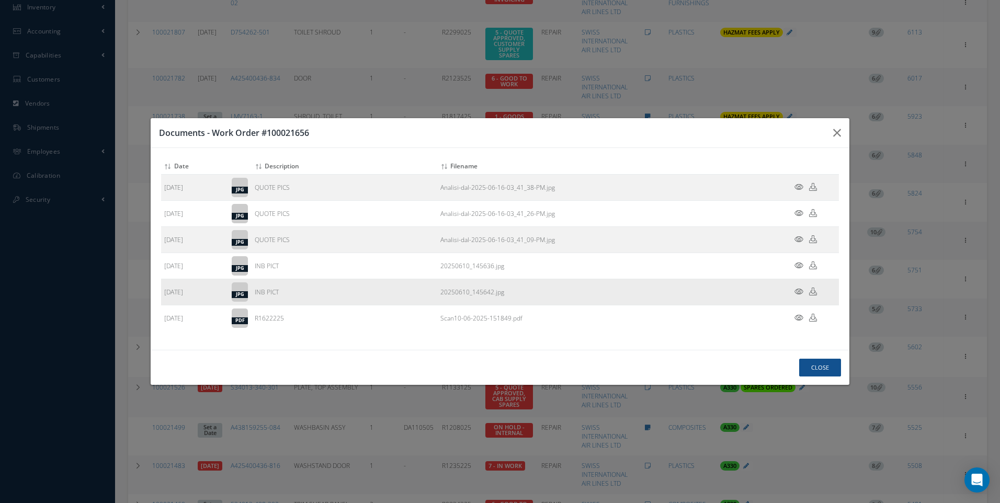
click at [799, 291] on icon at bounding box center [799, 292] width 9 height 8
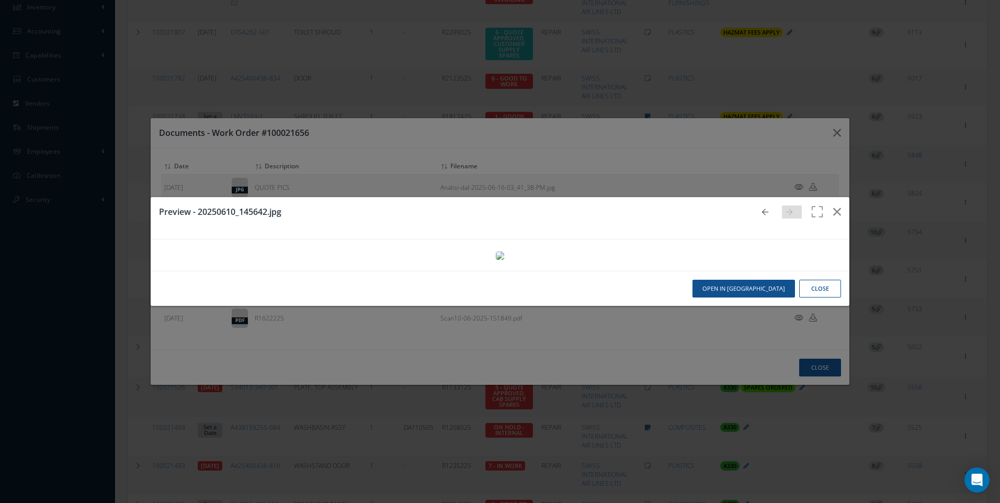
click at [815, 298] on button "Close" at bounding box center [820, 289] width 42 height 18
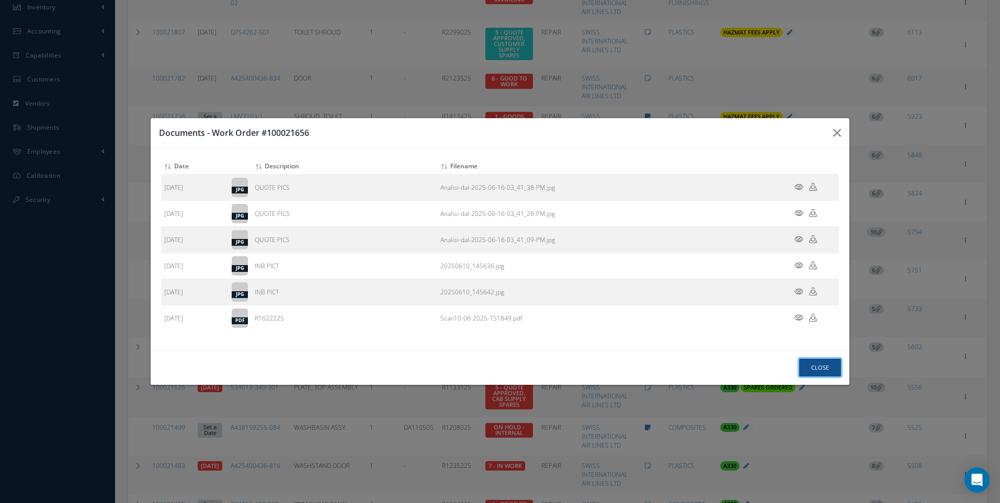
click at [809, 362] on button "Close" at bounding box center [820, 368] width 42 height 18
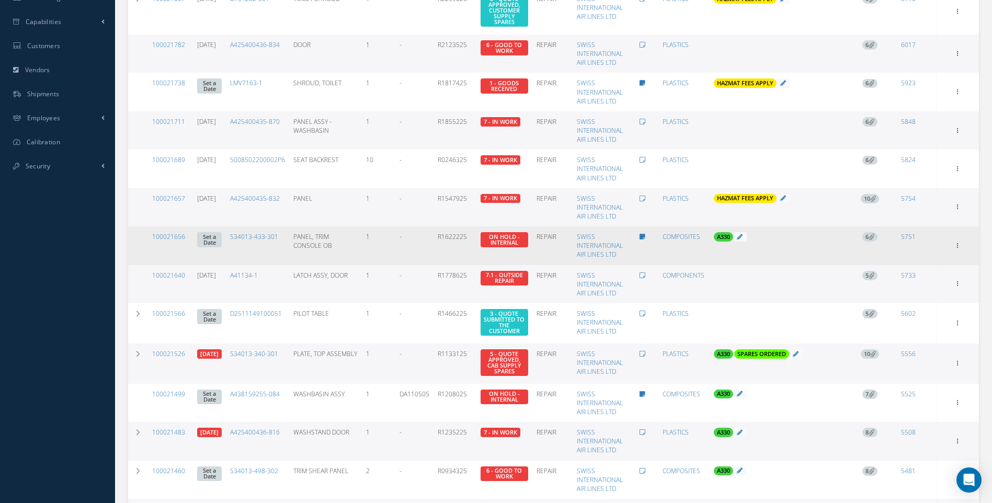
scroll to position [366, 0]
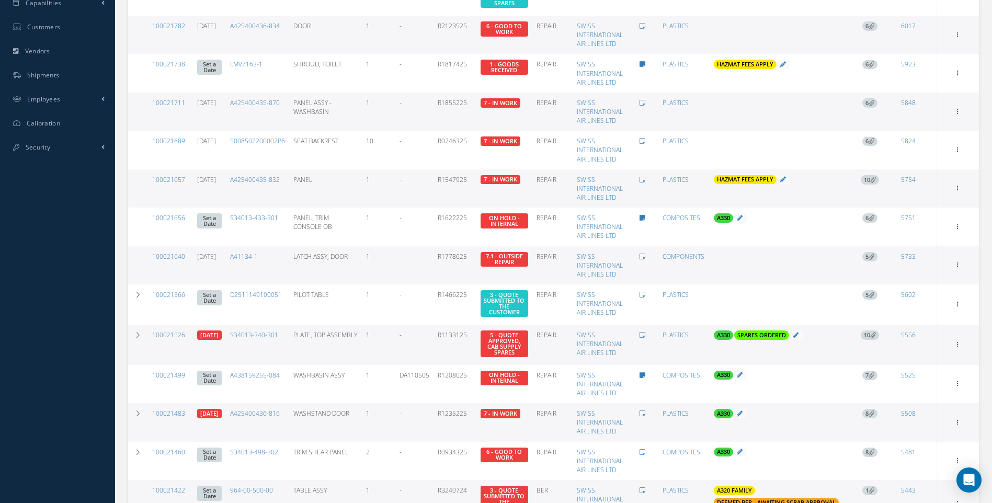
click at [869, 335] on span "10" at bounding box center [870, 335] width 18 height 9
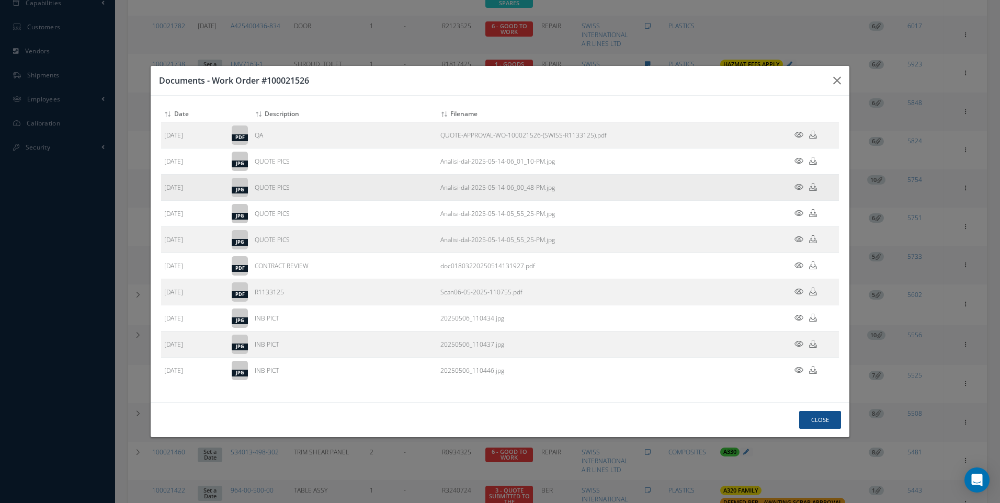
click at [797, 185] on icon at bounding box center [799, 187] width 9 height 8
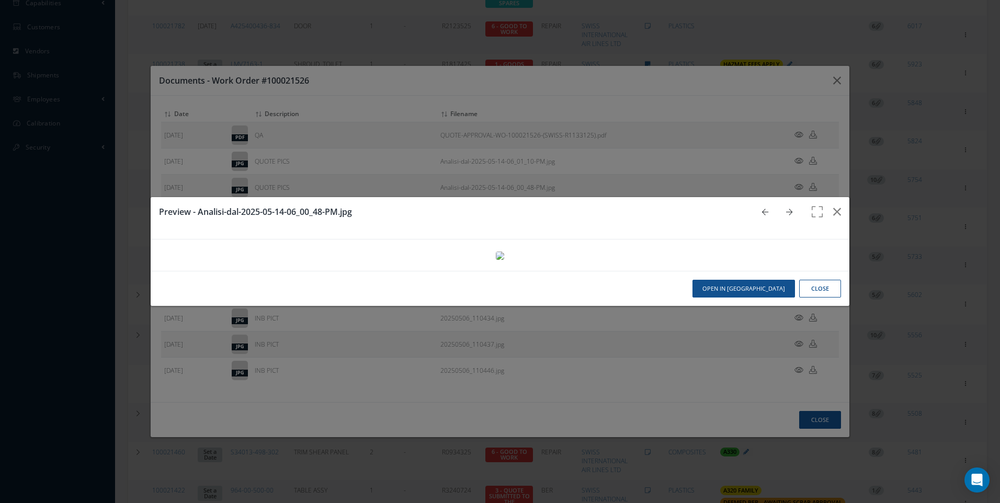
click at [814, 298] on button "Close" at bounding box center [820, 289] width 42 height 18
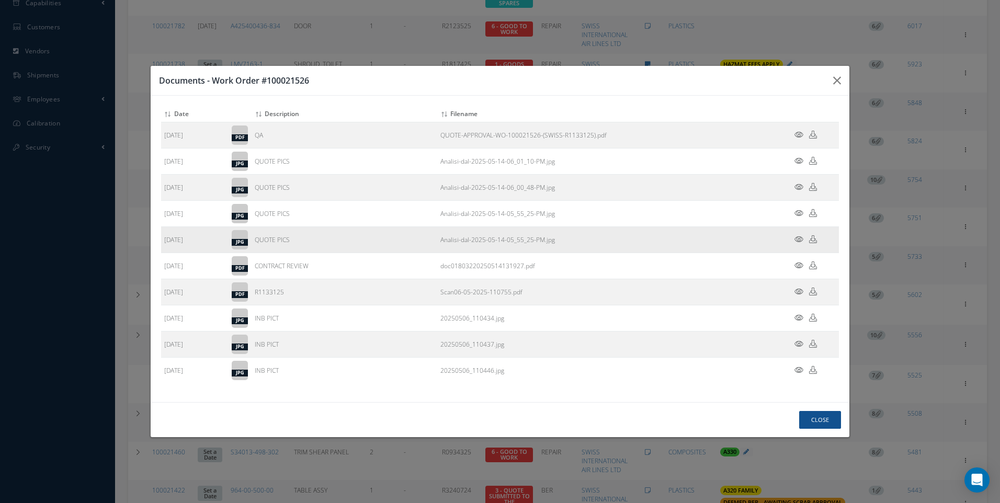
click at [796, 238] on icon at bounding box center [799, 239] width 9 height 8
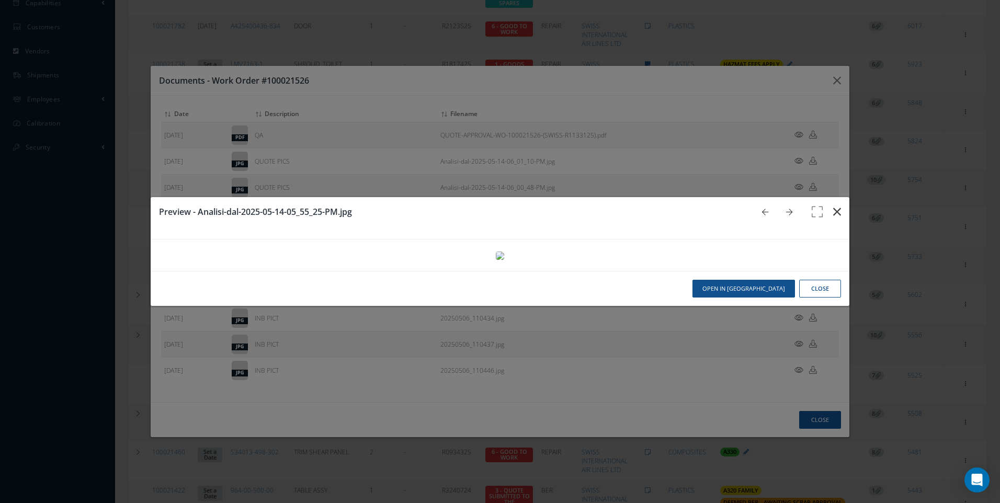
click at [833, 206] on icon "button" at bounding box center [837, 212] width 8 height 13
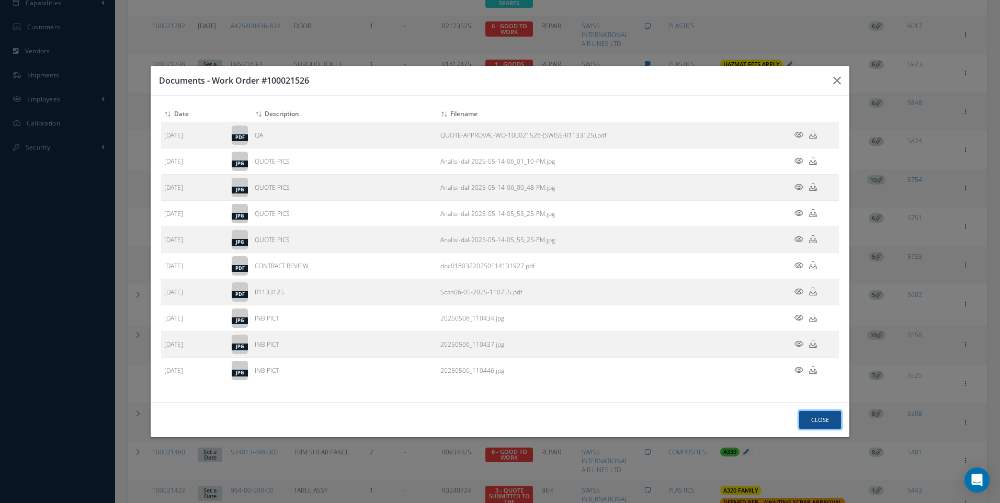
click at [826, 414] on button "Close" at bounding box center [820, 420] width 42 height 18
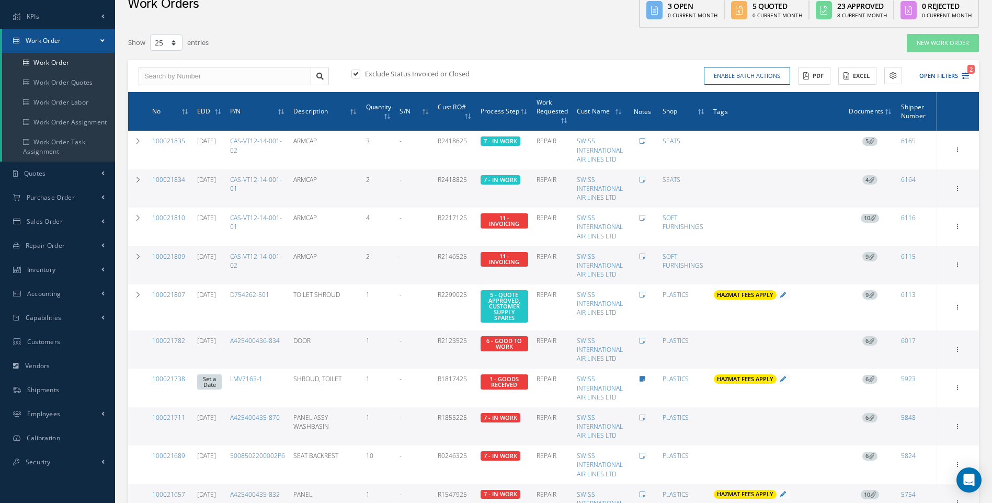
scroll to position [0, 0]
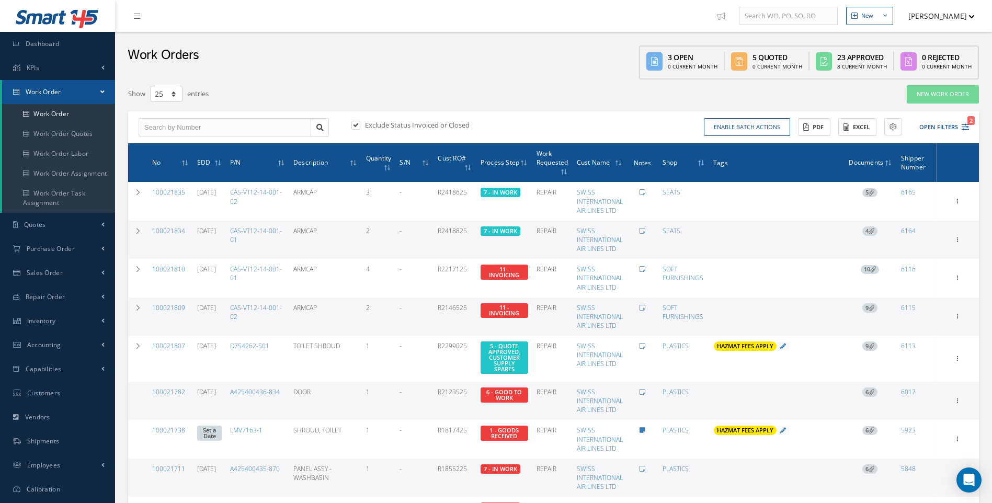
click at [360, 126] on label at bounding box center [361, 124] width 3 height 9
click at [356, 126] on input "checkbox" at bounding box center [355, 125] width 7 height 7
checkbox input "false"
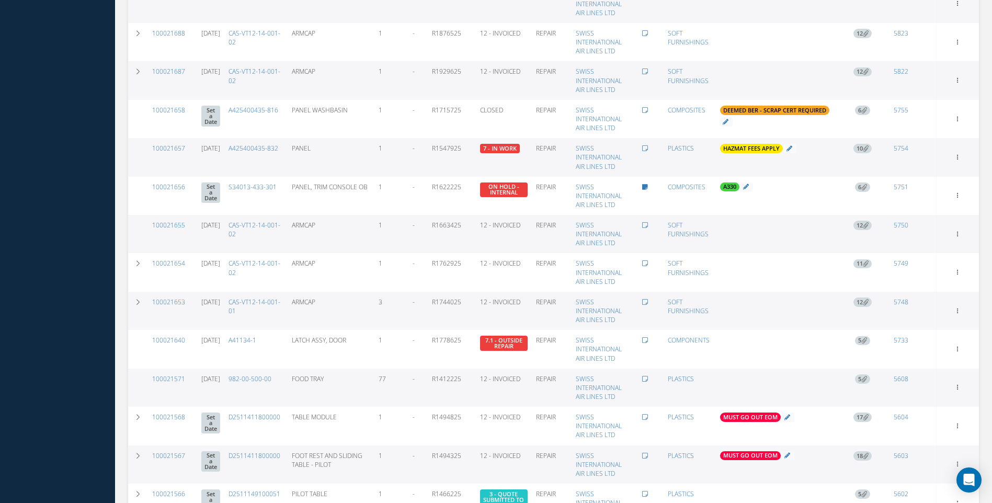
scroll to position [729, 0]
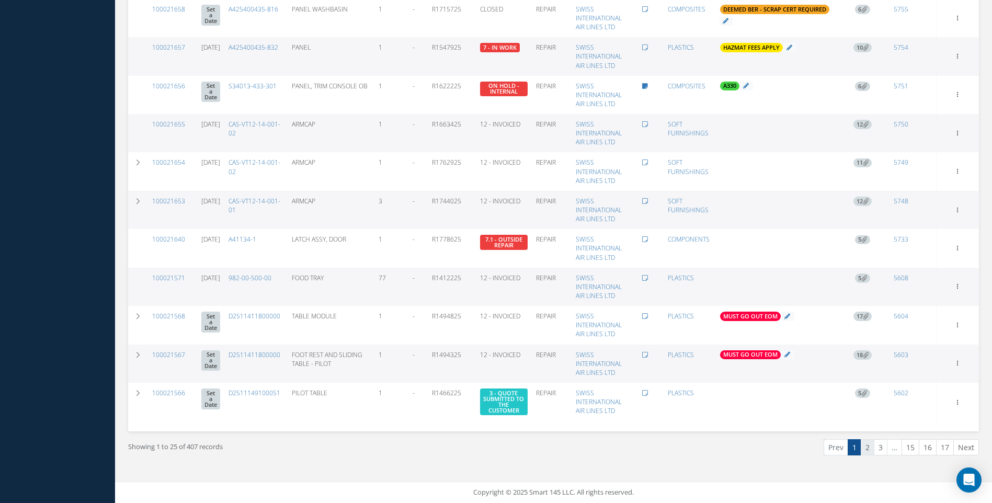
click at [867, 447] on link "2" at bounding box center [868, 447] width 14 height 16
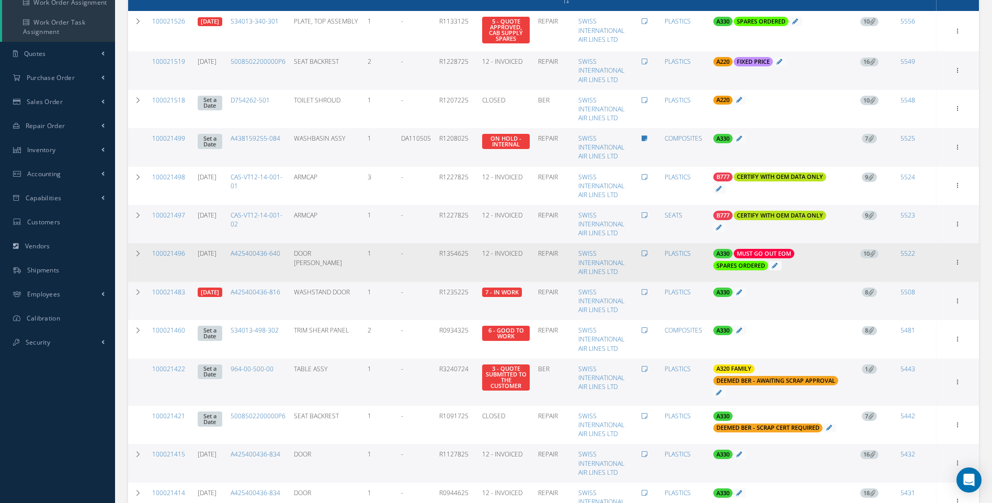
scroll to position [179, 0]
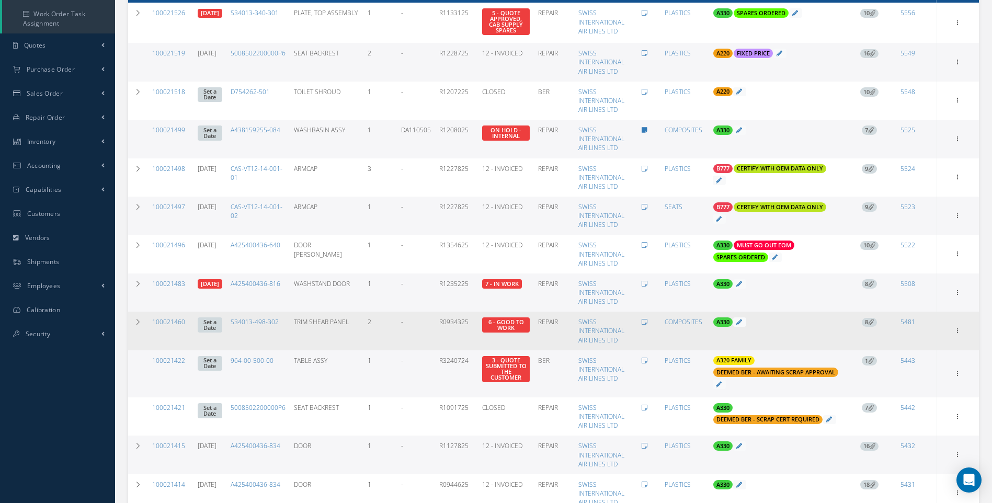
click at [873, 318] on span "8" at bounding box center [869, 322] width 15 height 9
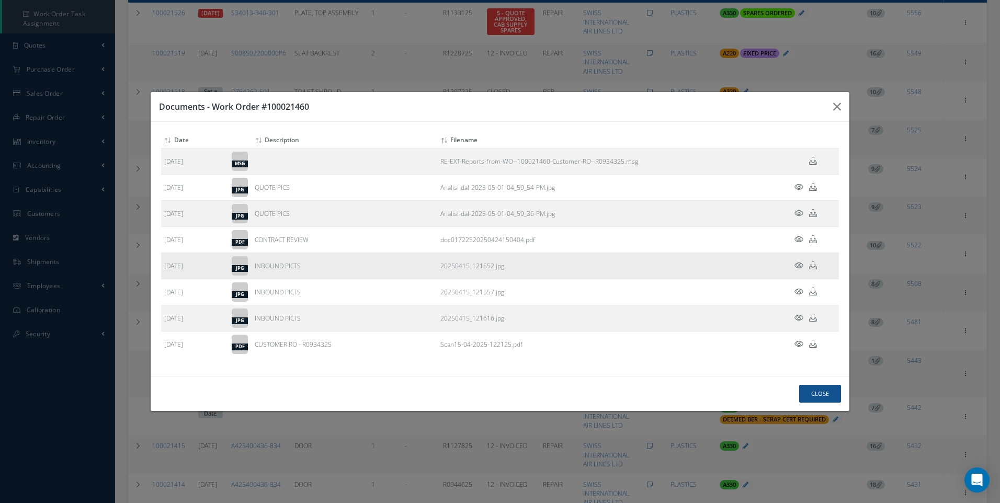
click at [799, 266] on icon at bounding box center [799, 266] width 9 height 8
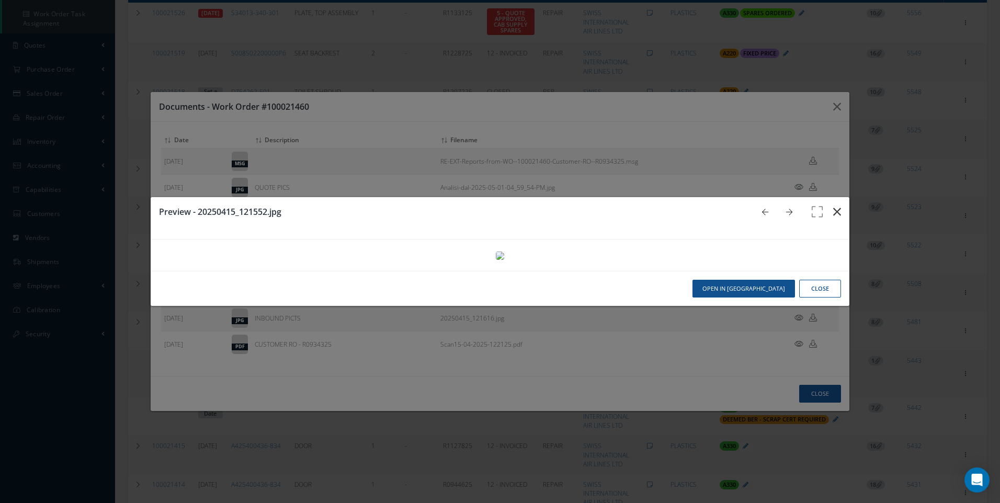
click at [833, 206] on icon "button" at bounding box center [837, 212] width 8 height 13
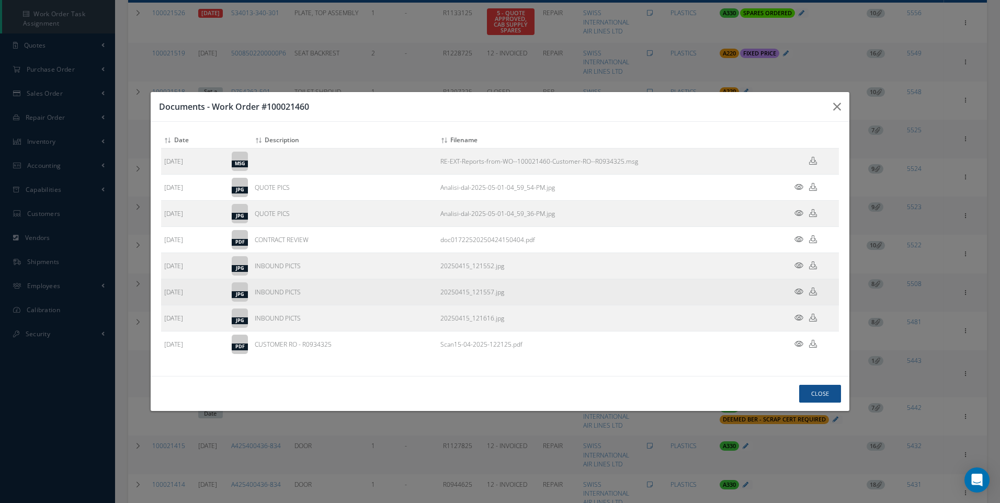
click at [799, 289] on icon at bounding box center [799, 292] width 9 height 8
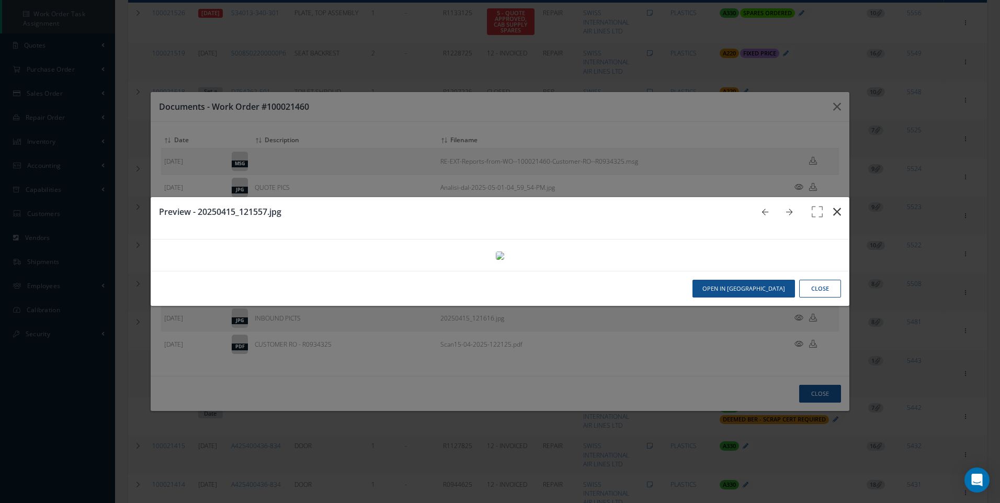
click at [833, 206] on icon "button" at bounding box center [837, 212] width 8 height 13
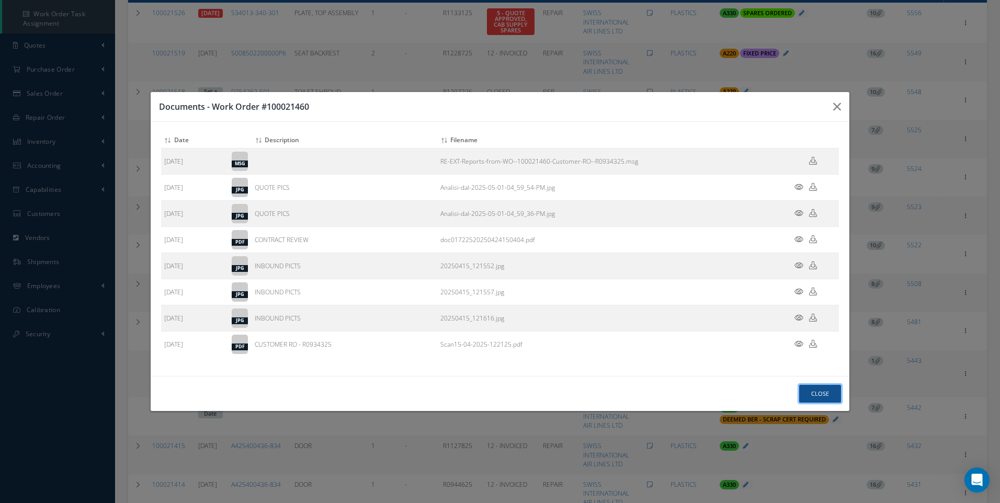
click at [815, 389] on button "Close" at bounding box center [820, 394] width 42 height 18
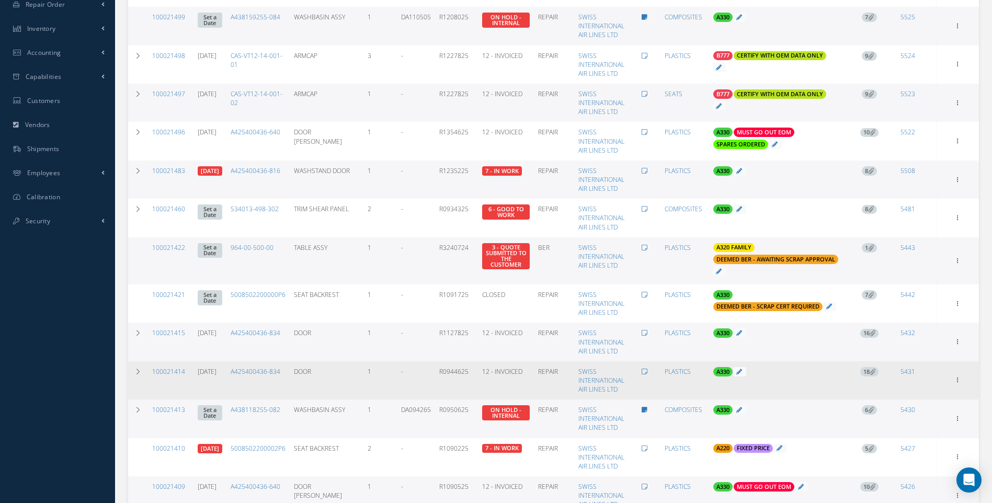
scroll to position [336, 0]
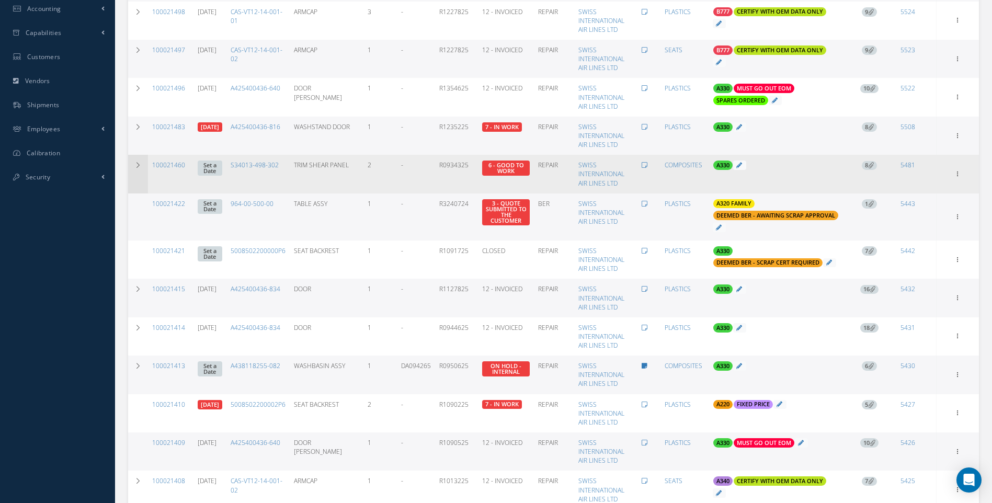
click at [135, 165] on icon at bounding box center [137, 165] width 7 height 6
